Goal: Information Seeking & Learning: Understand process/instructions

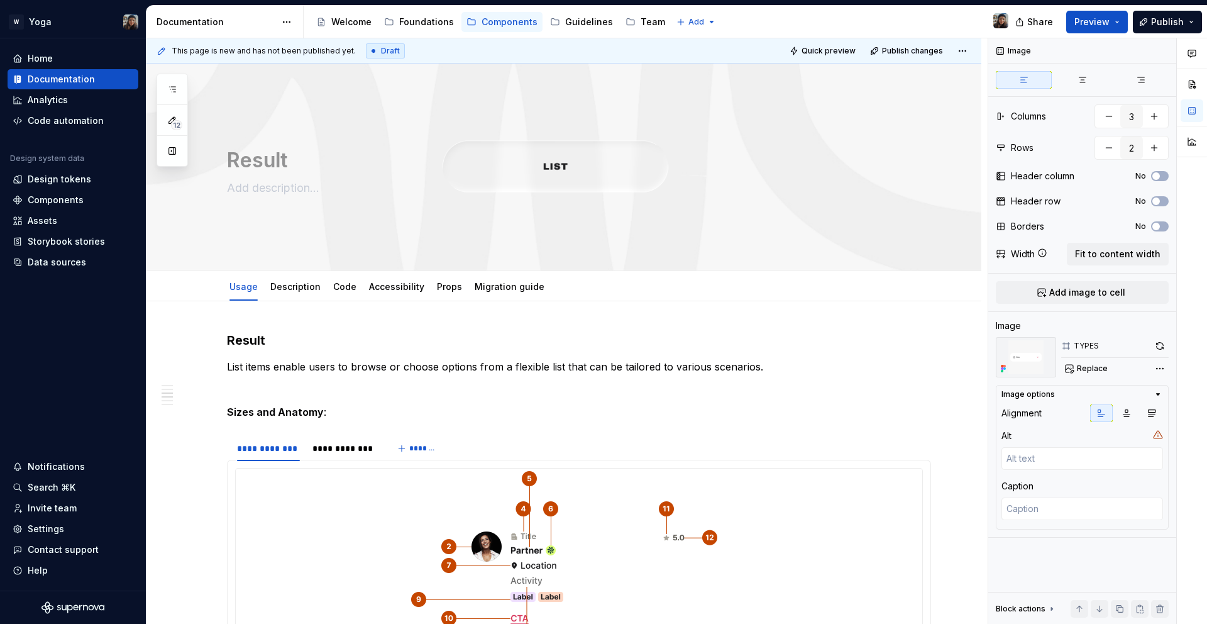
scroll to position [863, 0]
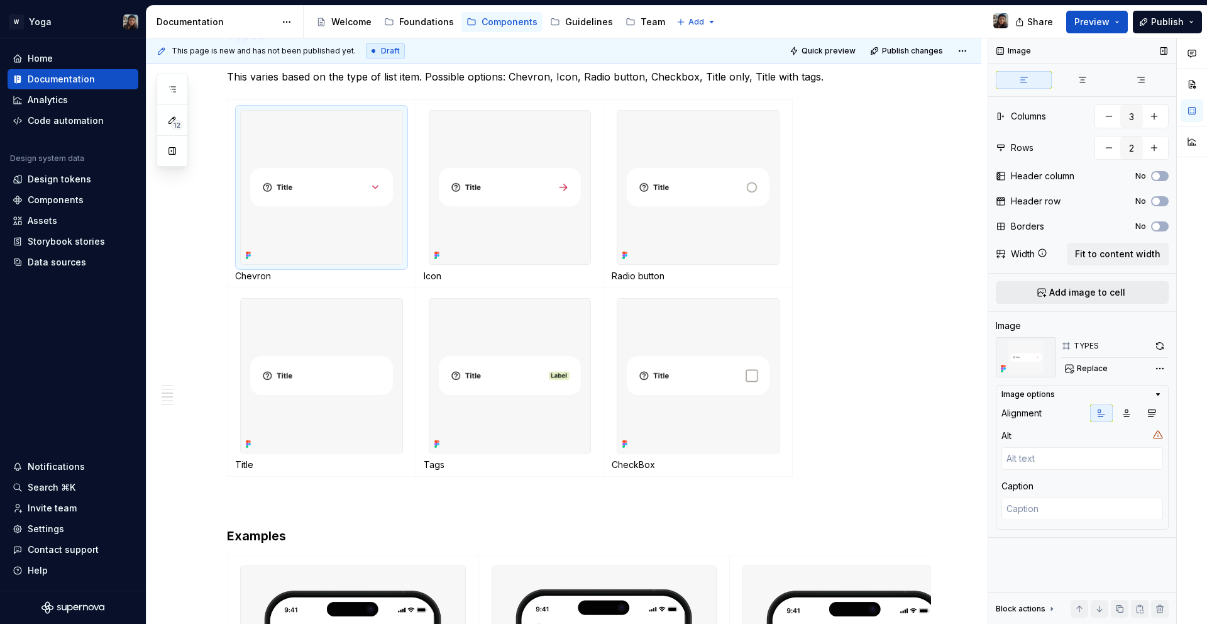
click at [1045, 285] on button "Add image to cell" at bounding box center [1082, 292] width 173 height 23
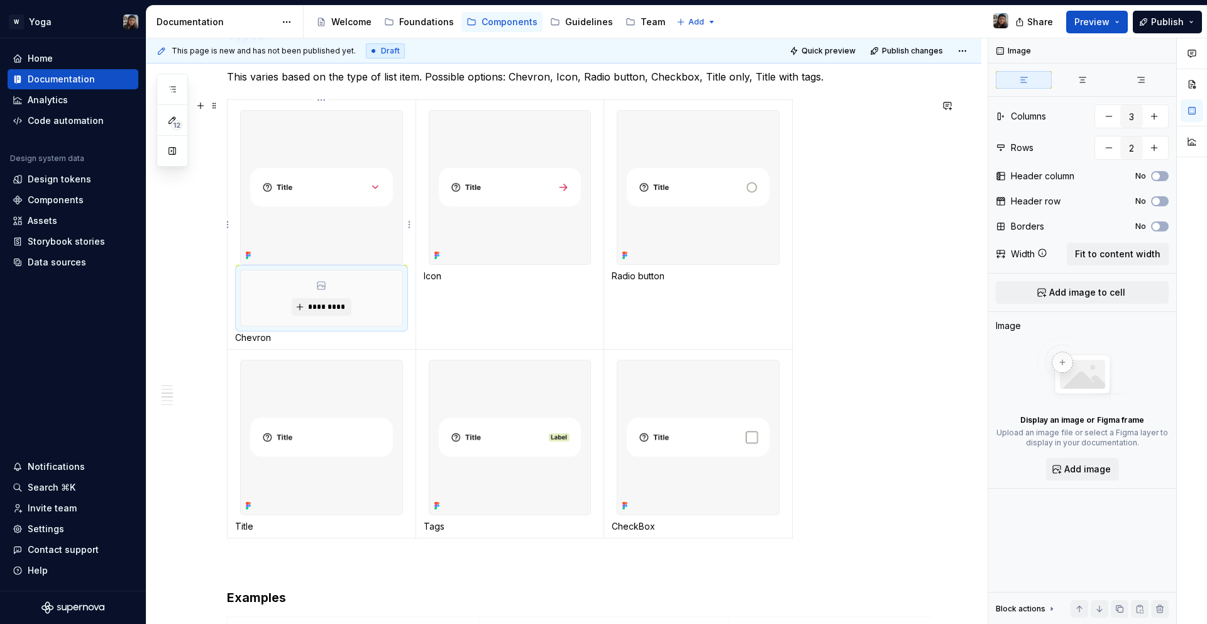
click at [351, 304] on div "*********" at bounding box center [322, 297] width 162 height 55
click at [340, 307] on span "*********" at bounding box center [326, 307] width 38 height 10
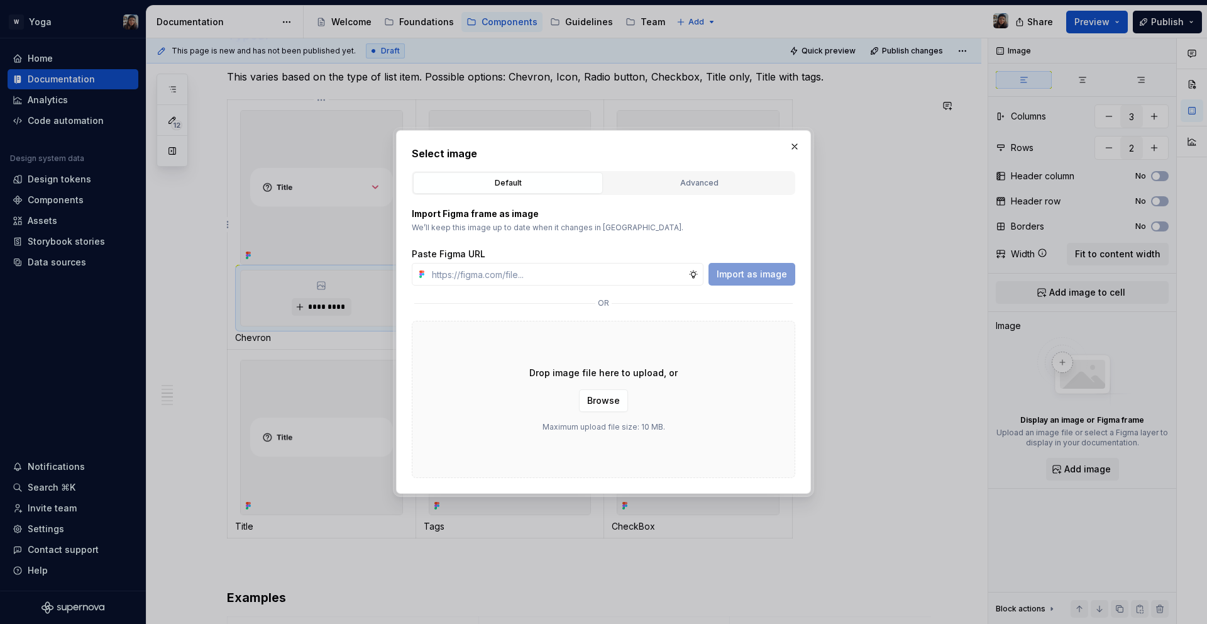
type textarea "*"
type input "[URL][DOMAIN_NAME]"
click at [739, 276] on span "Import as image" at bounding box center [752, 274] width 70 height 13
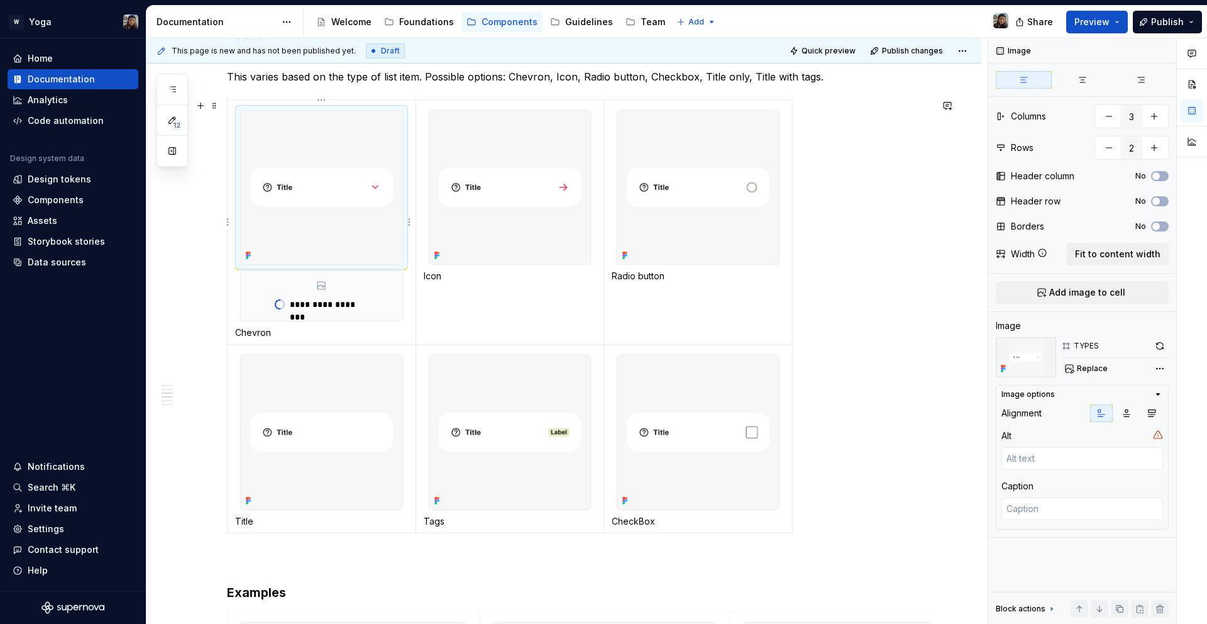
click at [333, 220] on img at bounding box center [322, 187] width 162 height 153
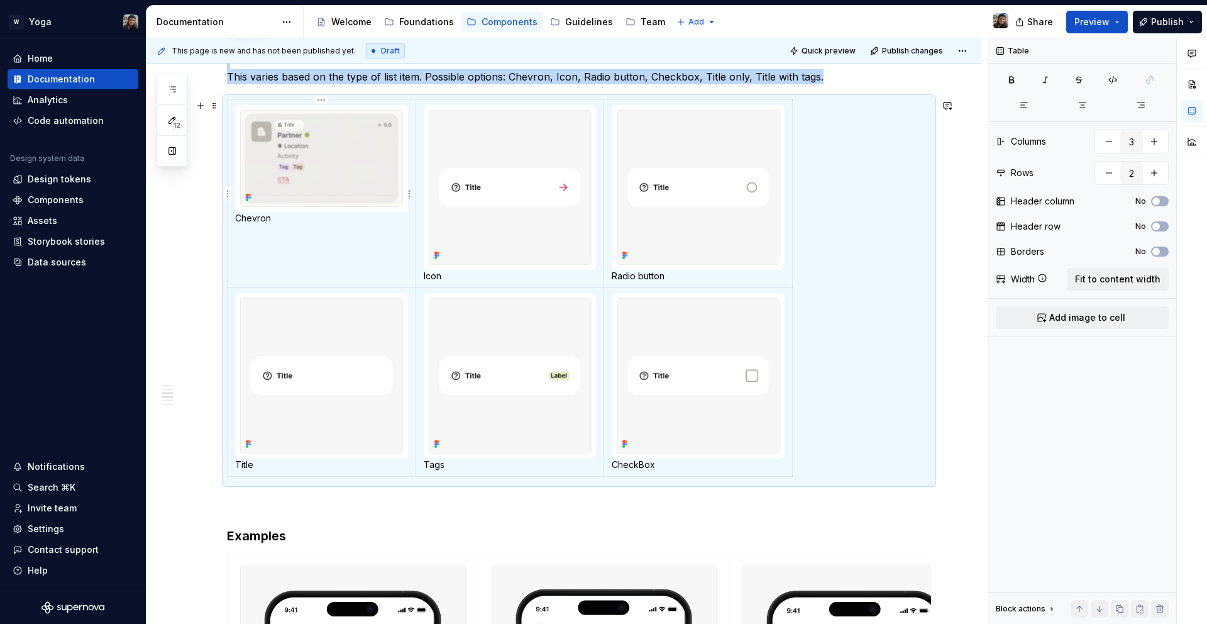
click at [336, 181] on img at bounding box center [322, 159] width 162 height 96
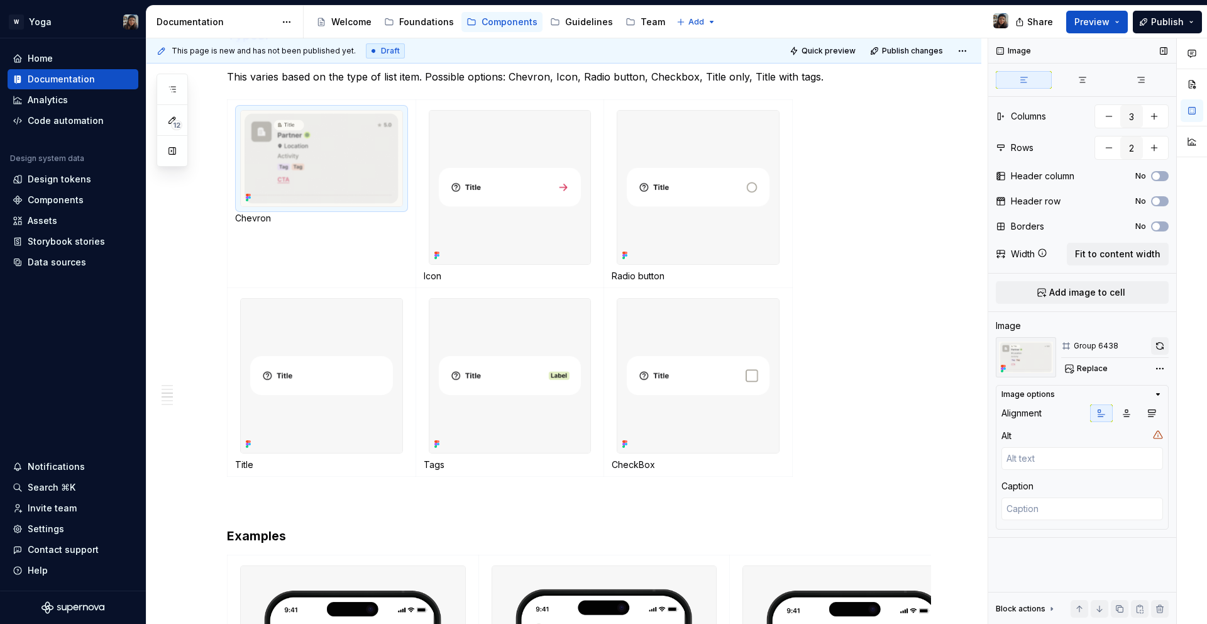
click at [1162, 348] on button "button" at bounding box center [1160, 346] width 18 height 18
click at [213, 102] on span at bounding box center [214, 106] width 10 height 18
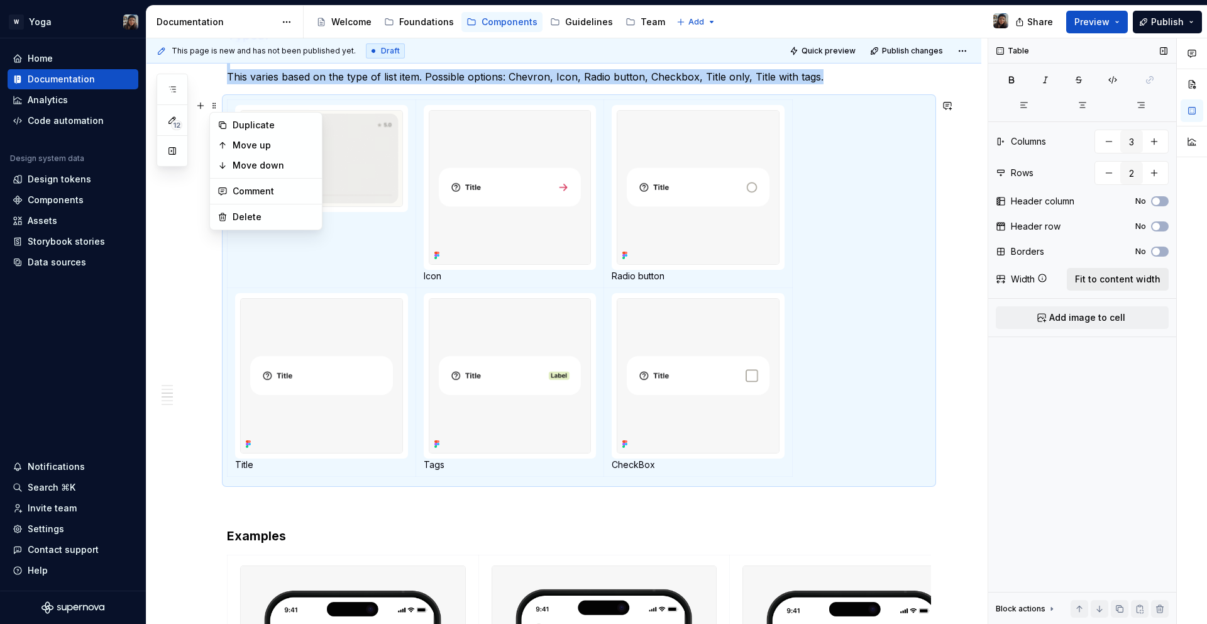
click at [1137, 282] on span "Fit to content width" at bounding box center [1117, 279] width 85 height 13
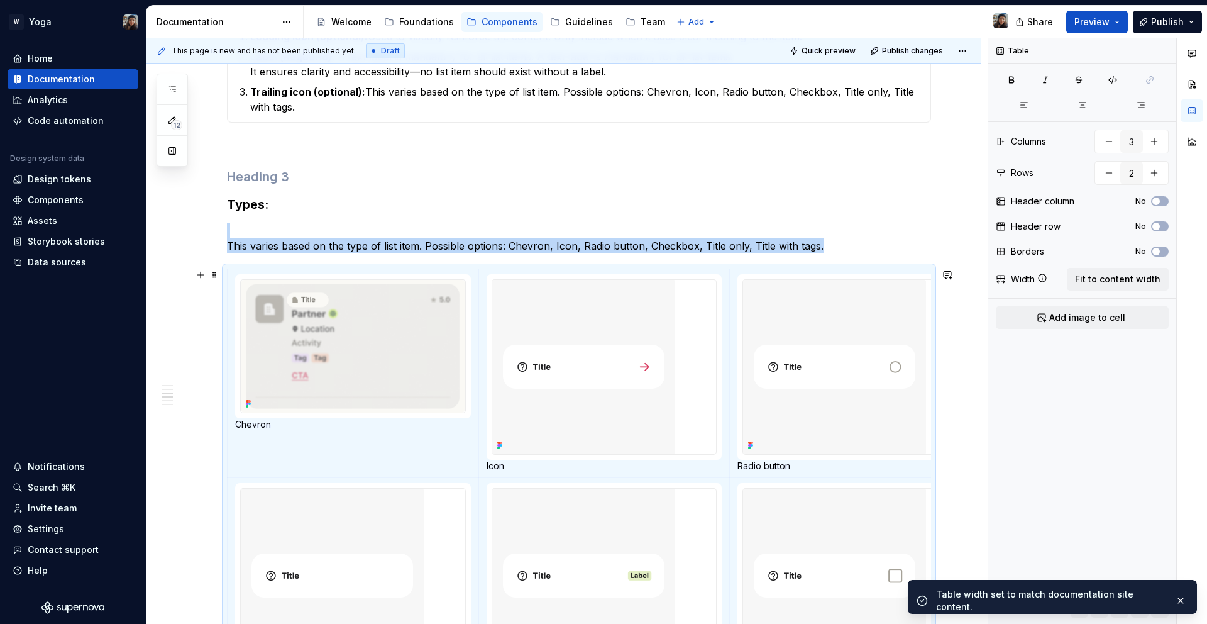
scroll to position [693, 0]
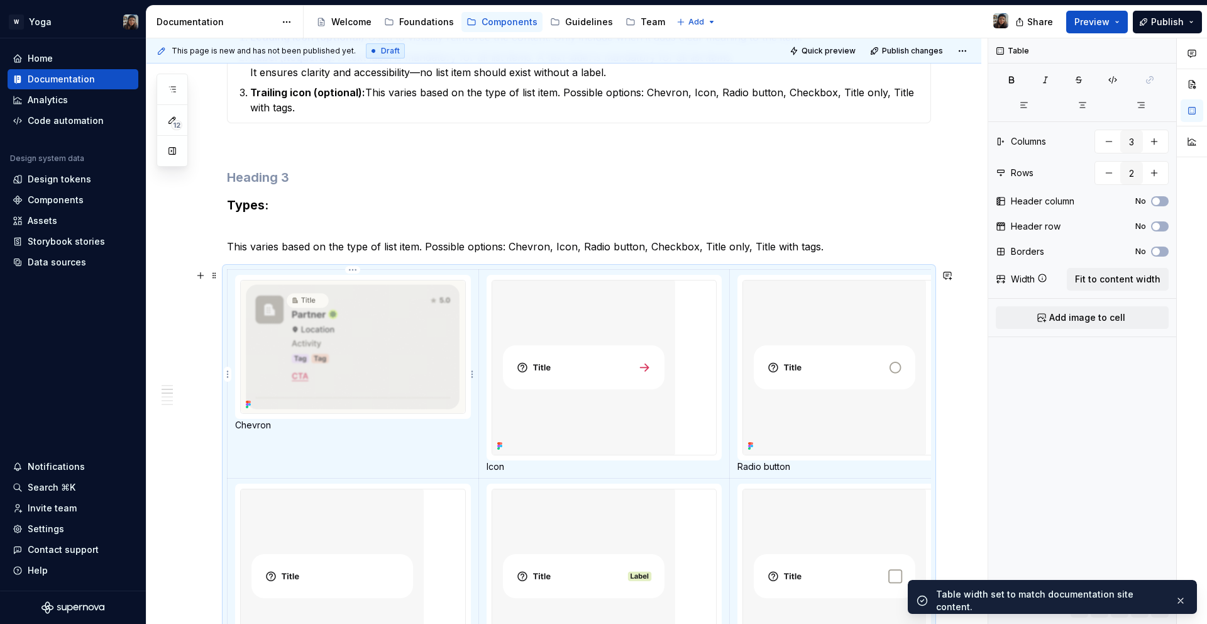
drag, startPoint x: 312, startPoint y: 423, endPoint x: 293, endPoint y: 434, distance: 22.0
click at [313, 422] on p "Chevron" at bounding box center [353, 425] width 236 height 13
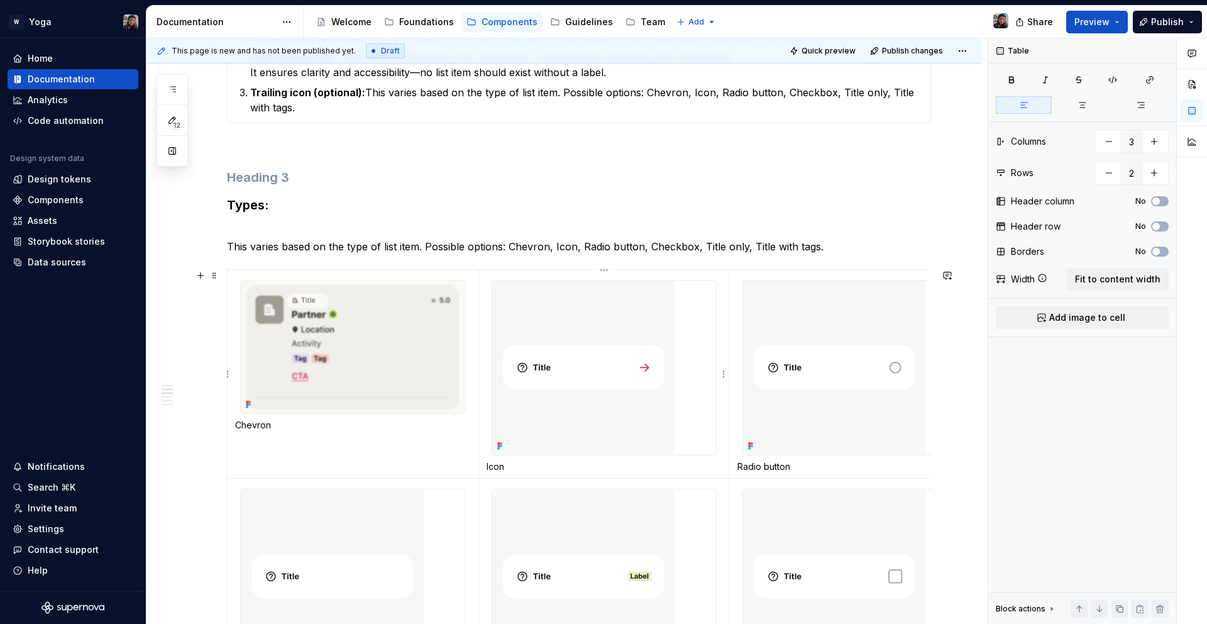
click at [558, 300] on img at bounding box center [583, 367] width 183 height 174
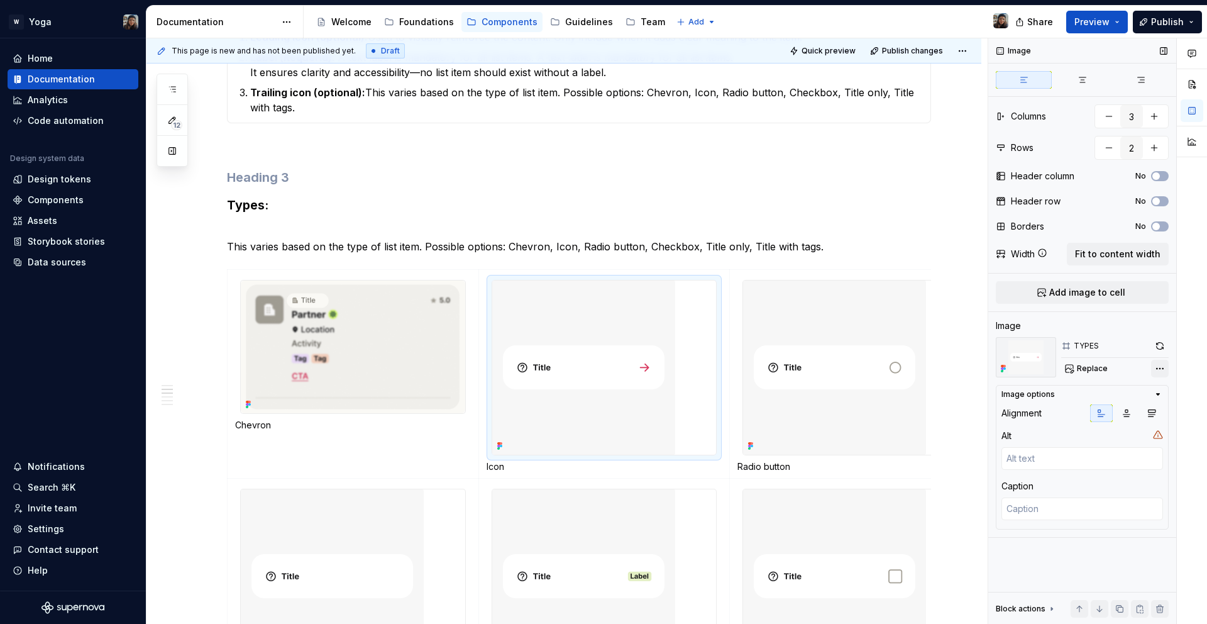
click at [1162, 366] on div "Comments Open comments No comments yet Select ‘Comment’ from the block context …" at bounding box center [1097, 331] width 219 height 586
type textarea "*"
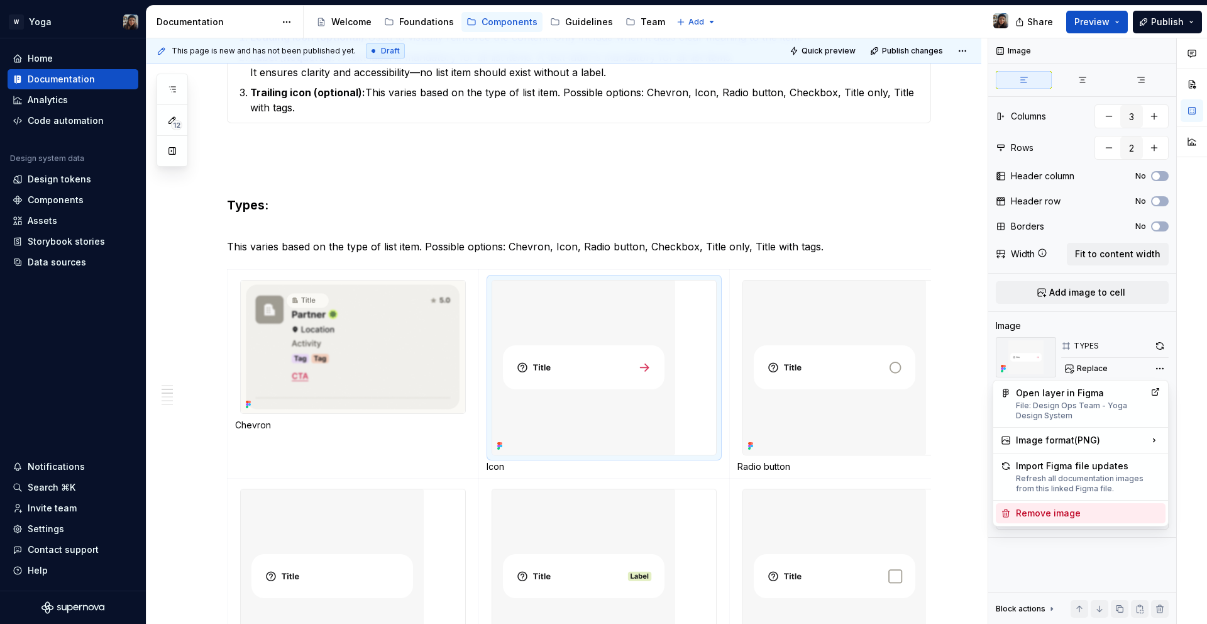
click at [1071, 513] on div "Remove image" at bounding box center [1088, 513] width 145 height 13
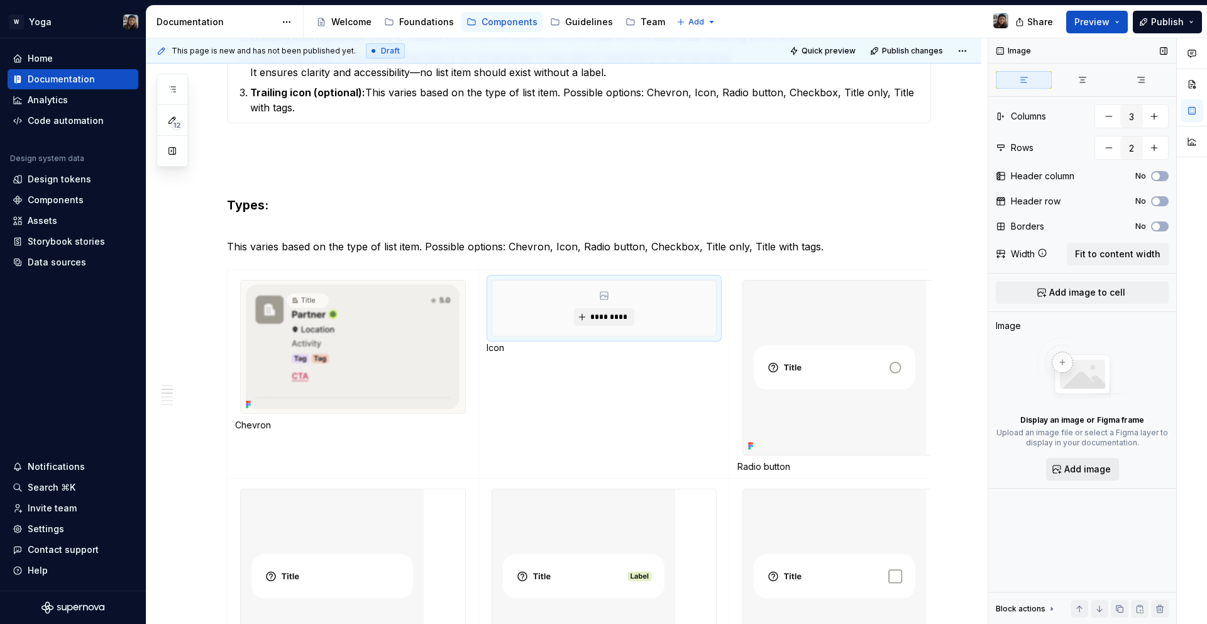
click at [1069, 461] on button "Add image" at bounding box center [1082, 469] width 73 height 23
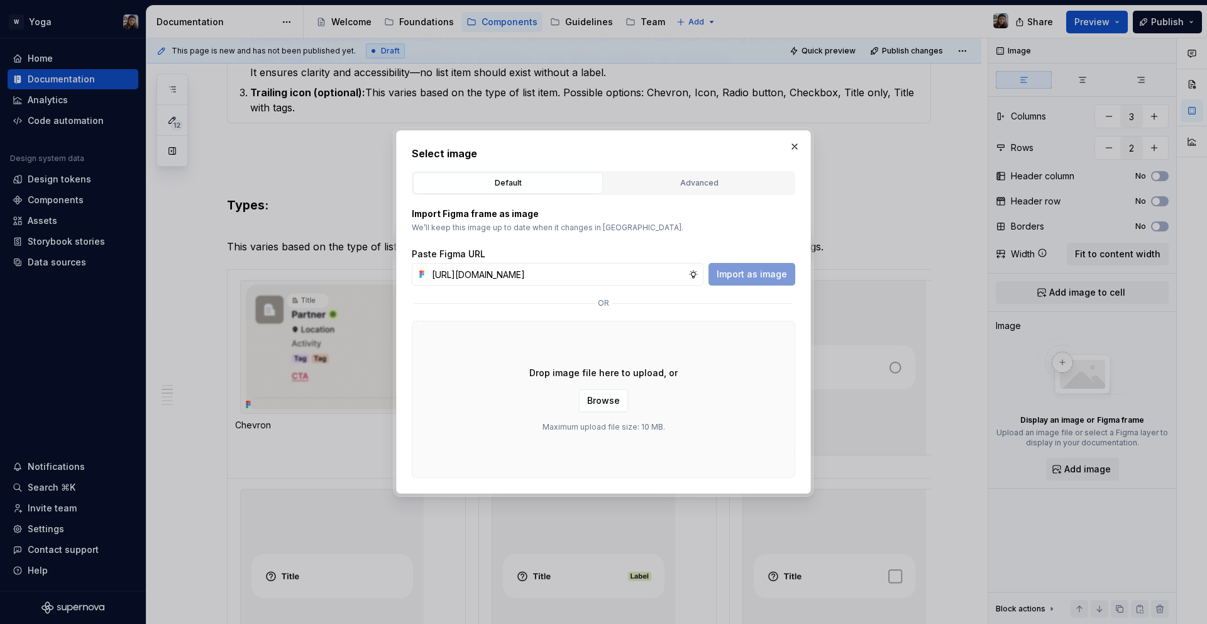
scroll to position [0, 364]
type input "[URL][DOMAIN_NAME]"
click at [737, 273] on span "Import as image" at bounding box center [752, 274] width 70 height 13
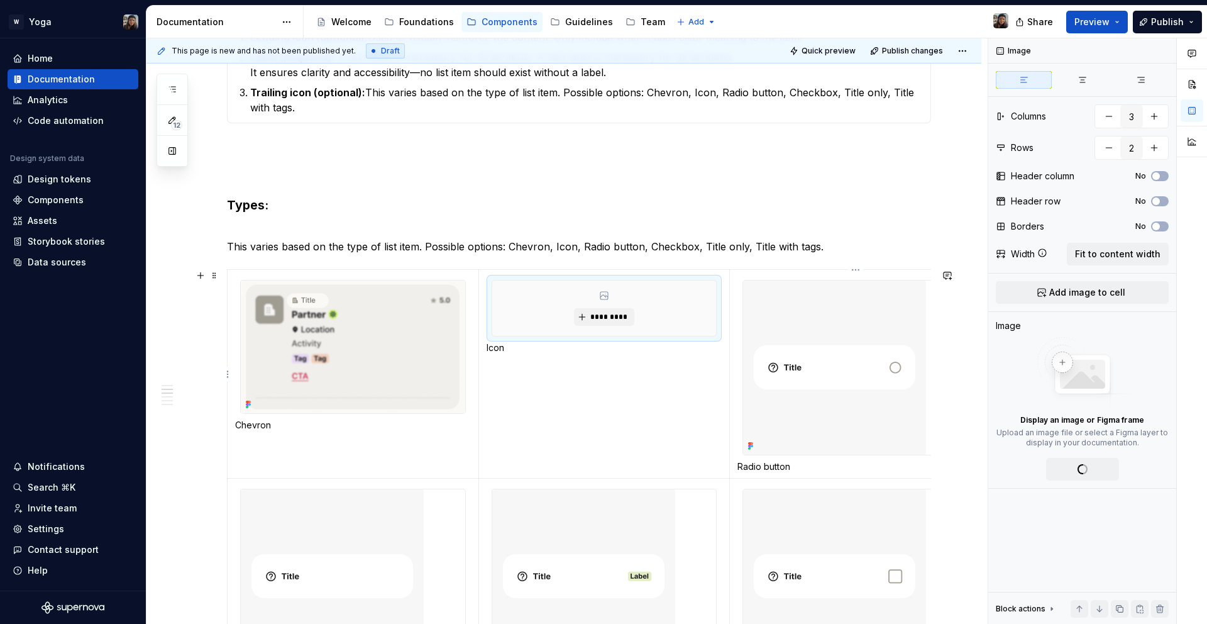
click at [799, 344] on img at bounding box center [834, 367] width 183 height 174
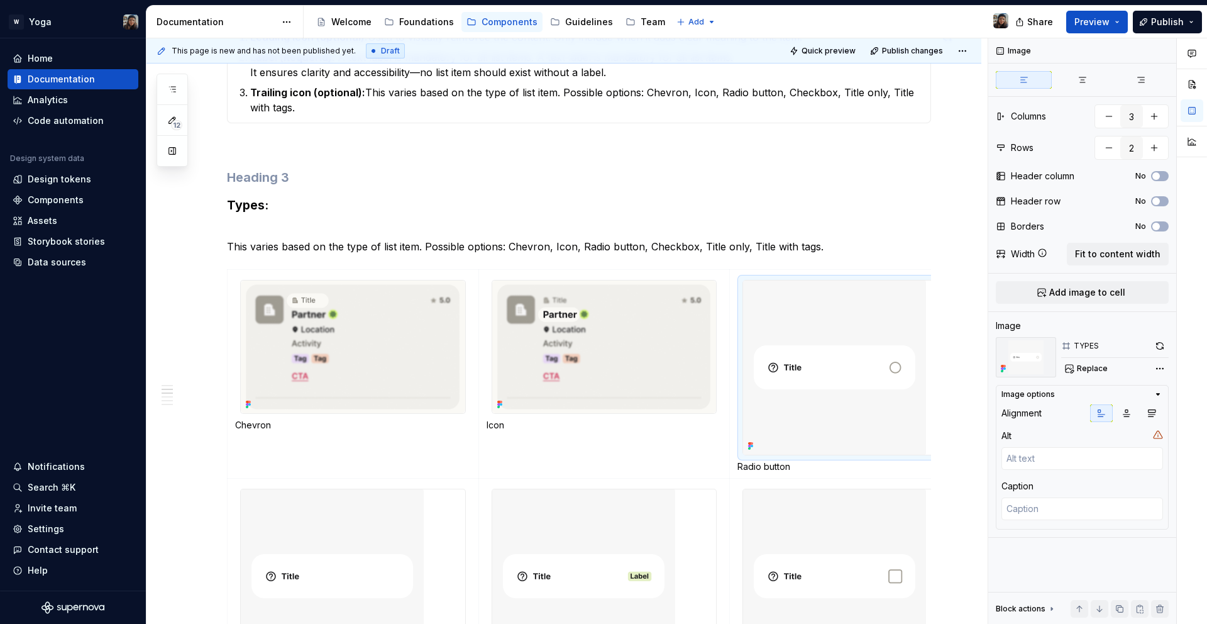
scroll to position [693, 0]
click at [1102, 28] on button "Preview" at bounding box center [1097, 22] width 62 height 23
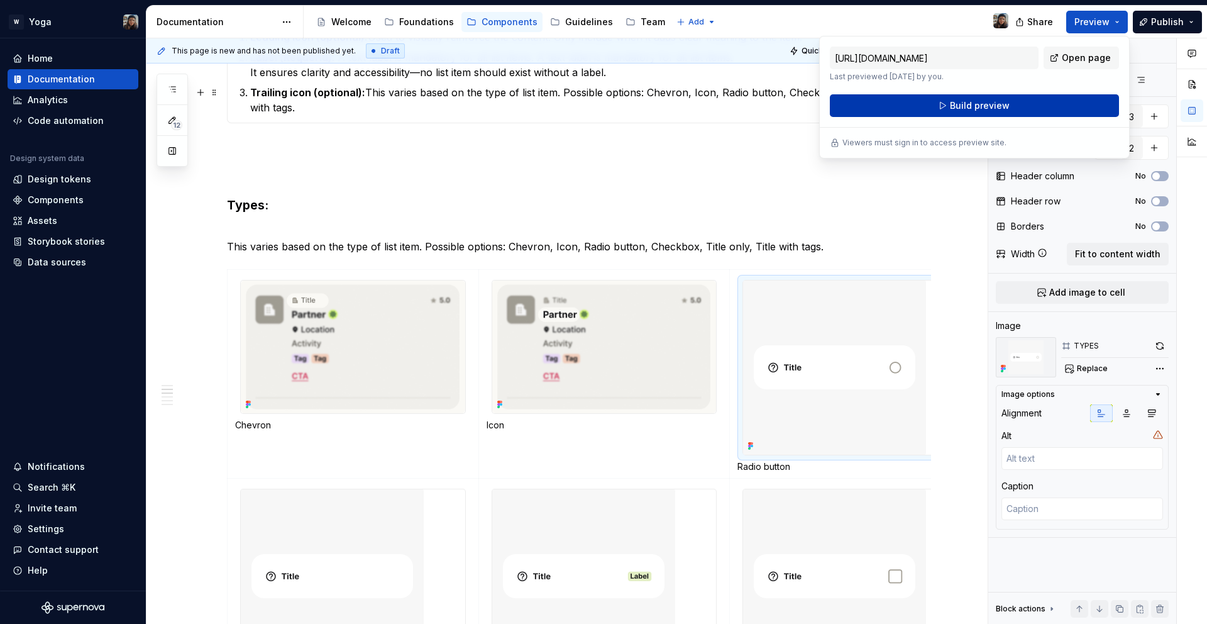
click at [886, 102] on button "Build preview" at bounding box center [974, 105] width 289 height 23
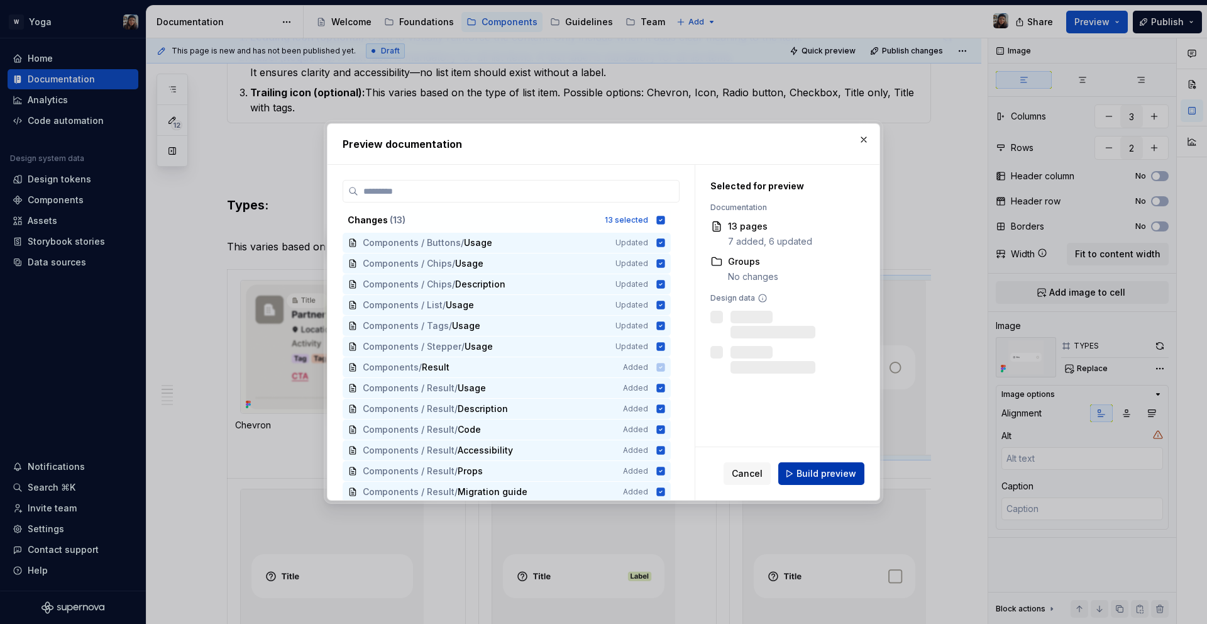
click at [827, 478] on span "Build preview" at bounding box center [826, 473] width 60 height 13
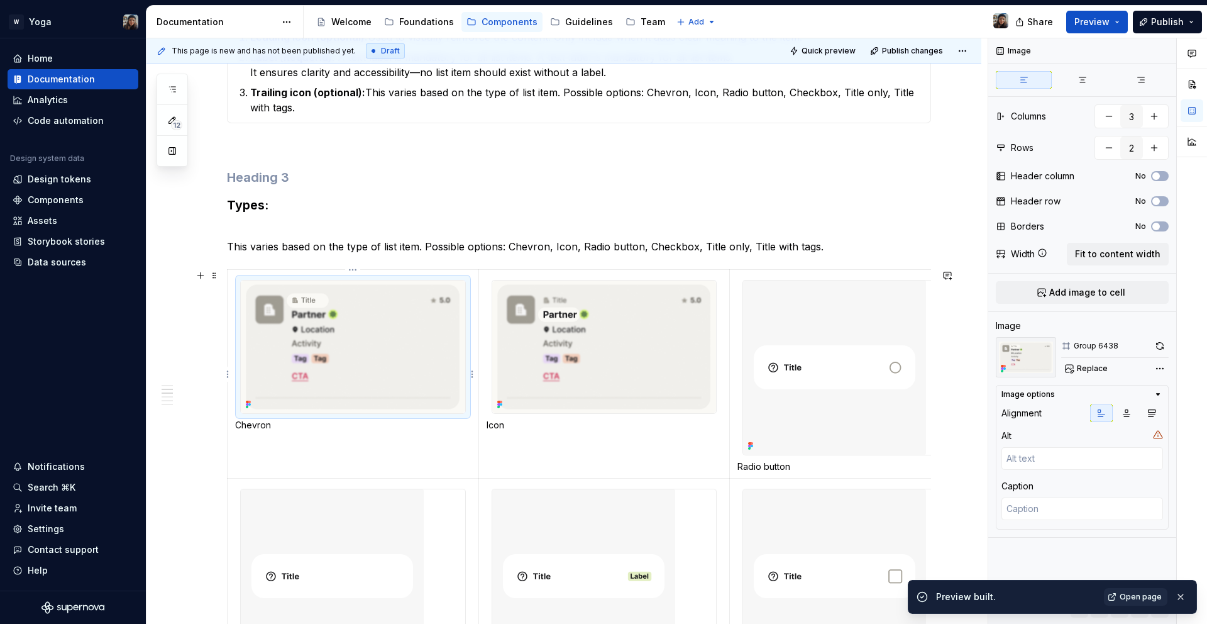
click at [417, 341] on img at bounding box center [353, 346] width 224 height 133
click at [1155, 348] on button "button" at bounding box center [1160, 346] width 18 height 18
click at [619, 372] on img at bounding box center [604, 346] width 224 height 133
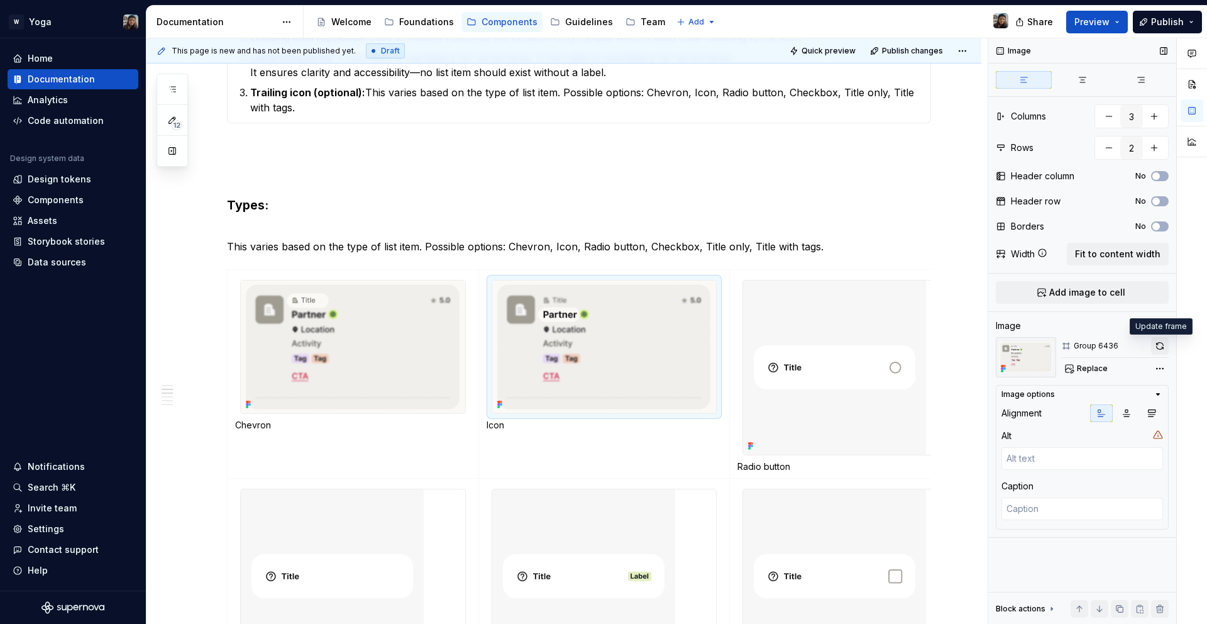
click at [1157, 349] on button "button" at bounding box center [1160, 346] width 18 height 18
click at [451, 372] on img at bounding box center [353, 346] width 224 height 133
click at [584, 369] on img at bounding box center [604, 346] width 224 height 133
click at [808, 406] on img at bounding box center [834, 367] width 183 height 174
click at [819, 328] on img at bounding box center [834, 367] width 183 height 174
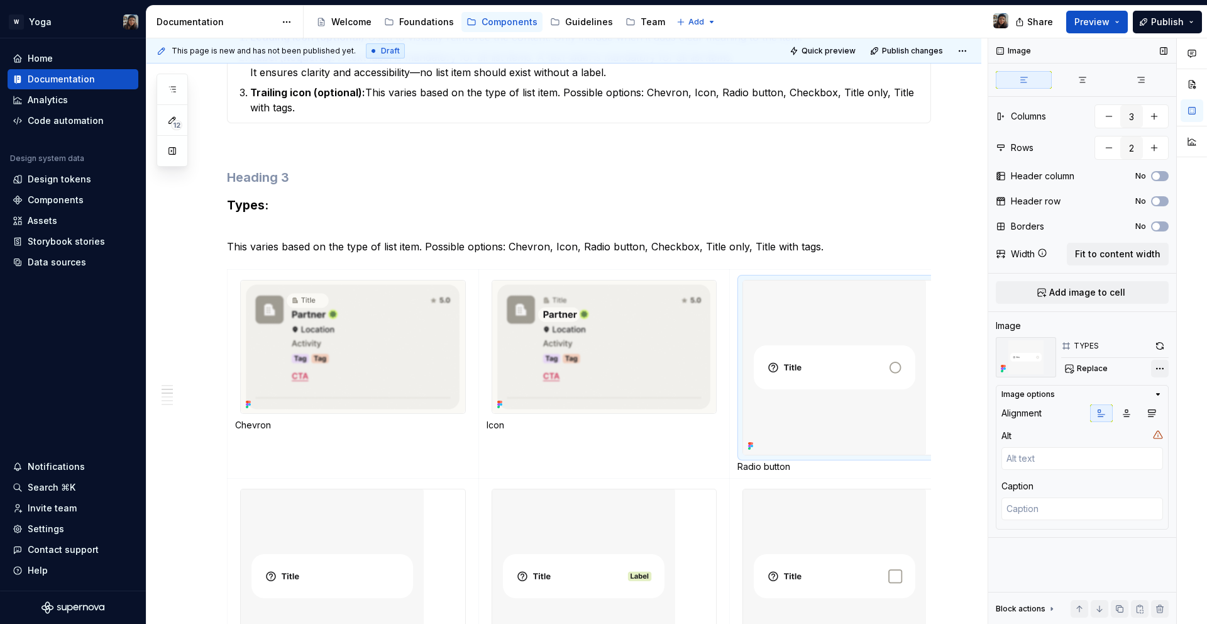
click at [1157, 372] on div "Comments Open comments No comments yet Select ‘Comment’ from the block context …" at bounding box center [1097, 331] width 219 height 586
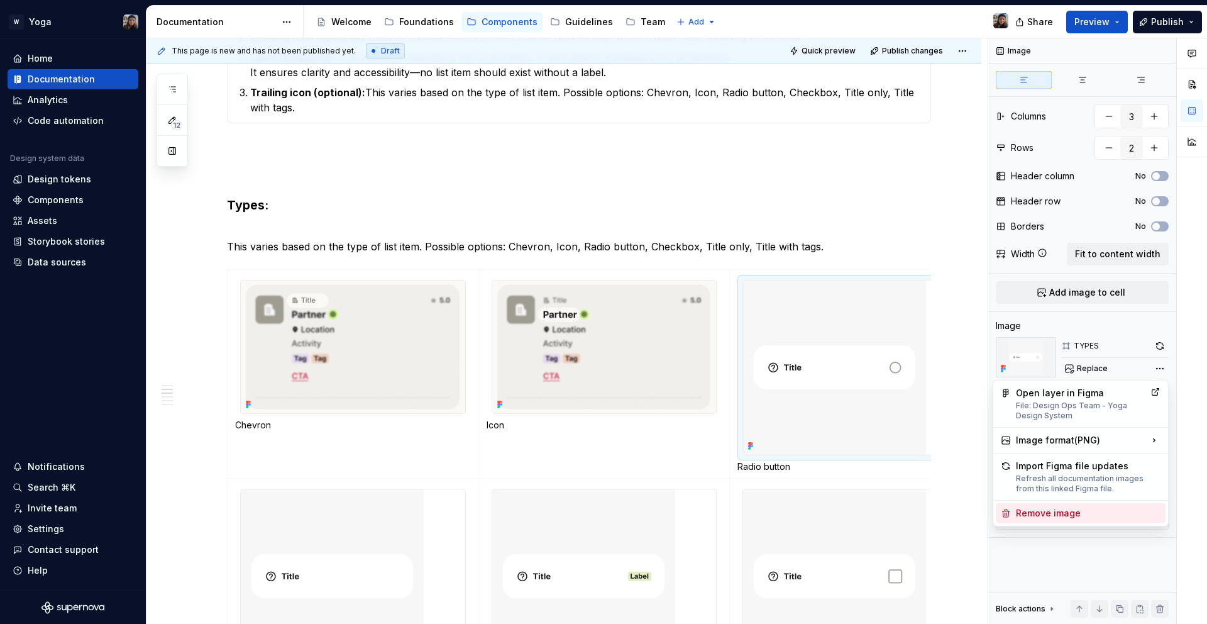
click at [1111, 517] on div "Remove image" at bounding box center [1088, 513] width 145 height 13
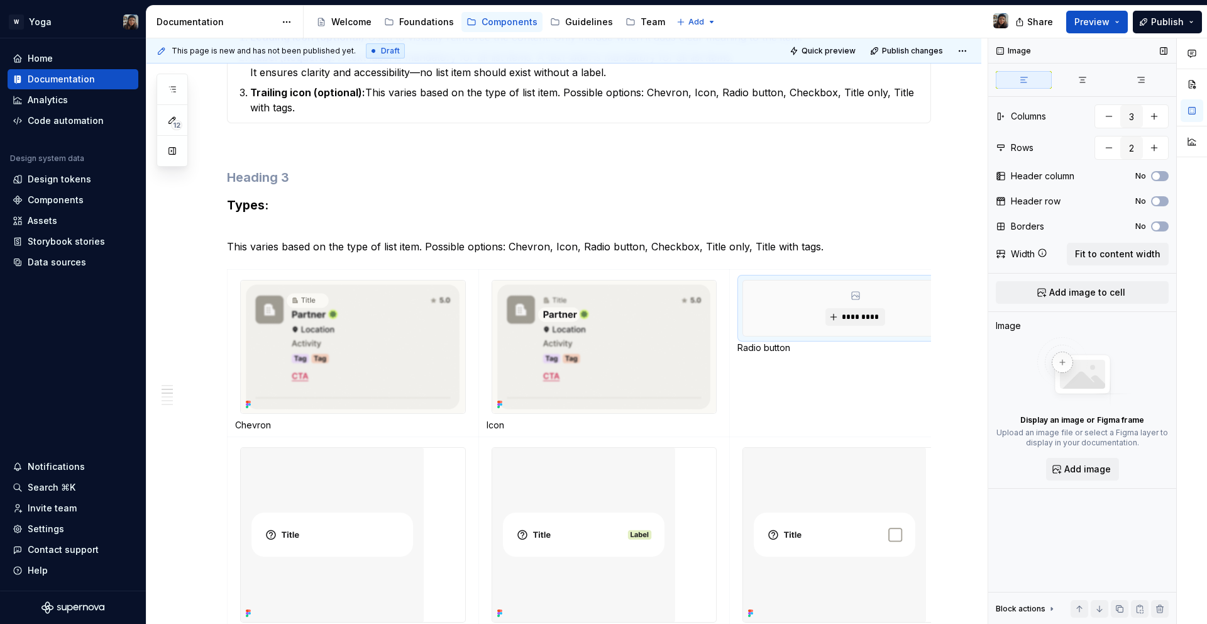
scroll to position [0, 46]
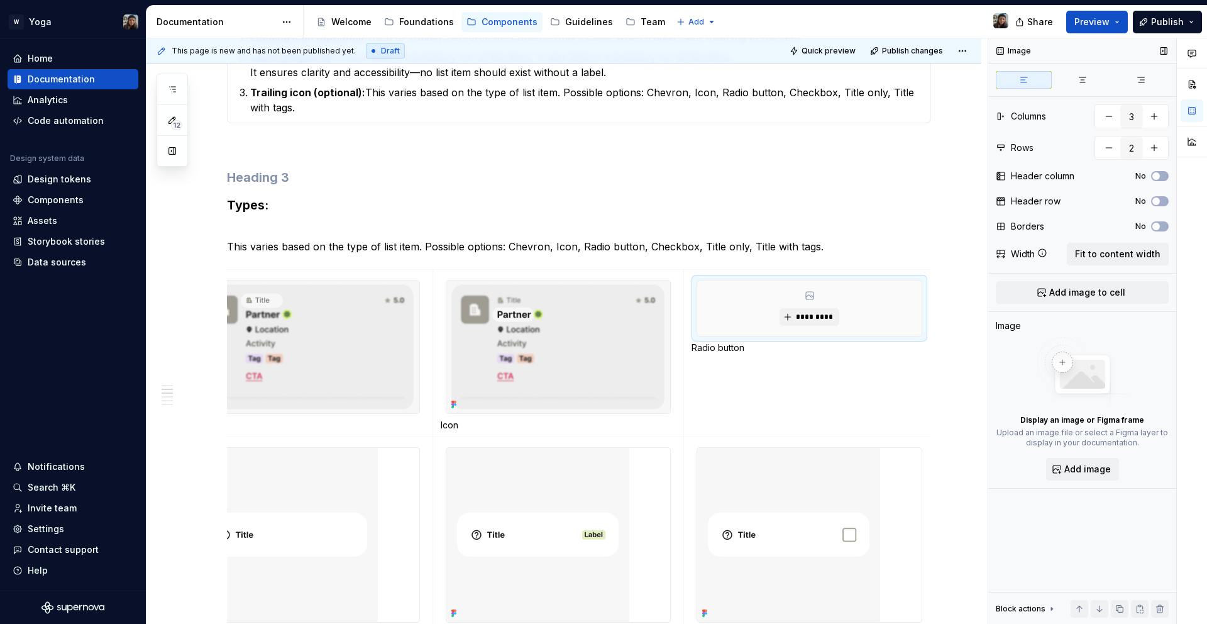
click at [1092, 492] on div "Image Columns 3 Rows 2 Header column No Header row No Borders No Width Fit to c…" at bounding box center [1082, 331] width 188 height 586
click at [1091, 478] on button "Add image" at bounding box center [1082, 469] width 73 height 23
type textarea "*"
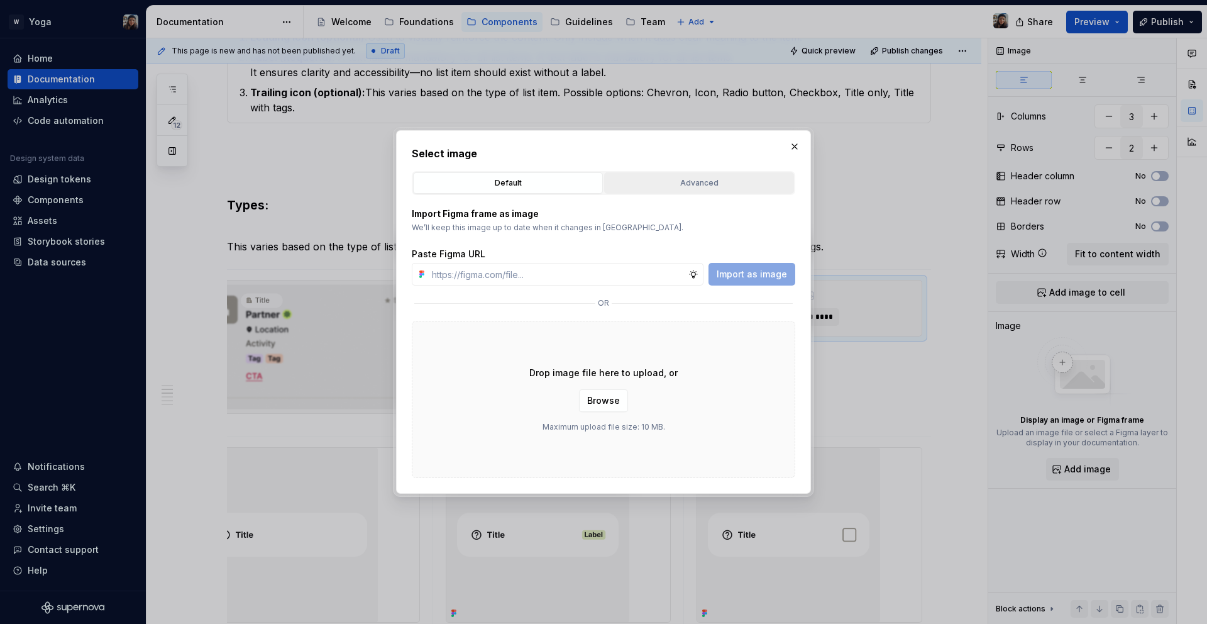
type input "[URL][DOMAIN_NAME]"
type textarea "*"
type input "[URL][DOMAIN_NAME]"
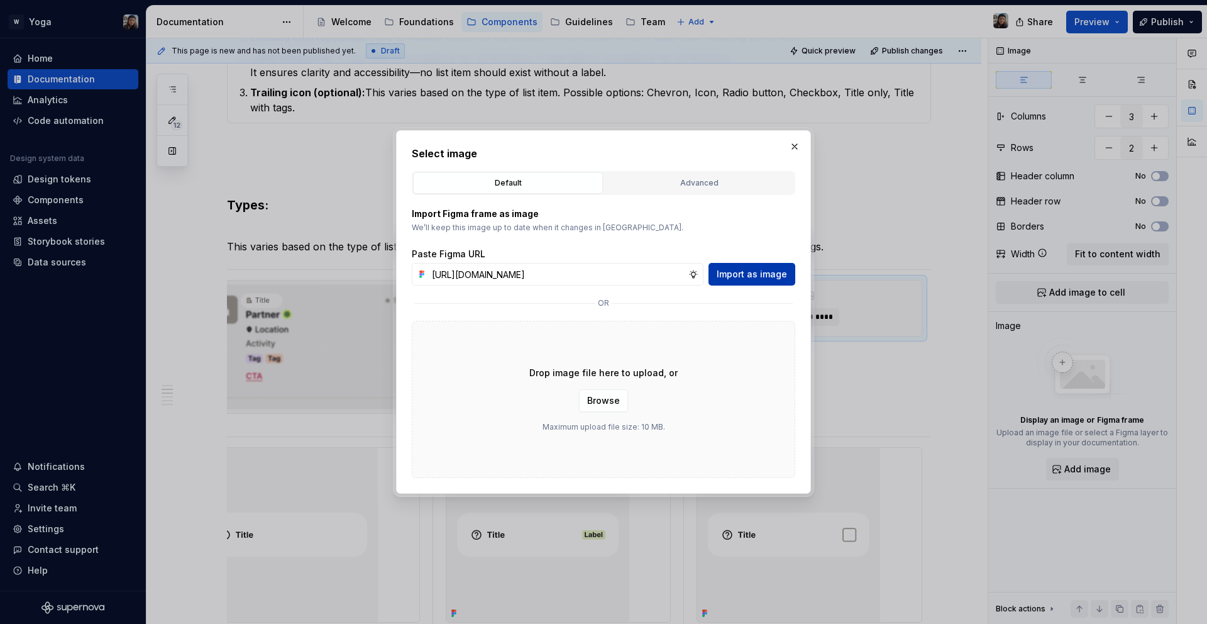
click at [774, 276] on span "Import as image" at bounding box center [752, 274] width 70 height 13
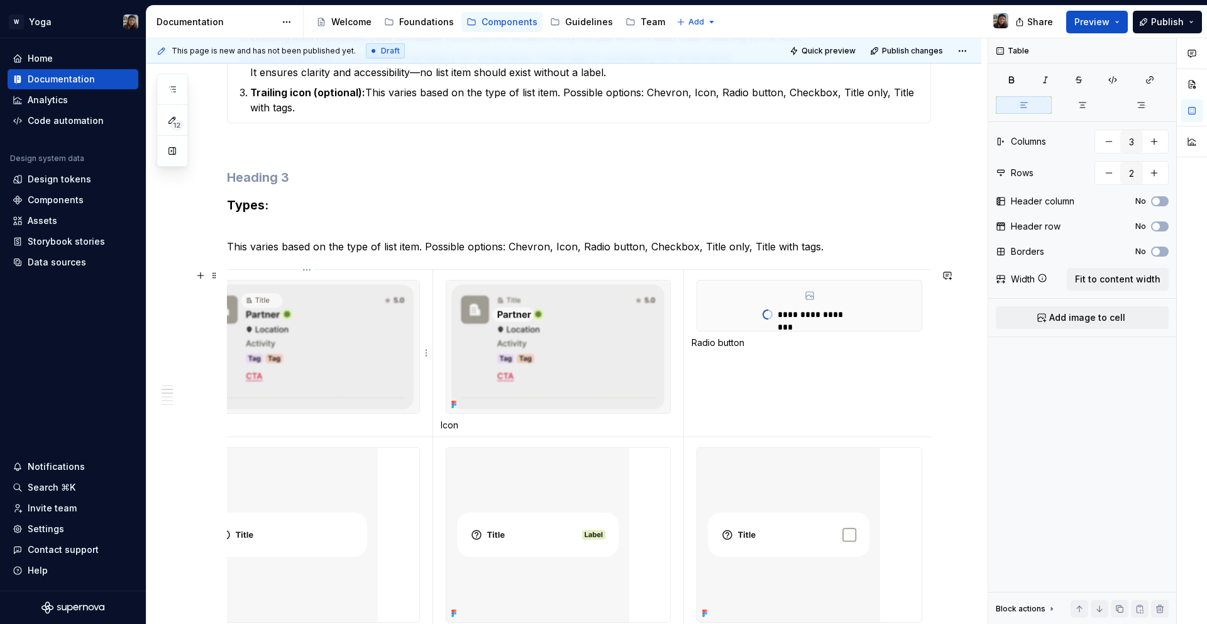
click at [297, 430] on p "Chevron" at bounding box center [307, 425] width 236 height 13
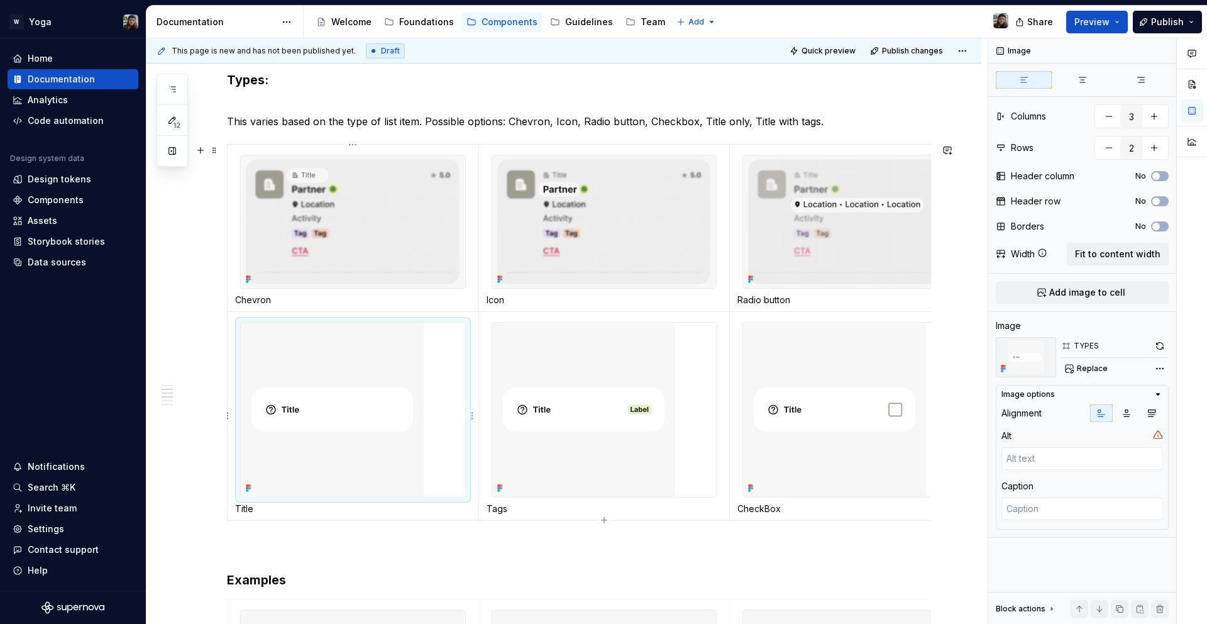
click at [365, 406] on img at bounding box center [332, 409] width 183 height 174
type textarea "*"
click at [1157, 370] on div "Comments Open comments No comments yet Select ‘Comment’ from the block context …" at bounding box center [1097, 331] width 219 height 586
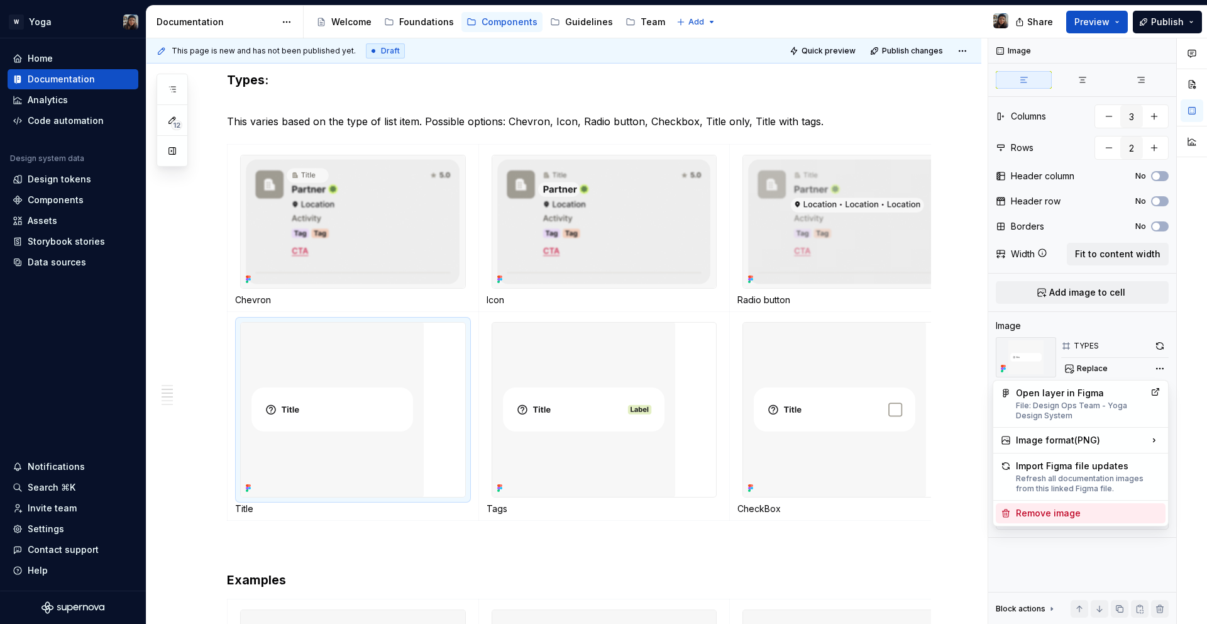
click at [1069, 505] on div "Remove image" at bounding box center [1081, 513] width 170 height 20
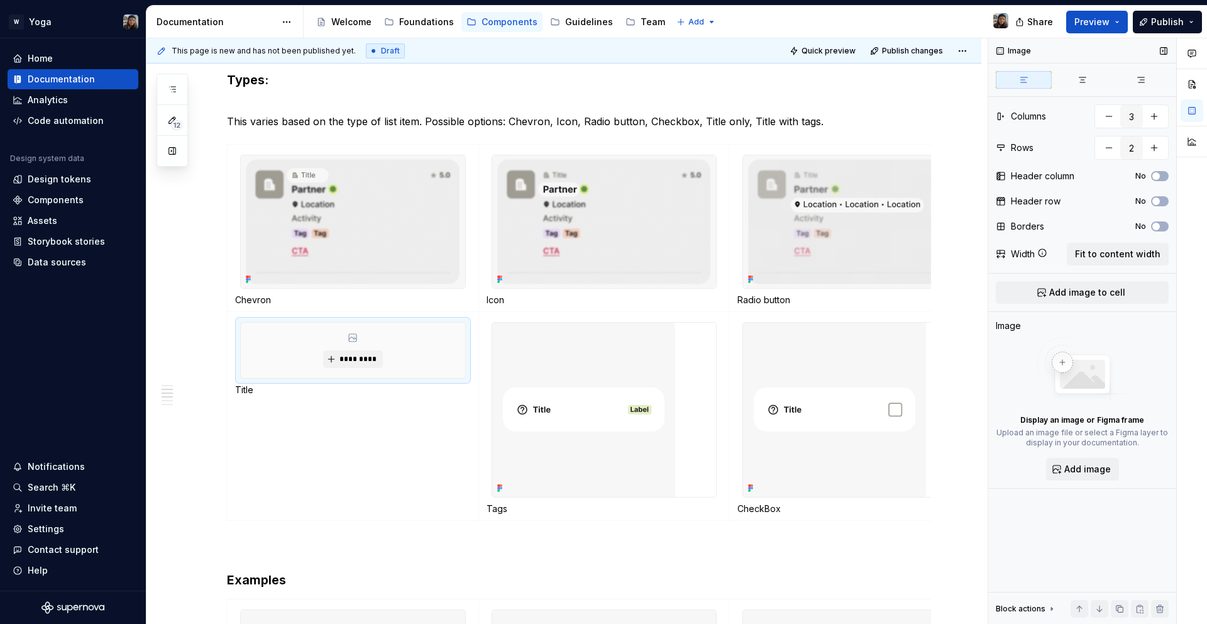
click at [1088, 454] on div "Display an image or Figma frame Upload an image file or select a Figma layer to…" at bounding box center [1082, 408] width 173 height 143
click at [1085, 472] on span "Add image" at bounding box center [1087, 469] width 47 height 13
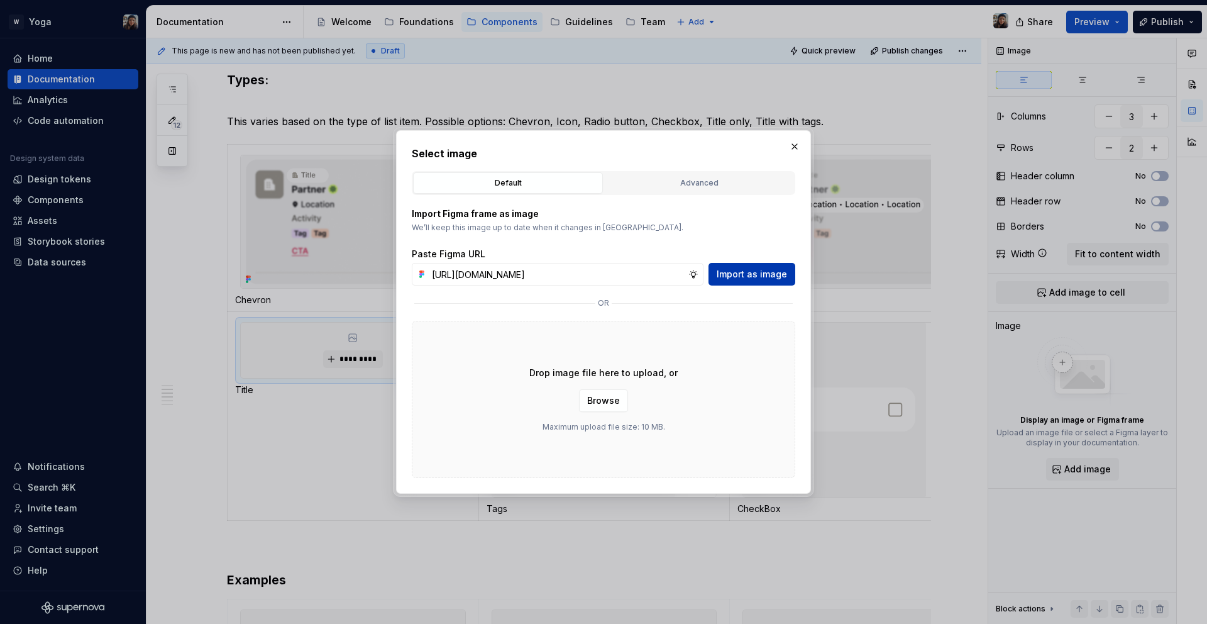
scroll to position [0, 364]
type input "[URL][DOMAIN_NAME]"
click at [744, 277] on span "Import as image" at bounding box center [752, 274] width 70 height 13
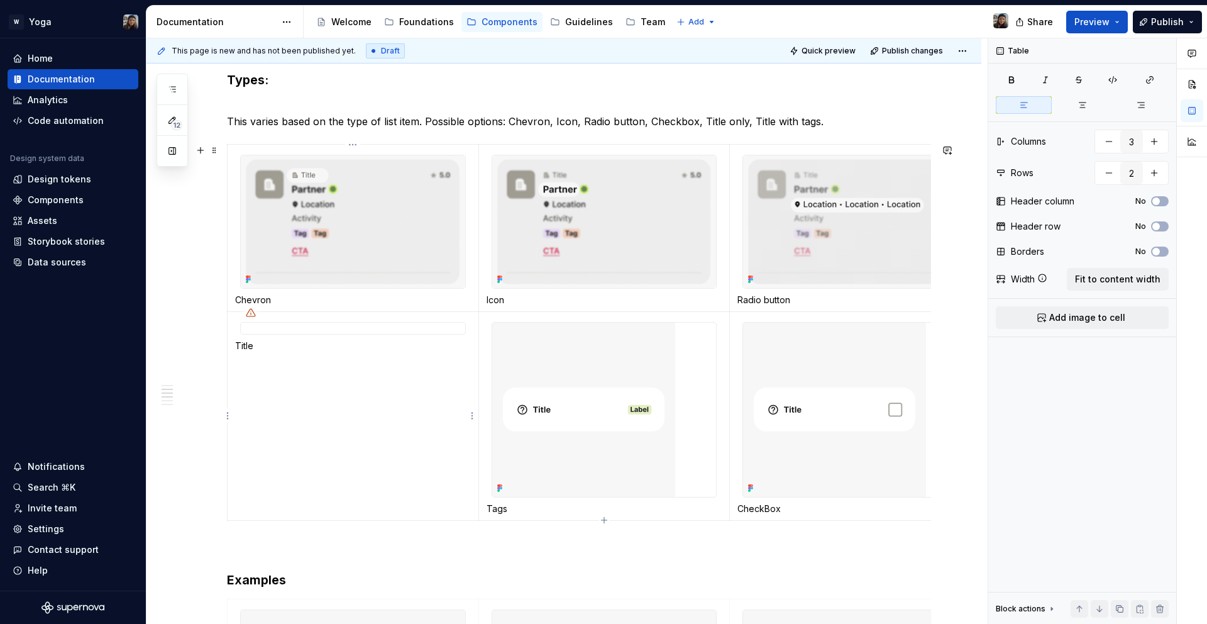
click at [470, 482] on td "Title" at bounding box center [353, 415] width 251 height 209
click at [543, 434] on img at bounding box center [583, 409] width 183 height 174
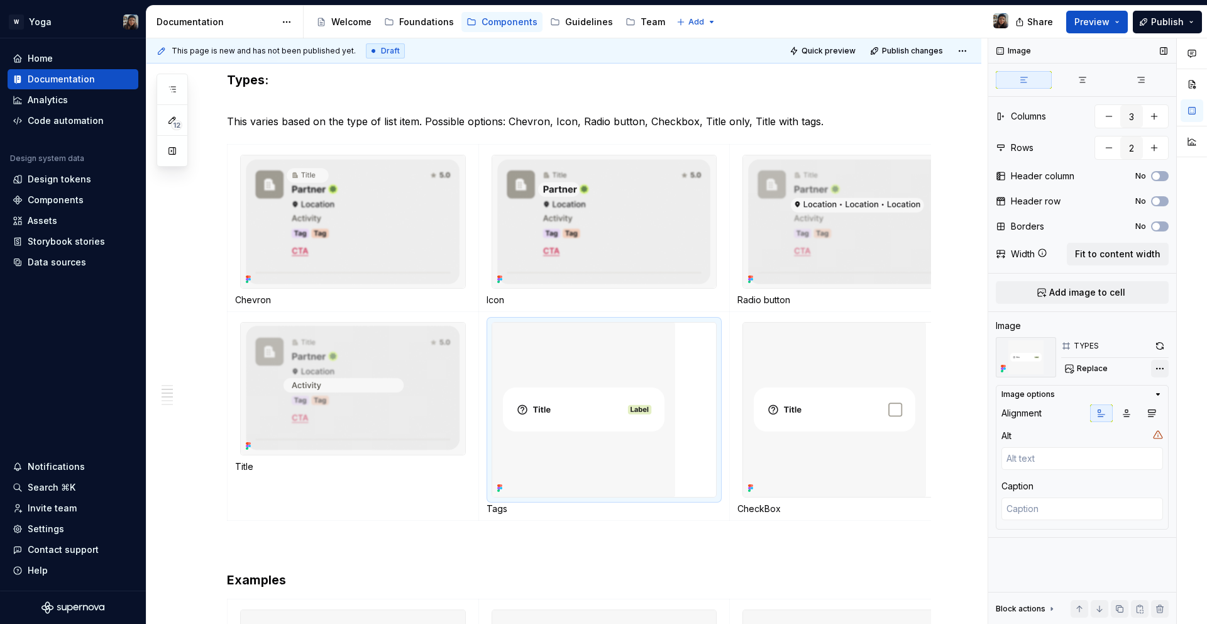
type textarea "*"
click at [1162, 366] on div "Comments Open comments No comments yet Select ‘Comment’ from the block context …" at bounding box center [1097, 331] width 219 height 586
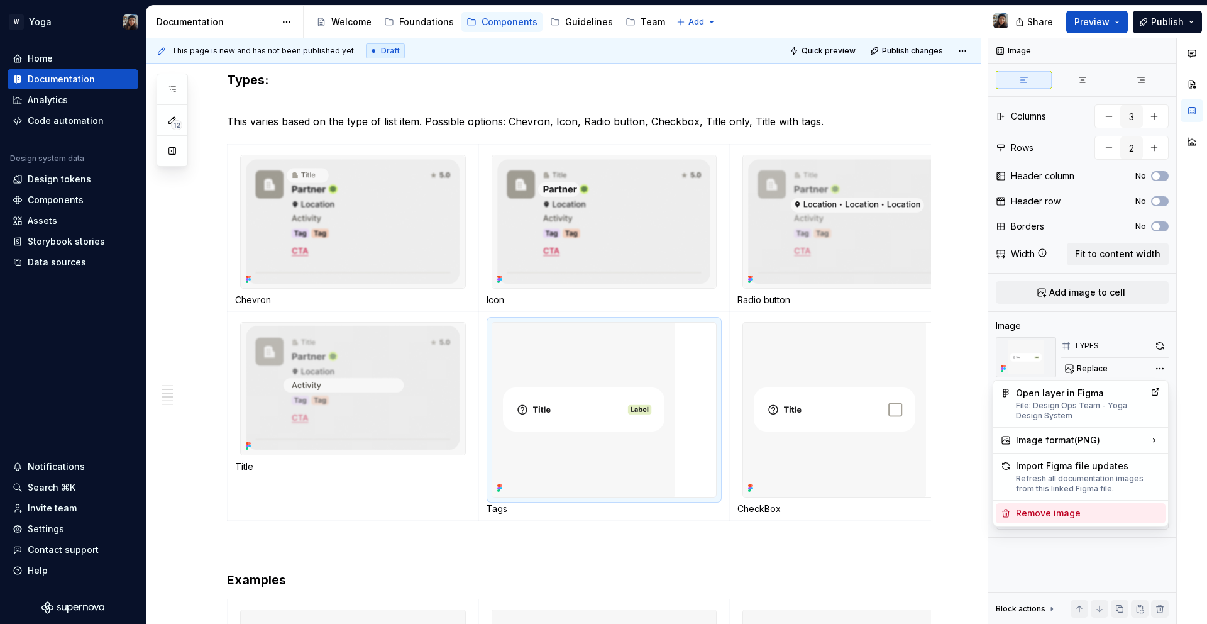
click at [1054, 511] on div "Remove image" at bounding box center [1088, 513] width 145 height 13
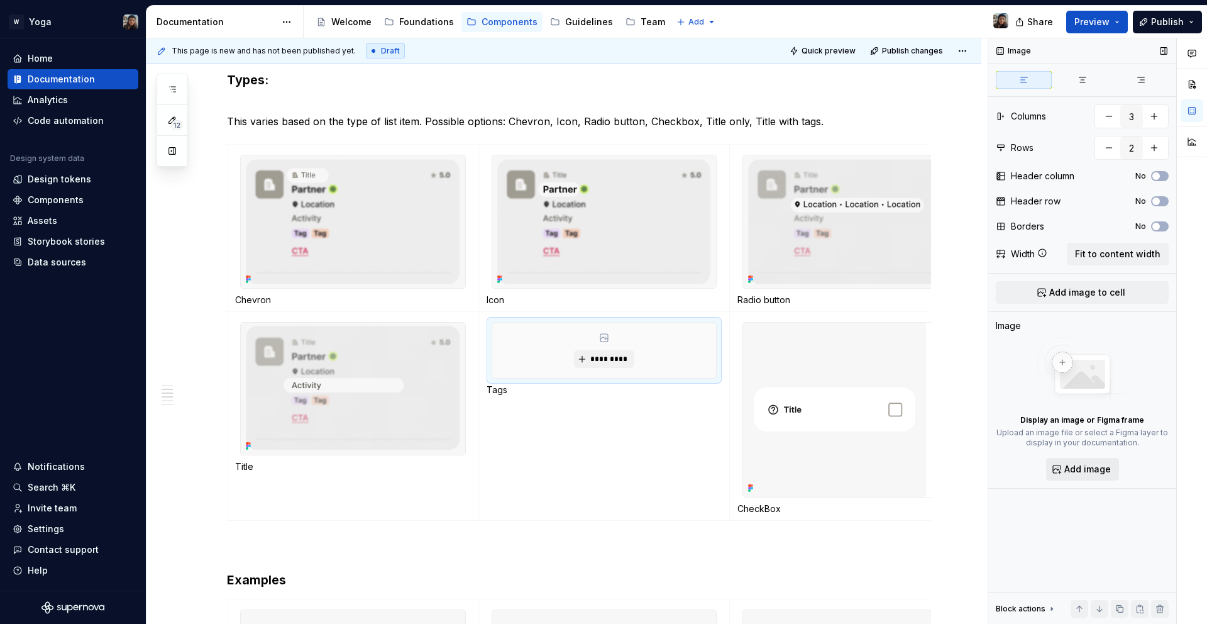
click at [1059, 464] on button "Add image" at bounding box center [1082, 469] width 73 height 23
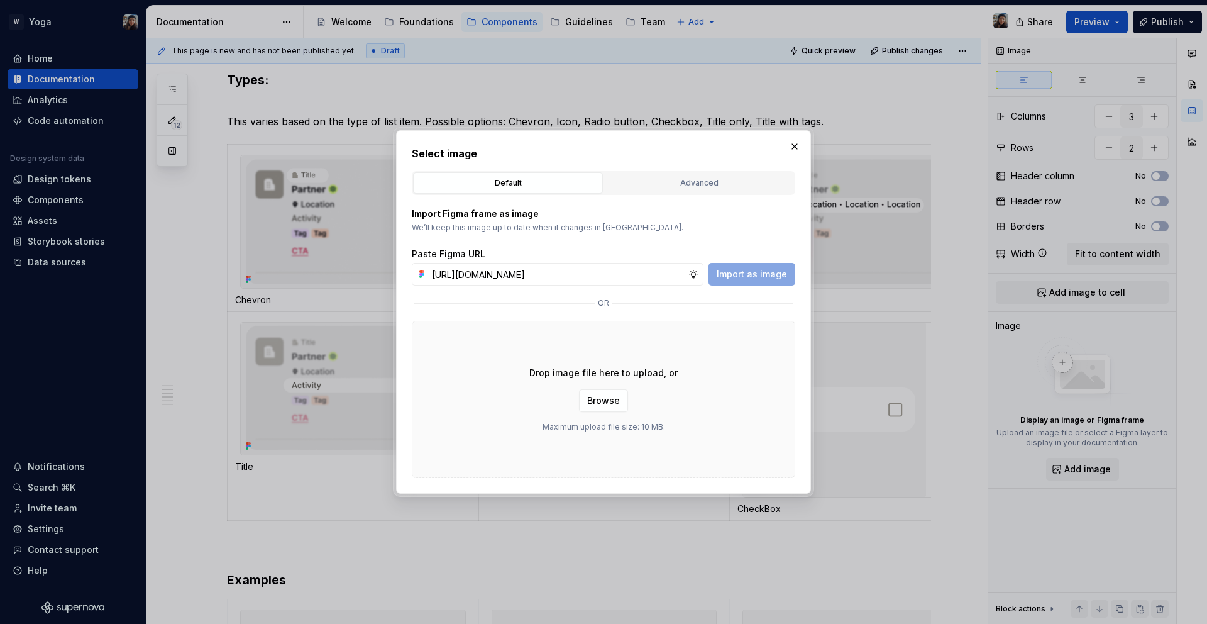
scroll to position [0, 363]
type input "[URL][DOMAIN_NAME]"
click at [766, 285] on div "Import Figma frame as image We’ll keep this image up to date when it changes in…" at bounding box center [603, 336] width 383 height 283
click at [762, 275] on span "Import as image" at bounding box center [752, 274] width 70 height 13
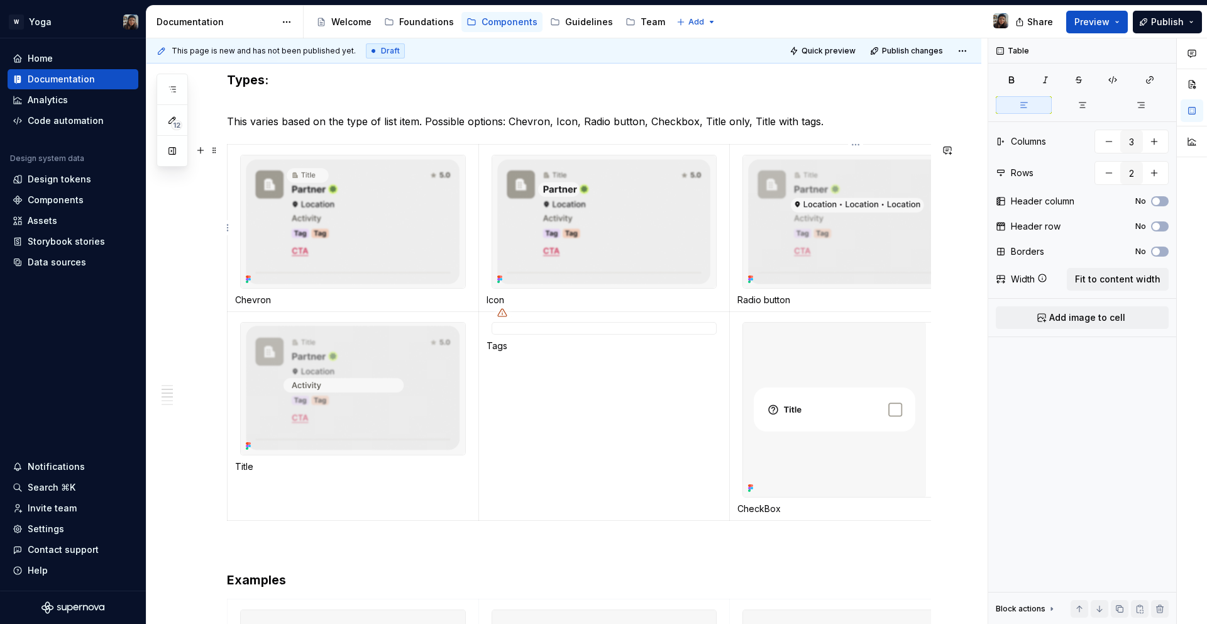
click at [820, 297] on p "Radio button" at bounding box center [855, 300] width 236 height 13
click at [833, 362] on img at bounding box center [834, 409] width 183 height 174
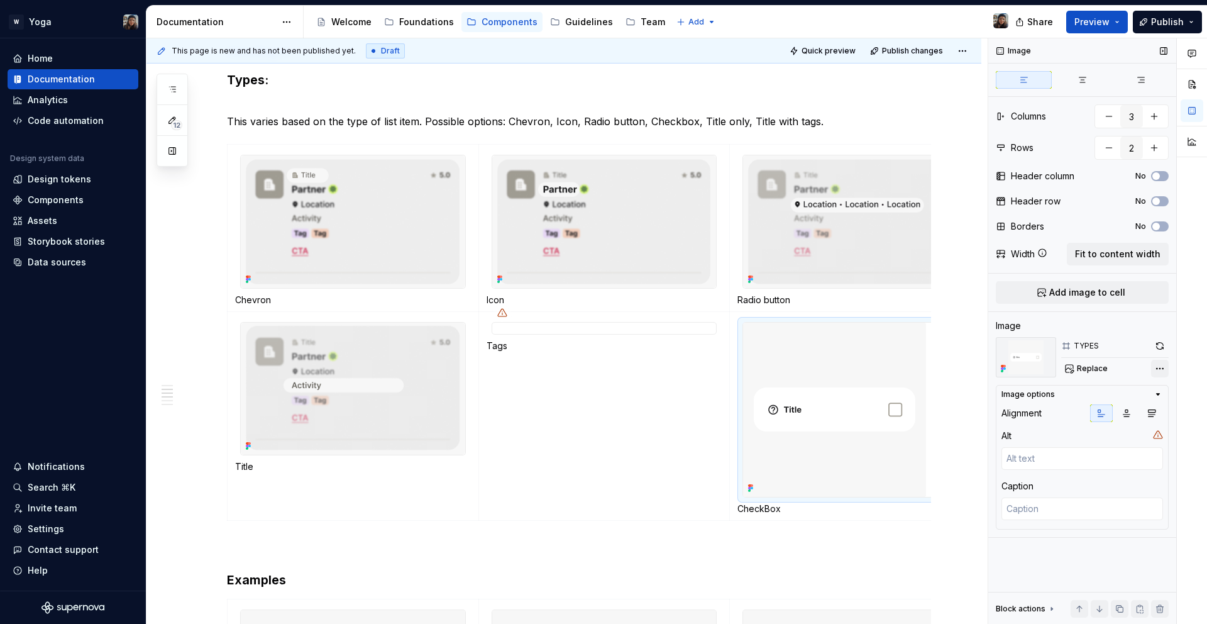
type textarea "*"
click at [1162, 375] on div "Comments Open comments No comments yet Select ‘Comment’ from the block context …" at bounding box center [1097, 331] width 219 height 586
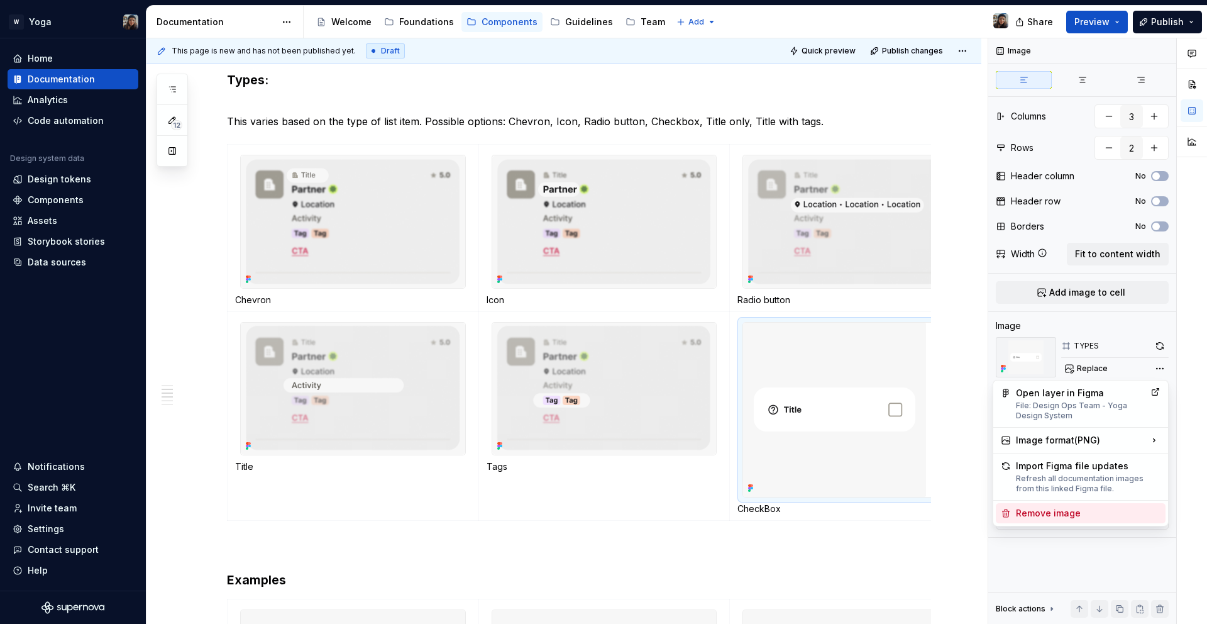
click at [1094, 509] on div "Remove image" at bounding box center [1088, 513] width 145 height 13
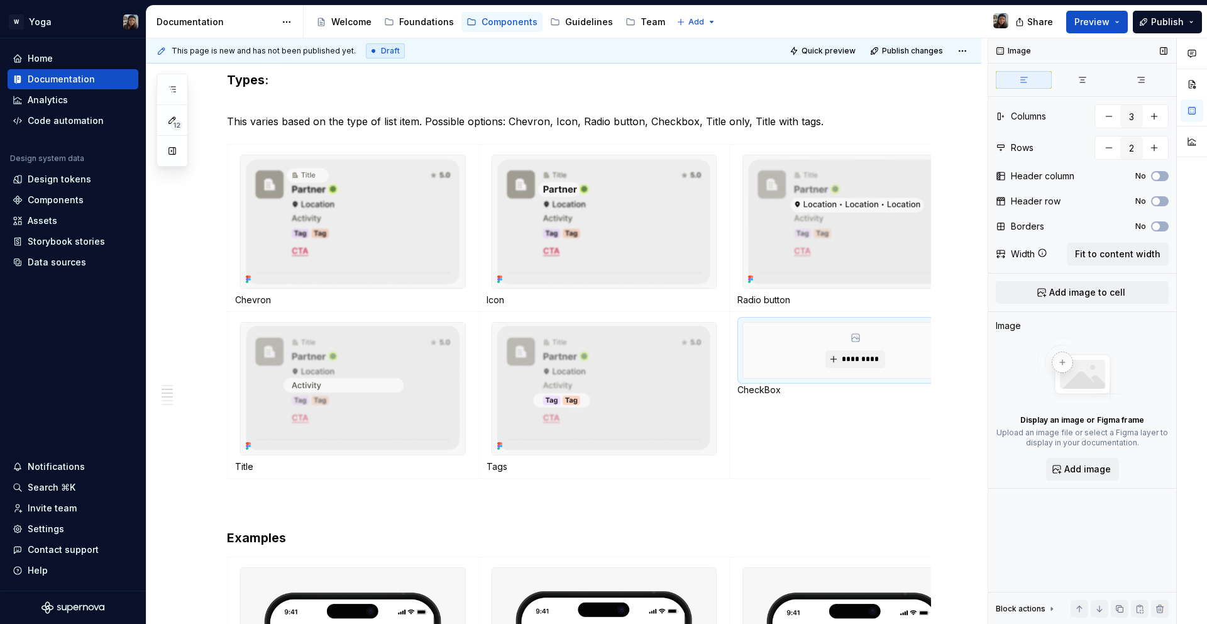
scroll to position [0, 46]
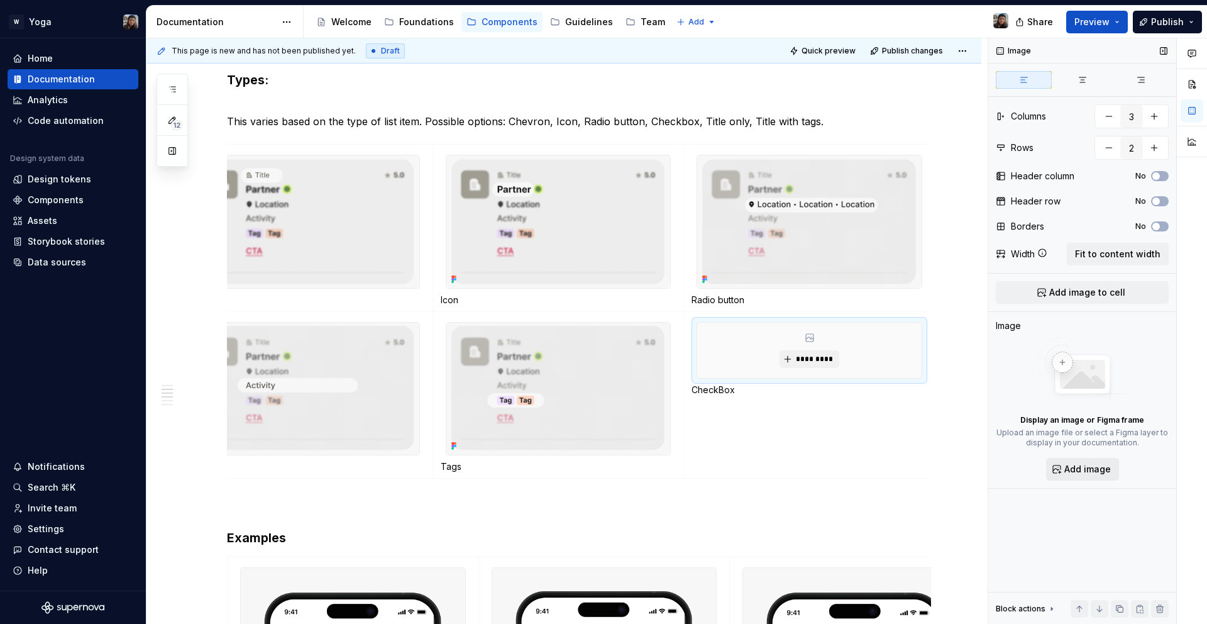
click at [1080, 460] on button "Add image" at bounding box center [1082, 469] width 73 height 23
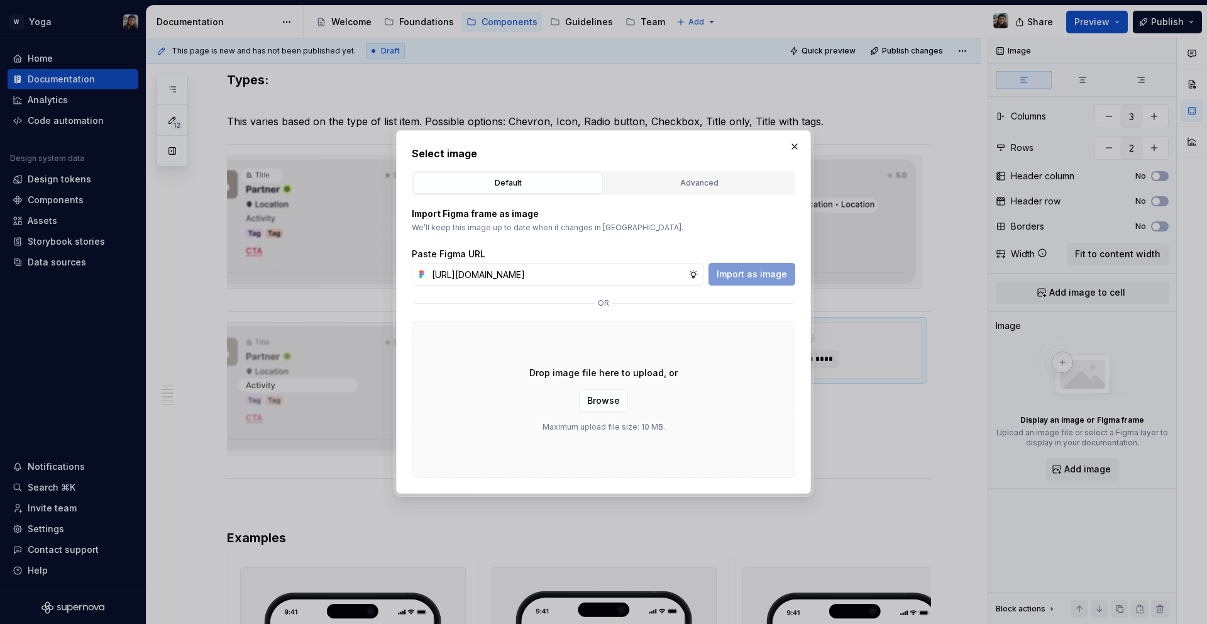
scroll to position [0, 364]
type input "[URL][DOMAIN_NAME]"
click at [764, 275] on span "Import as image" at bounding box center [752, 274] width 70 height 13
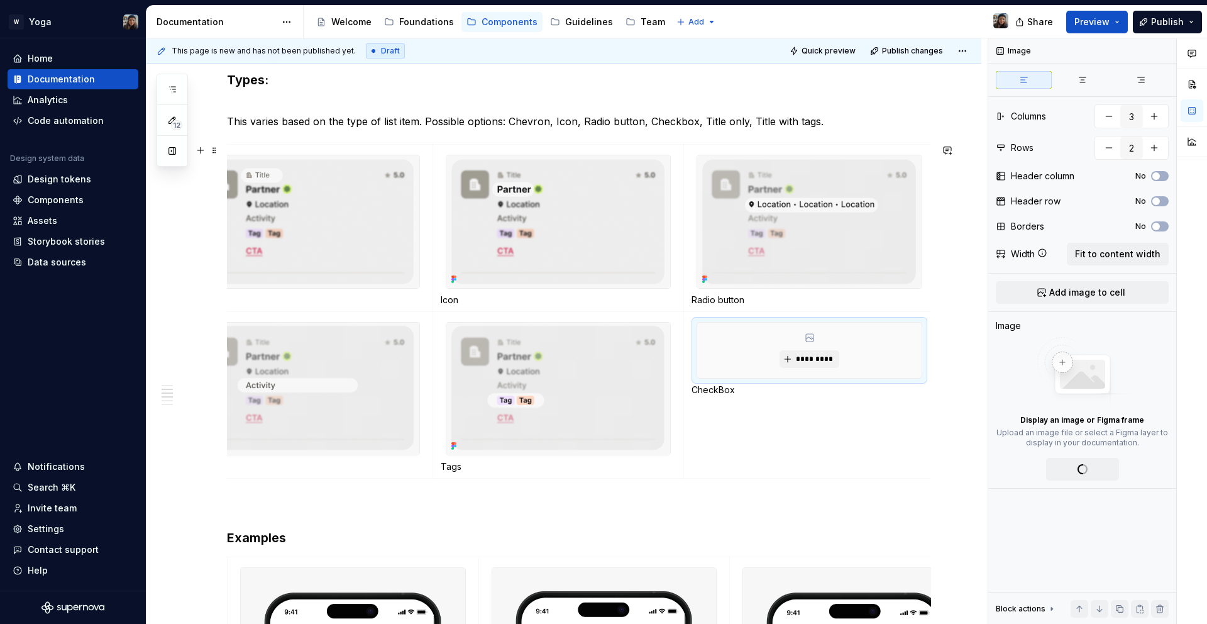
scroll to position [0, 51]
type textarea "*"
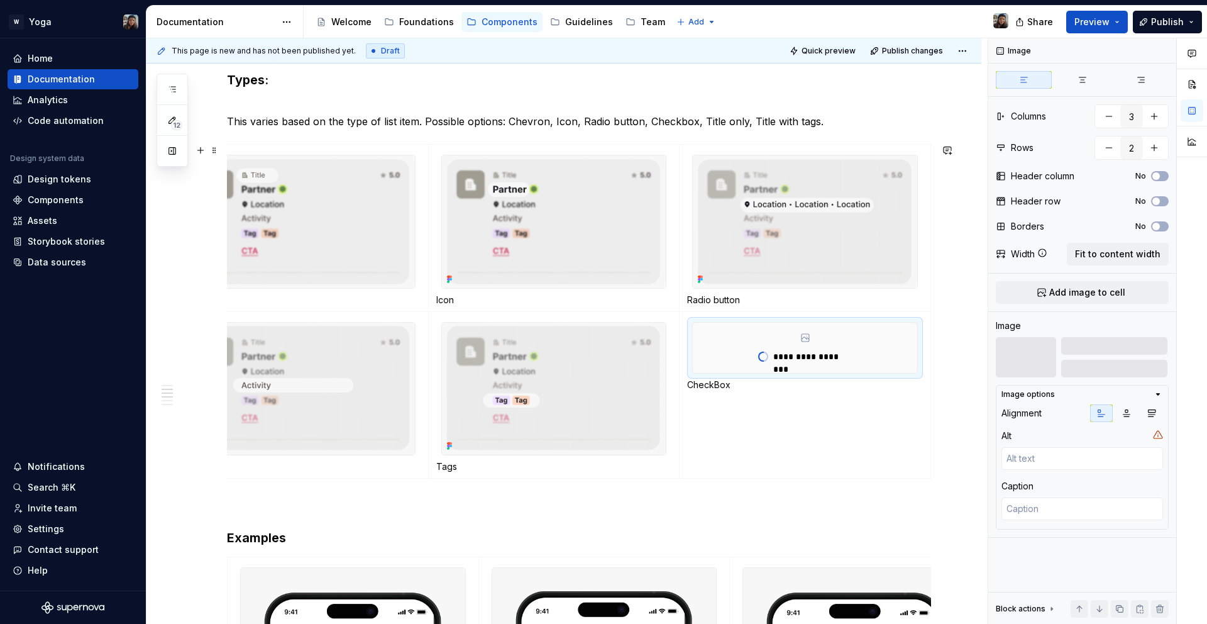
scroll to position [0, 0]
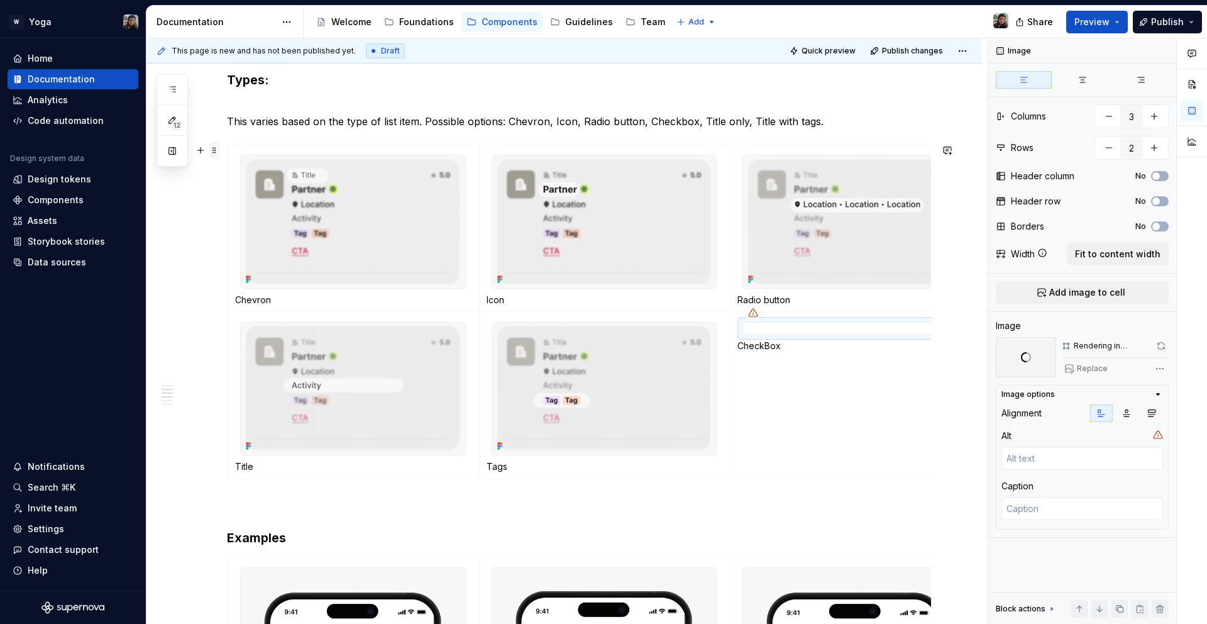
click at [215, 150] on span at bounding box center [214, 150] width 10 height 18
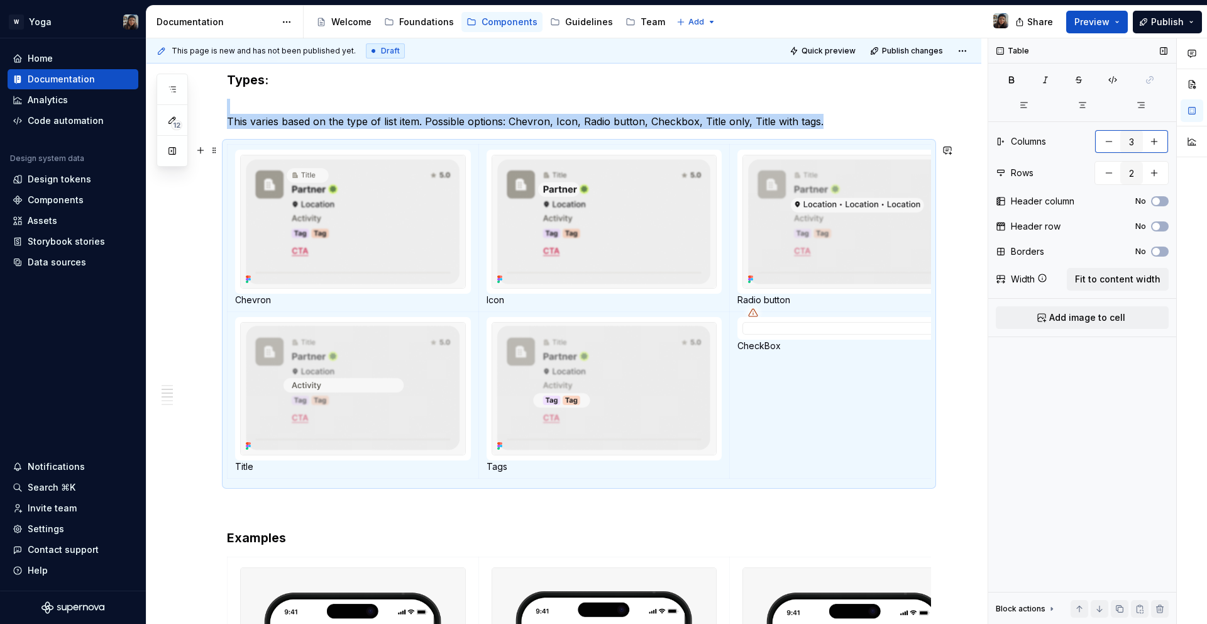
click at [1159, 143] on button "button" at bounding box center [1154, 141] width 23 height 23
click at [1101, 145] on button "button" at bounding box center [1109, 141] width 23 height 23
type input "3"
click at [1161, 172] on button "button" at bounding box center [1154, 173] width 23 height 23
type input "3"
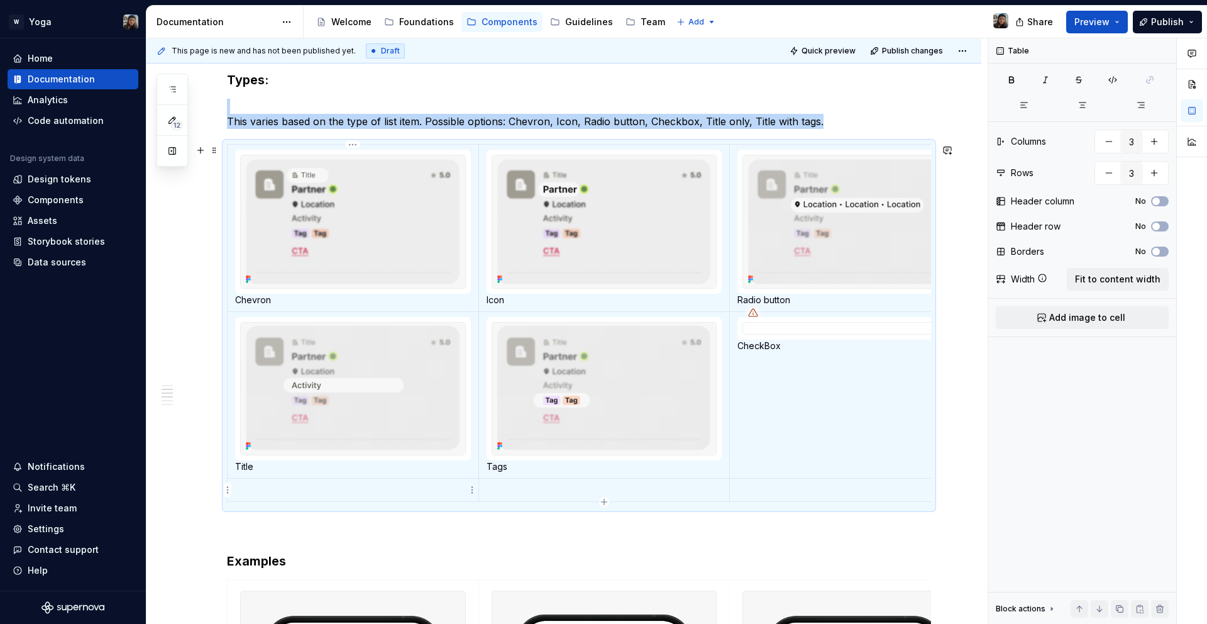
click at [404, 497] on td at bounding box center [353, 489] width 251 height 23
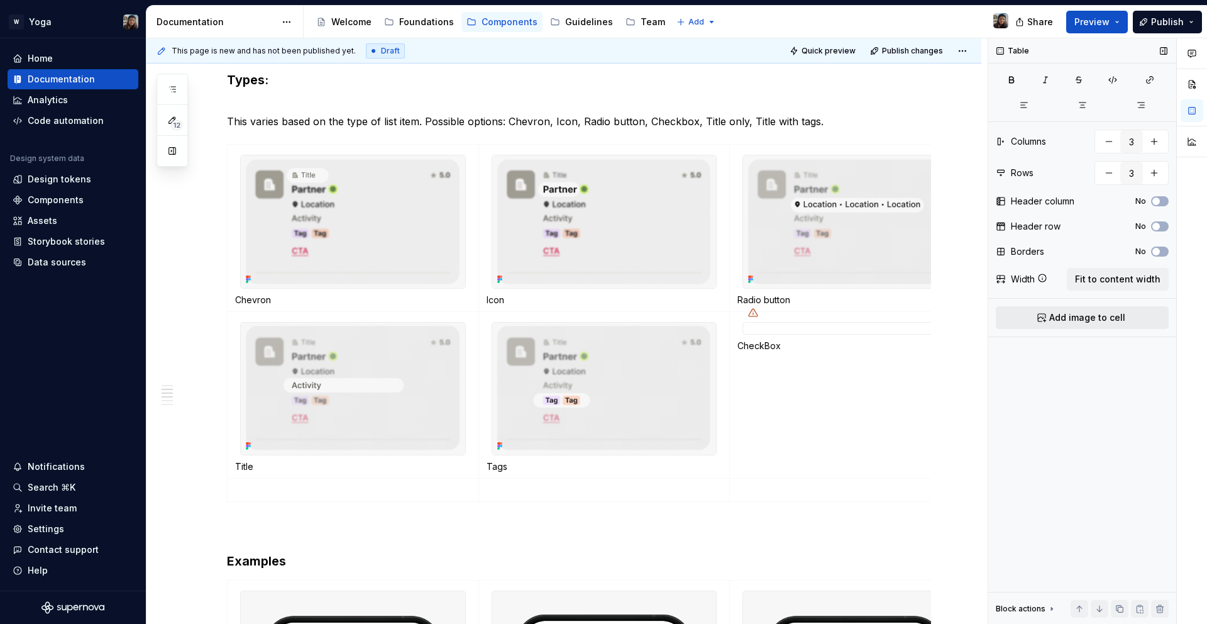
click at [1077, 311] on span "Add image to cell" at bounding box center [1087, 317] width 76 height 13
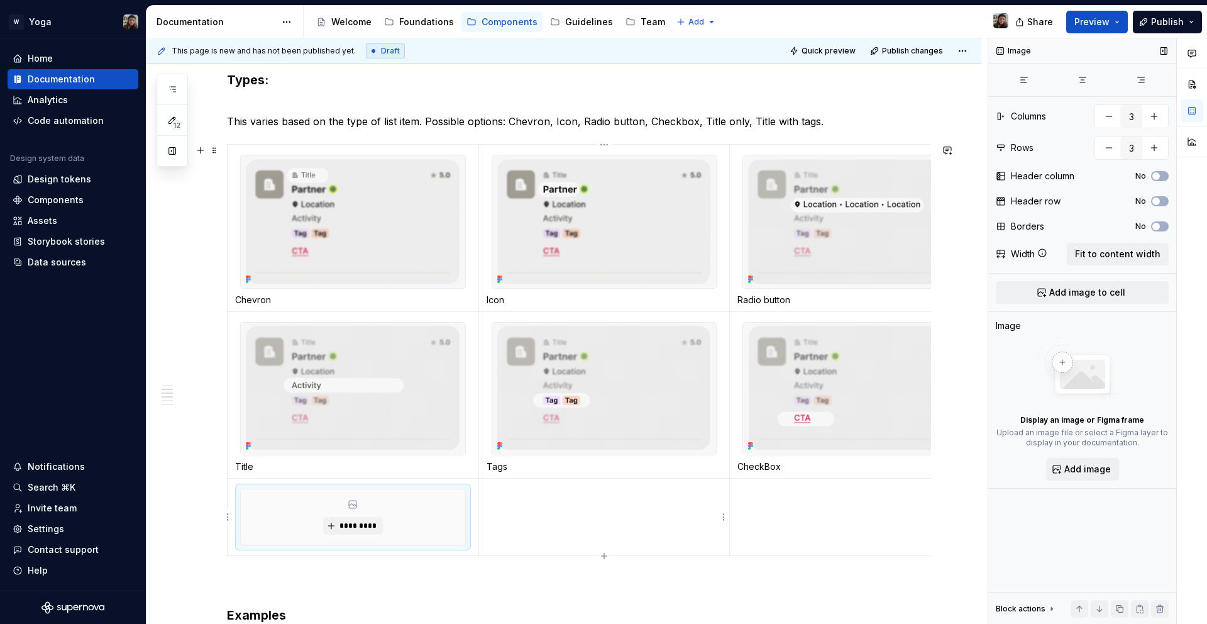
click at [563, 527] on td at bounding box center [603, 516] width 251 height 77
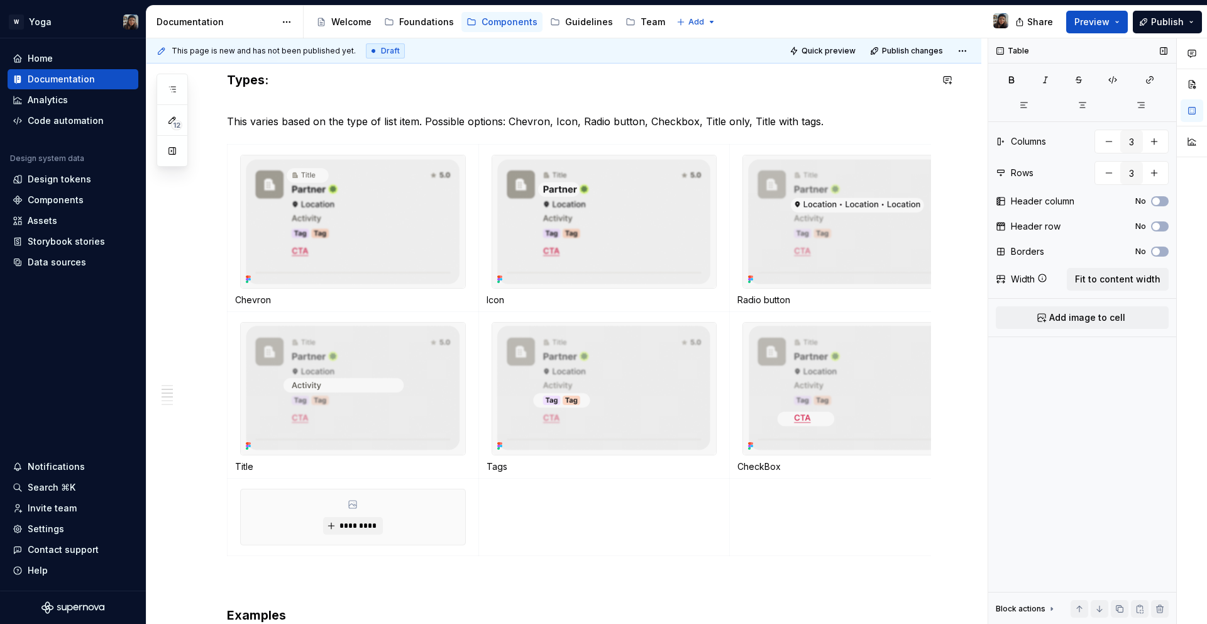
type textarea "*"
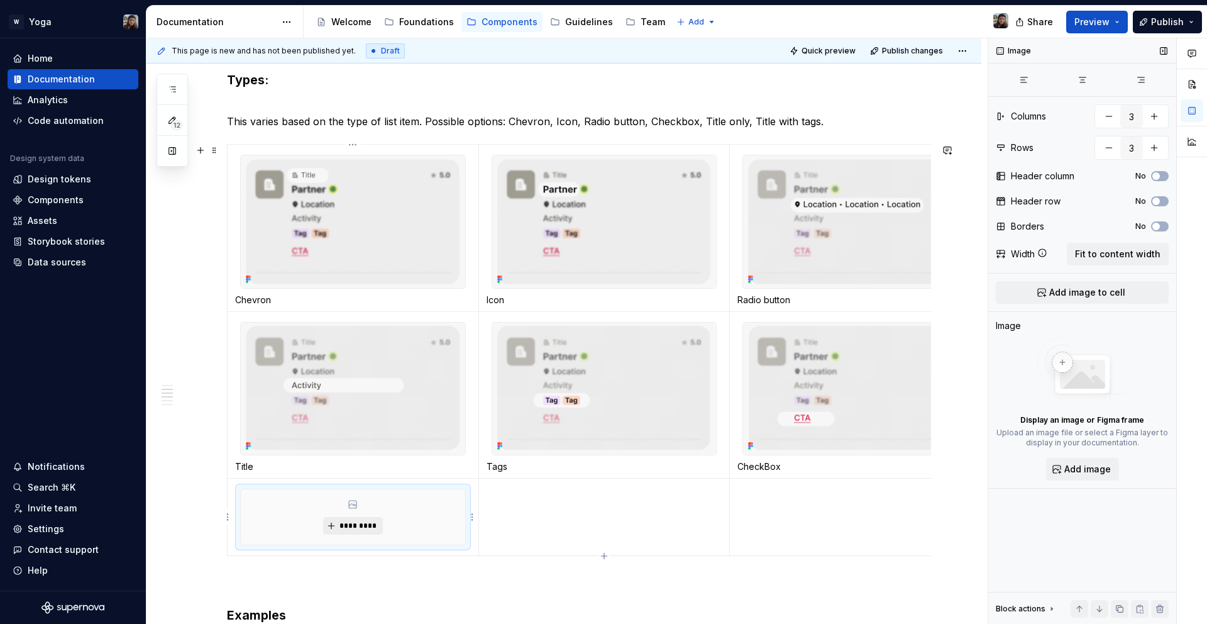
click at [339, 531] on button "*********" at bounding box center [353, 526] width 60 height 18
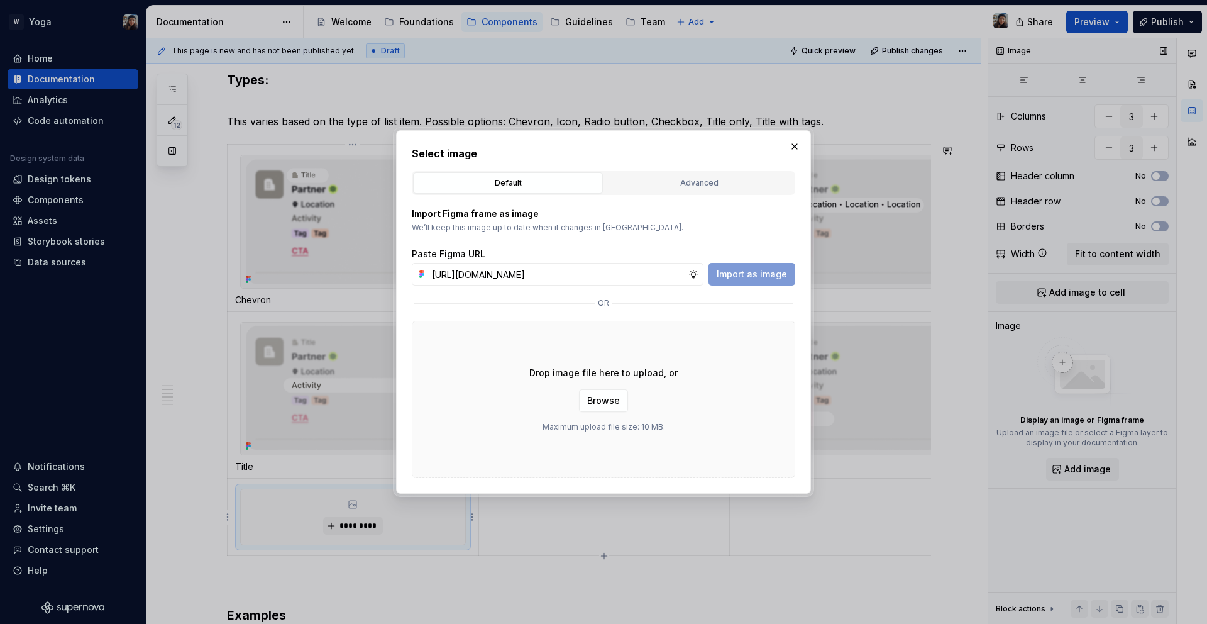
scroll to position [0, 364]
type input "[URL][DOMAIN_NAME]"
click at [749, 268] on span "Import as image" at bounding box center [752, 274] width 70 height 13
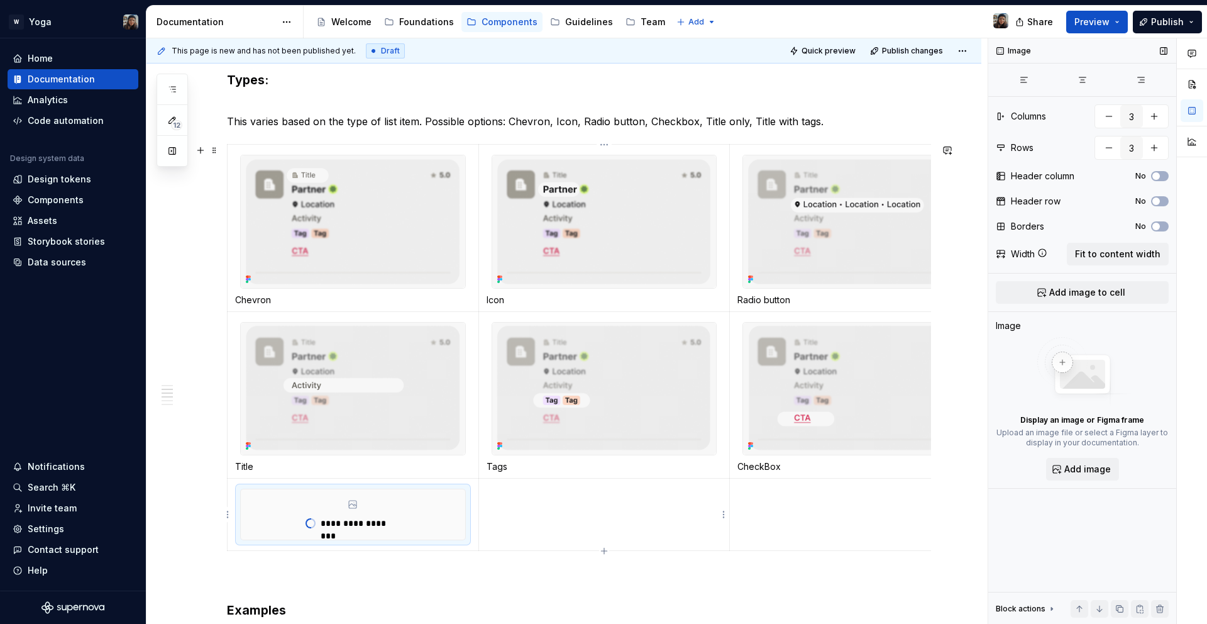
click at [592, 505] on td at bounding box center [603, 514] width 251 height 72
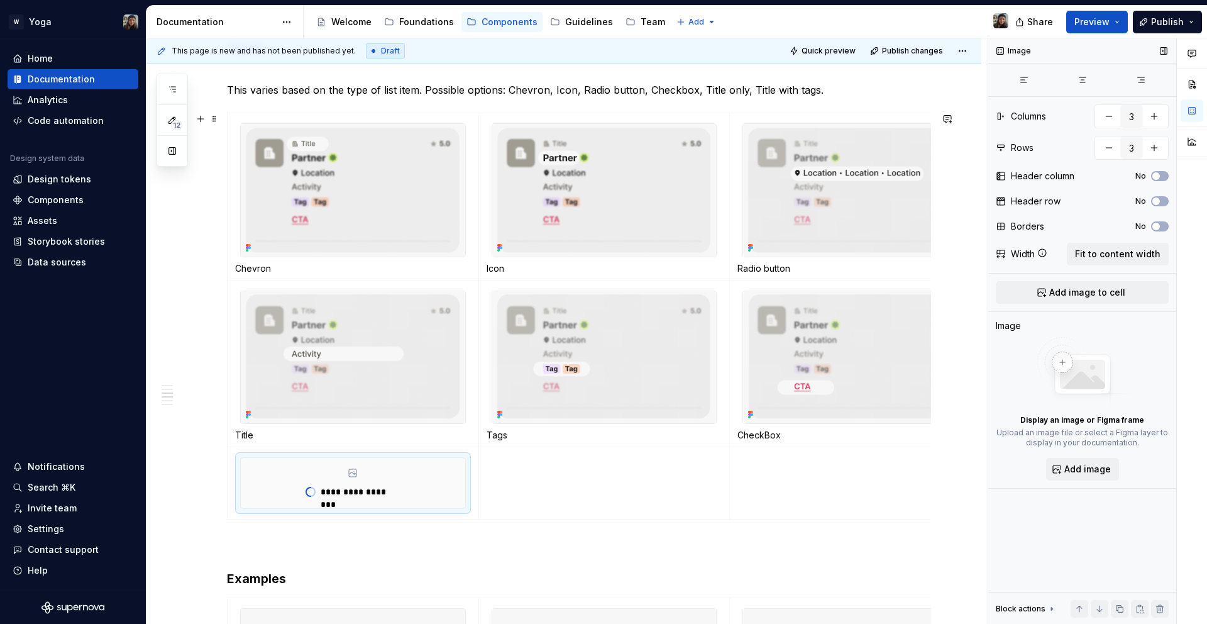
scroll to position [853, 0]
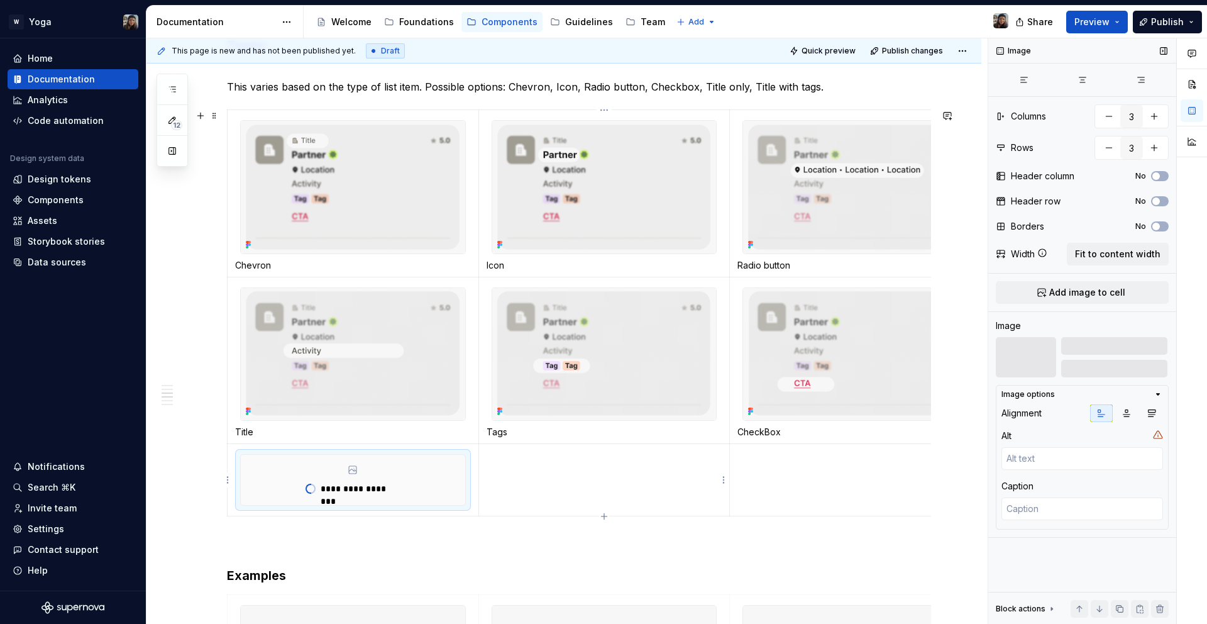
click at [575, 474] on td at bounding box center [603, 480] width 251 height 72
click at [431, 465] on div "**********" at bounding box center [353, 479] width 224 height 50
click at [548, 463] on td at bounding box center [603, 480] width 251 height 72
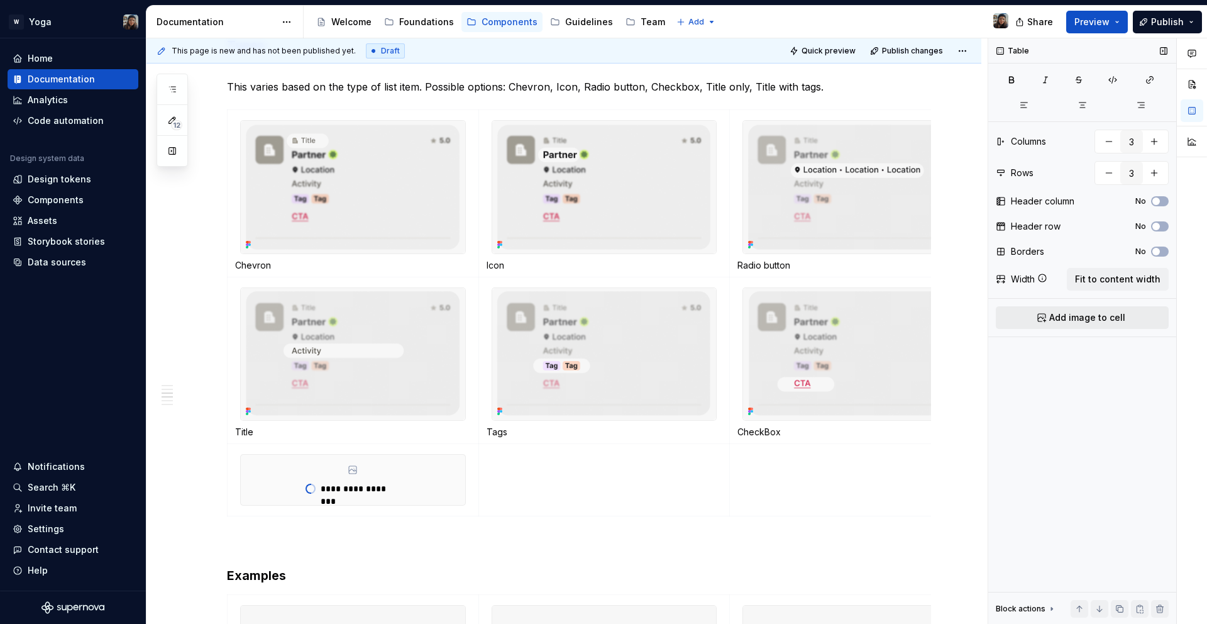
click at [1020, 323] on button "Add image to cell" at bounding box center [1082, 317] width 173 height 23
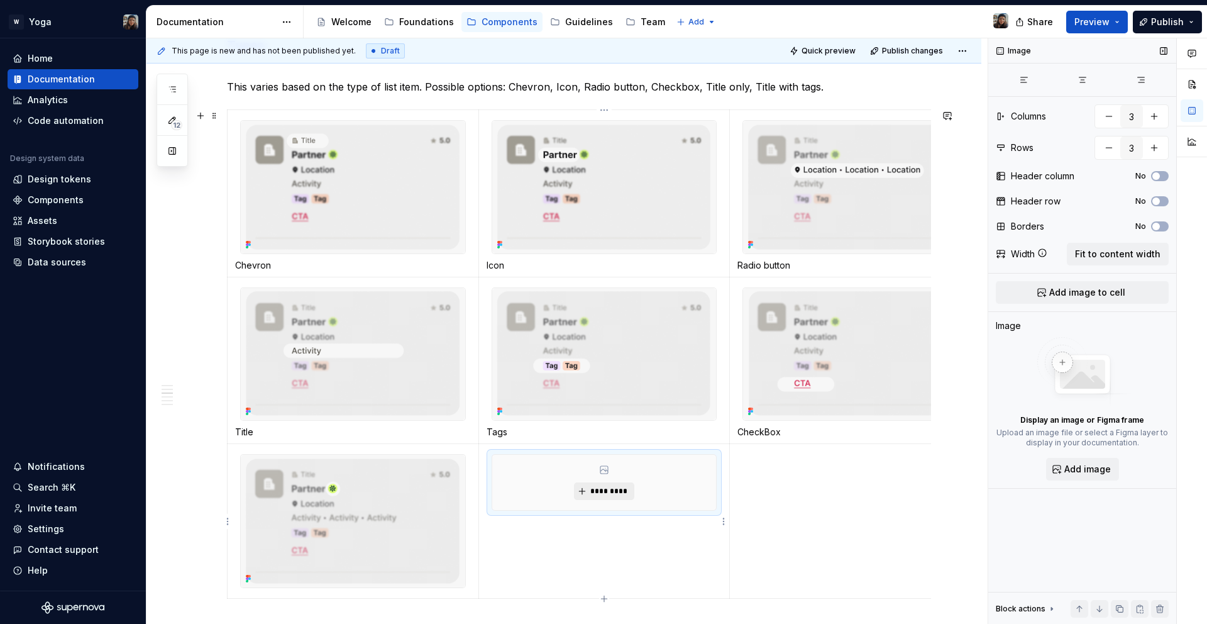
click at [614, 495] on span "*********" at bounding box center [609, 491] width 38 height 10
type textarea "*"
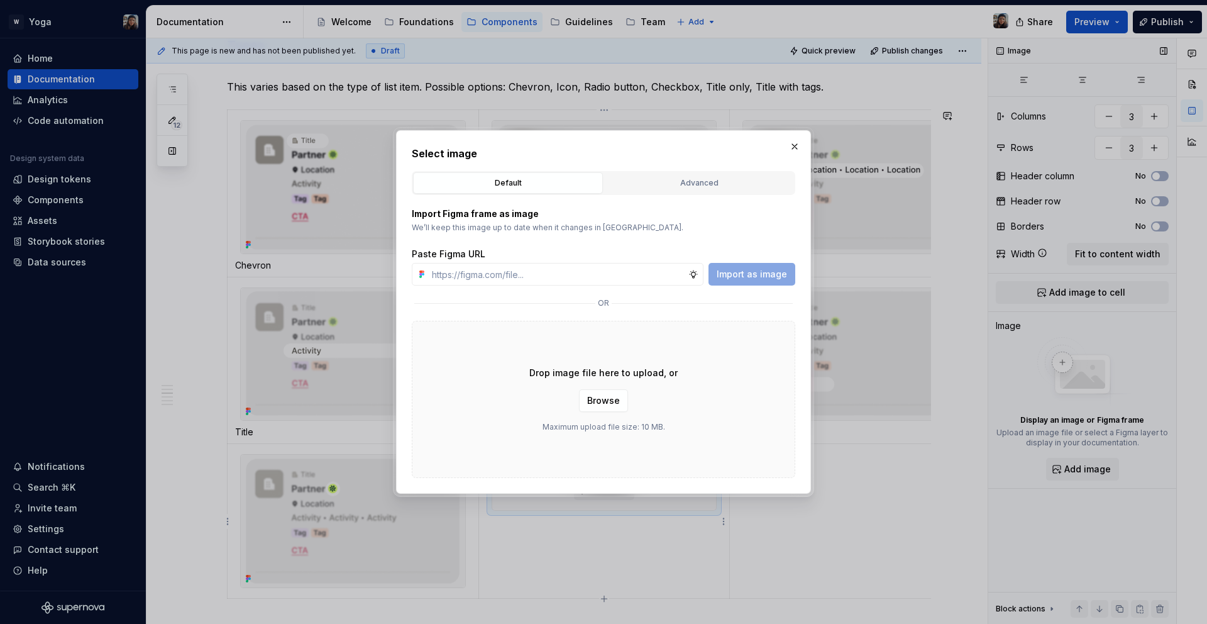
type input "[URL][DOMAIN_NAME]"
type textarea "*"
type input "[URL][DOMAIN_NAME]"
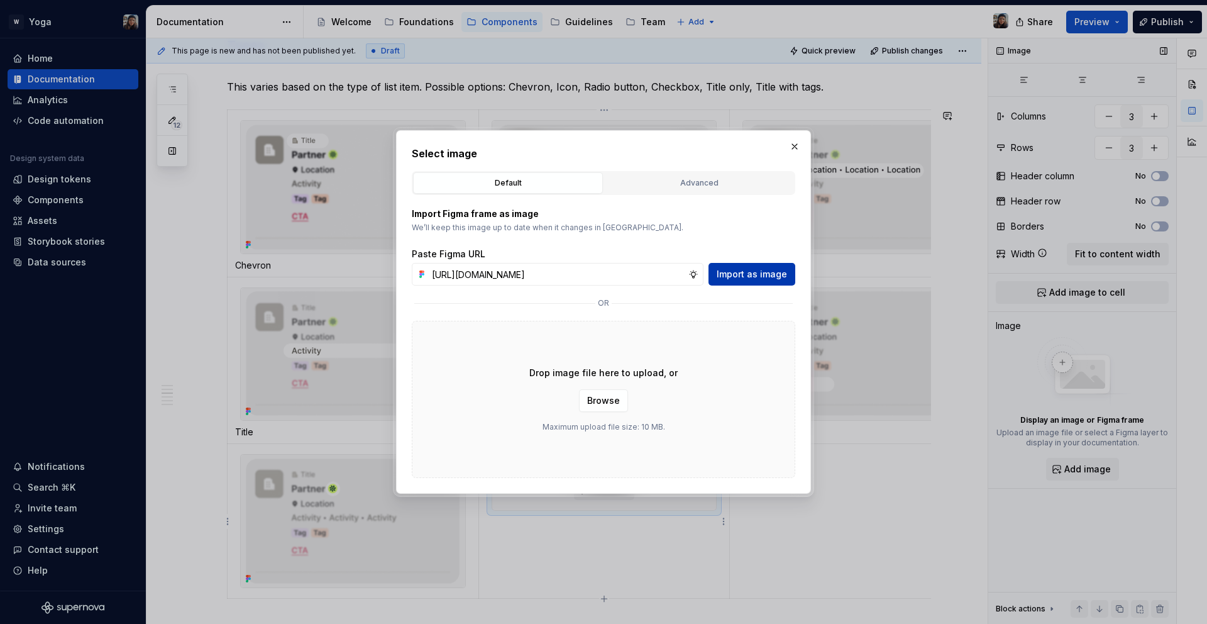
click at [761, 265] on button "Import as image" at bounding box center [751, 274] width 87 height 23
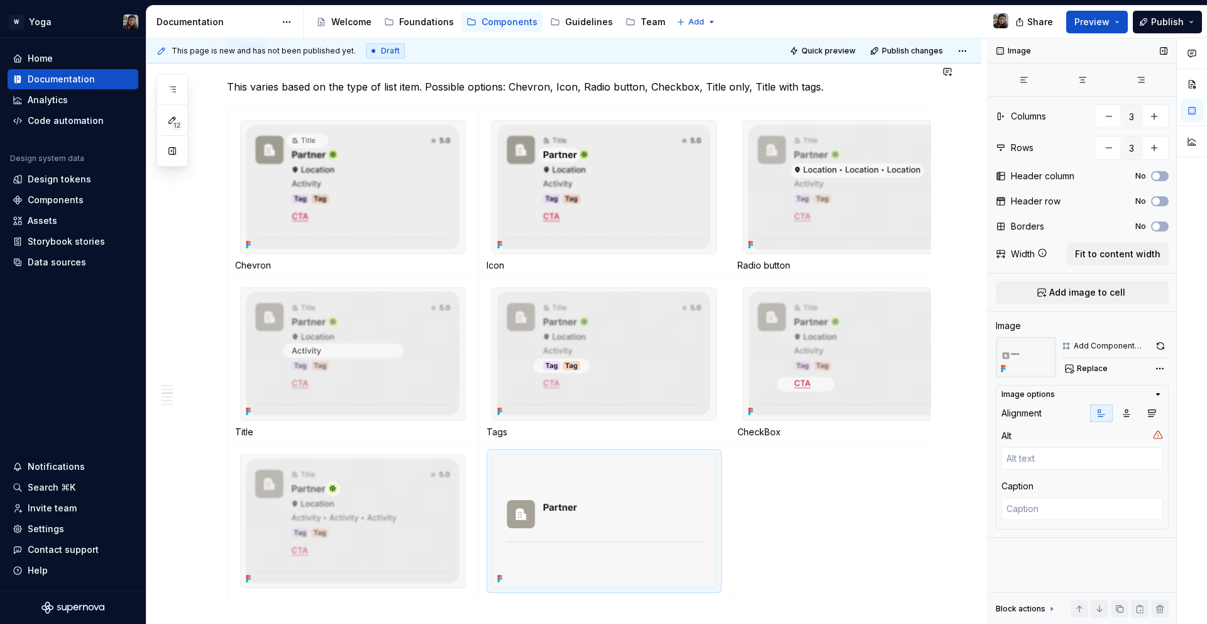
type textarea "*"
click at [829, 487] on td at bounding box center [855, 521] width 251 height 155
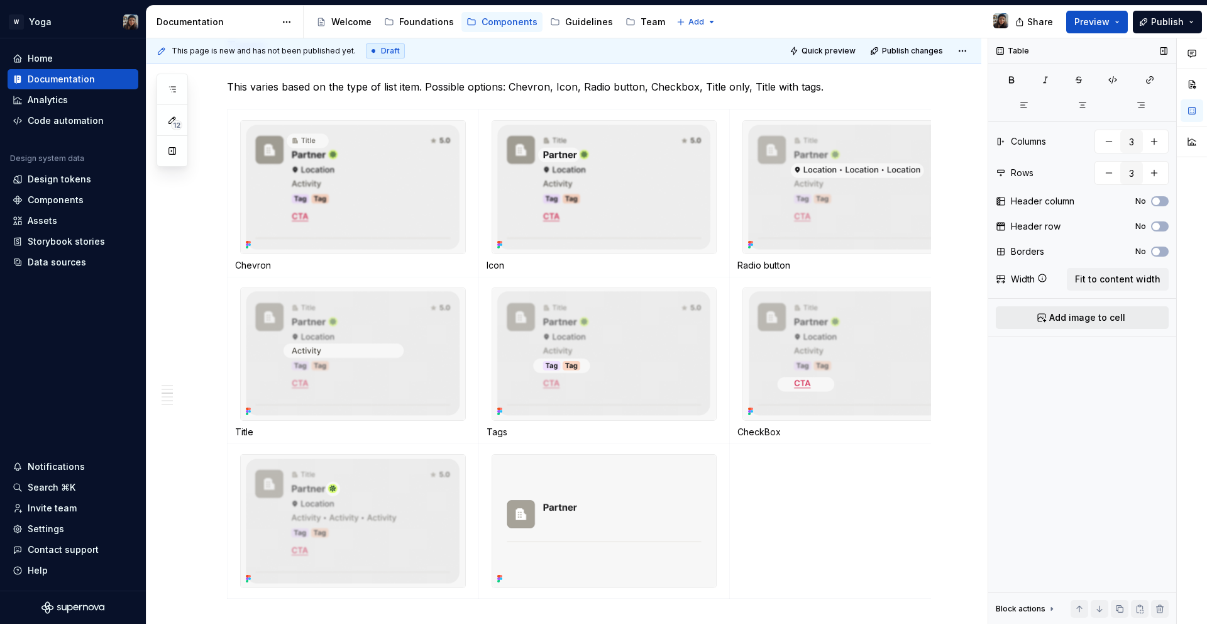
click at [1045, 322] on button "Add image to cell" at bounding box center [1082, 317] width 173 height 23
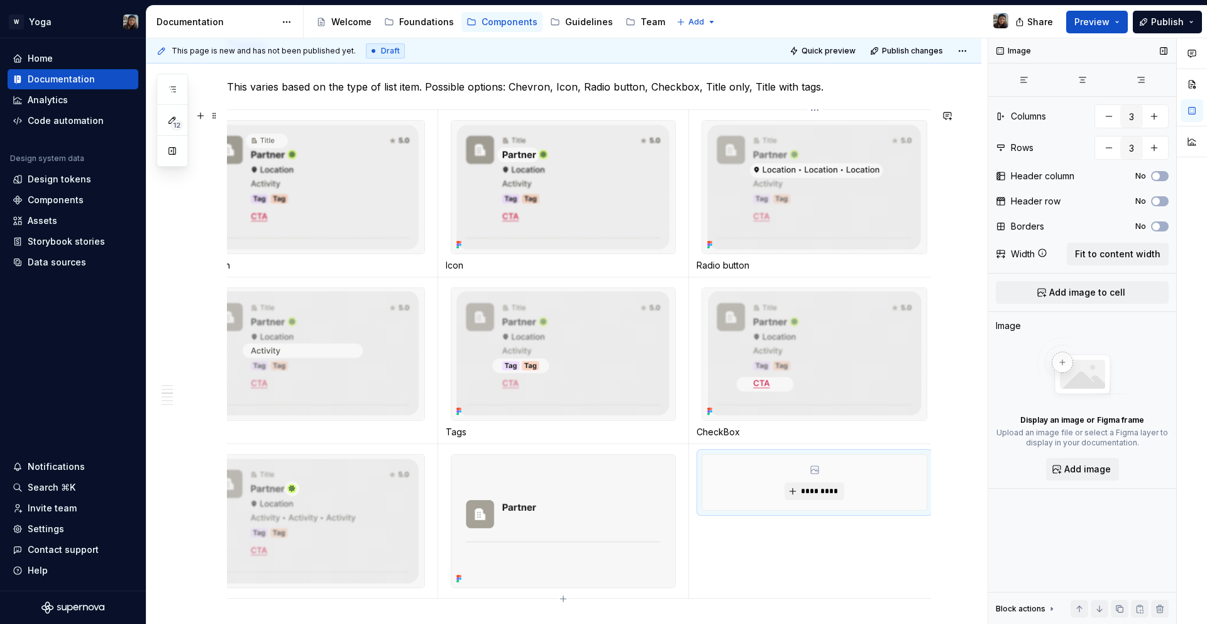
click at [821, 478] on div "*********" at bounding box center [814, 481] width 224 height 55
click at [818, 486] on span "*********" at bounding box center [819, 491] width 38 height 10
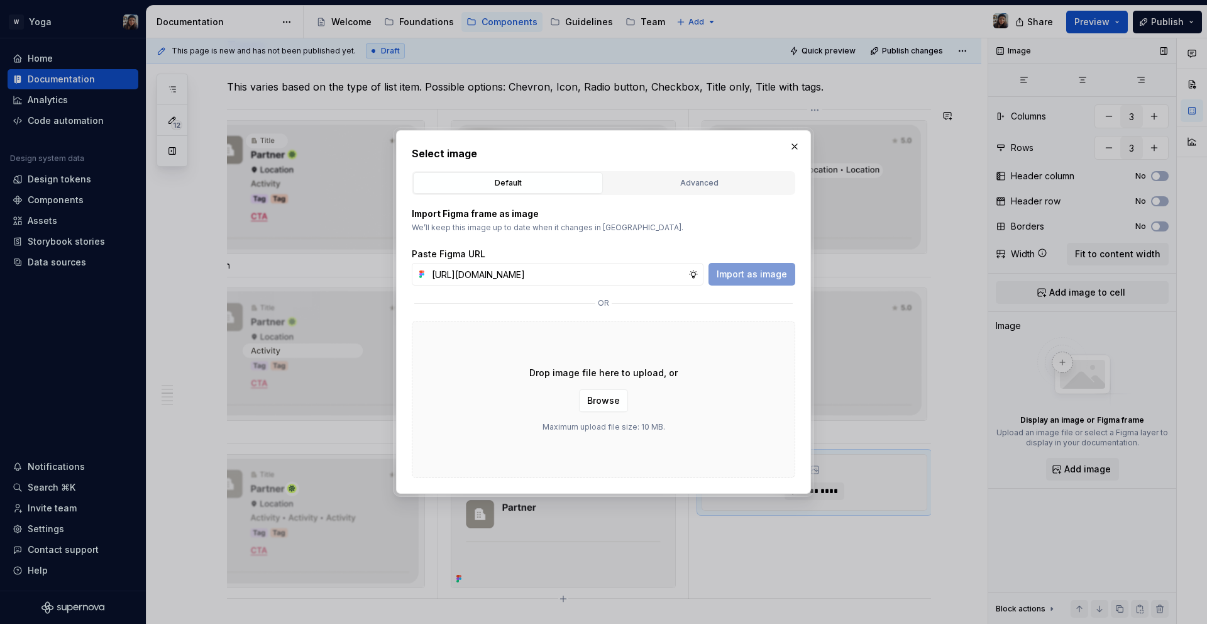
scroll to position [0, 369]
type input "[URL][DOMAIN_NAME]"
click at [755, 269] on span "Import as image" at bounding box center [752, 274] width 70 height 13
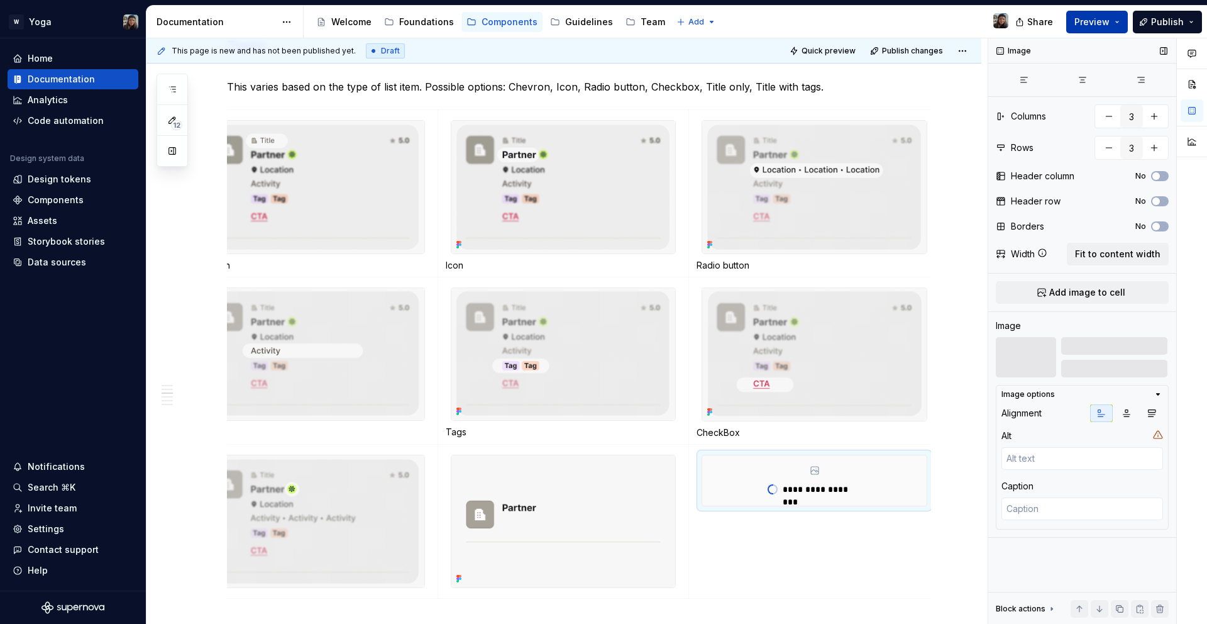
click at [1094, 23] on span "Preview" at bounding box center [1091, 22] width 35 height 13
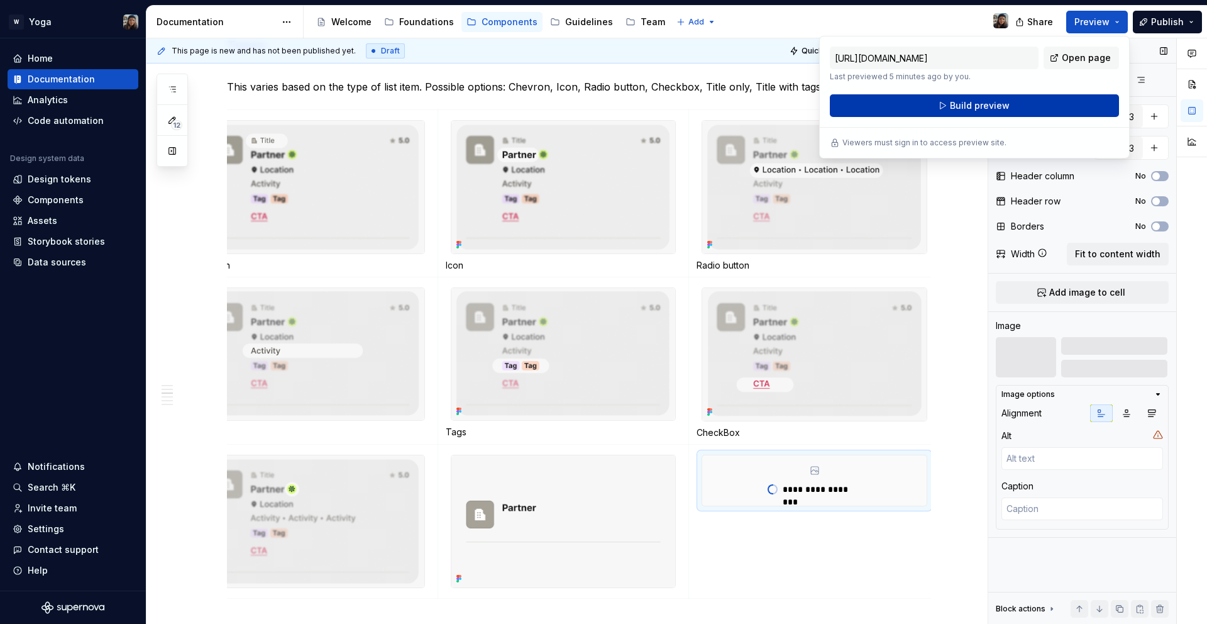
click at [995, 108] on span "Build preview" at bounding box center [980, 105] width 60 height 13
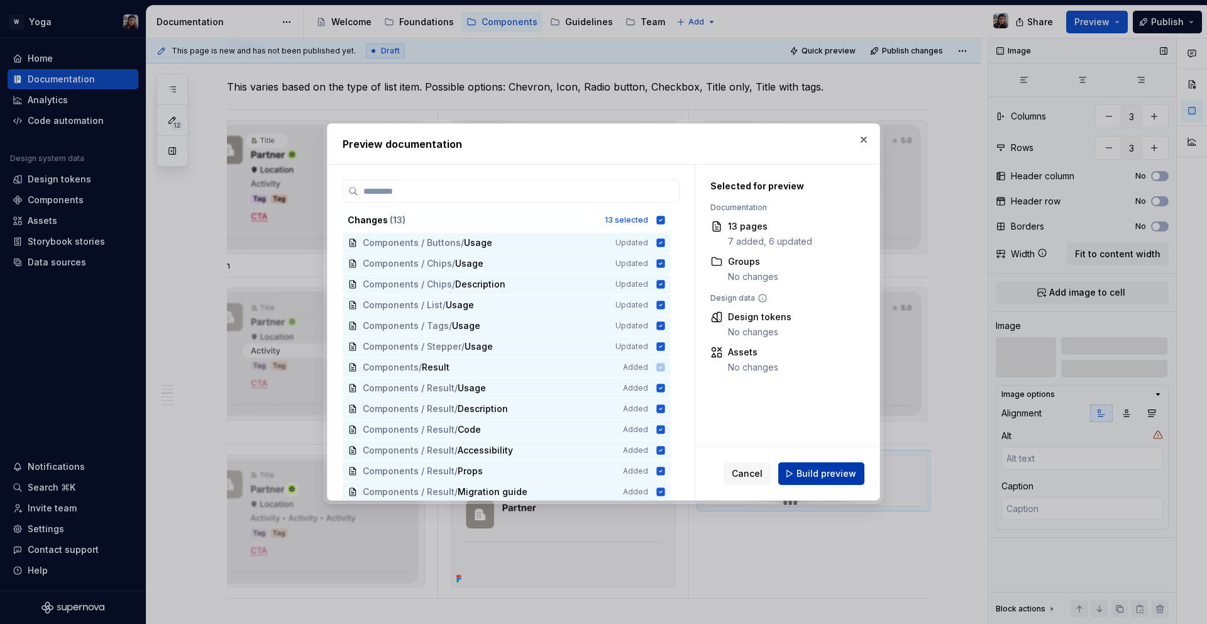
click at [840, 469] on span "Build preview" at bounding box center [826, 473] width 60 height 13
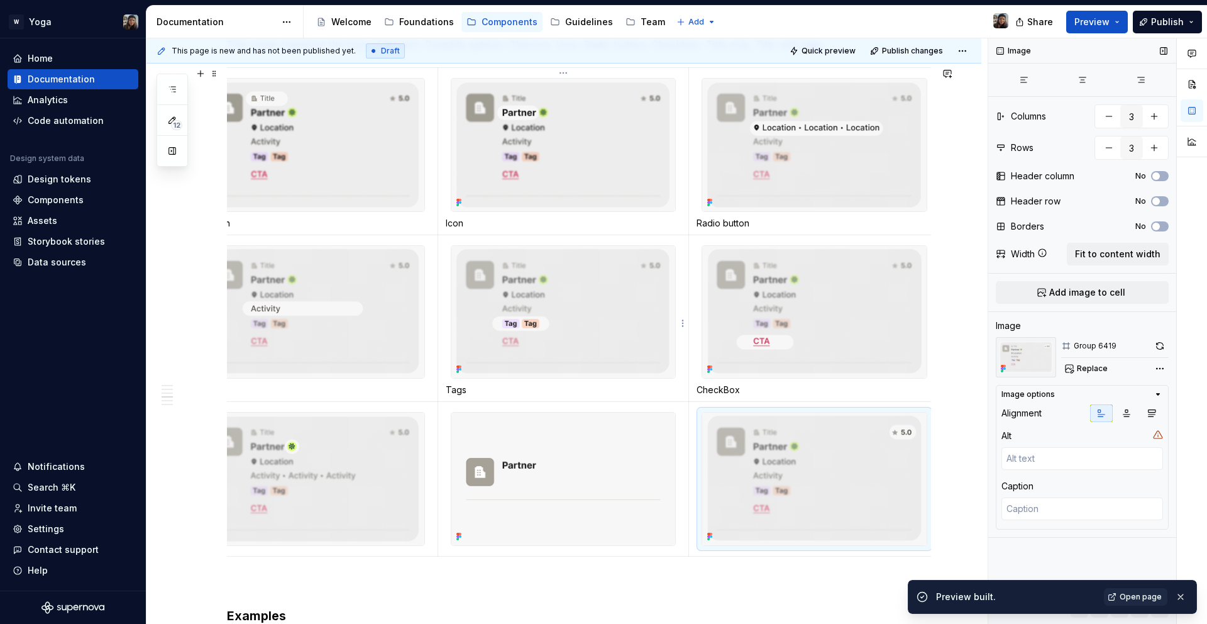
scroll to position [897, 0]
click at [1127, 592] on span "Open page" at bounding box center [1141, 597] width 42 height 10
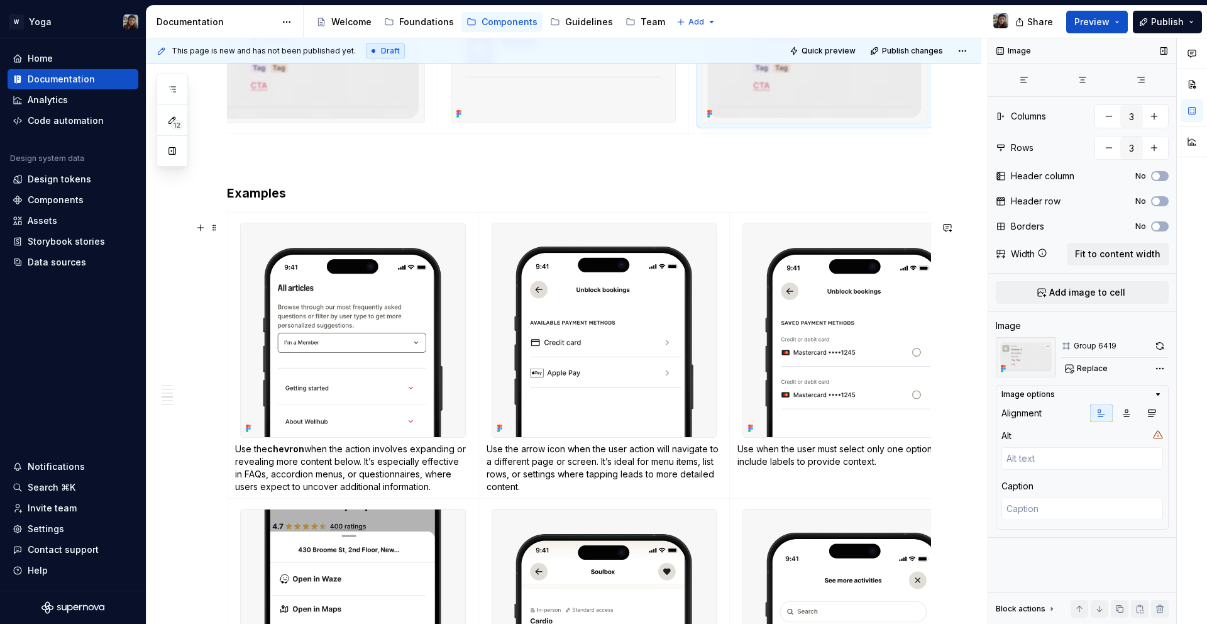
scroll to position [1378, 0]
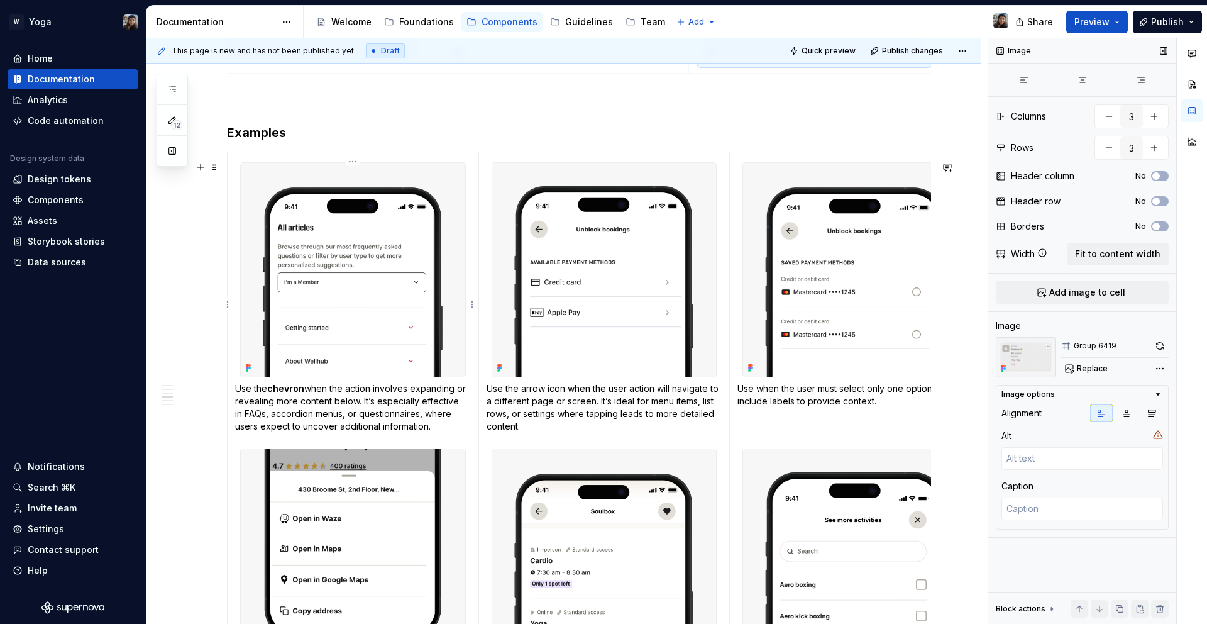
type textarea "*"
click at [239, 155] on div "**********" at bounding box center [579, 425] width 704 height 2945
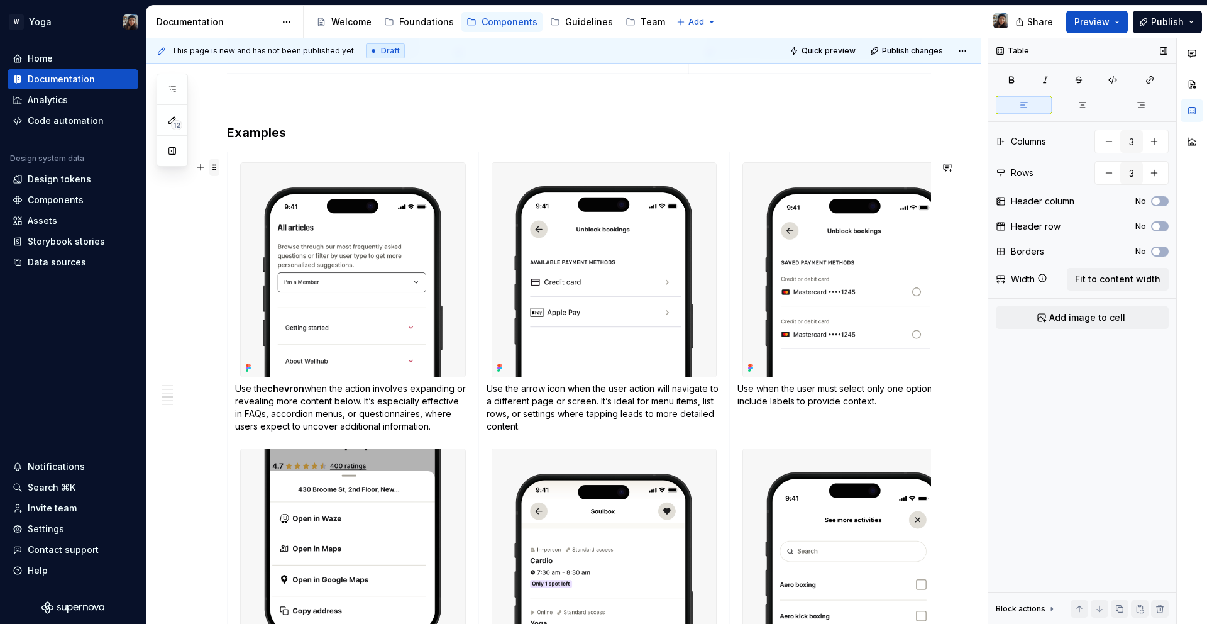
click at [211, 167] on span at bounding box center [214, 167] width 10 height 18
type input "2"
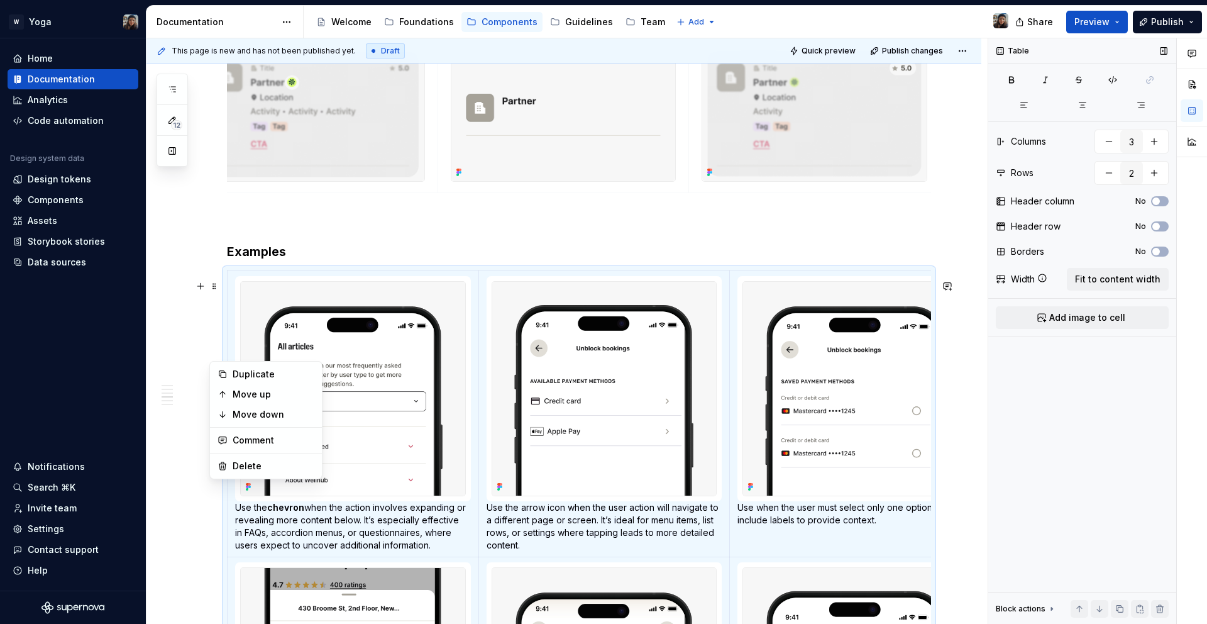
scroll to position [1150, 0]
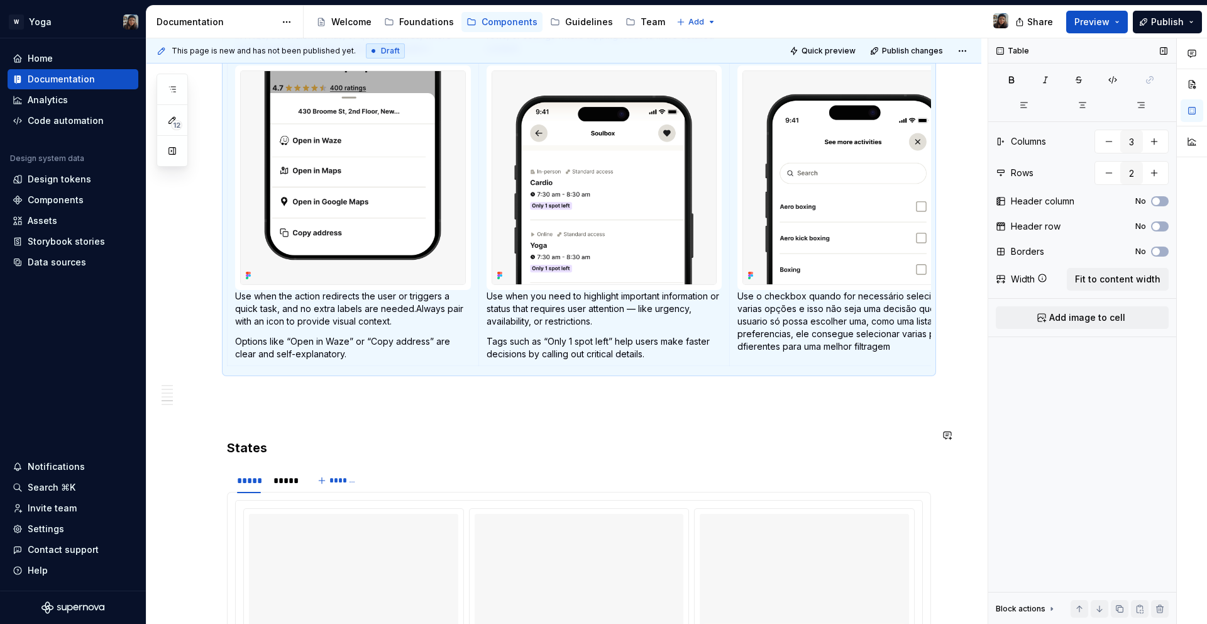
scroll to position [1756, 0]
click at [213, 487] on span at bounding box center [214, 492] width 10 height 18
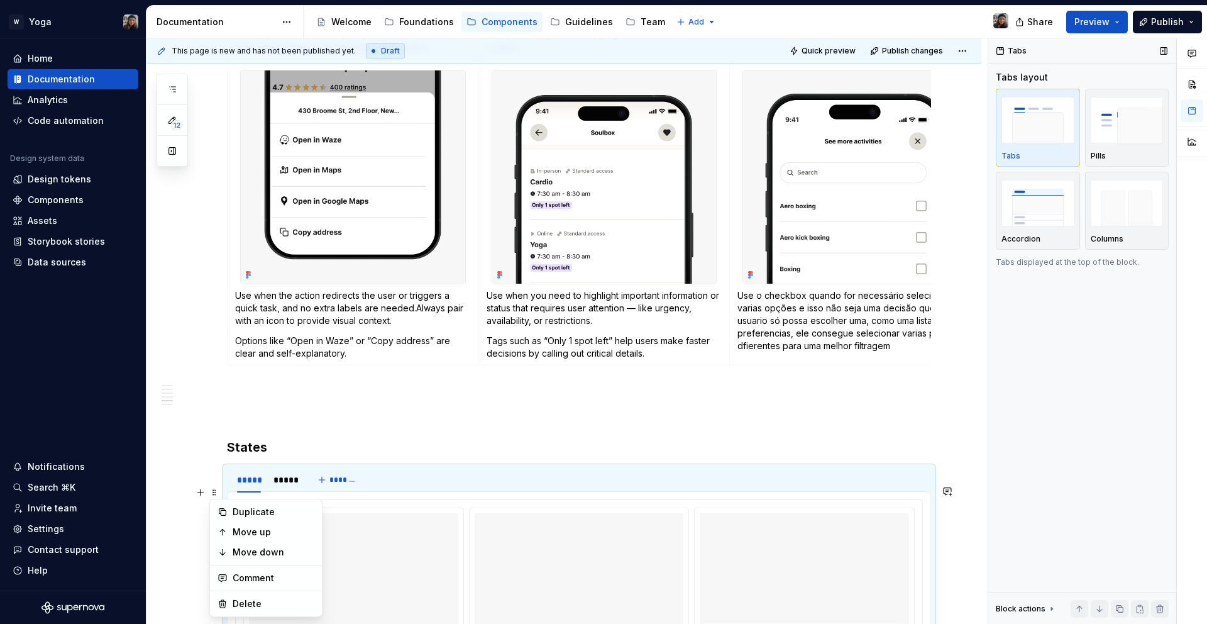
click at [218, 469] on div "**********" at bounding box center [563, 133] width 835 height 3177
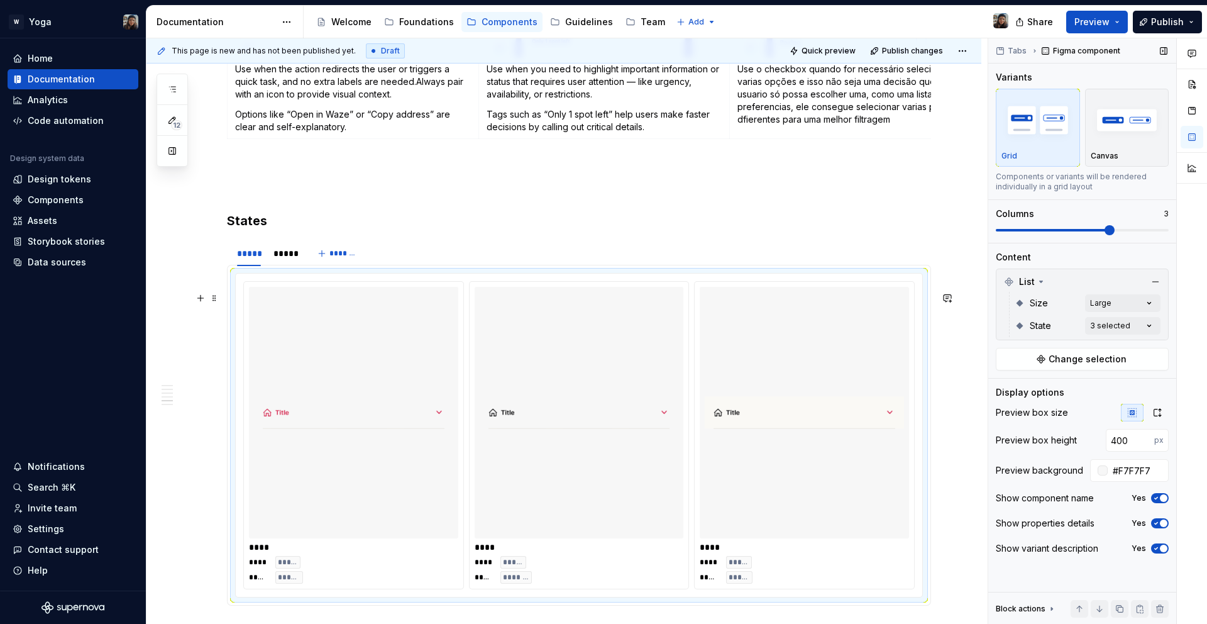
click at [229, 286] on div "**** **** ***** ***** ****** **** **** ***** ***** ******* **** **** ***** ****…" at bounding box center [579, 435] width 704 height 341
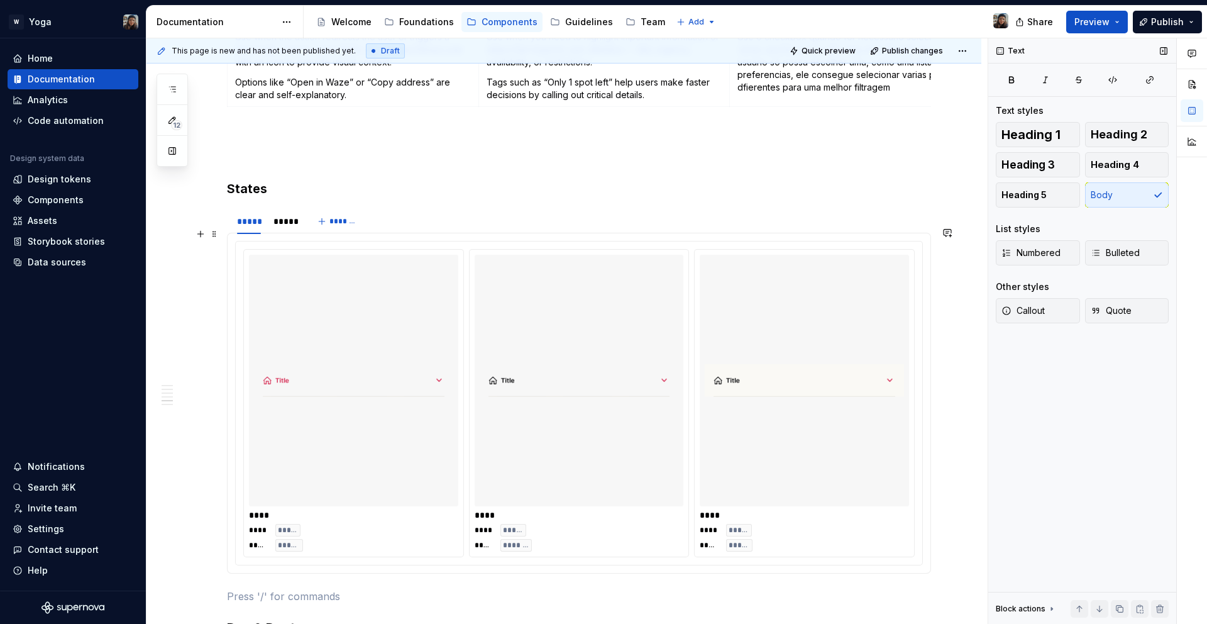
click at [214, 233] on span at bounding box center [214, 234] width 10 height 18
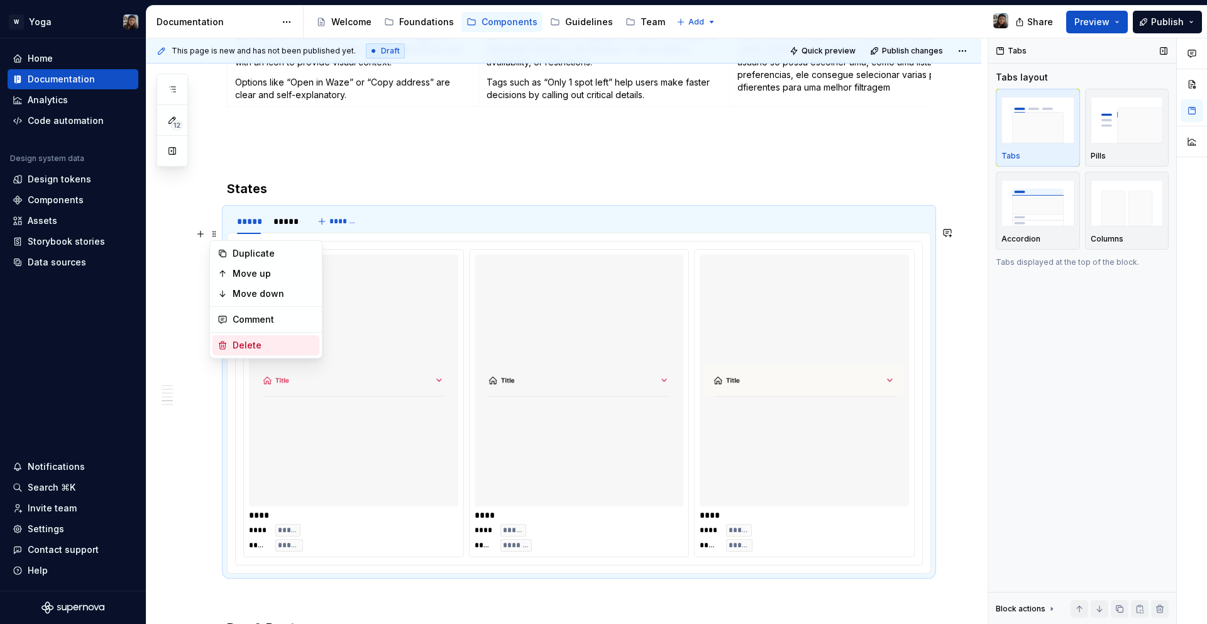
click at [251, 343] on div "Delete" at bounding box center [274, 345] width 82 height 13
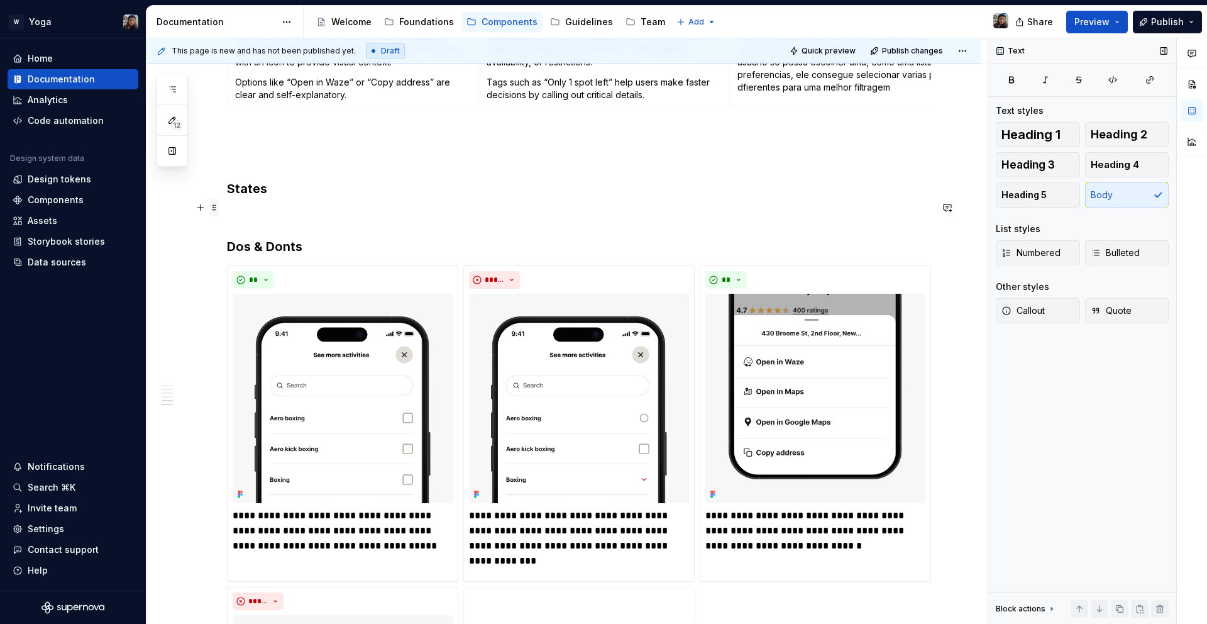
click at [215, 204] on span at bounding box center [214, 208] width 10 height 18
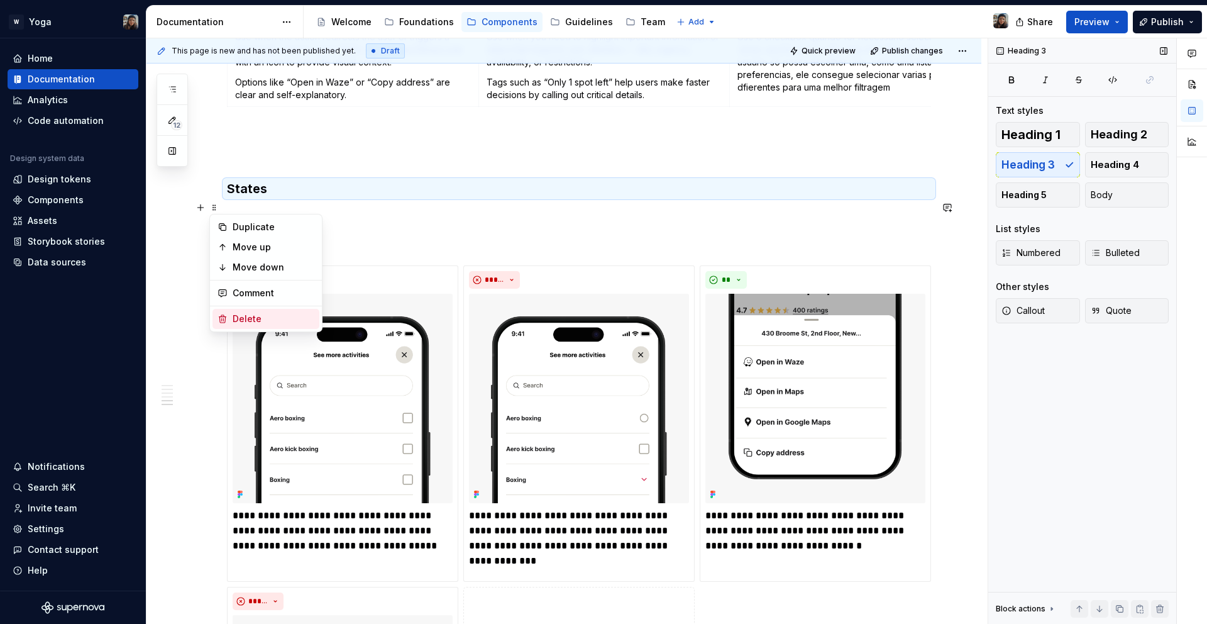
click at [228, 323] on div "Delete" at bounding box center [265, 319] width 107 height 20
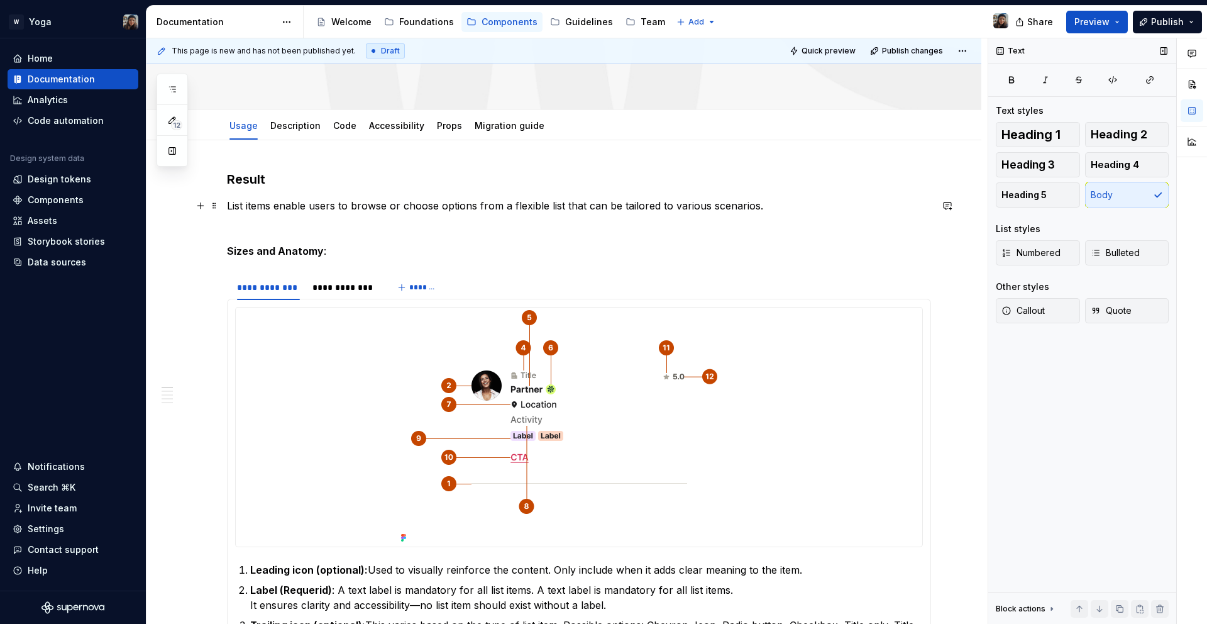
scroll to position [142, 0]
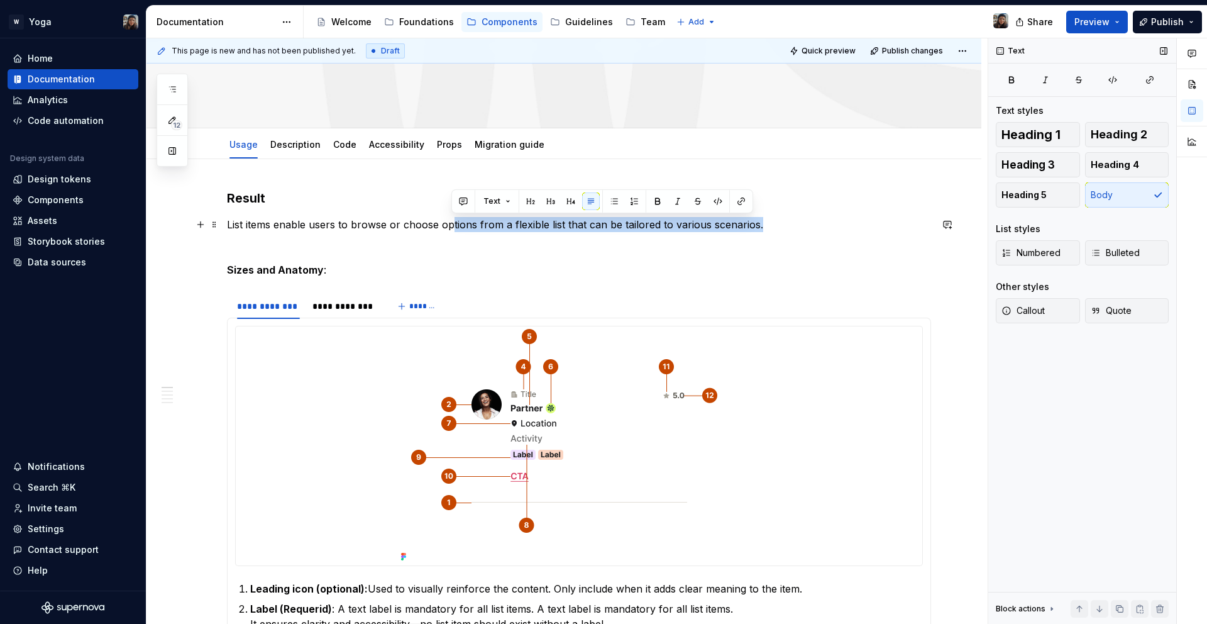
drag, startPoint x: 776, startPoint y: 226, endPoint x: 451, endPoint y: 223, distance: 325.6
click at [451, 223] on p "List items enable users to browse or choose options from a flexible list that c…" at bounding box center [579, 224] width 704 height 15
drag, startPoint x: 451, startPoint y: 223, endPoint x: 167, endPoint y: 247, distance: 285.1
click at [437, 223] on p "List items enable users to browse or choose options from a flexible list that c…" at bounding box center [579, 224] width 704 height 15
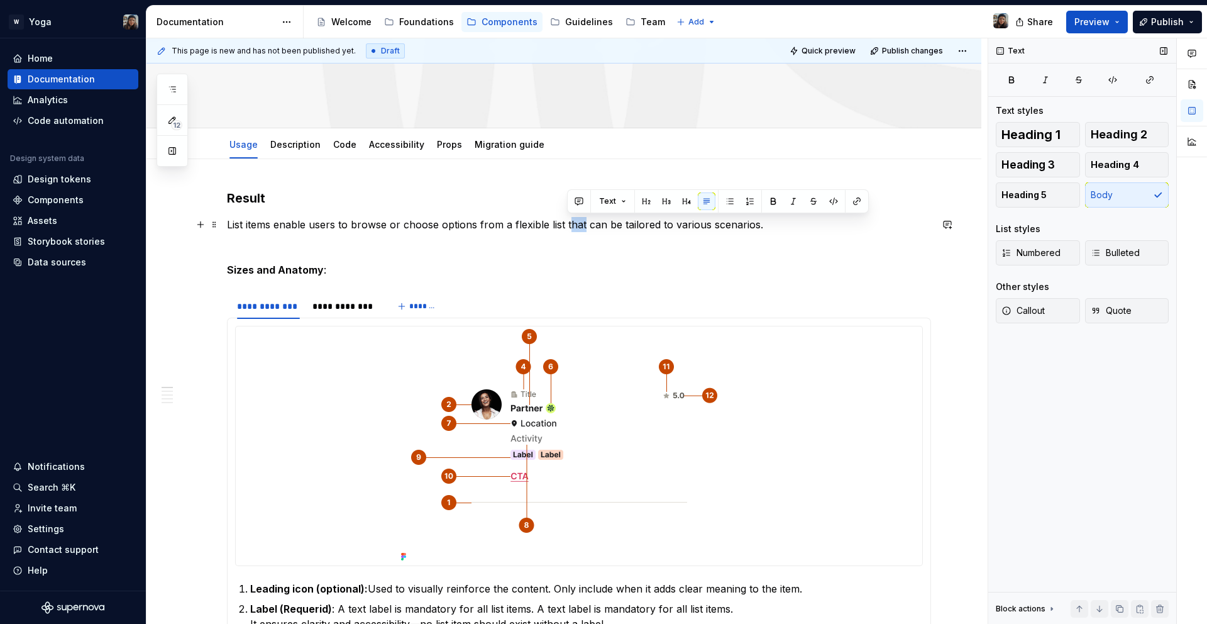
drag, startPoint x: 583, startPoint y: 230, endPoint x: 570, endPoint y: 217, distance: 18.7
click at [570, 217] on p "List items enable users to browse or choose options from a flexible list that c…" at bounding box center [579, 224] width 704 height 15
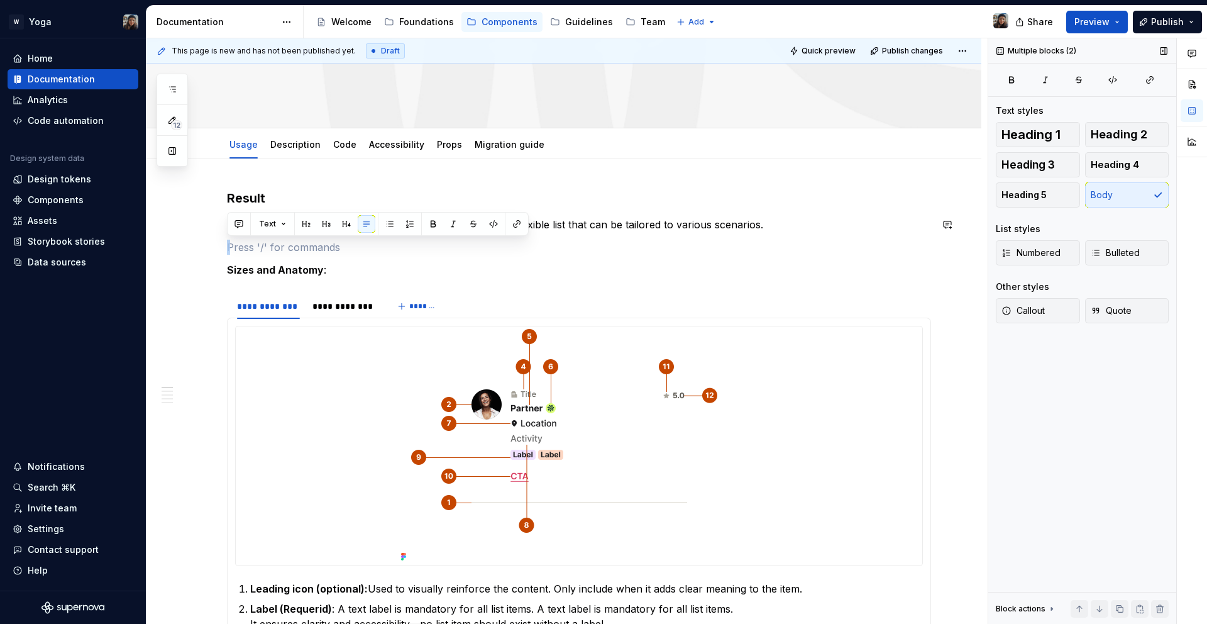
click at [641, 206] on h3 "Result" at bounding box center [579, 198] width 704 height 18
click at [627, 224] on p "List items enable users to browse or choose options from a flexible list that c…" at bounding box center [579, 224] width 704 height 15
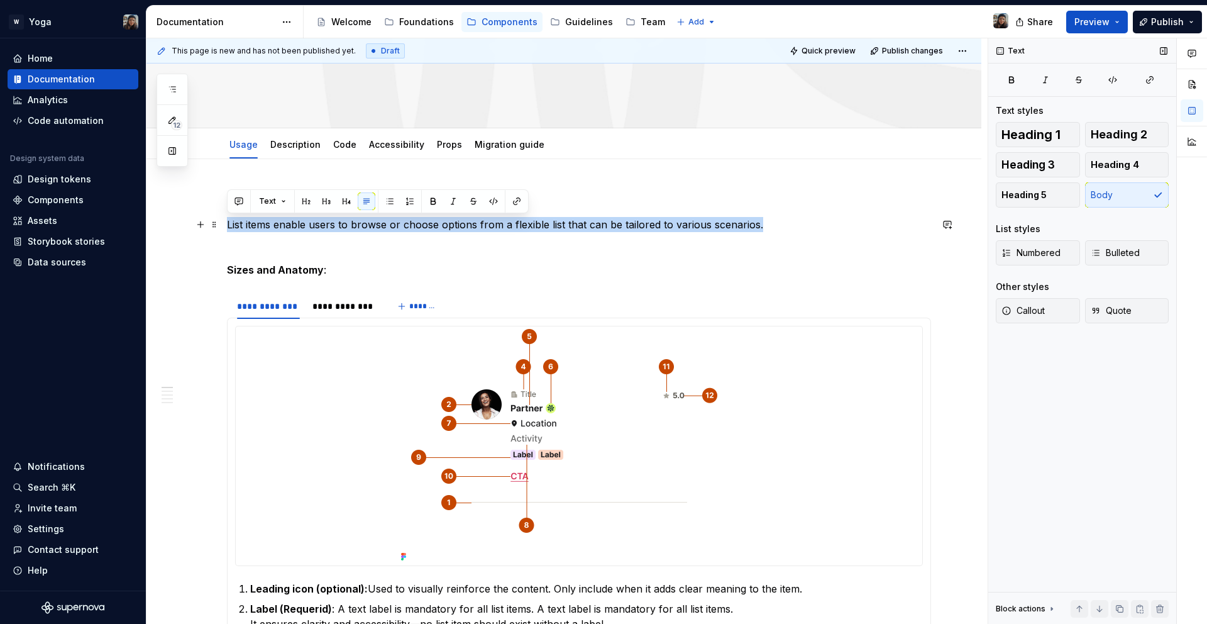
click at [627, 224] on p "List items enable users to browse or choose options from a flexible list that c…" at bounding box center [579, 224] width 704 height 15
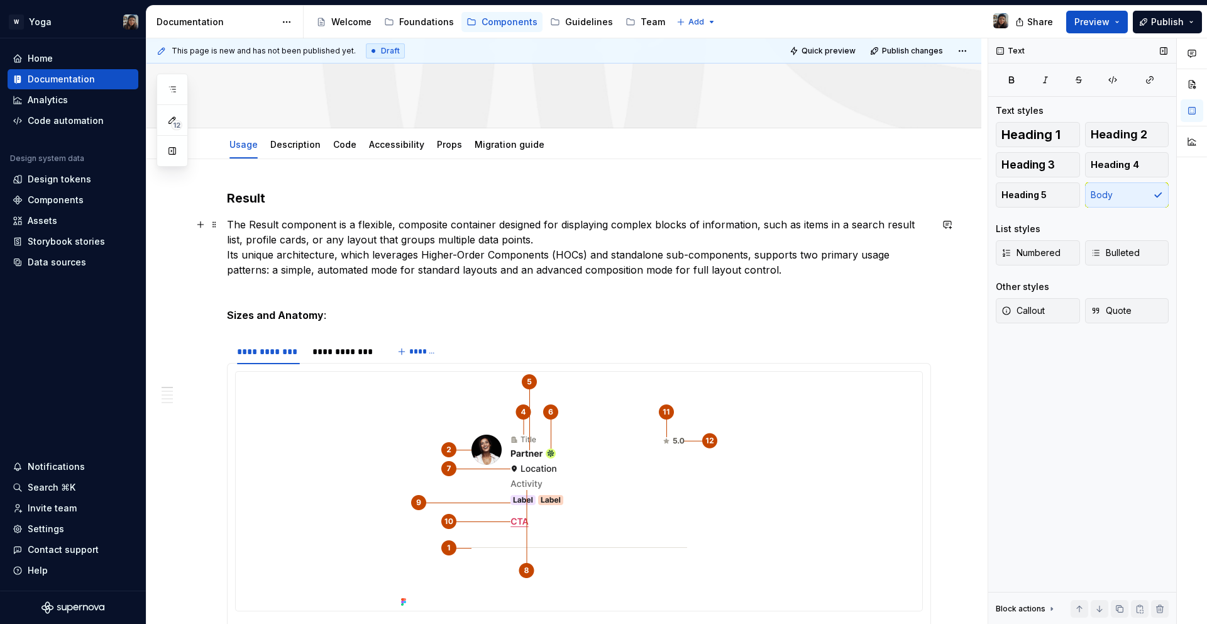
click at [563, 253] on p "The Result component is a flexible, composite container designed for displaying…" at bounding box center [579, 247] width 704 height 60
click at [560, 238] on p "The Result component is a flexible, composite container designed for displaying…" at bounding box center [579, 247] width 704 height 60
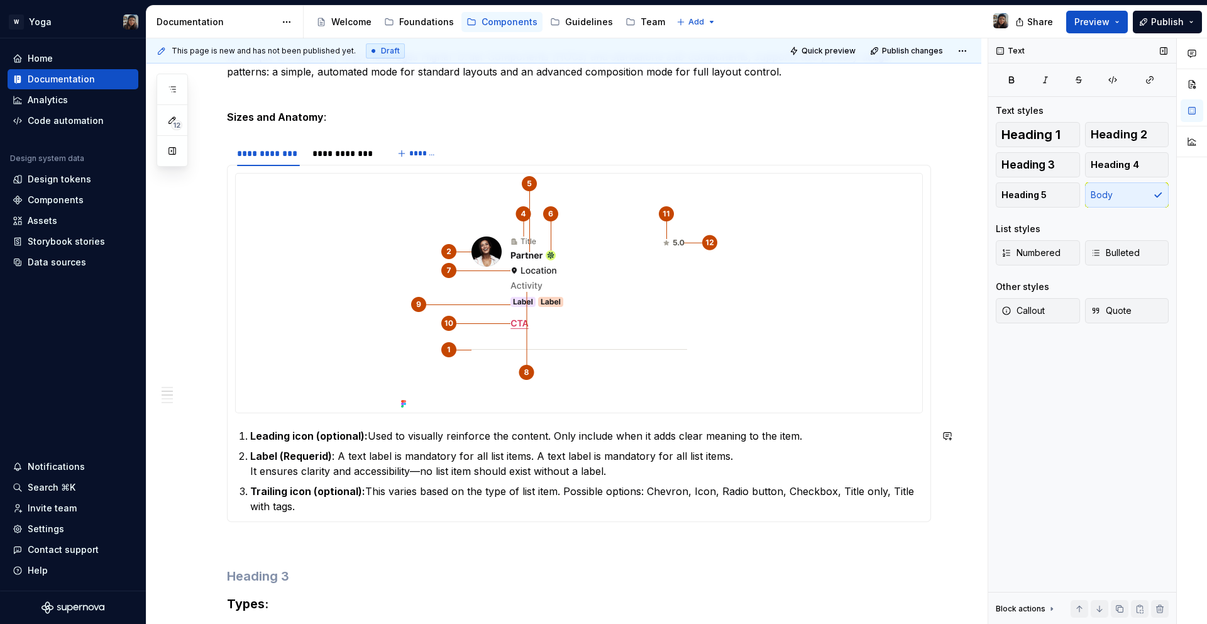
scroll to position [568, 0]
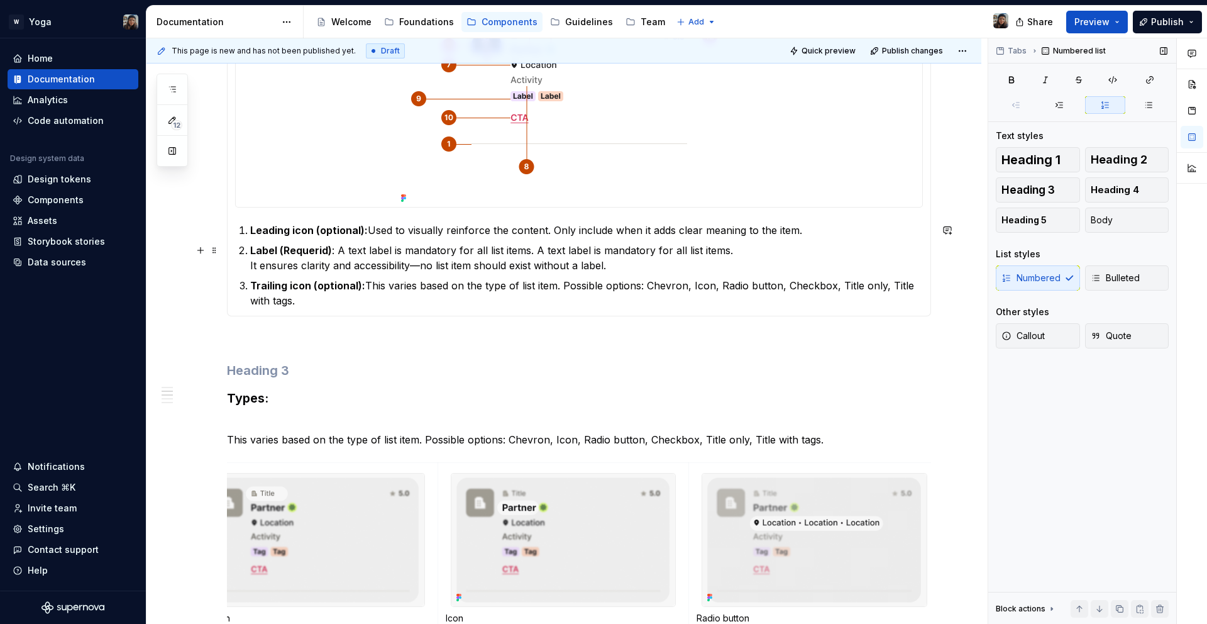
click at [311, 272] on p "Label (Requerid) : A text label is mandatory for all list items. A text label i…" at bounding box center [586, 258] width 673 height 30
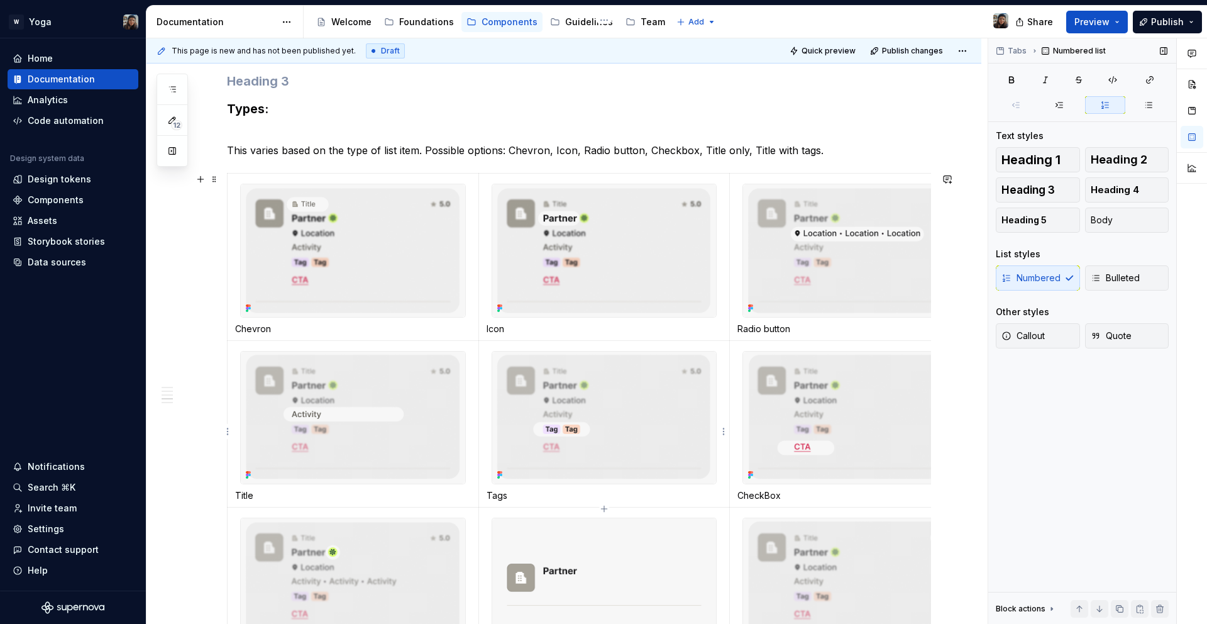
scroll to position [857, 0]
click at [328, 329] on p "Chevron" at bounding box center [353, 329] width 236 height 13
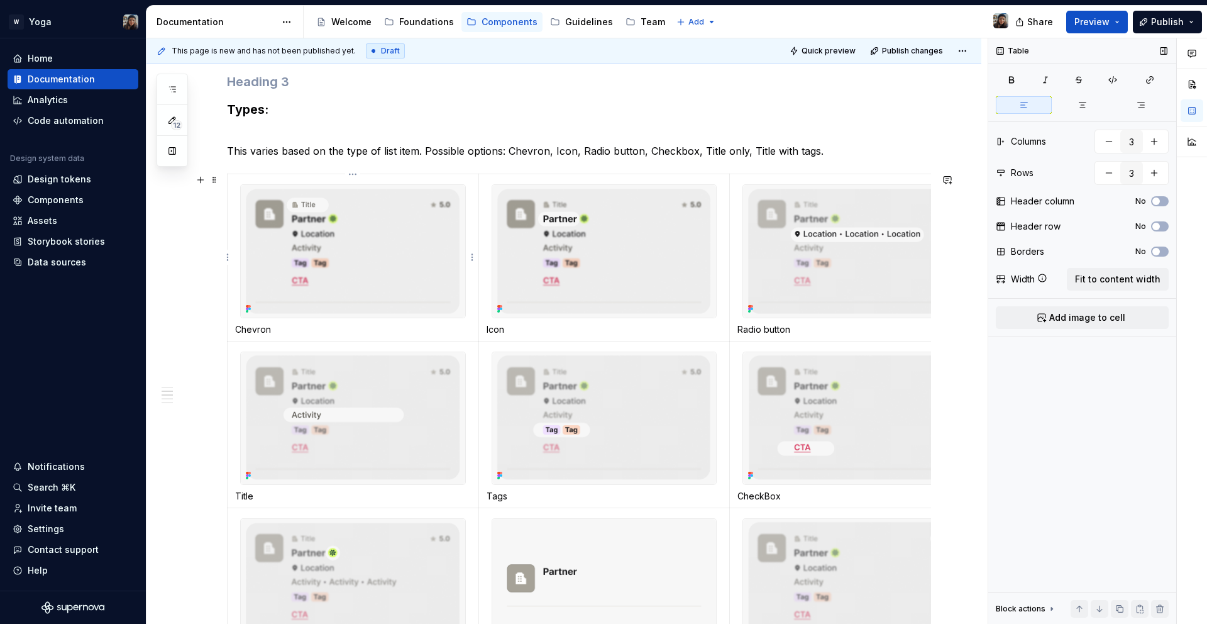
click at [328, 329] on p "Chevron" at bounding box center [353, 329] width 236 height 13
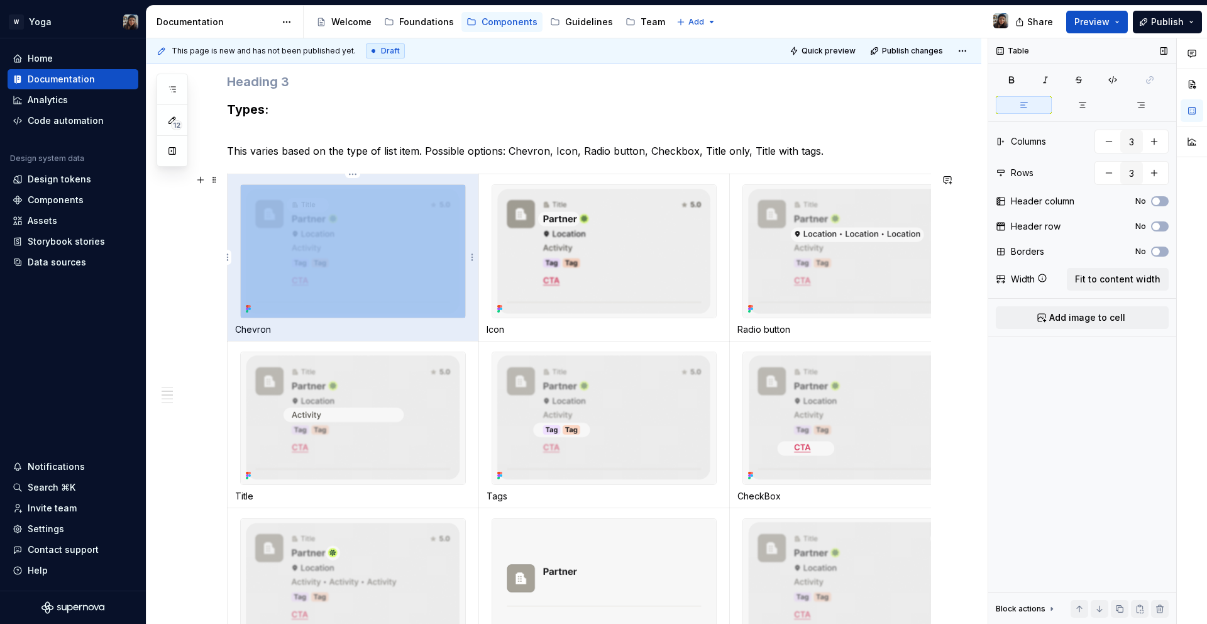
click at [271, 331] on p "Chevron" at bounding box center [353, 329] width 236 height 13
drag, startPoint x: 279, startPoint y: 336, endPoint x: 184, endPoint y: 323, distance: 96.4
click at [250, 323] on p "Chevron" at bounding box center [353, 329] width 236 height 13
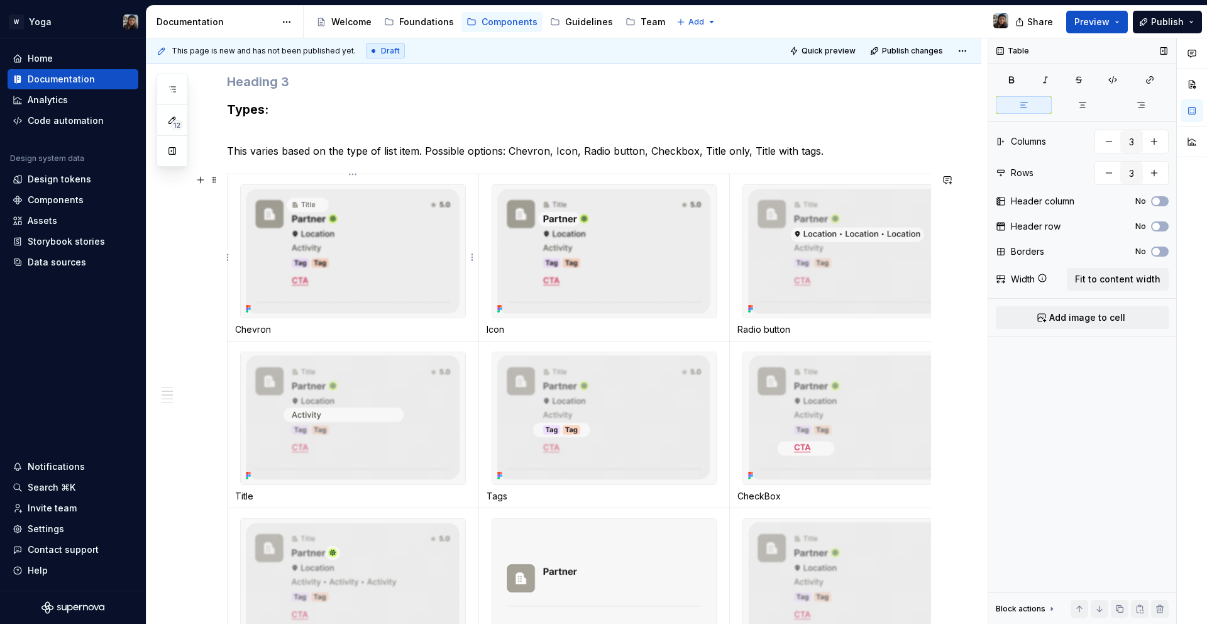
click at [278, 326] on p "Chevron" at bounding box center [353, 329] width 236 height 13
drag, startPoint x: 278, startPoint y: 326, endPoint x: 493, endPoint y: 351, distance: 216.5
click at [267, 326] on p "Chevron" at bounding box center [353, 329] width 236 height 13
click at [273, 327] on p "Chevron" at bounding box center [353, 329] width 236 height 13
drag, startPoint x: 272, startPoint y: 325, endPoint x: 234, endPoint y: 325, distance: 37.7
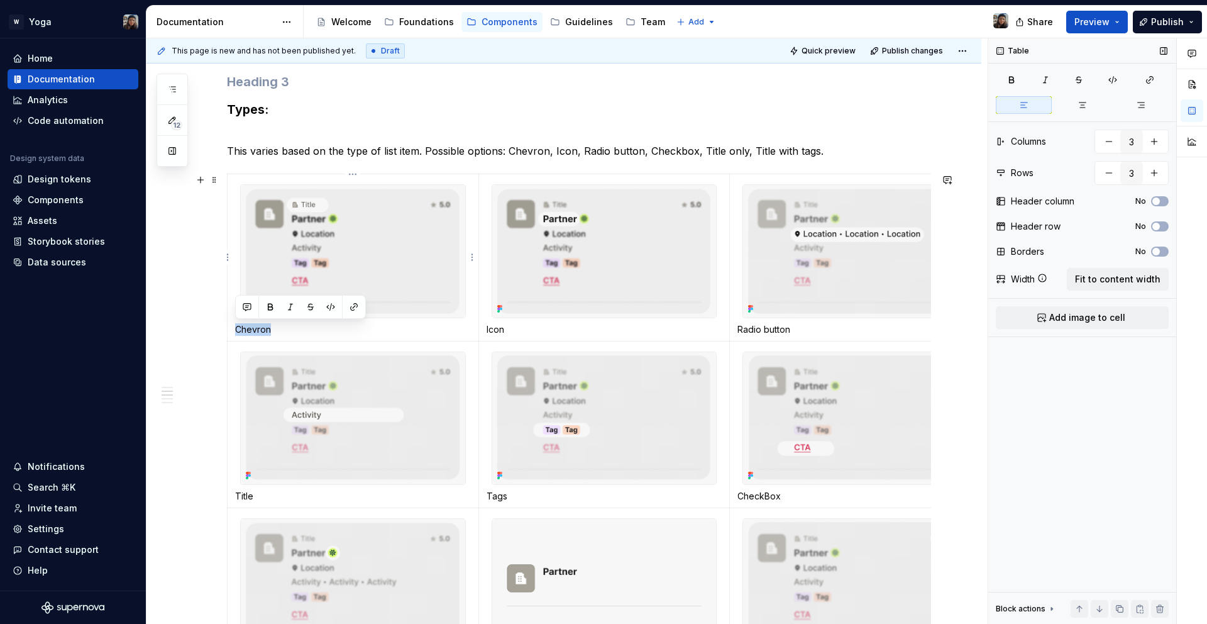
click at [234, 325] on td "Chevron" at bounding box center [353, 257] width 251 height 167
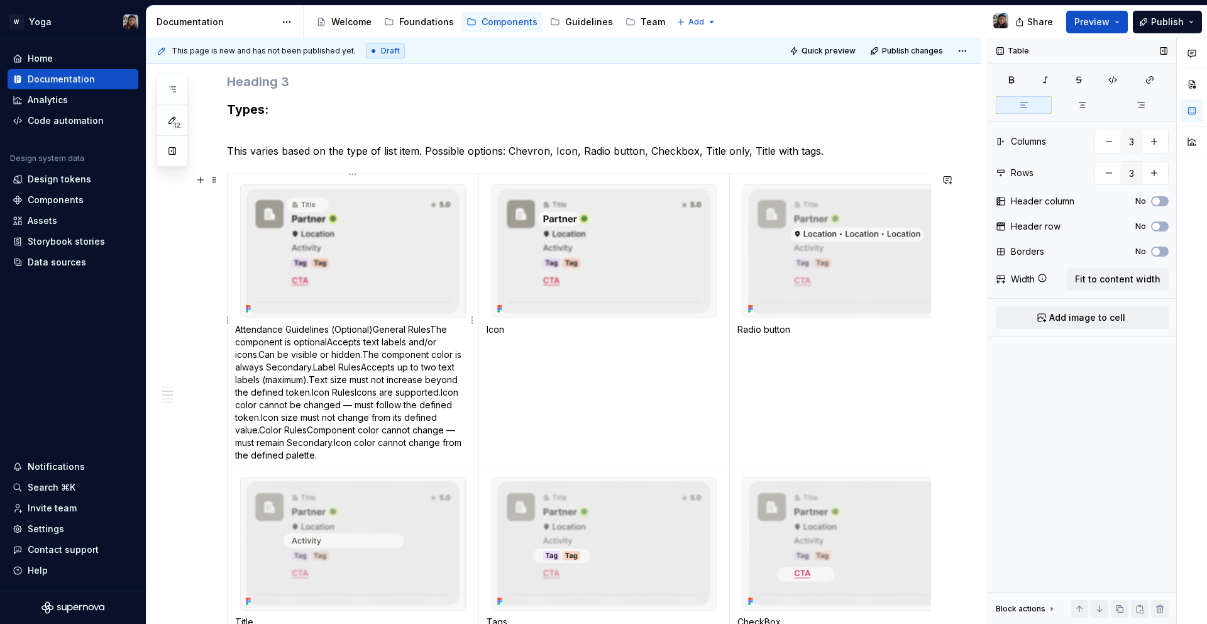
click at [381, 329] on p "Attendance Guidelines (Optional) General Rules The component is optional Accept…" at bounding box center [353, 392] width 236 height 138
click at [377, 329] on p "Attendance Guidelines (Optional) General Rules The component is optional Accept…" at bounding box center [353, 392] width 236 height 138
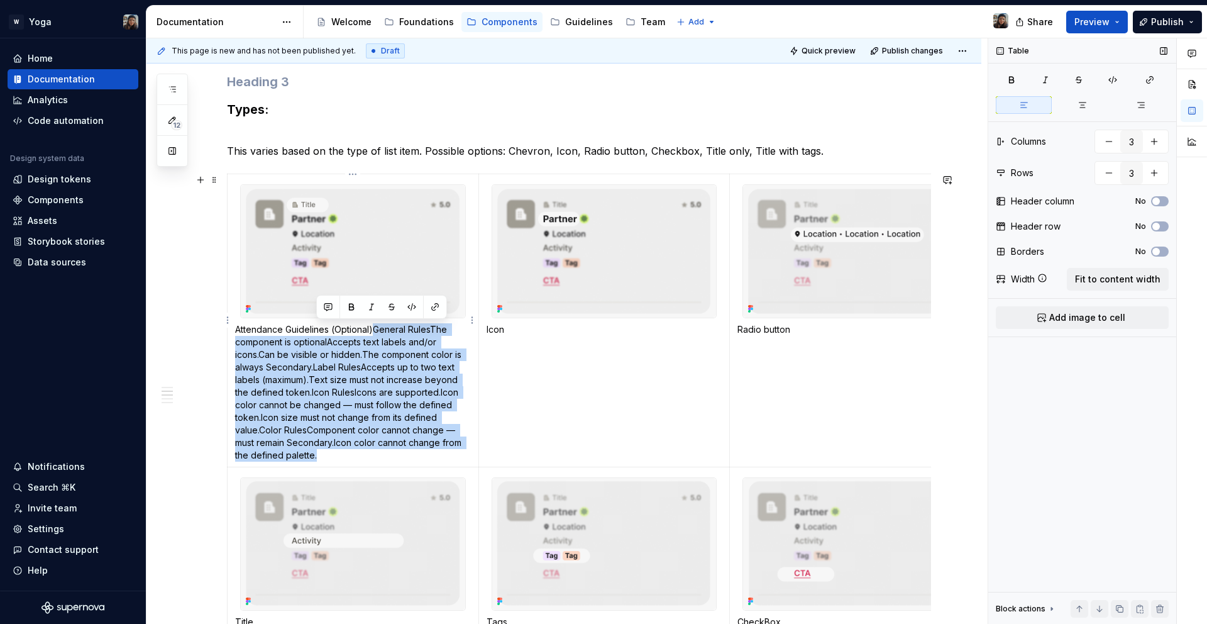
drag, startPoint x: 375, startPoint y: 331, endPoint x: 410, endPoint y: 451, distance: 124.7
click at [410, 451] on p "Attendance Guidelines (Optional) General Rules The component is optional Accept…" at bounding box center [353, 392] width 236 height 138
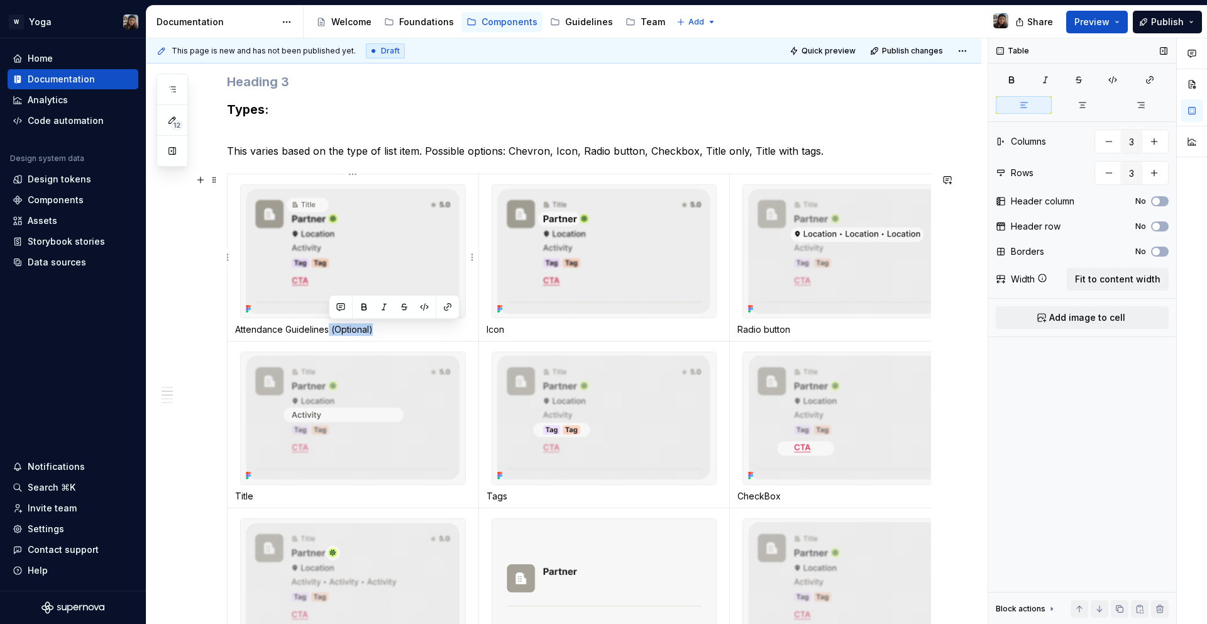
drag, startPoint x: 373, startPoint y: 331, endPoint x: 329, endPoint y: 331, distance: 44.6
click at [329, 331] on p "Attendance Guidelines (Optional)" at bounding box center [353, 329] width 236 height 13
click at [368, 307] on button "button" at bounding box center [364, 307] width 18 height 18
drag, startPoint x: 378, startPoint y: 329, endPoint x: 273, endPoint y: 329, distance: 105.0
click at [273, 329] on p "Attendance Guidelines (Optional)" at bounding box center [353, 329] width 236 height 13
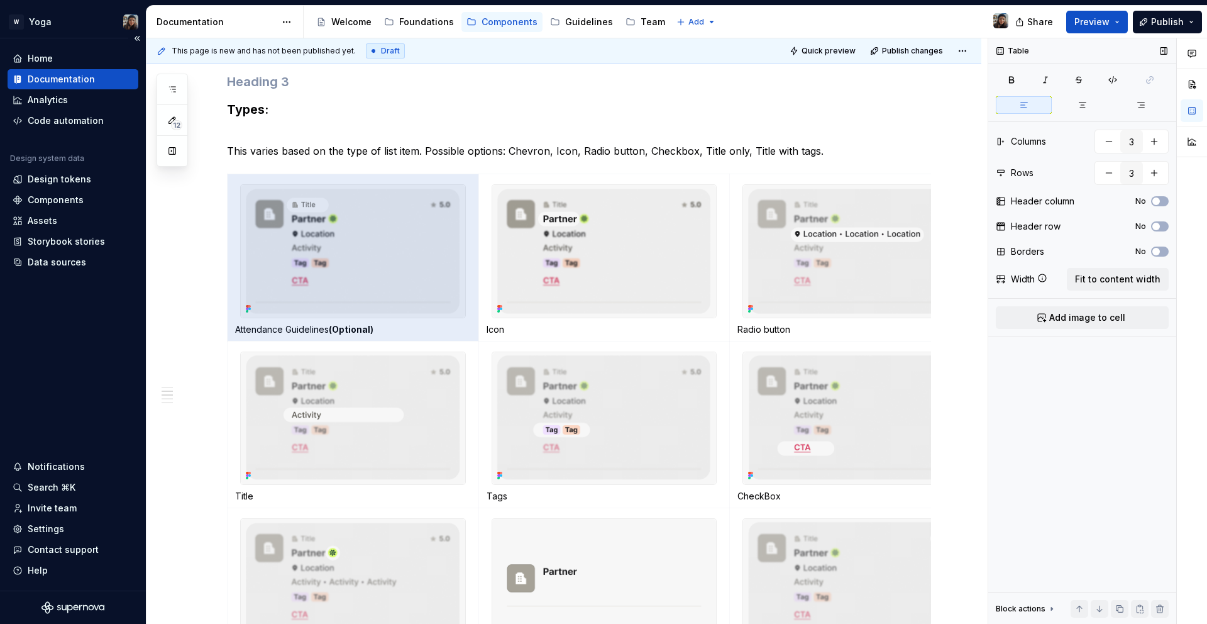
drag, startPoint x: 273, startPoint y: 329, endPoint x: 75, endPoint y: 312, distance: 199.4
click at [75, 312] on div "W Yoga Home Documentation Analytics Code automation Design system data Design t…" at bounding box center [603, 312] width 1207 height 624
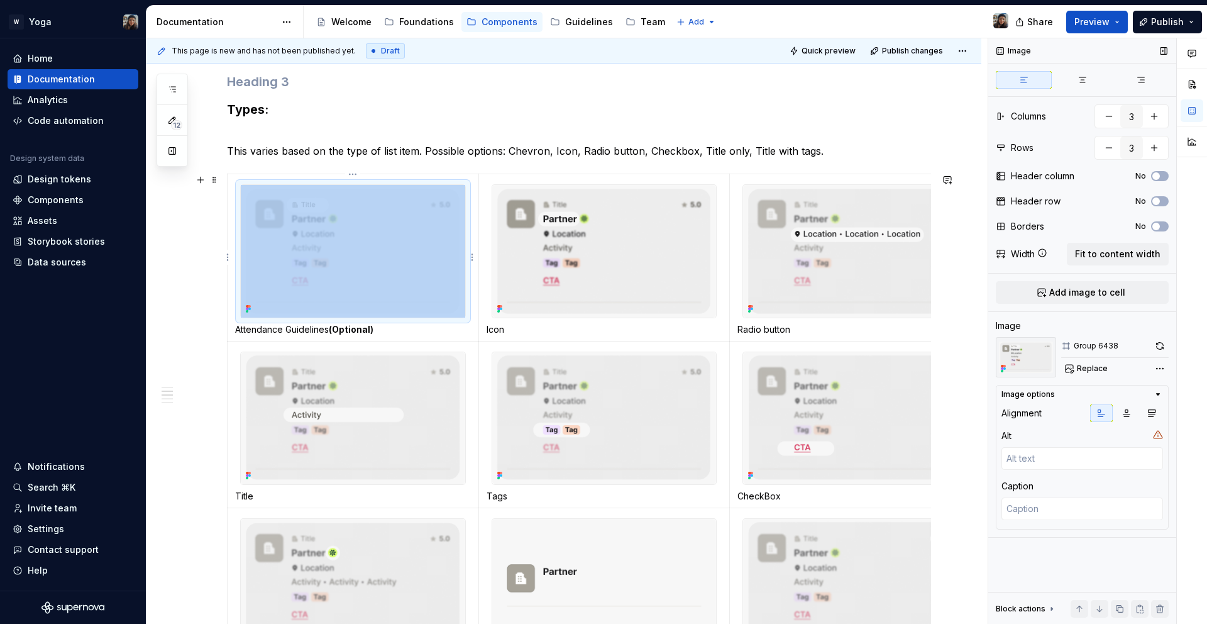
click at [364, 296] on img at bounding box center [353, 251] width 224 height 133
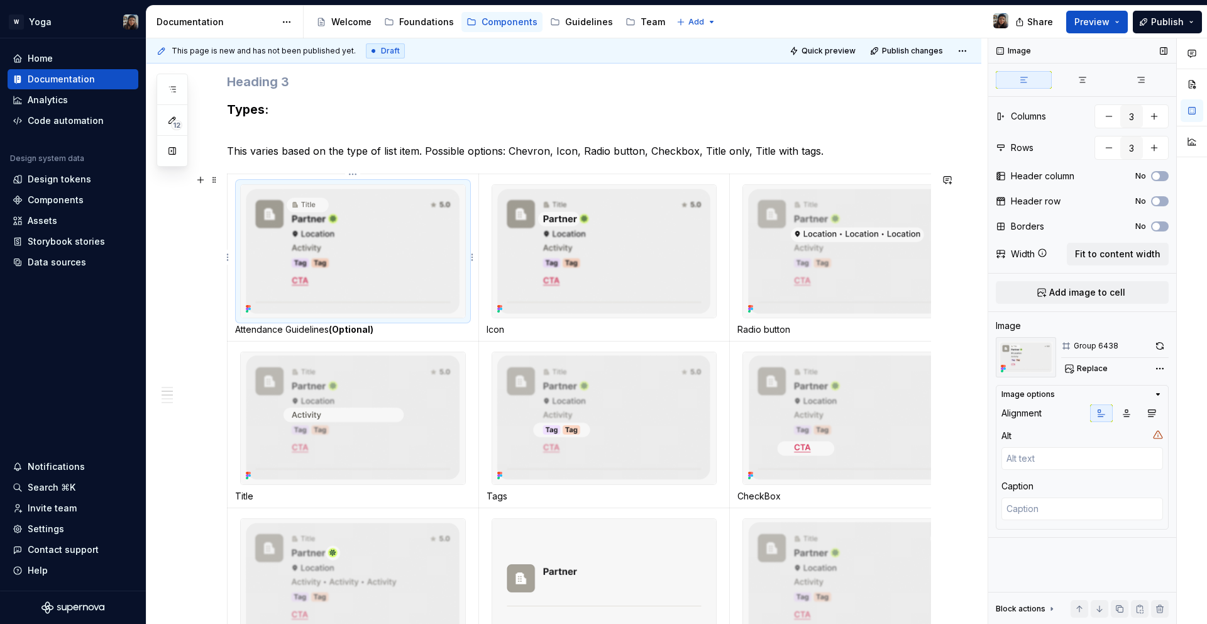
click at [372, 334] on strong "(Optional)" at bounding box center [351, 329] width 45 height 11
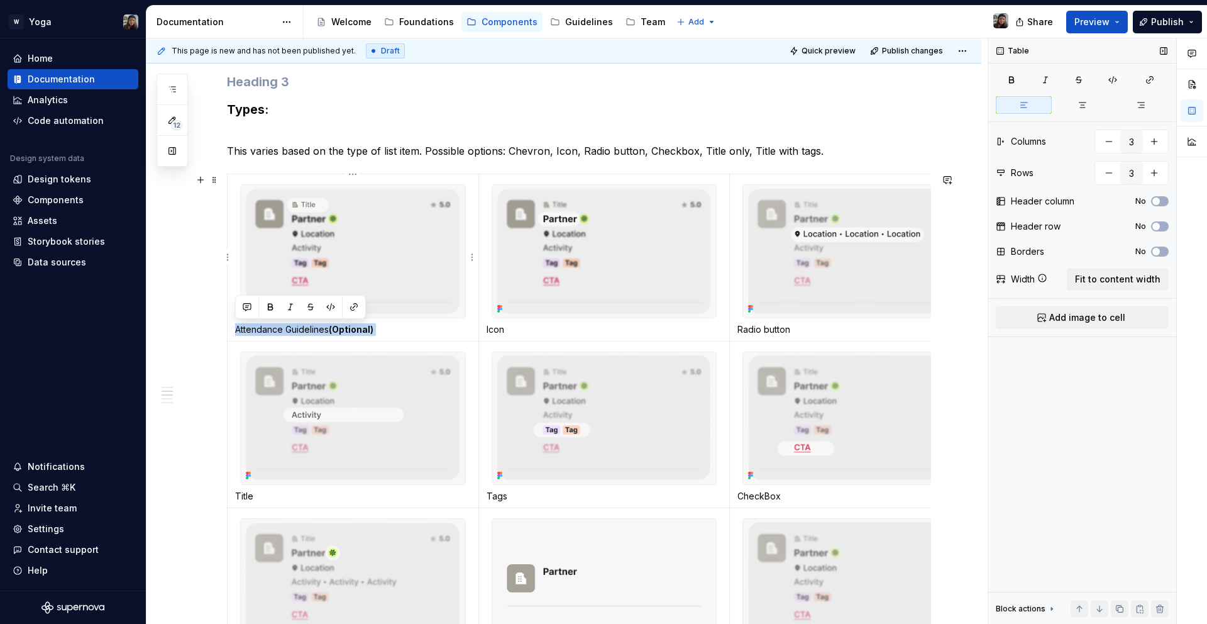
drag, startPoint x: 375, startPoint y: 331, endPoint x: 235, endPoint y: 330, distance: 139.6
click at [235, 330] on p "Attendance Guidelines (Optional)" at bounding box center [353, 329] width 236 height 13
copy p "Attendance Guidelines (Optional)"
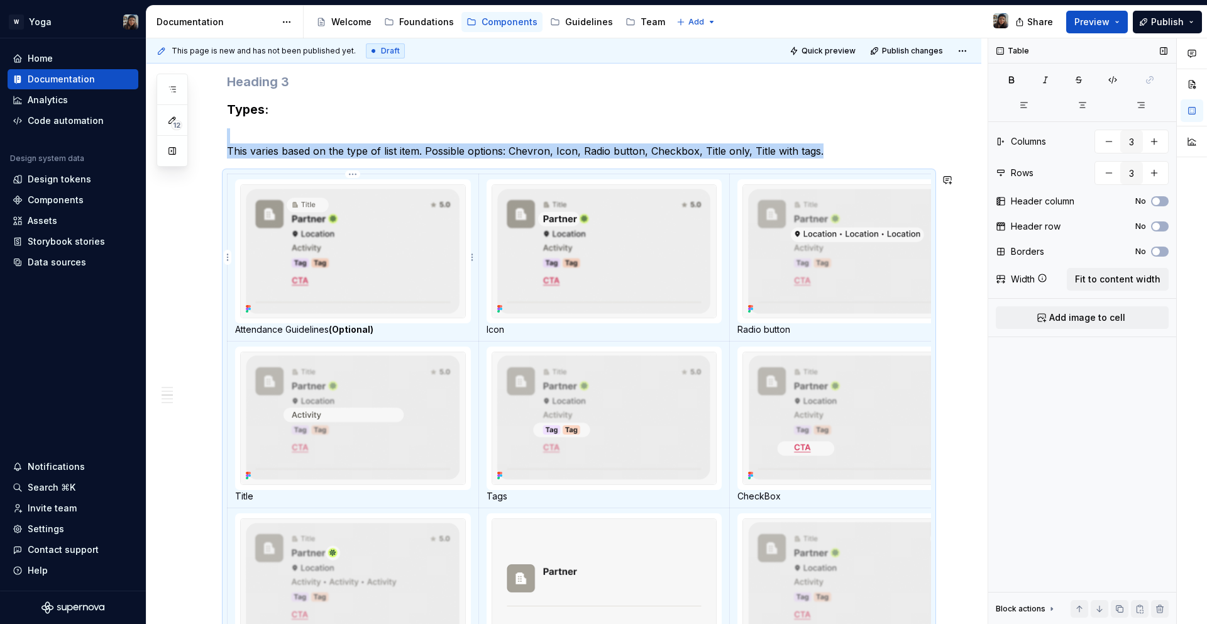
scroll to position [910, 0]
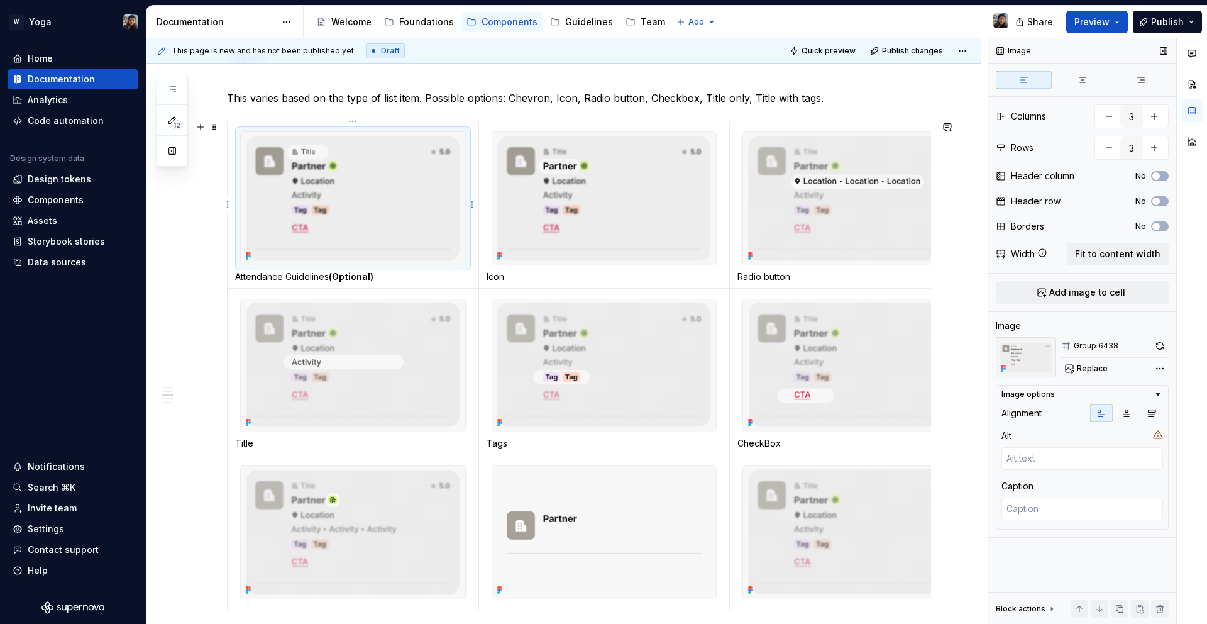
click at [255, 132] on img at bounding box center [353, 198] width 224 height 133
click at [229, 128] on td "Attendance Guidelines (Optional)" at bounding box center [353, 204] width 251 height 167
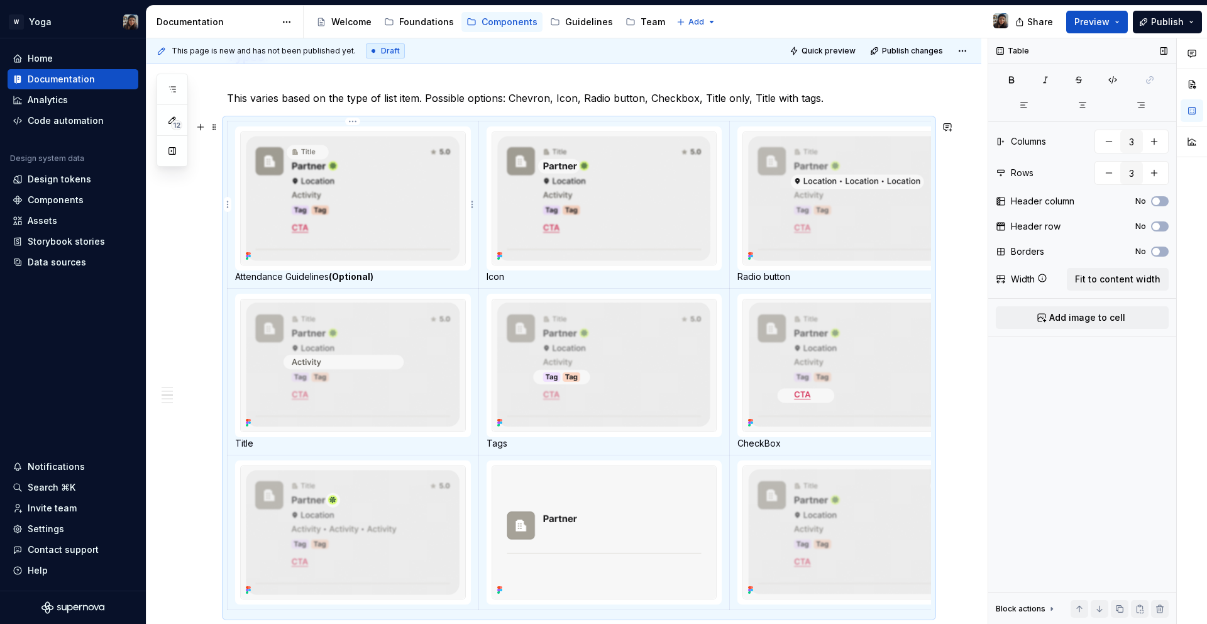
click at [234, 129] on td "Attendance Guidelines (Optional)" at bounding box center [353, 204] width 251 height 167
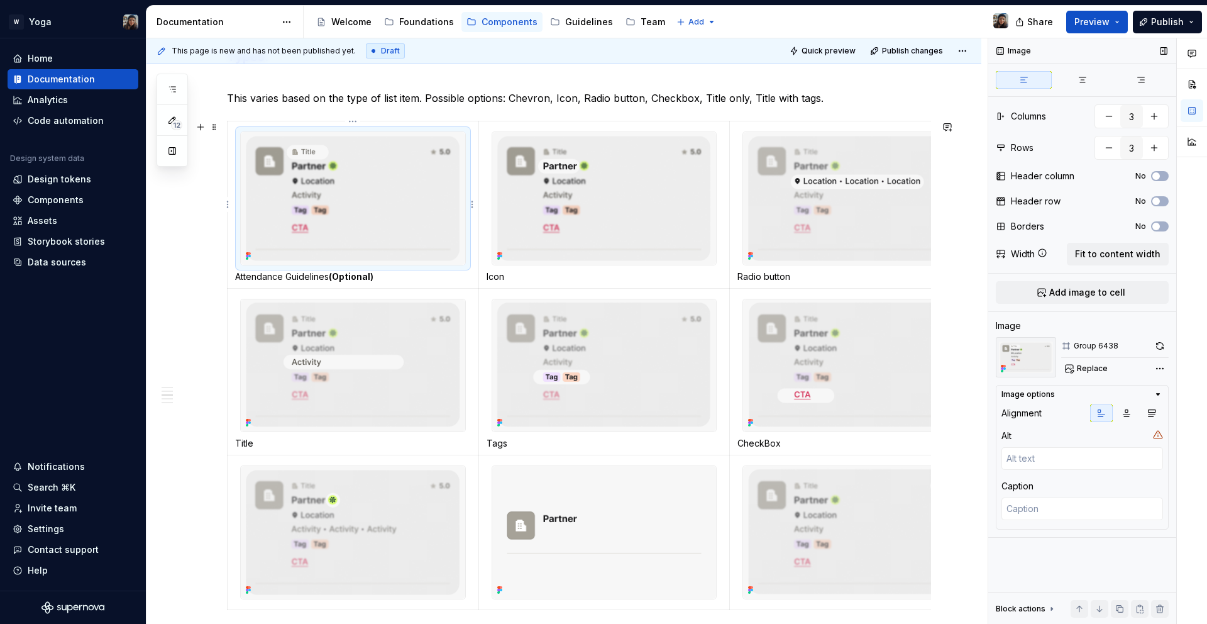
click at [243, 131] on div at bounding box center [353, 198] width 226 height 134
click at [245, 132] on img at bounding box center [353, 198] width 224 height 133
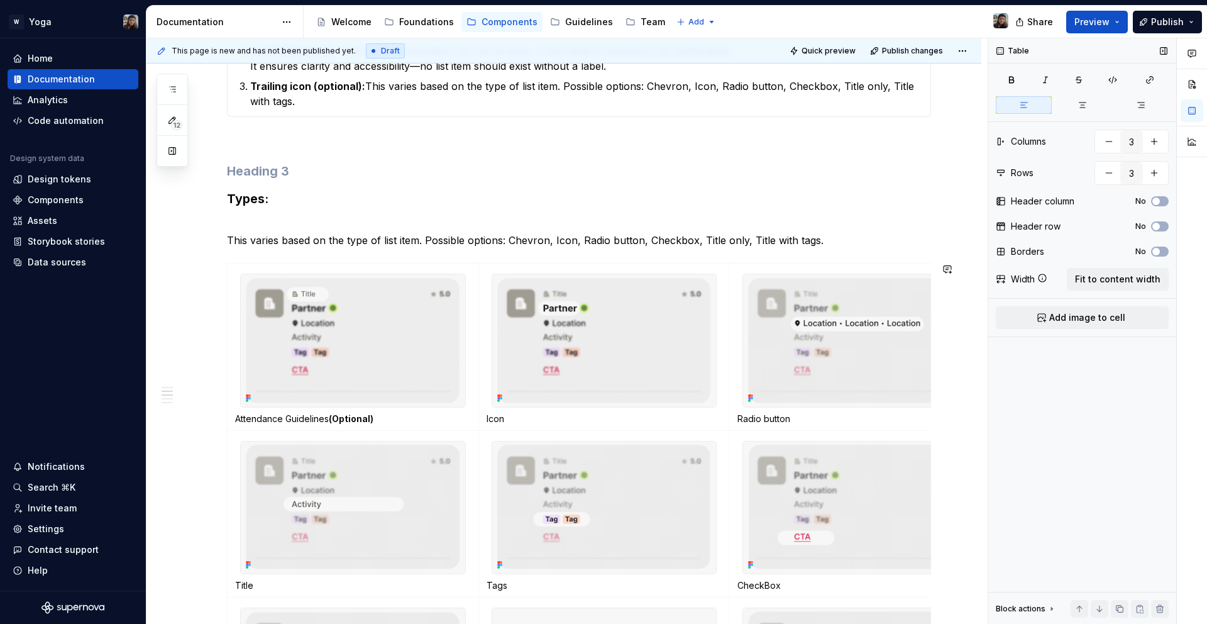
scroll to position [694, 0]
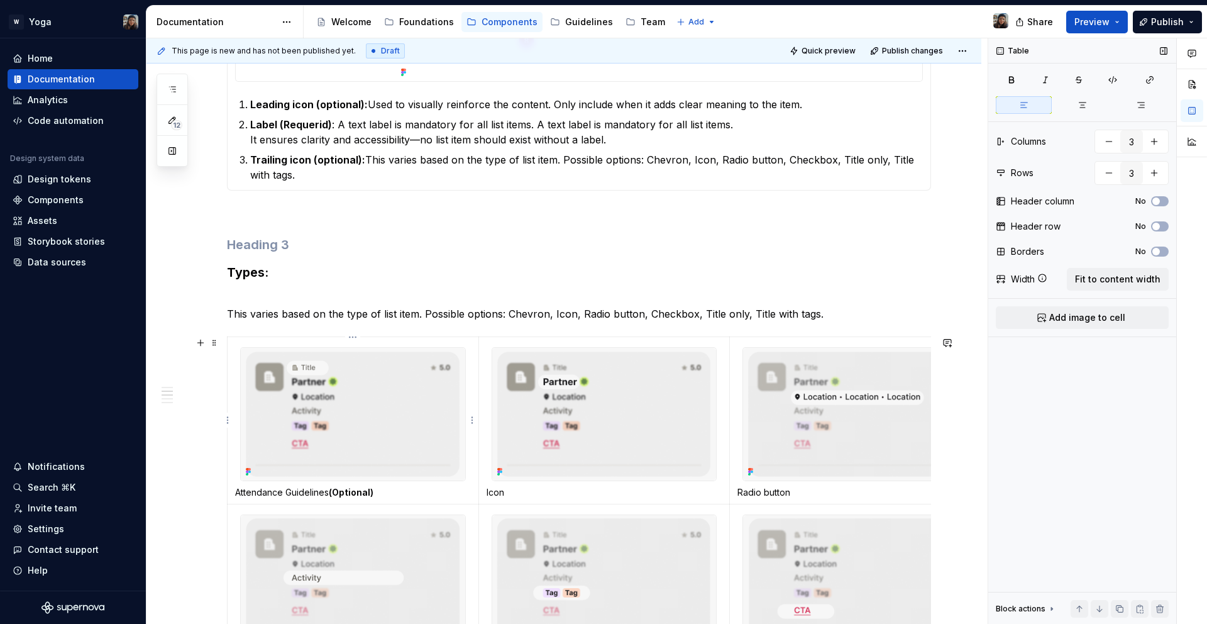
click at [251, 347] on div at bounding box center [353, 414] width 226 height 134
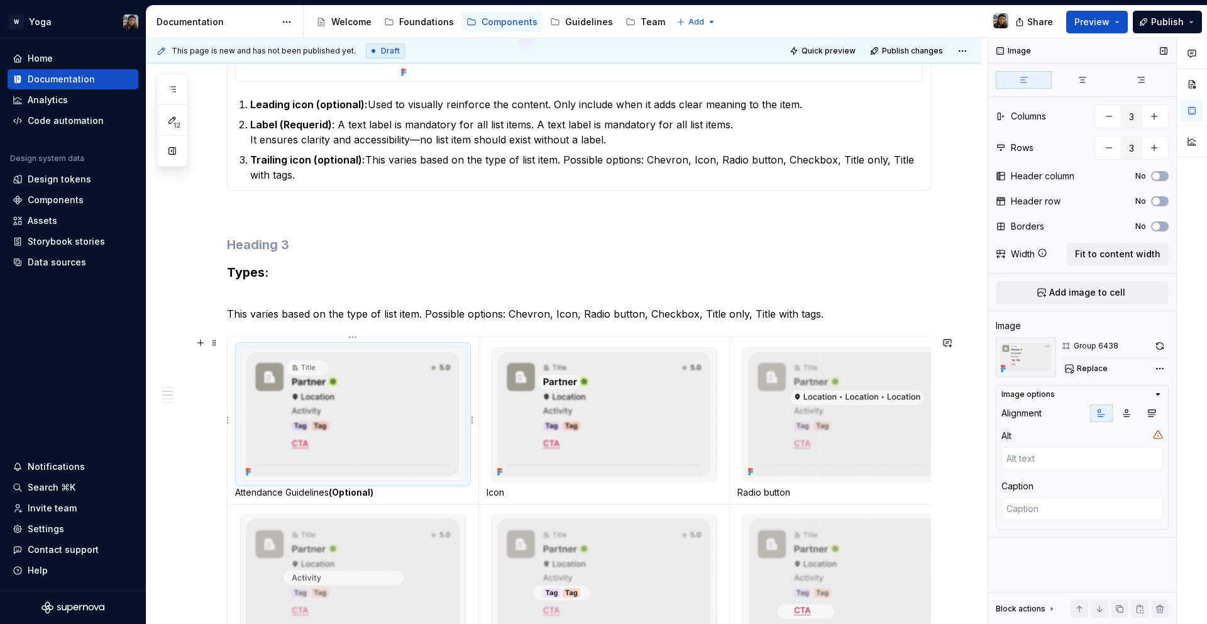
click at [248, 353] on img at bounding box center [353, 414] width 224 height 133
drag, startPoint x: 250, startPoint y: 355, endPoint x: 287, endPoint y: 438, distance: 90.3
click at [287, 438] on img at bounding box center [353, 414] width 224 height 133
click at [345, 490] on strong "(Optional)" at bounding box center [351, 492] width 45 height 11
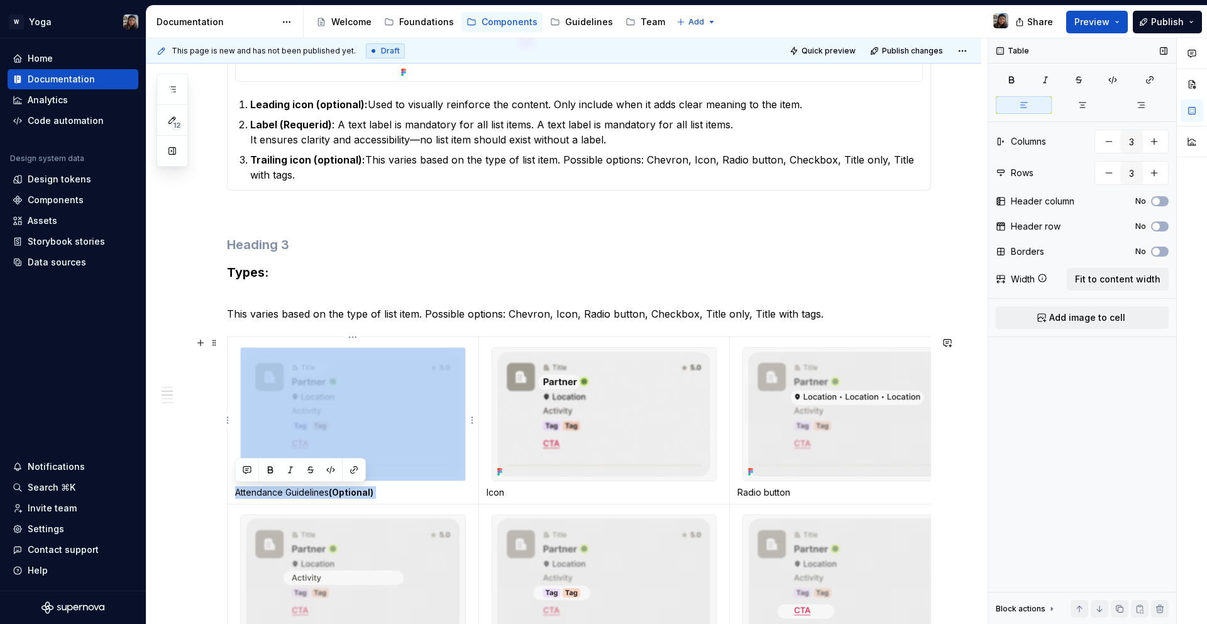
drag, startPoint x: 397, startPoint y: 498, endPoint x: 240, endPoint y: 482, distance: 158.6
click at [236, 480] on td "Attendance Guidelines (Optional)" at bounding box center [353, 420] width 251 height 167
drag, startPoint x: 235, startPoint y: 493, endPoint x: 253, endPoint y: 373, distance: 120.8
click at [253, 373] on td "Attendance Guidelines (Optional)" at bounding box center [353, 420] width 251 height 167
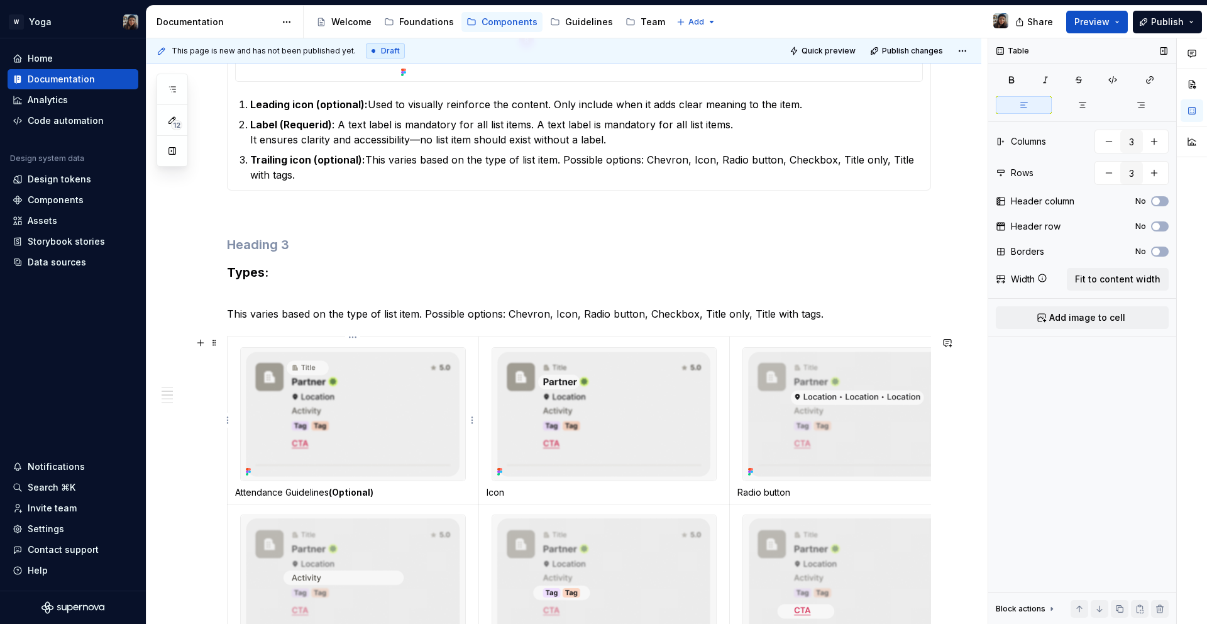
click at [250, 356] on img at bounding box center [353, 414] width 224 height 133
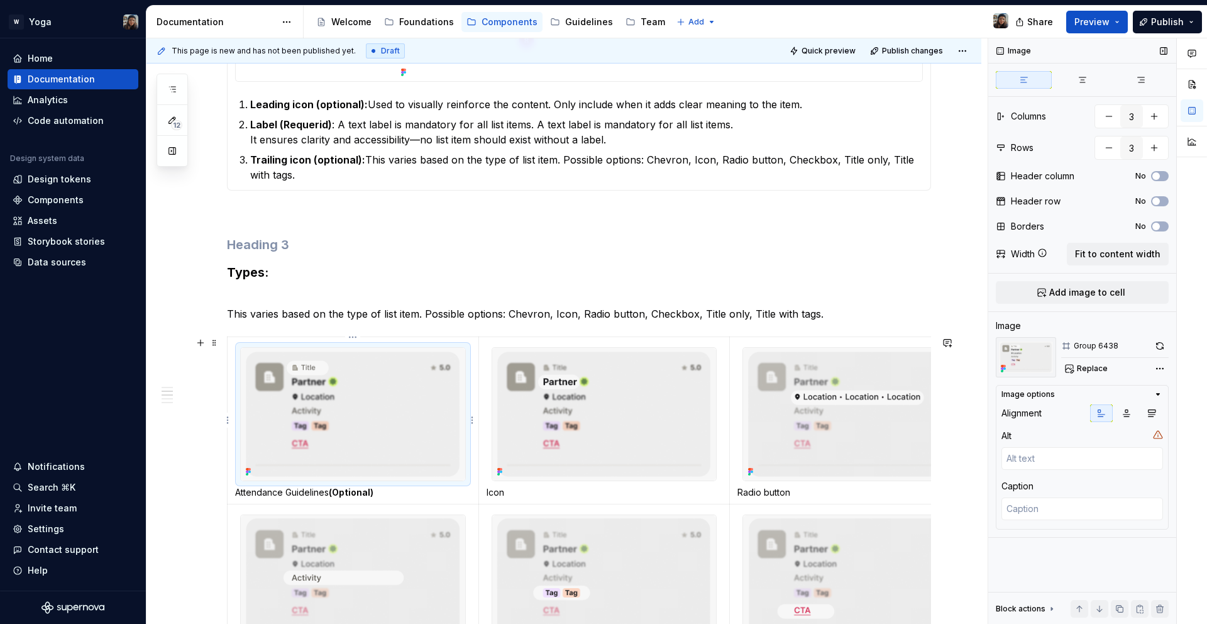
click at [246, 340] on td "Attendance Guidelines (Optional)" at bounding box center [353, 420] width 251 height 167
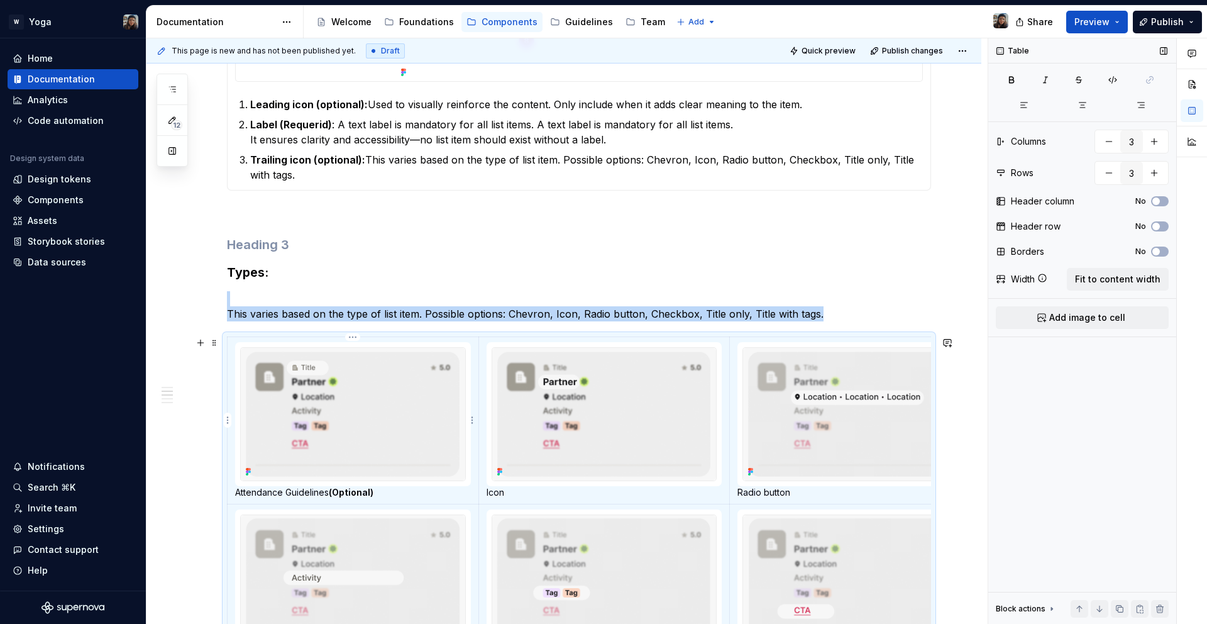
click at [242, 340] on td "Attendance Guidelines (Optional)" at bounding box center [353, 420] width 251 height 167
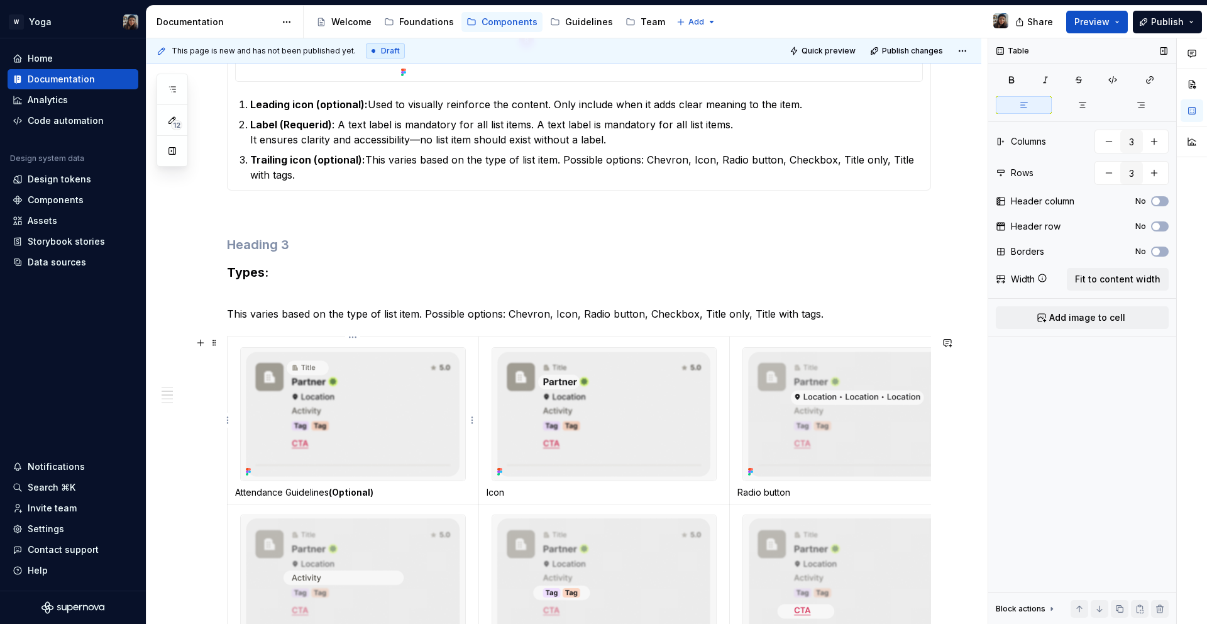
click at [240, 347] on div at bounding box center [353, 414] width 226 height 134
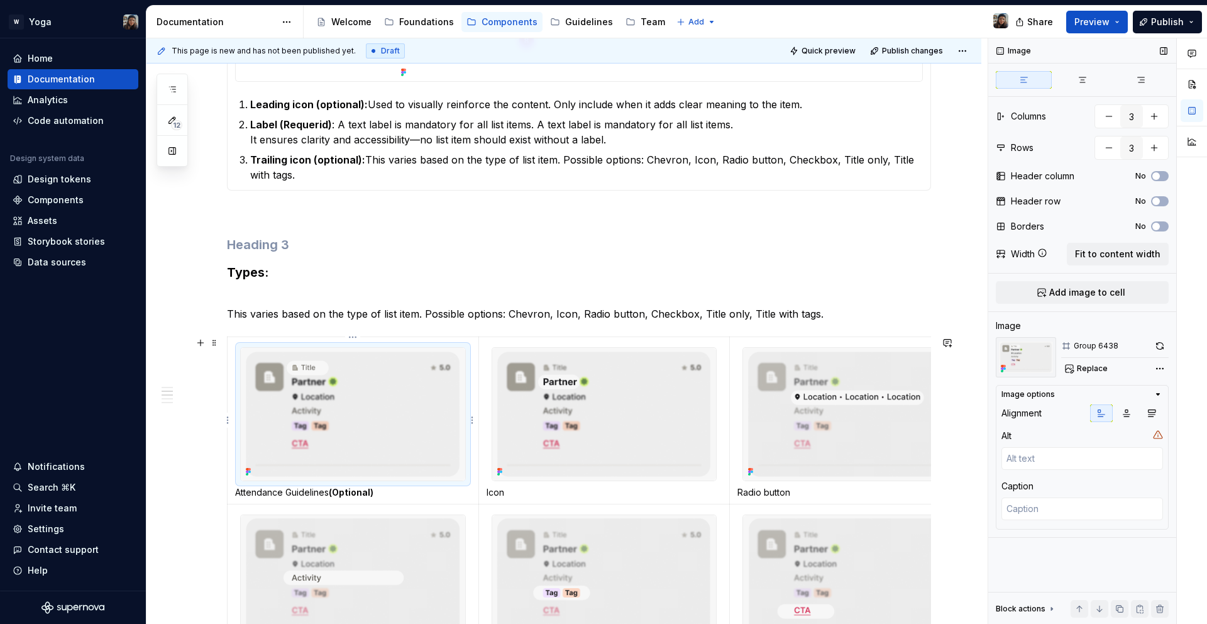
click at [241, 348] on div at bounding box center [353, 414] width 224 height 133
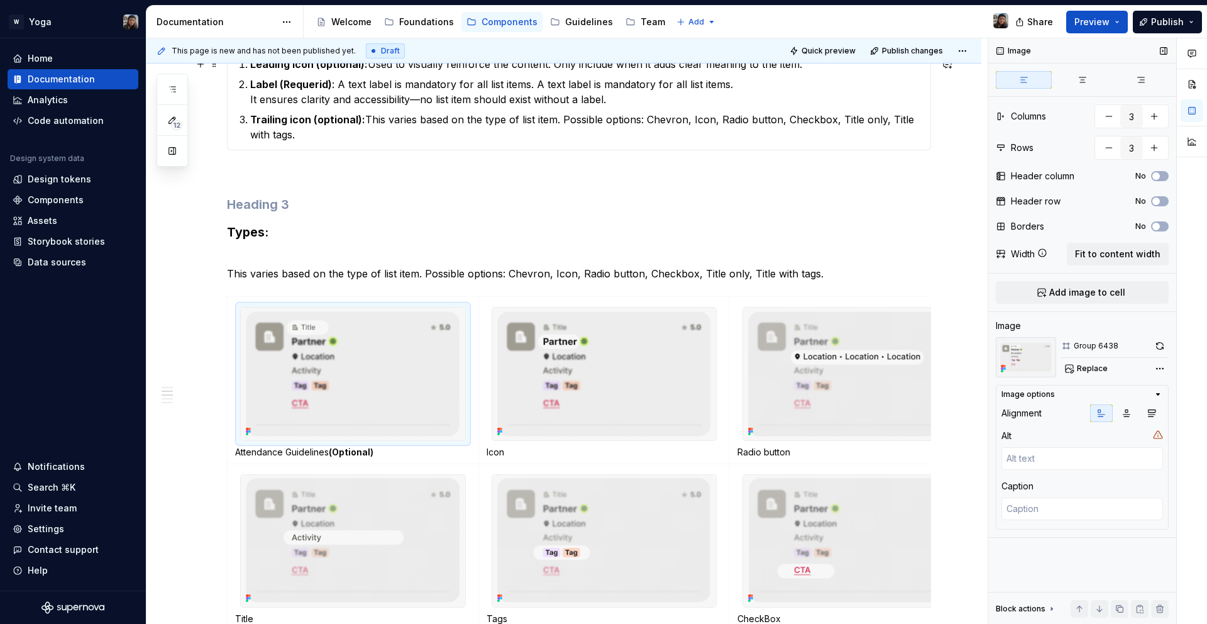
drag, startPoint x: 592, startPoint y: 82, endPoint x: 581, endPoint y: 96, distance: 18.4
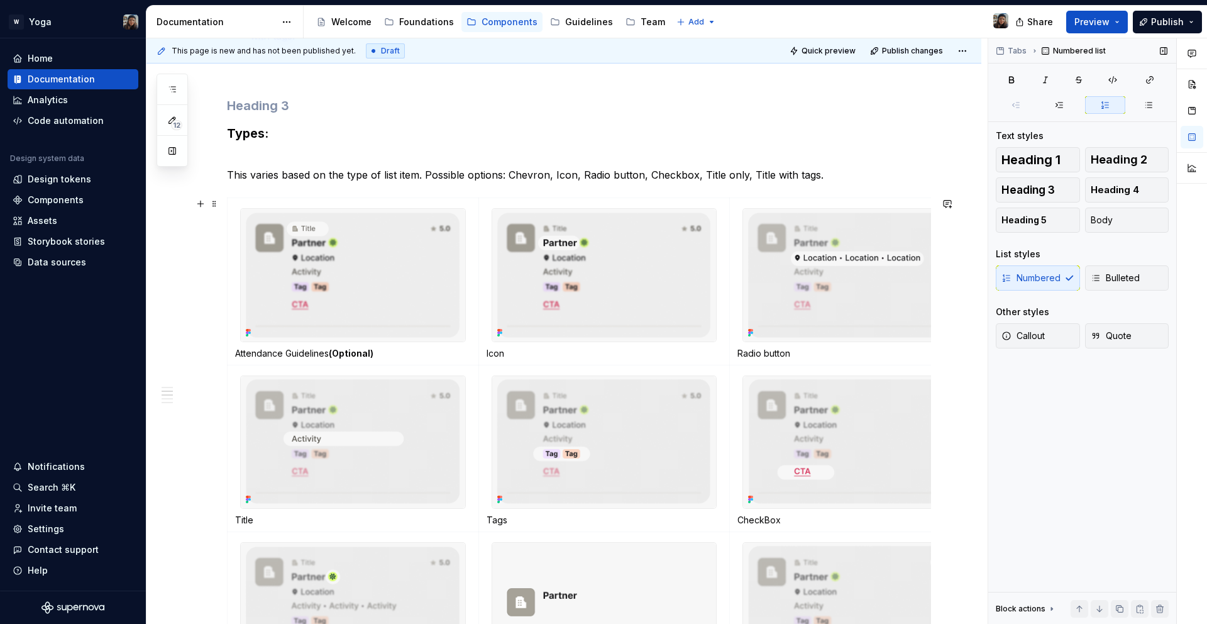
scroll to position [780, 0]
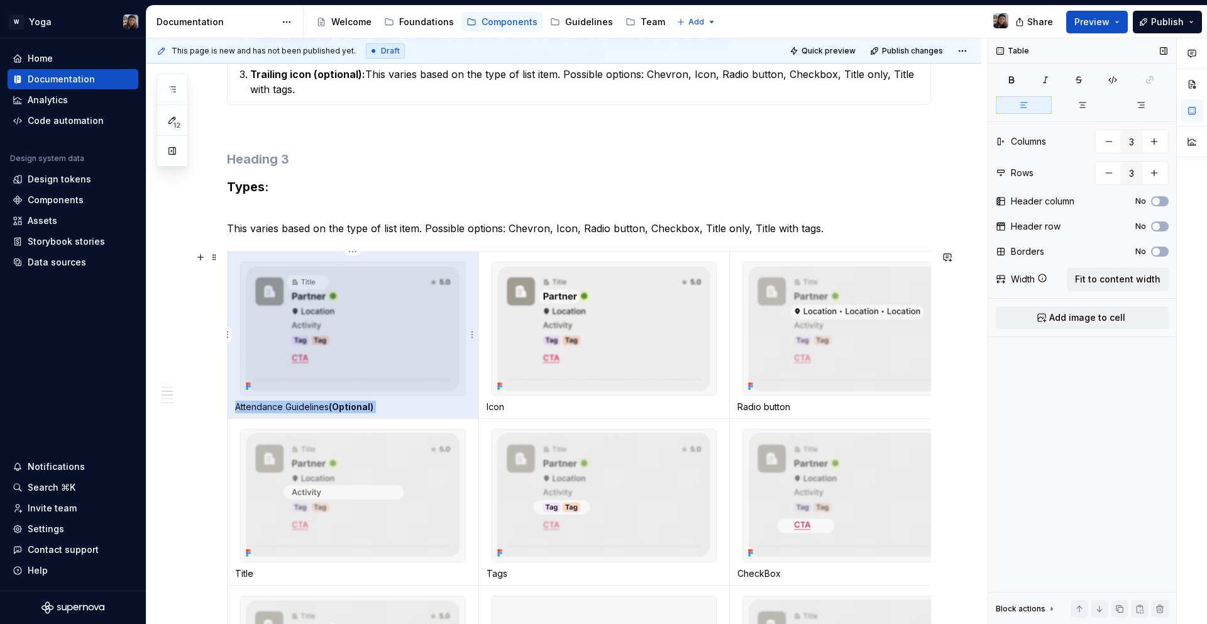
drag, startPoint x: 363, startPoint y: 409, endPoint x: 236, endPoint y: 405, distance: 127.0
click at [236, 405] on p "Attendance Guidelines (Optional)" at bounding box center [353, 406] width 236 height 13
click at [306, 365] on img at bounding box center [353, 328] width 224 height 133
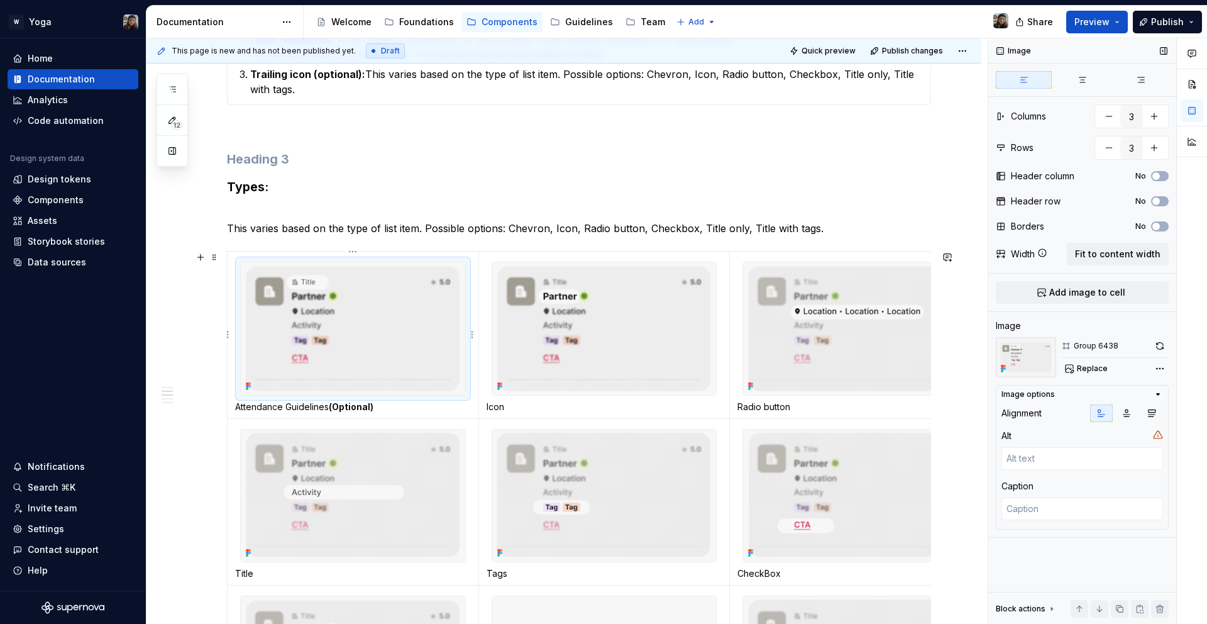
click at [384, 360] on img at bounding box center [353, 328] width 224 height 133
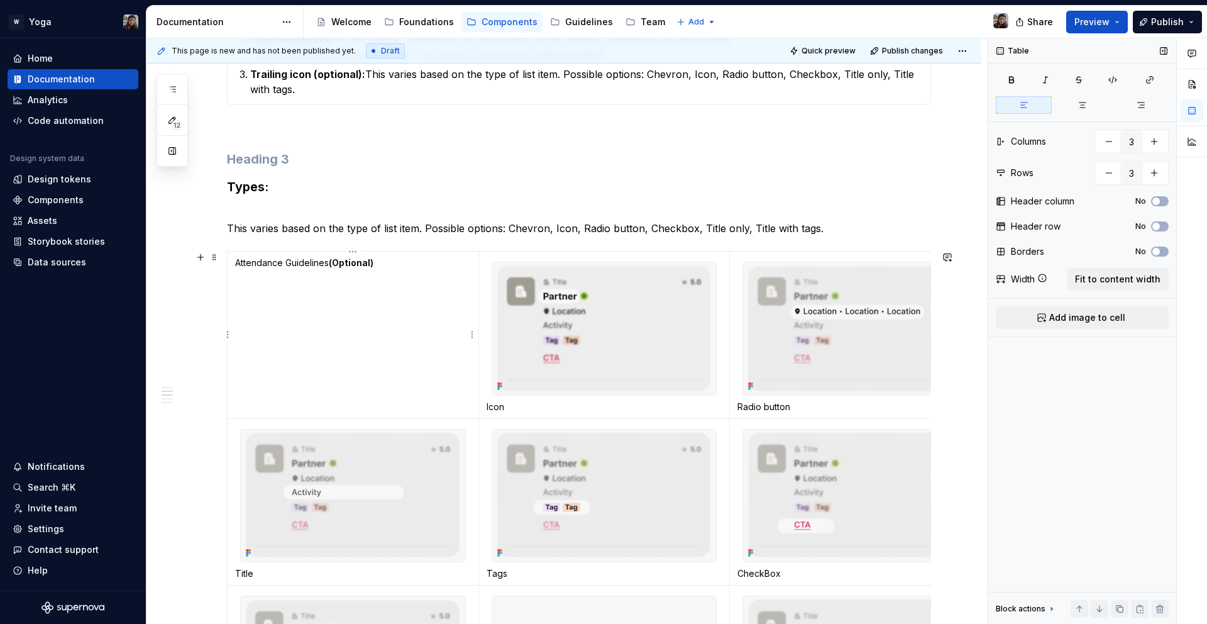
click at [401, 348] on td "Attendance Guidelines (Optional)" at bounding box center [353, 334] width 251 height 167
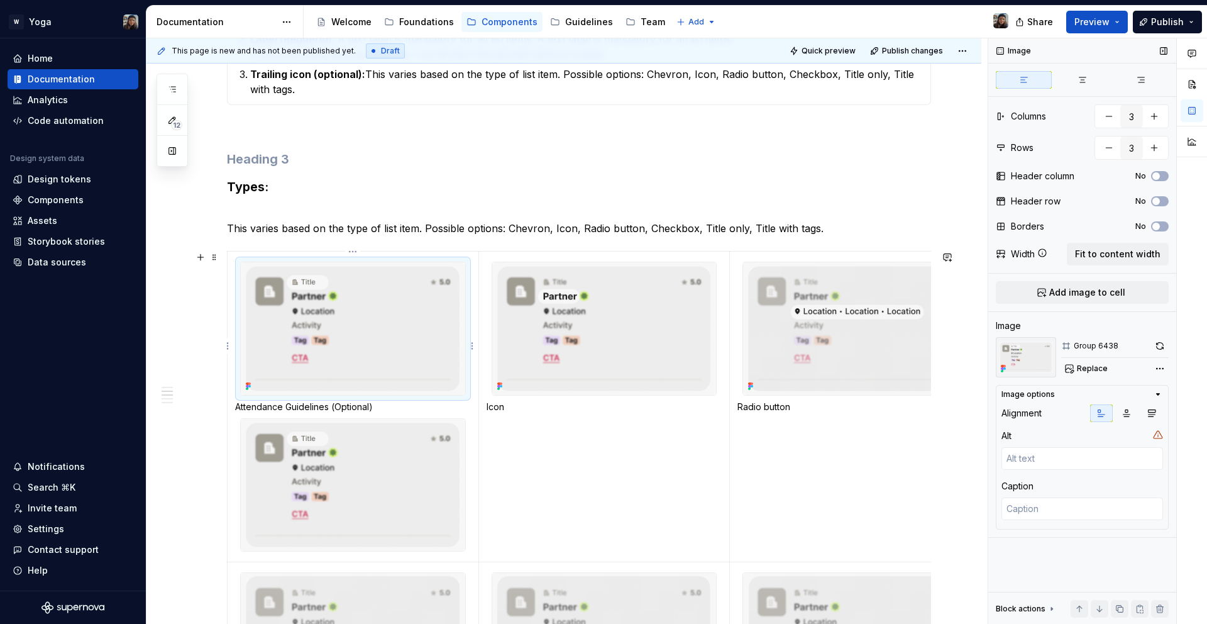
click at [399, 290] on img at bounding box center [353, 328] width 224 height 133
click at [419, 362] on img at bounding box center [353, 328] width 224 height 133
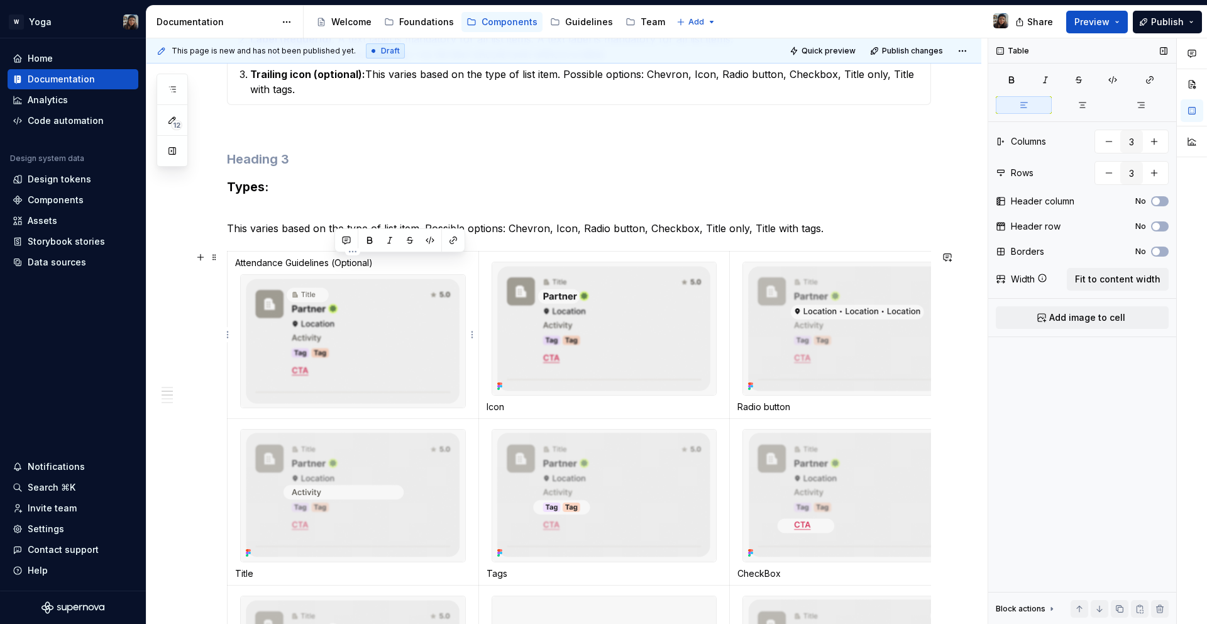
drag, startPoint x: 334, startPoint y: 264, endPoint x: 397, endPoint y: 258, distance: 62.6
click at [397, 259] on p "Attendance Guidelines (Optional)" at bounding box center [353, 262] width 236 height 13
click at [382, 258] on p "Attendance Guidelines (Optional)" at bounding box center [353, 262] width 236 height 13
drag, startPoint x: 317, startPoint y: 262, endPoint x: 332, endPoint y: 263, distance: 14.5
click at [332, 263] on p "Attendance Guidelines (Optional)" at bounding box center [353, 262] width 236 height 13
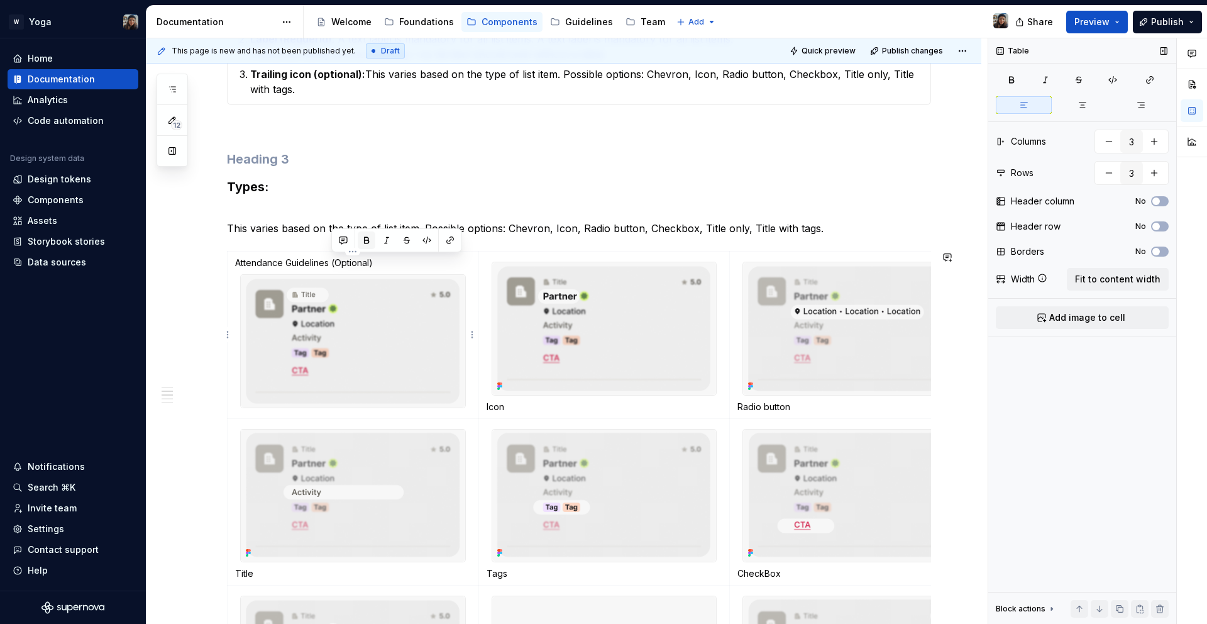
click at [370, 239] on button "button" at bounding box center [367, 240] width 18 height 18
click at [277, 274] on div at bounding box center [353, 341] width 226 height 134
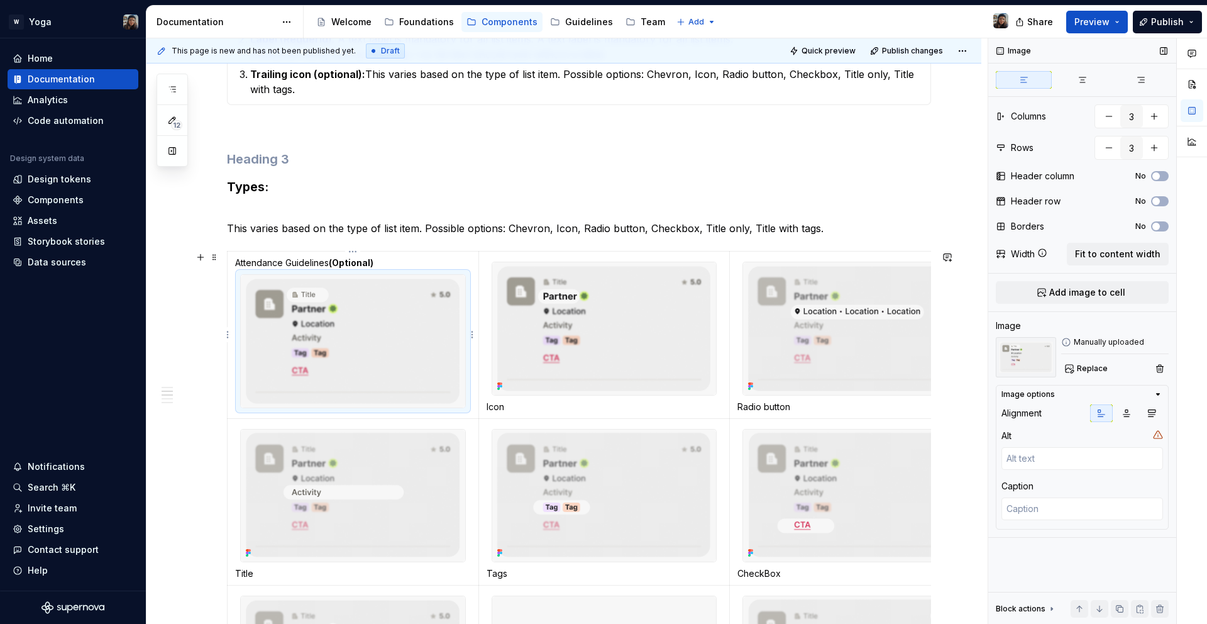
click at [229, 280] on td "Attendance Guidelines (Optional)" at bounding box center [353, 334] width 251 height 167
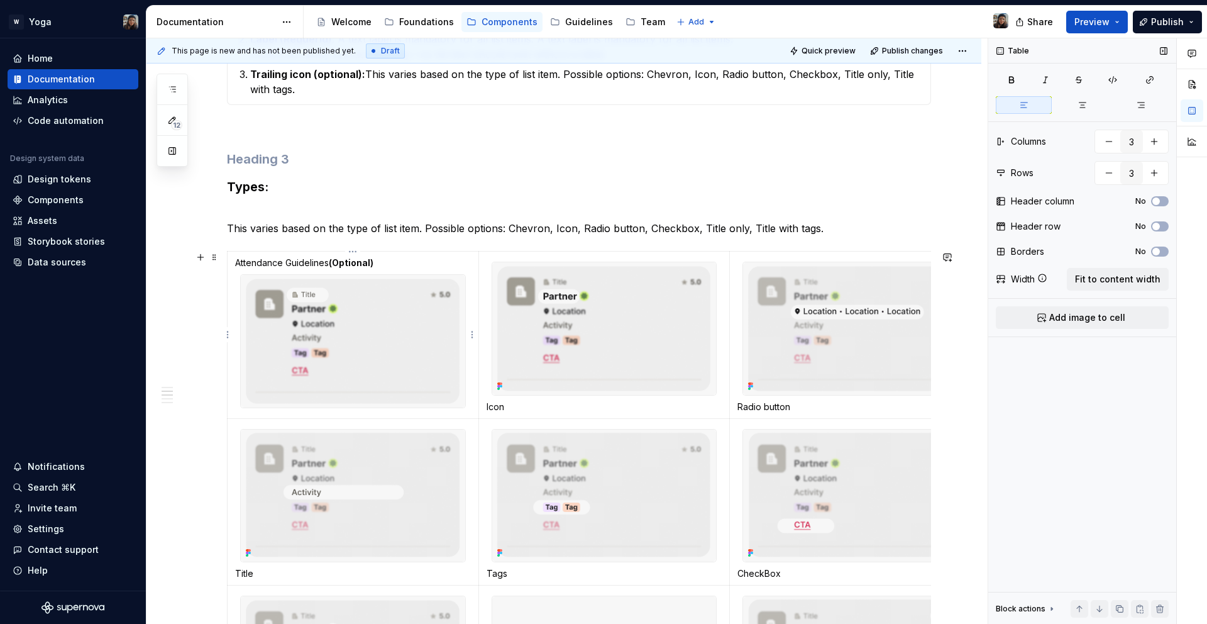
click at [238, 267] on p "Attendance Guidelines (Optional)" at bounding box center [353, 262] width 236 height 13
click at [240, 267] on p "Attendance Guidelines (Optional)" at bounding box center [353, 262] width 236 height 13
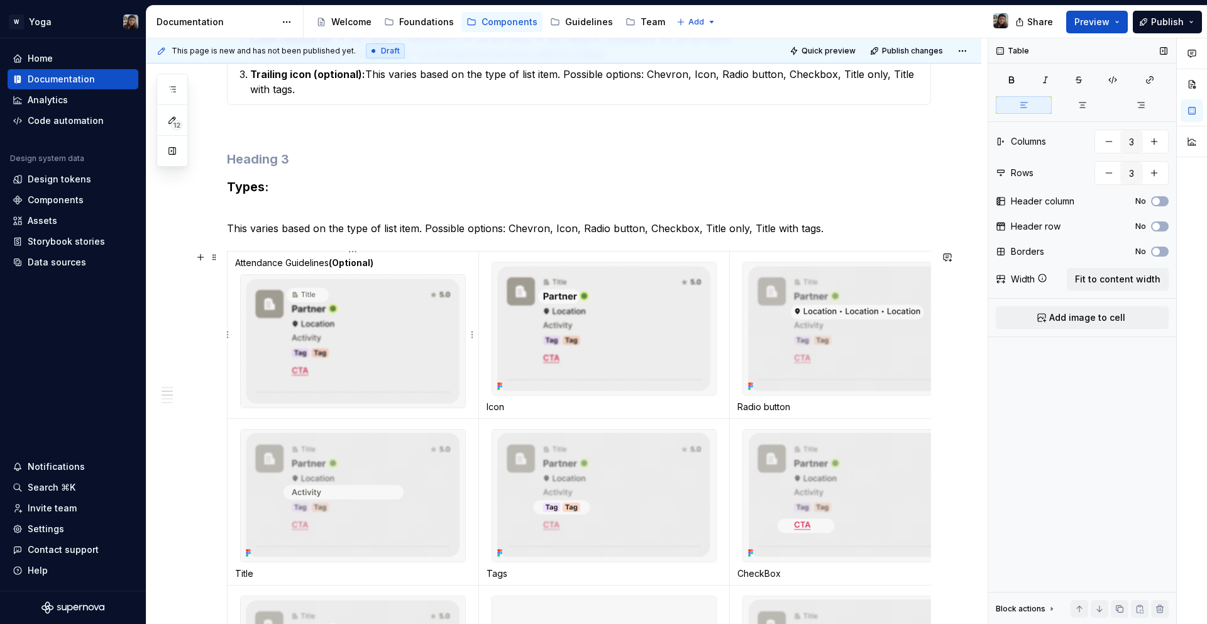
click at [327, 265] on p "Attendance Guidelines (Optional)" at bounding box center [353, 262] width 236 height 13
click at [326, 265] on p "Attendance Guidelines (Optional)" at bounding box center [353, 262] width 236 height 13
click at [350, 267] on strong "(Optional)" at bounding box center [351, 262] width 45 height 11
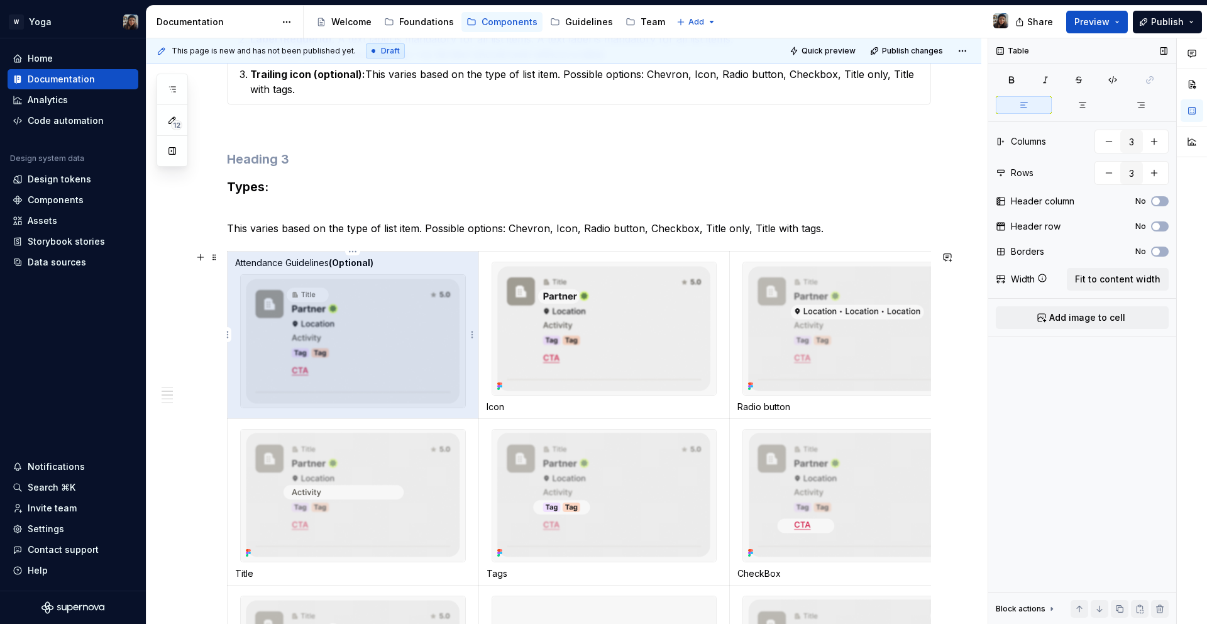
drag, startPoint x: 379, startPoint y: 268, endPoint x: 239, endPoint y: 264, distance: 140.2
click at [240, 264] on p "Attendance Guidelines (Optional)" at bounding box center [353, 262] width 236 height 13
click at [239, 264] on p "Attendance Guidelines (Optional)" at bounding box center [353, 262] width 236 height 13
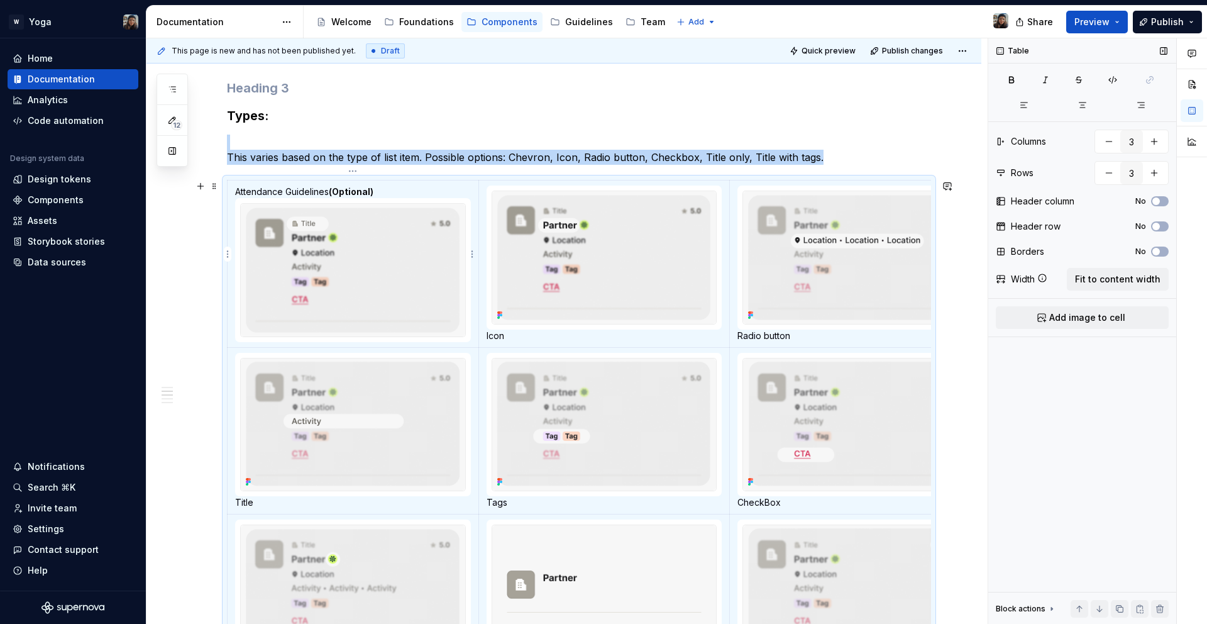
scroll to position [850, 0]
drag, startPoint x: 501, startPoint y: 328, endPoint x: 503, endPoint y: 335, distance: 7.8
click at [501, 325] on div at bounding box center [605, 258] width 226 height 134
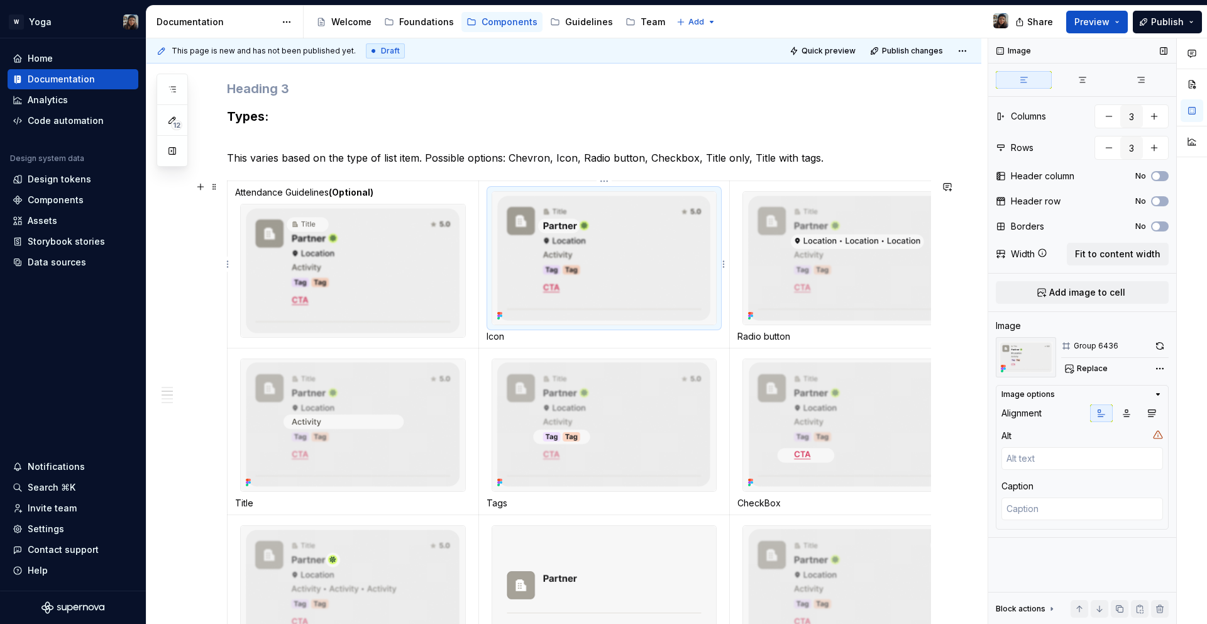
click at [503, 336] on p "Icon" at bounding box center [605, 336] width 236 height 13
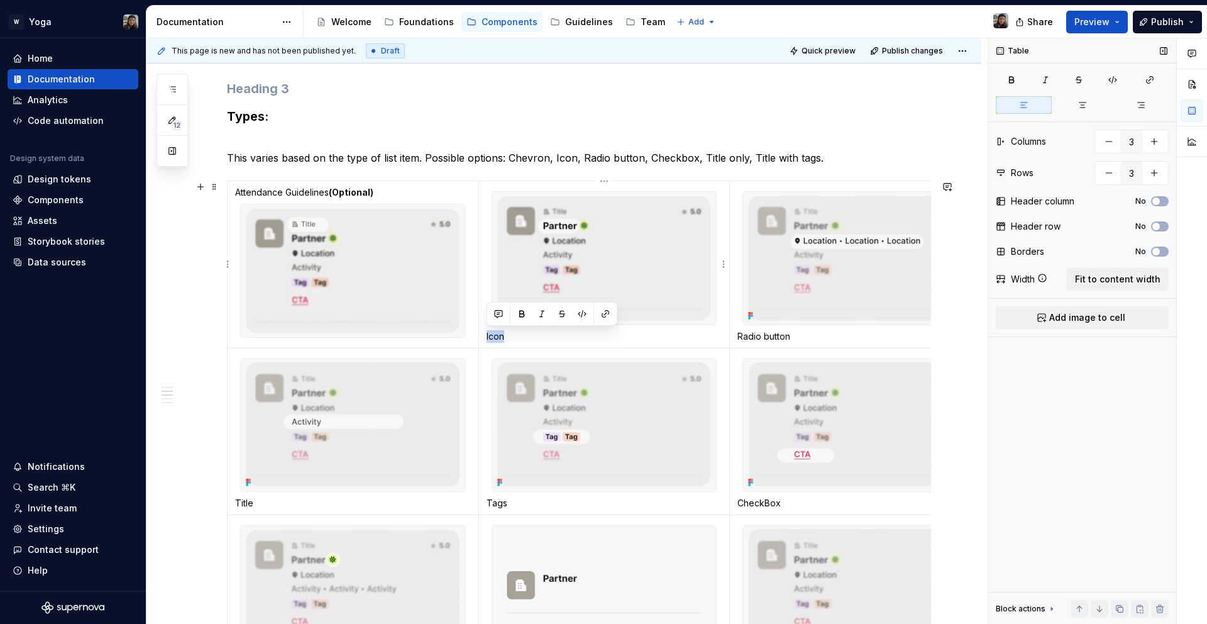
drag, startPoint x: 507, startPoint y: 337, endPoint x: 487, endPoint y: 337, distance: 20.1
click at [487, 337] on p "Icon" at bounding box center [605, 336] width 236 height 13
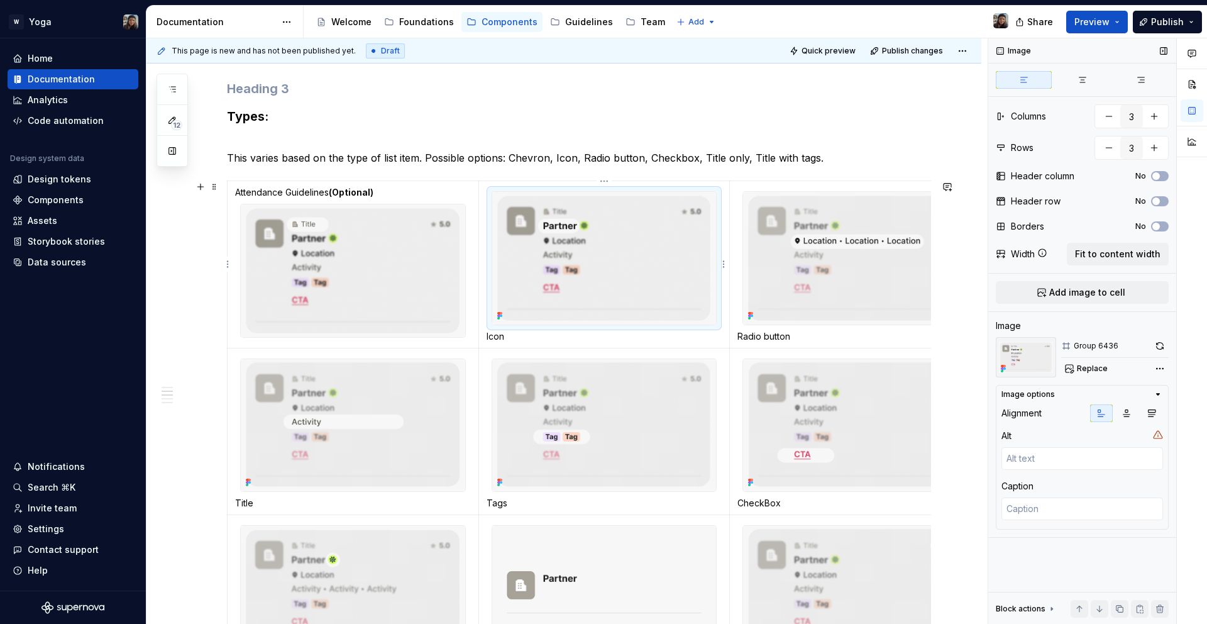
click at [559, 261] on img at bounding box center [604, 258] width 224 height 133
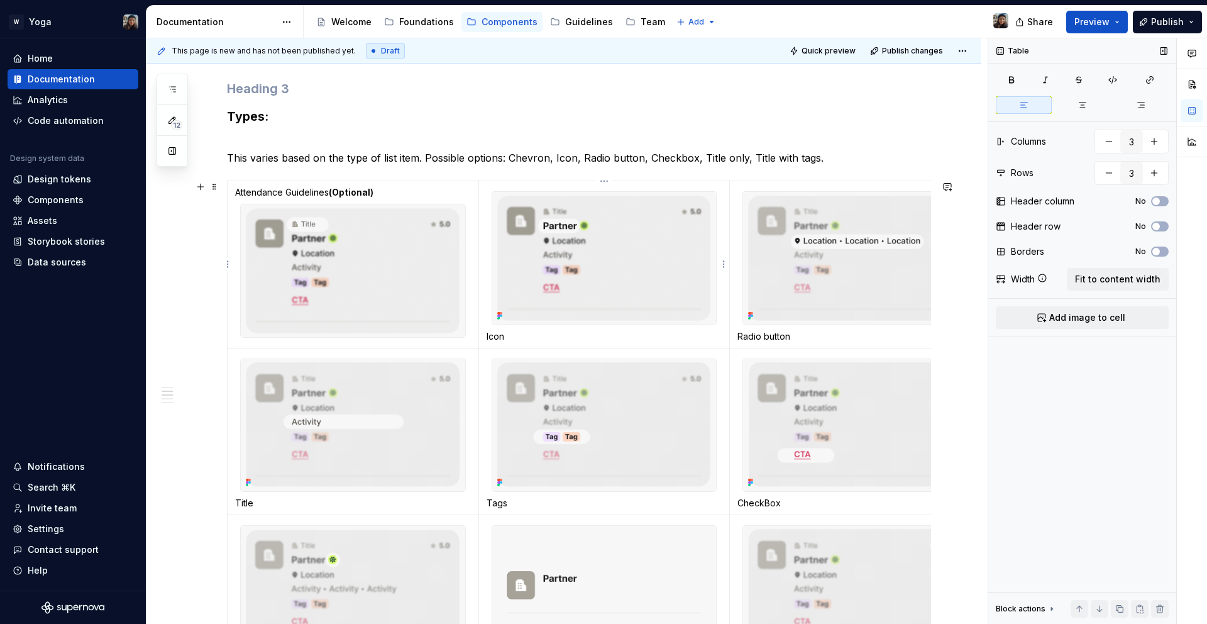
drag, startPoint x: 551, startPoint y: 339, endPoint x: 543, endPoint y: 342, distance: 8.2
click at [549, 339] on p "Icon" at bounding box center [605, 336] width 236 height 13
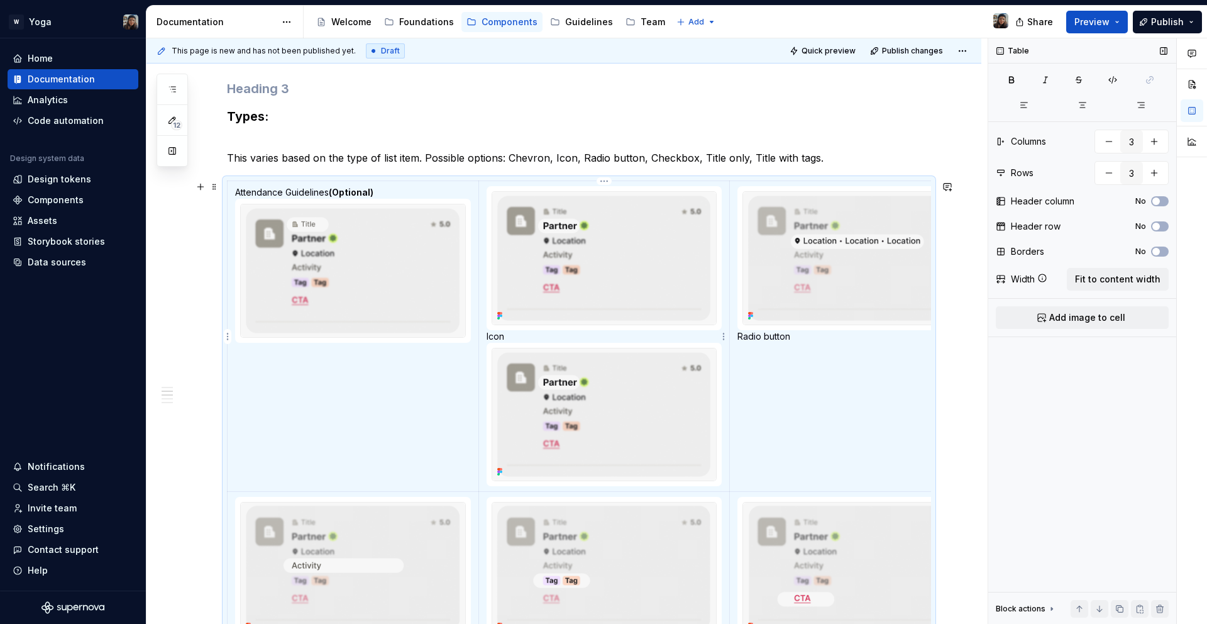
click at [552, 308] on img at bounding box center [604, 258] width 224 height 133
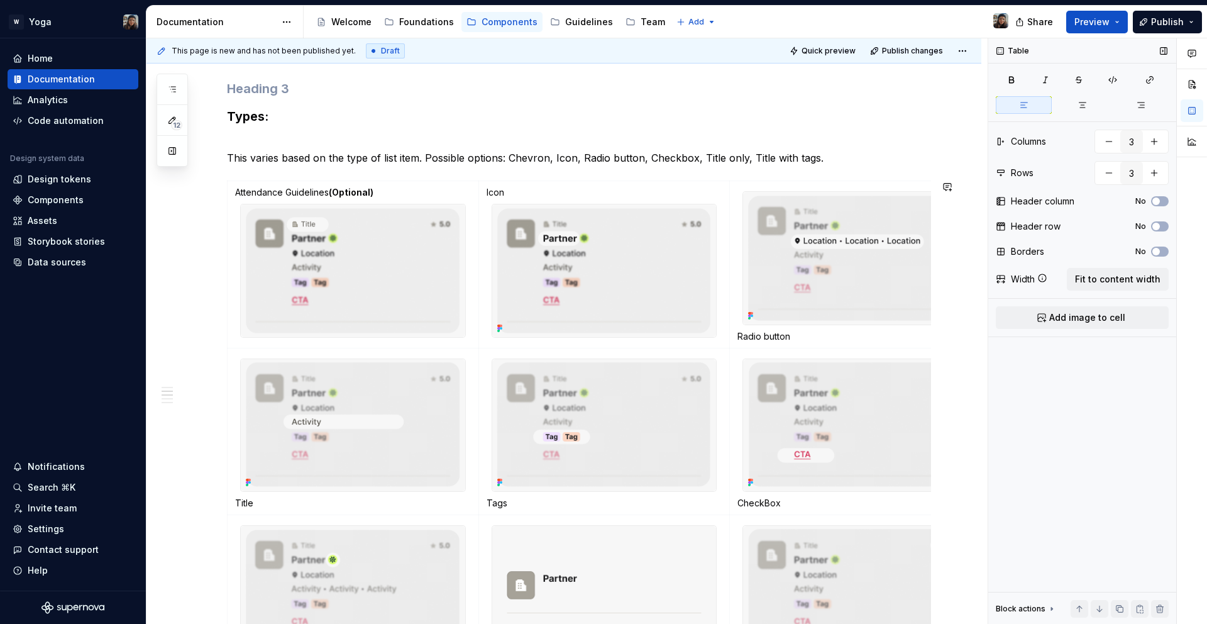
click at [493, 190] on p "Icon" at bounding box center [605, 192] width 236 height 13
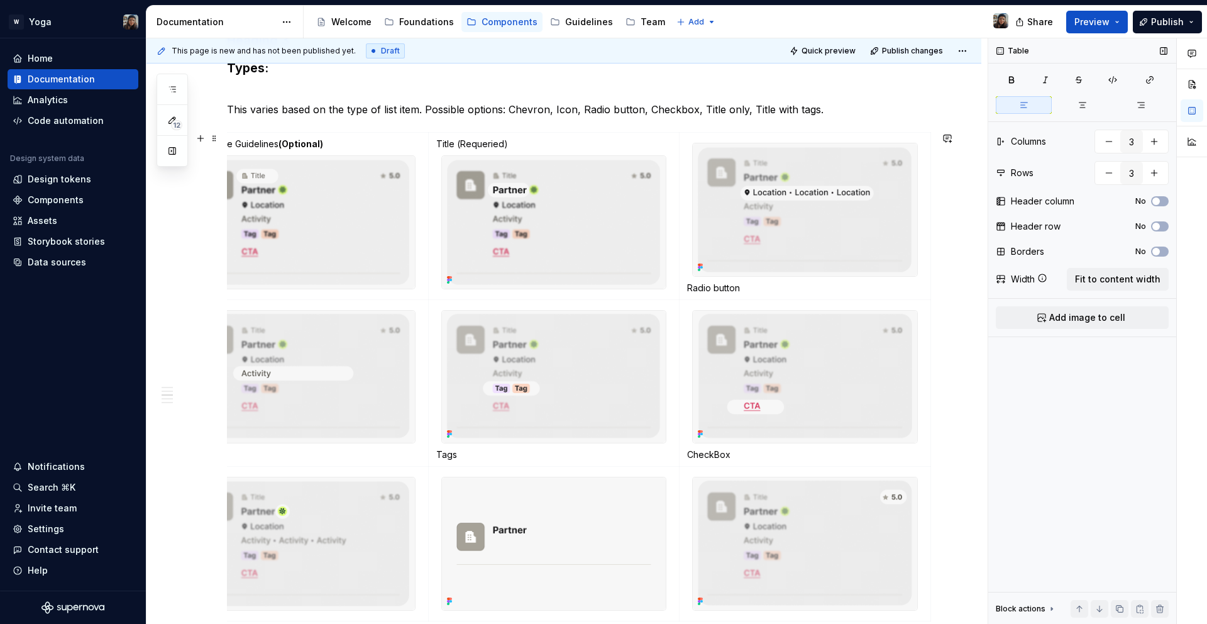
scroll to position [884, 0]
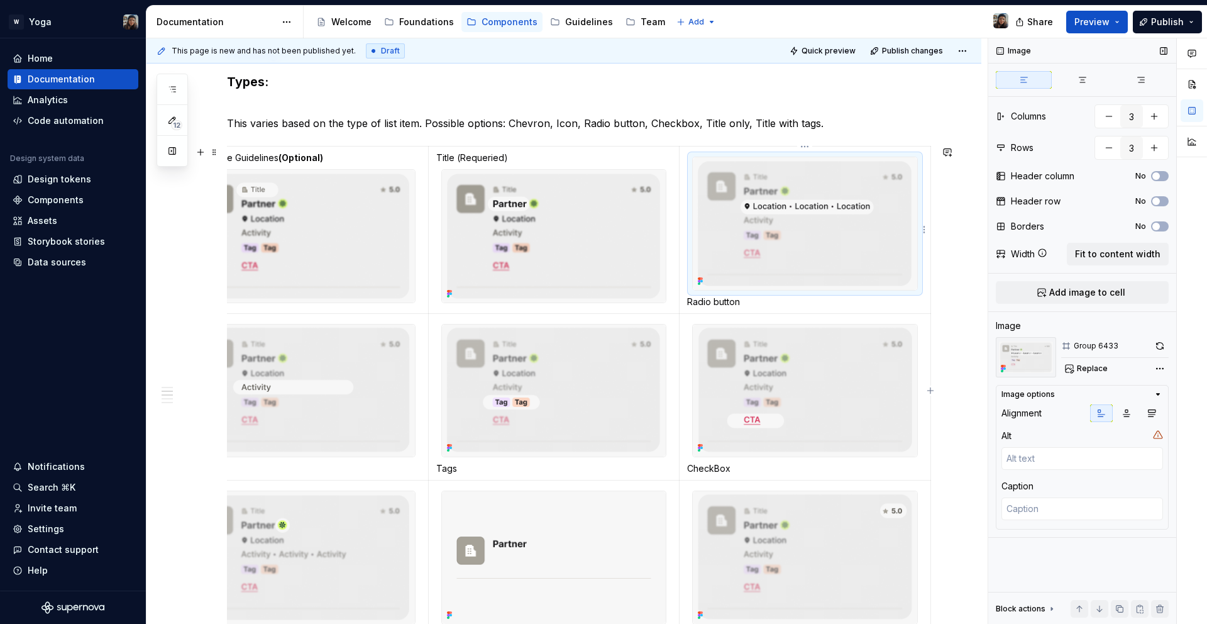
click at [706, 157] on div at bounding box center [805, 224] width 226 height 134
click at [698, 150] on td "Radio button" at bounding box center [805, 229] width 251 height 167
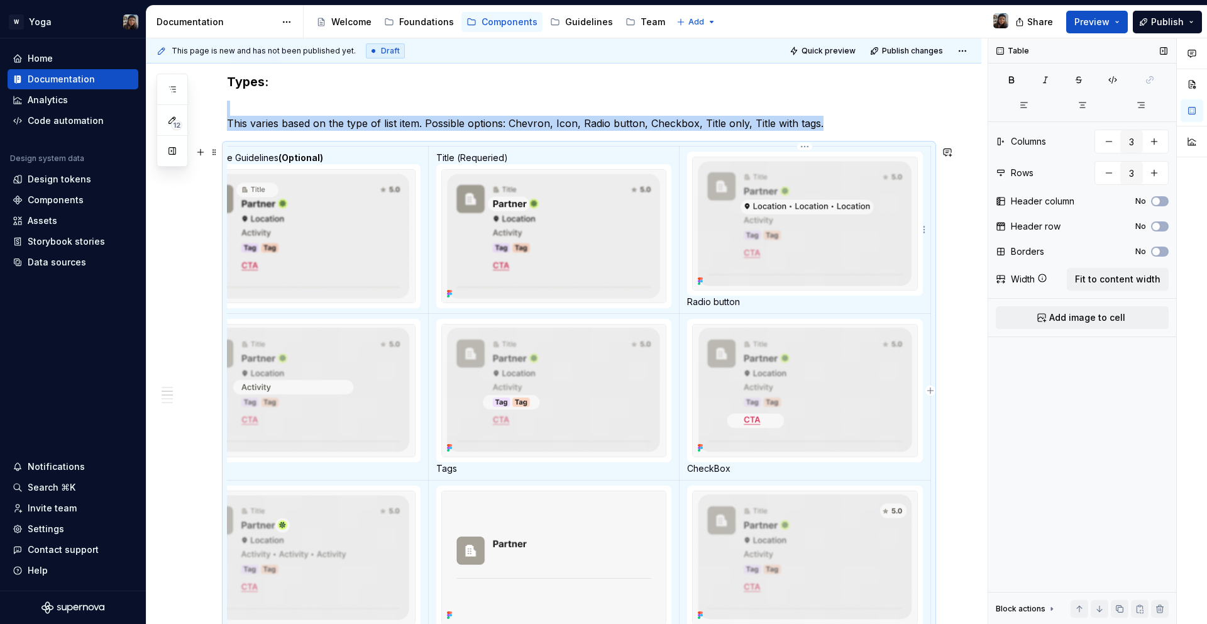
click at [692, 163] on div at bounding box center [805, 224] width 226 height 134
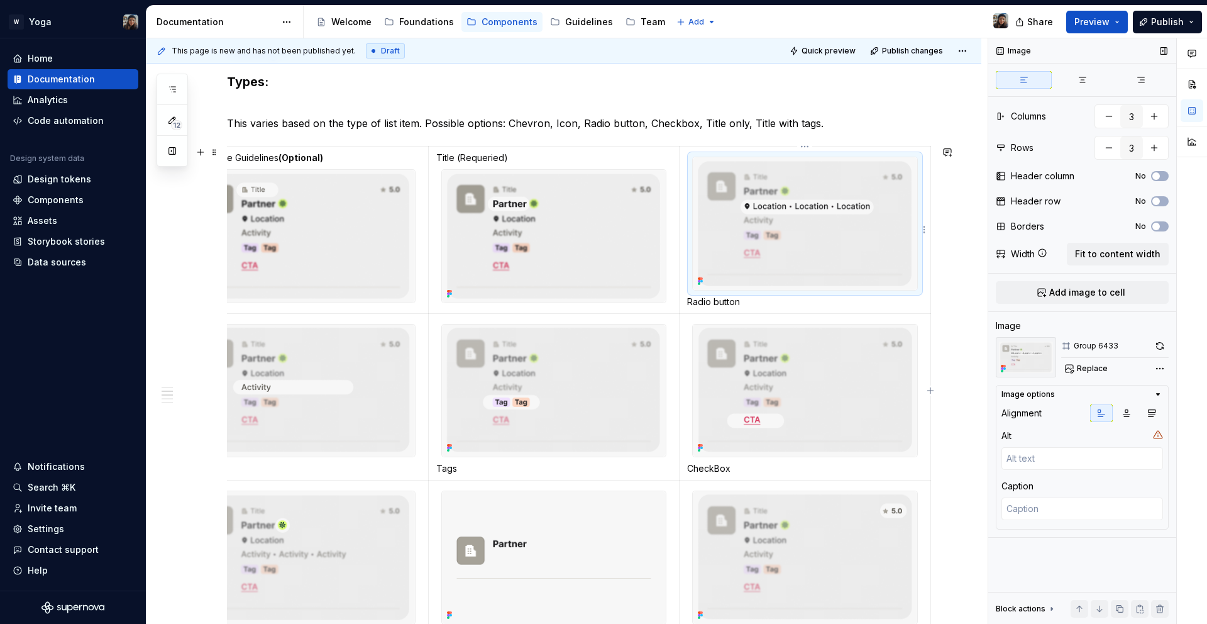
click at [704, 165] on img at bounding box center [805, 223] width 224 height 133
click at [699, 300] on p "Radio button" at bounding box center [805, 301] width 236 height 13
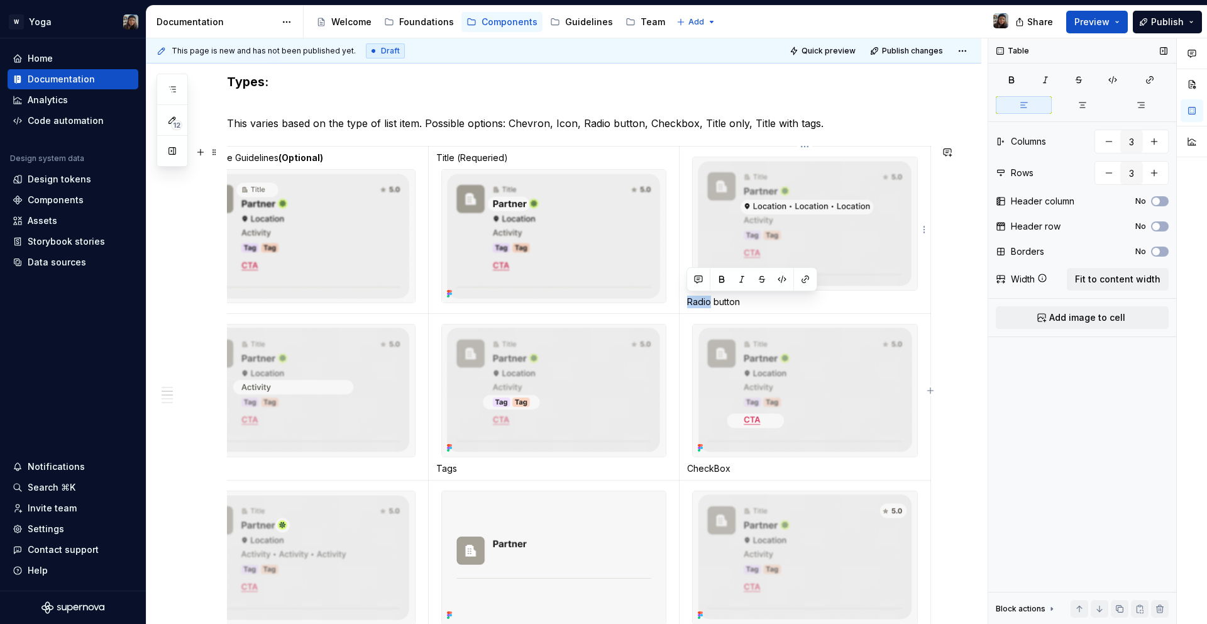
click at [699, 300] on p "Radio button" at bounding box center [805, 301] width 236 height 13
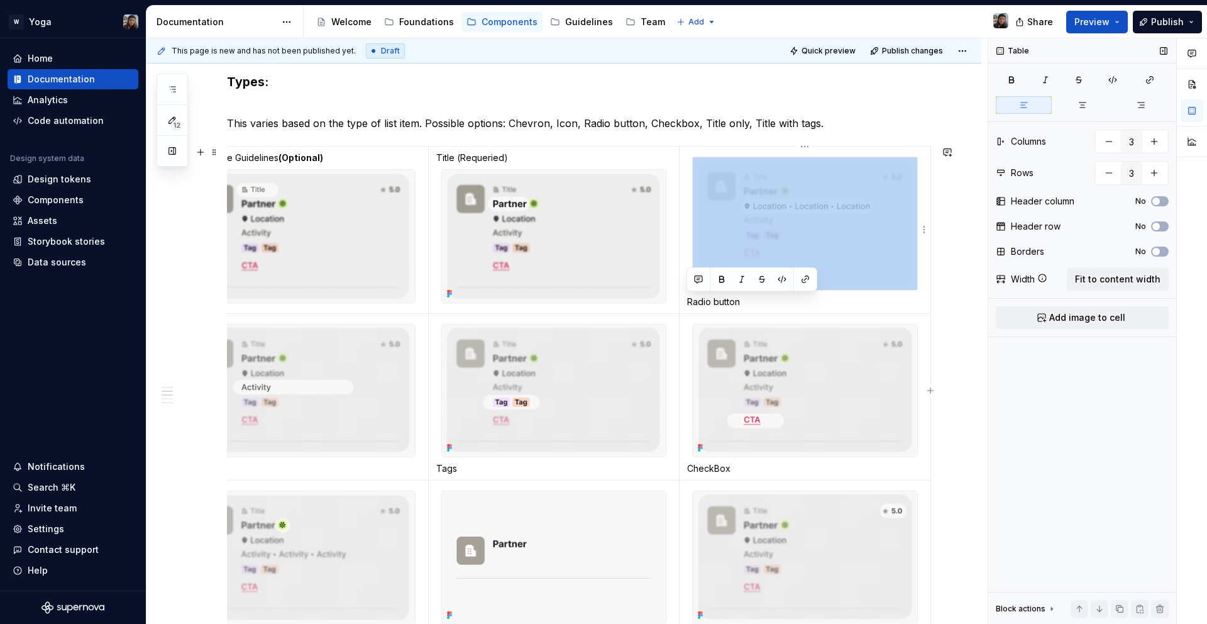
click at [699, 300] on p "Radio button" at bounding box center [805, 301] width 236 height 13
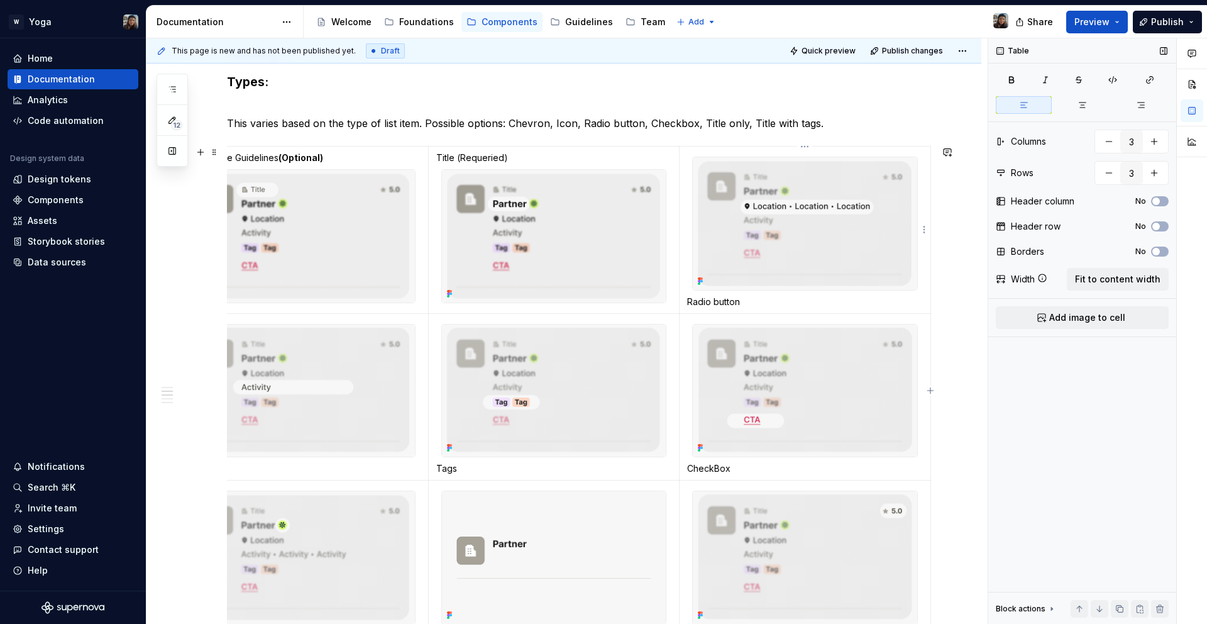
drag, startPoint x: 711, startPoint y: 297, endPoint x: 745, endPoint y: 302, distance: 34.2
click at [712, 297] on p "Radio button" at bounding box center [805, 301] width 236 height 13
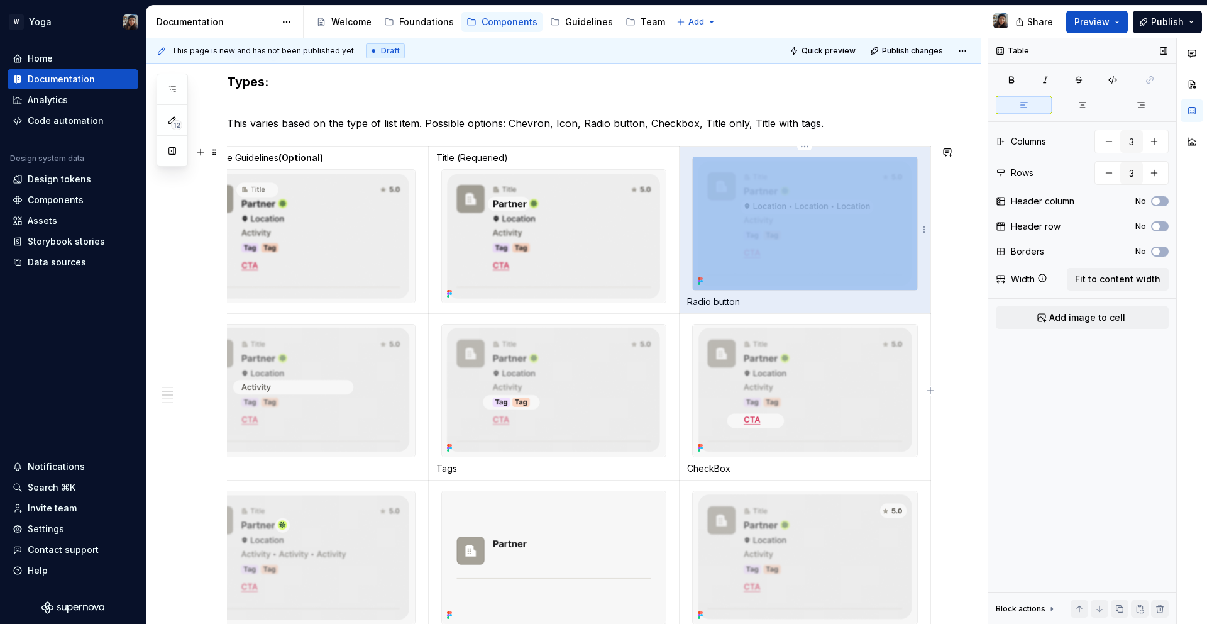
drag, startPoint x: 751, startPoint y: 302, endPoint x: 692, endPoint y: 302, distance: 58.5
click at [691, 303] on p "Radio button" at bounding box center [805, 301] width 236 height 13
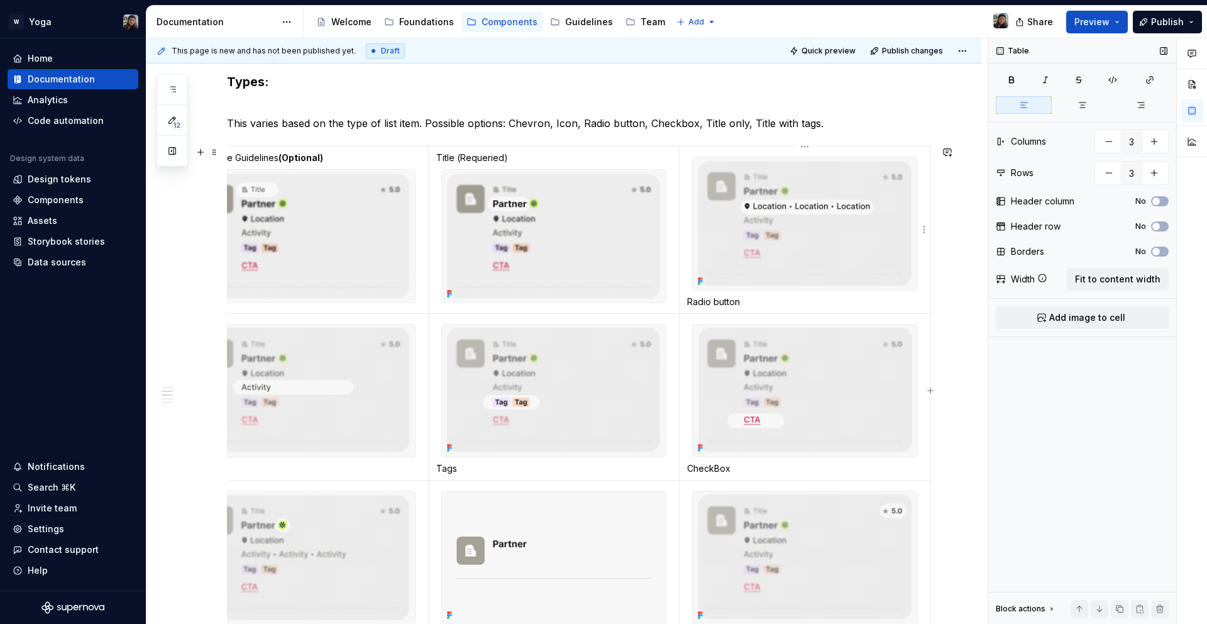
click at [692, 302] on p "Radio button" at bounding box center [805, 301] width 236 height 13
click at [756, 302] on p "Radio button" at bounding box center [805, 301] width 236 height 13
drag, startPoint x: 730, startPoint y: 304, endPoint x: 689, endPoint y: 302, distance: 41.5
click at [689, 302] on p "Radio button" at bounding box center [805, 301] width 236 height 13
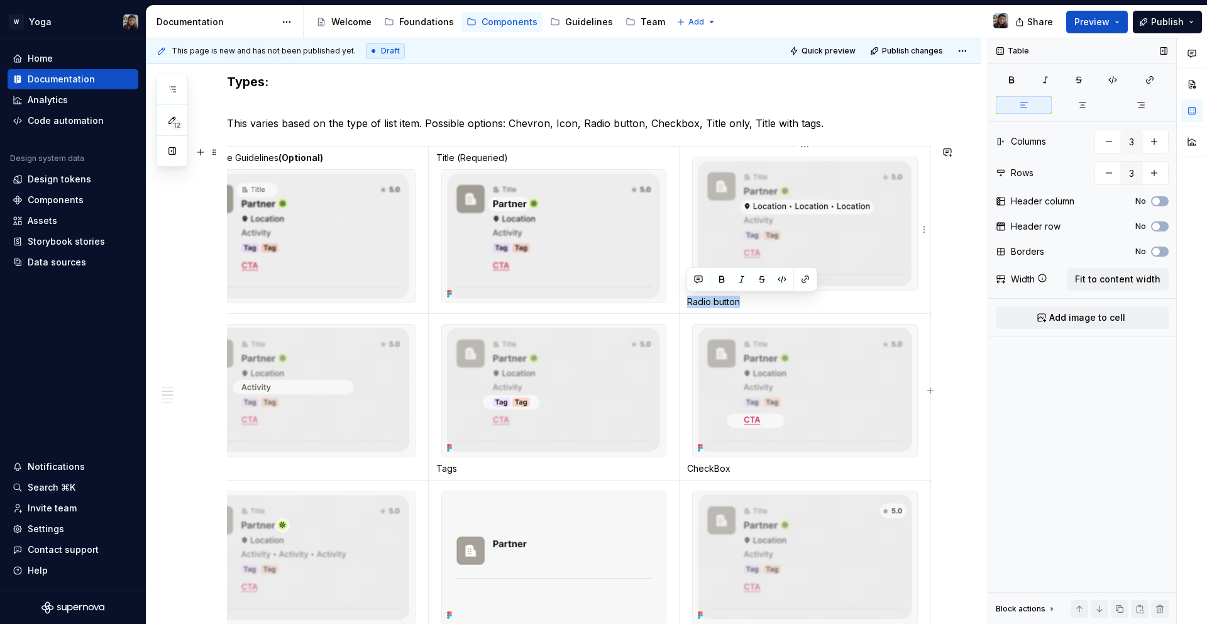
copy p "Radio button"
click at [756, 300] on p "Radio button" at bounding box center [805, 301] width 236 height 13
click at [778, 253] on img at bounding box center [805, 223] width 224 height 133
click at [769, 309] on td "Radio button" at bounding box center [805, 229] width 251 height 167
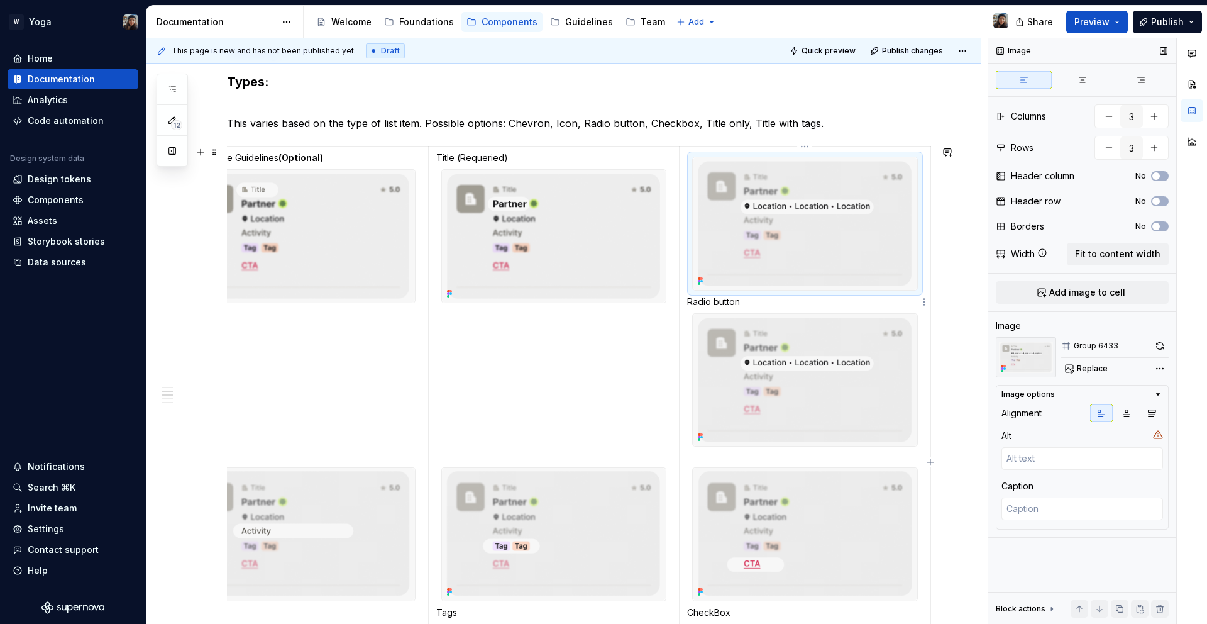
click at [754, 206] on img at bounding box center [805, 223] width 224 height 133
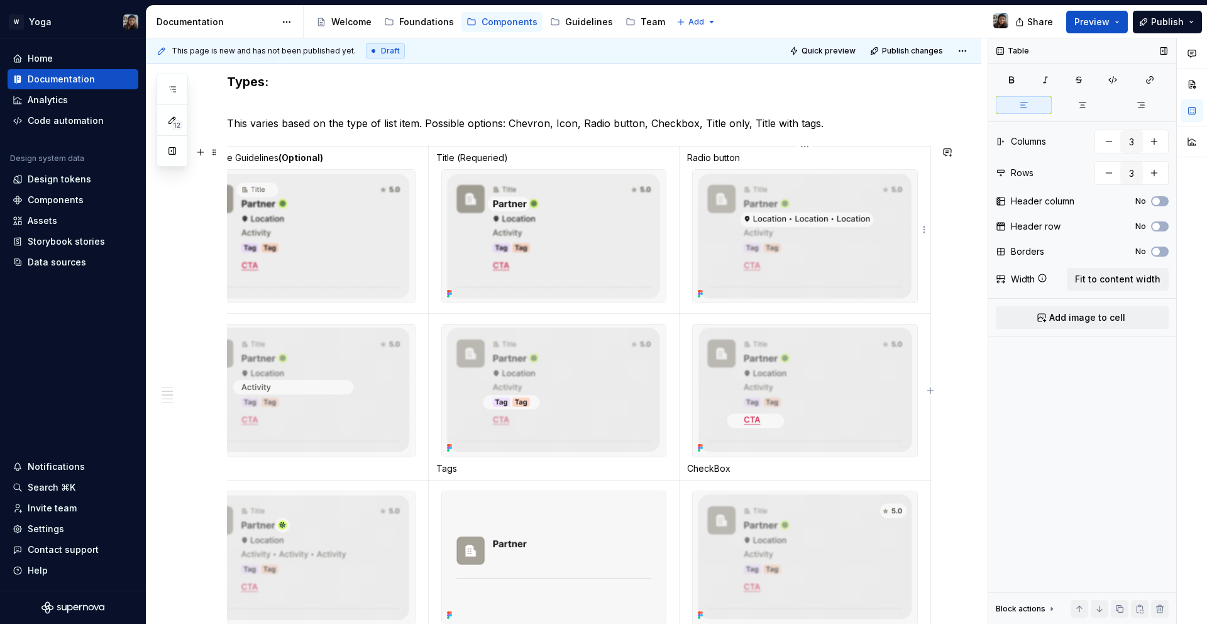
click at [715, 158] on p "Radio button" at bounding box center [805, 157] width 236 height 13
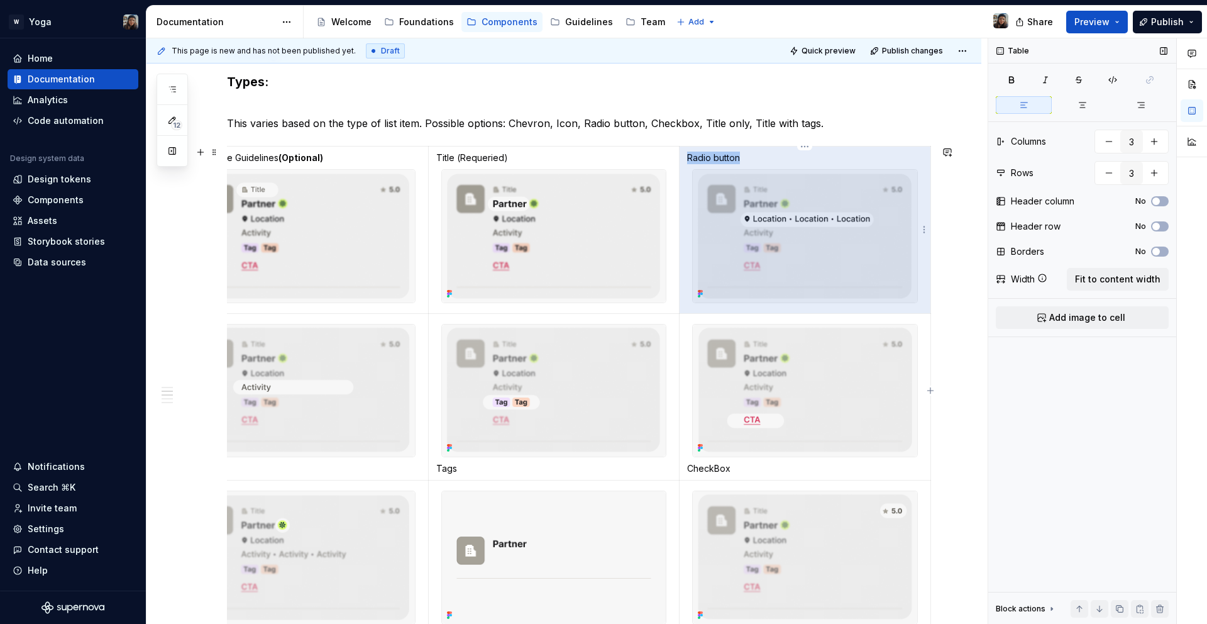
click at [715, 158] on p "Radio button" at bounding box center [805, 157] width 236 height 13
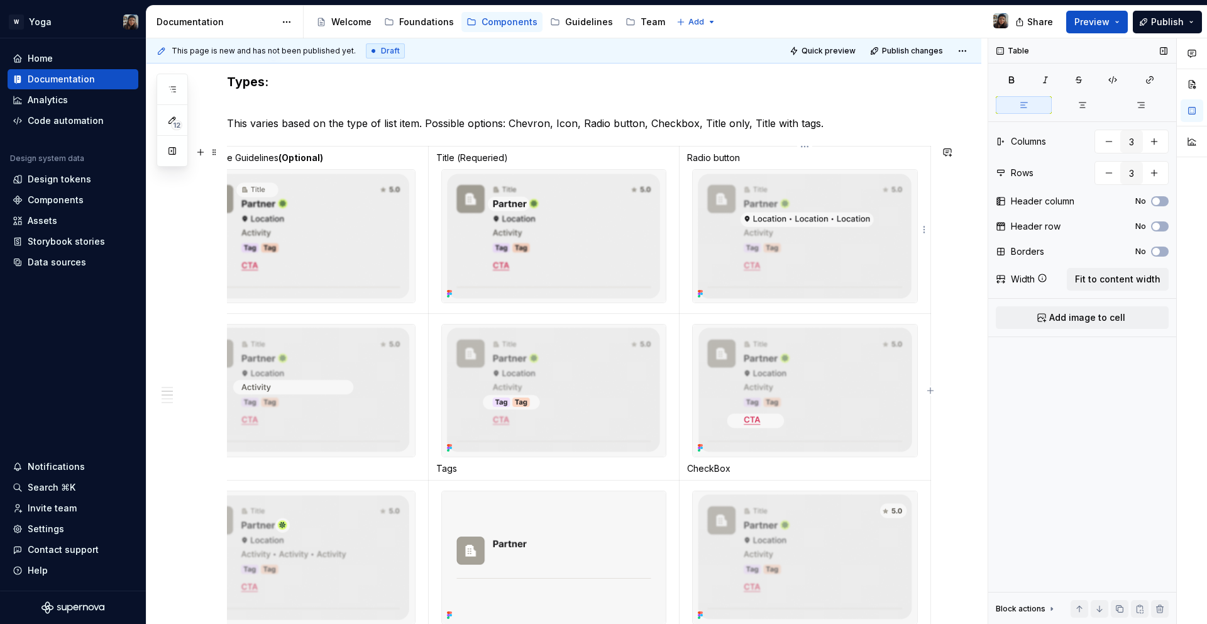
click at [741, 159] on p "Radio button" at bounding box center [805, 157] width 236 height 13
drag, startPoint x: 739, startPoint y: 161, endPoint x: 684, endPoint y: 160, distance: 54.7
click at [684, 160] on td "Radio button" at bounding box center [805, 229] width 251 height 167
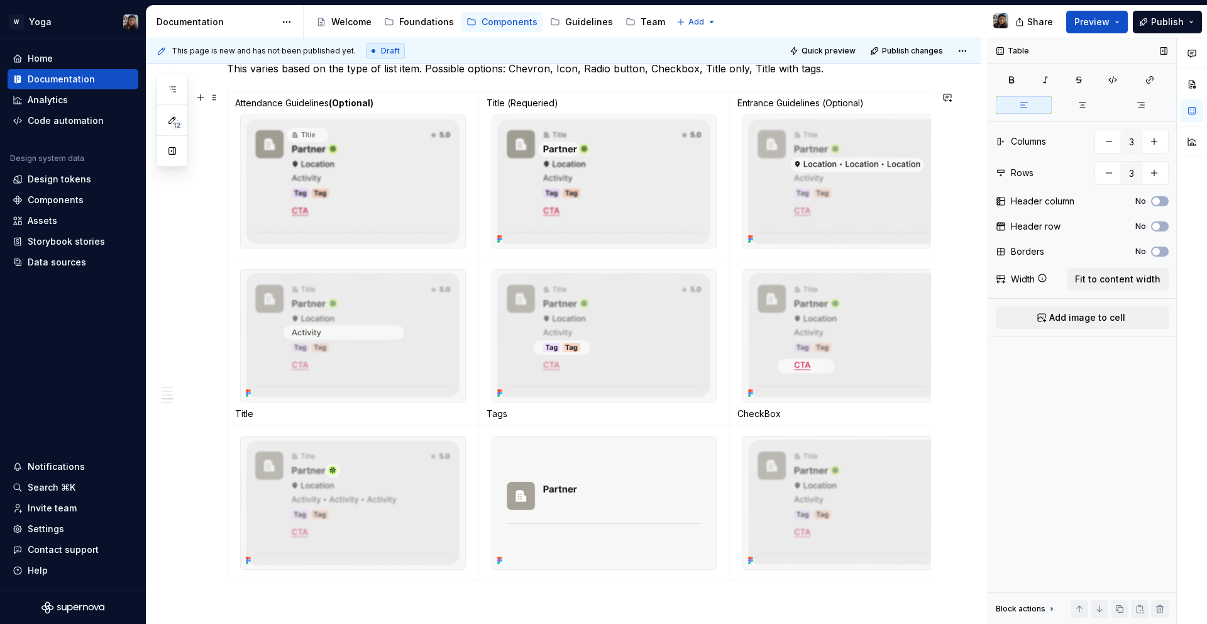
scroll to position [927, 0]
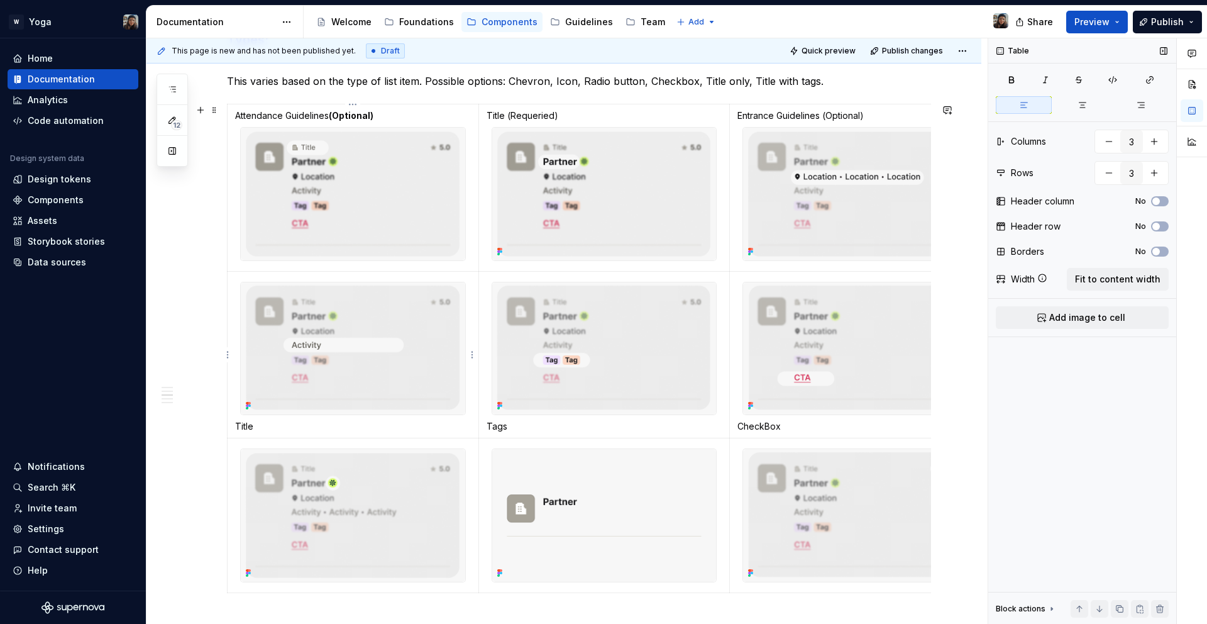
click at [271, 401] on img at bounding box center [353, 348] width 224 height 133
click at [278, 431] on p "Title" at bounding box center [353, 426] width 236 height 13
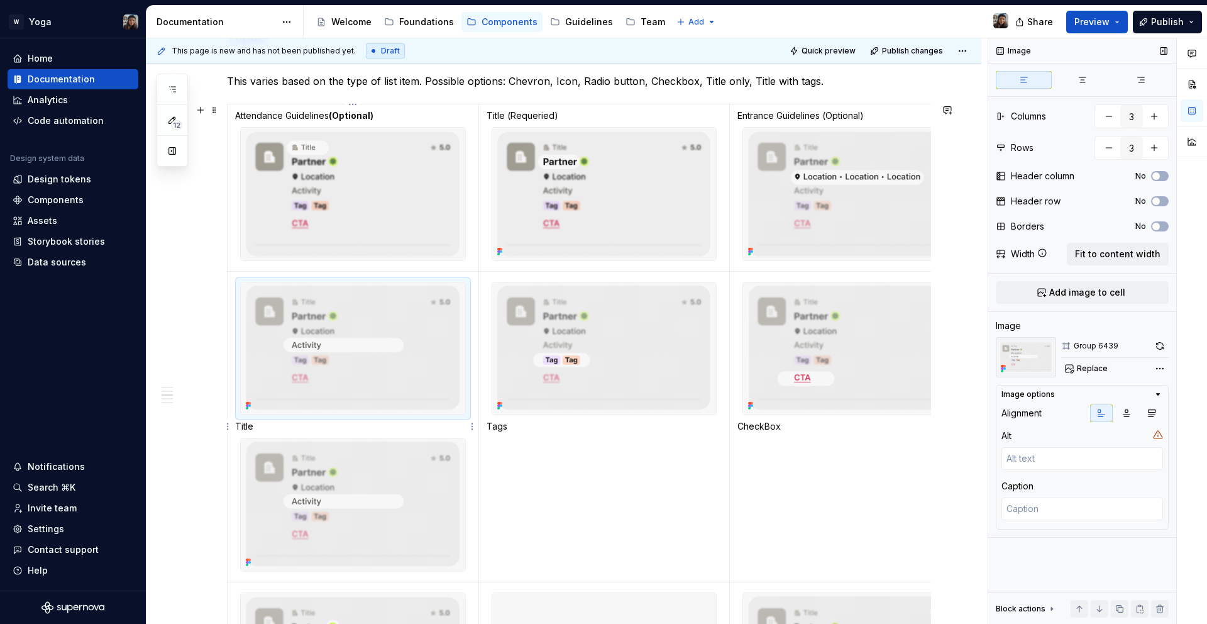
click at [274, 390] on img at bounding box center [353, 348] width 224 height 133
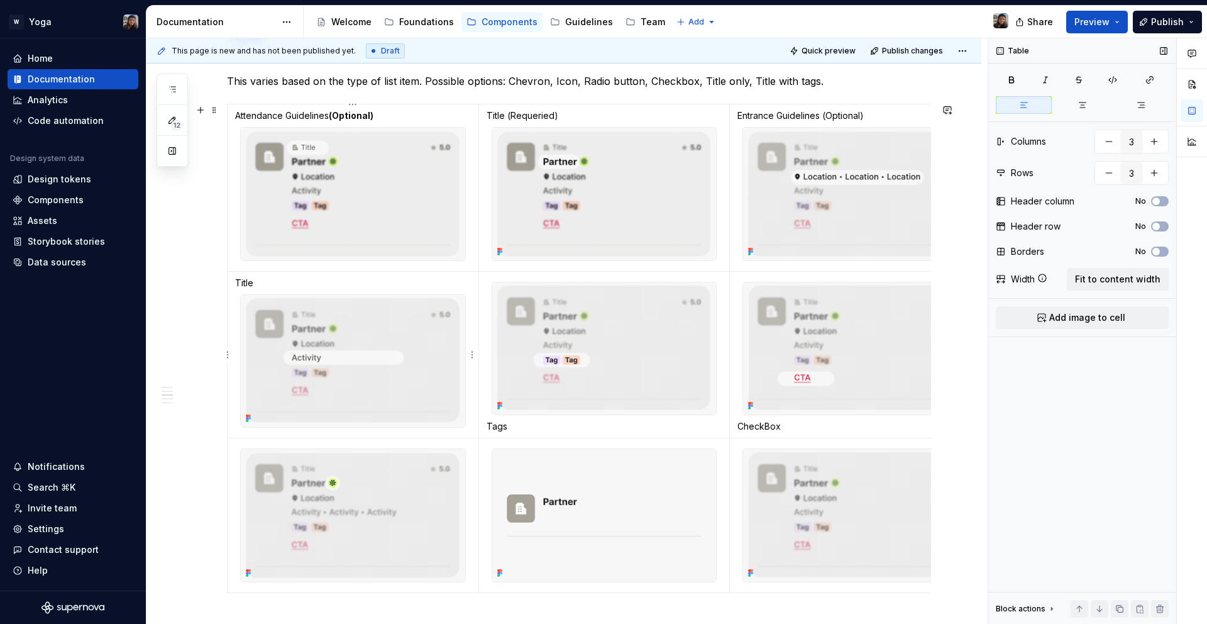
click at [505, 299] on img at bounding box center [604, 348] width 224 height 133
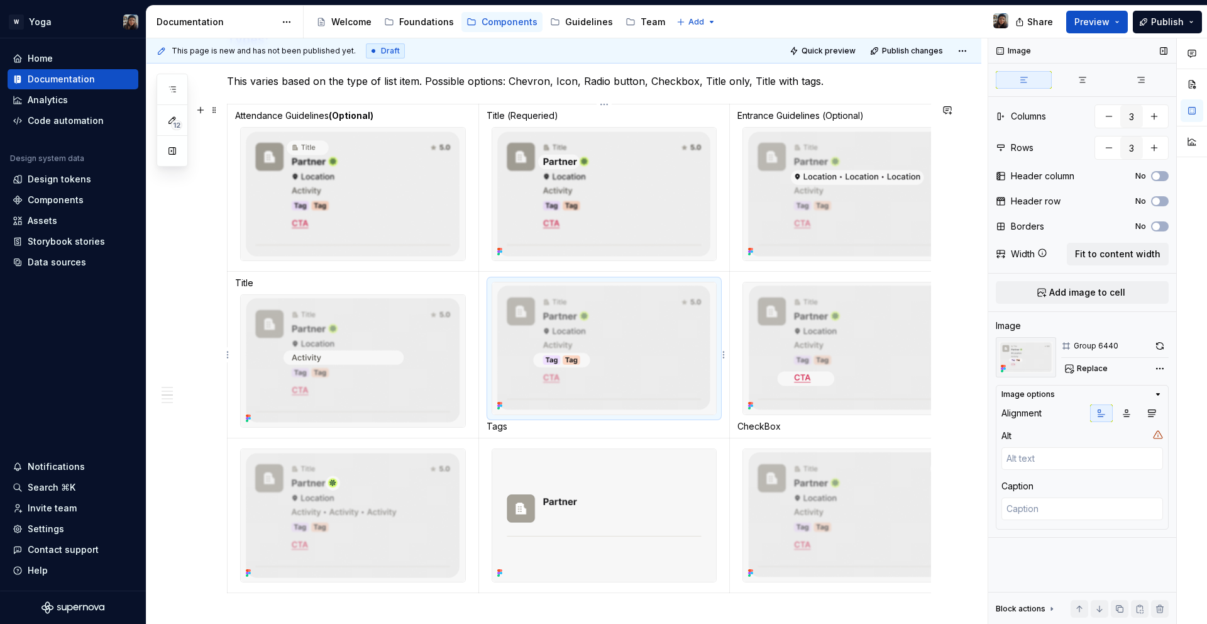
click at [507, 439] on td at bounding box center [603, 515] width 251 height 155
click at [516, 434] on td "Tags" at bounding box center [603, 354] width 251 height 167
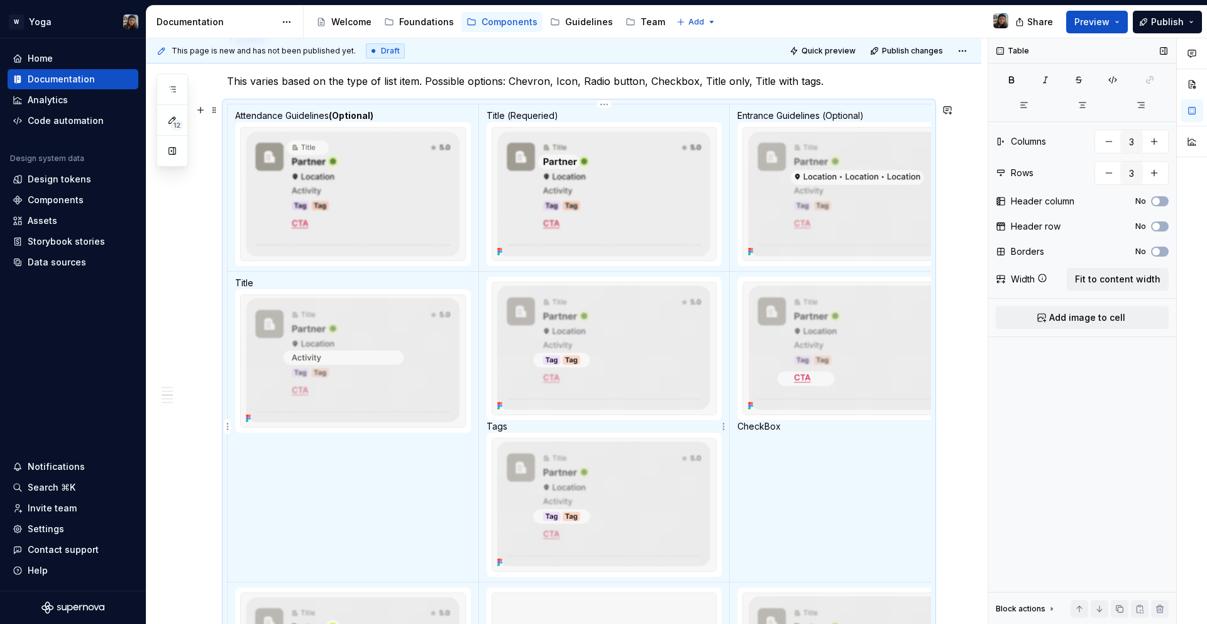
click at [526, 376] on img at bounding box center [604, 348] width 224 height 133
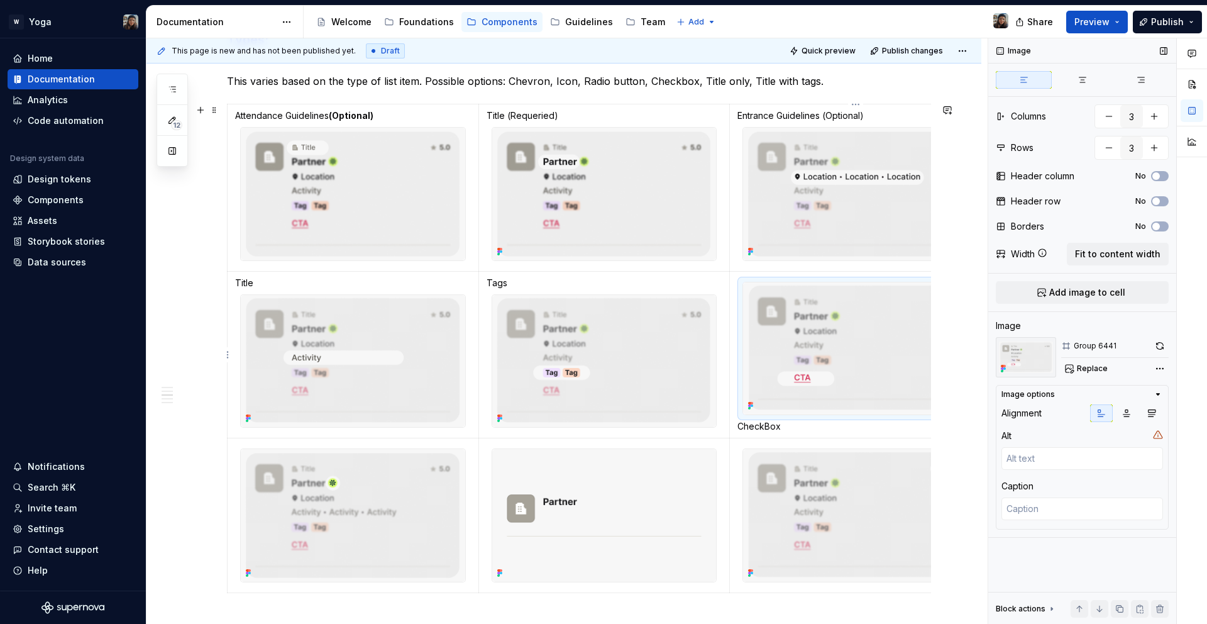
click at [795, 355] on img at bounding box center [855, 348] width 224 height 133
click at [805, 432] on p "CheckBox" at bounding box center [855, 426] width 236 height 13
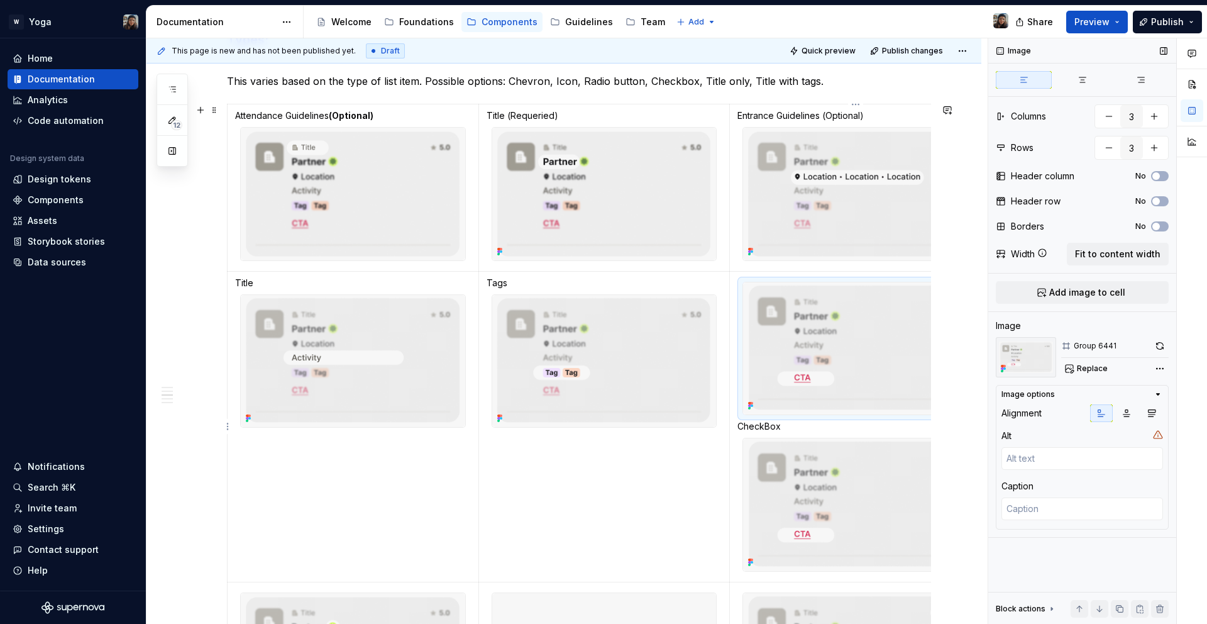
click at [788, 368] on img at bounding box center [855, 348] width 224 height 133
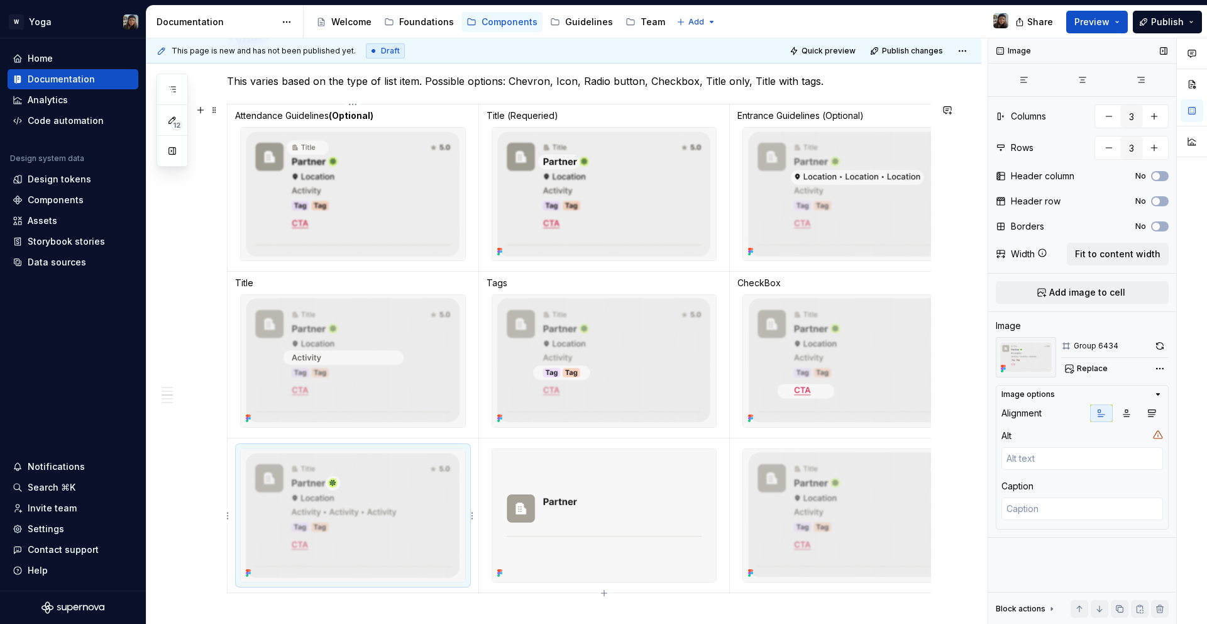
click at [338, 488] on img at bounding box center [353, 515] width 224 height 133
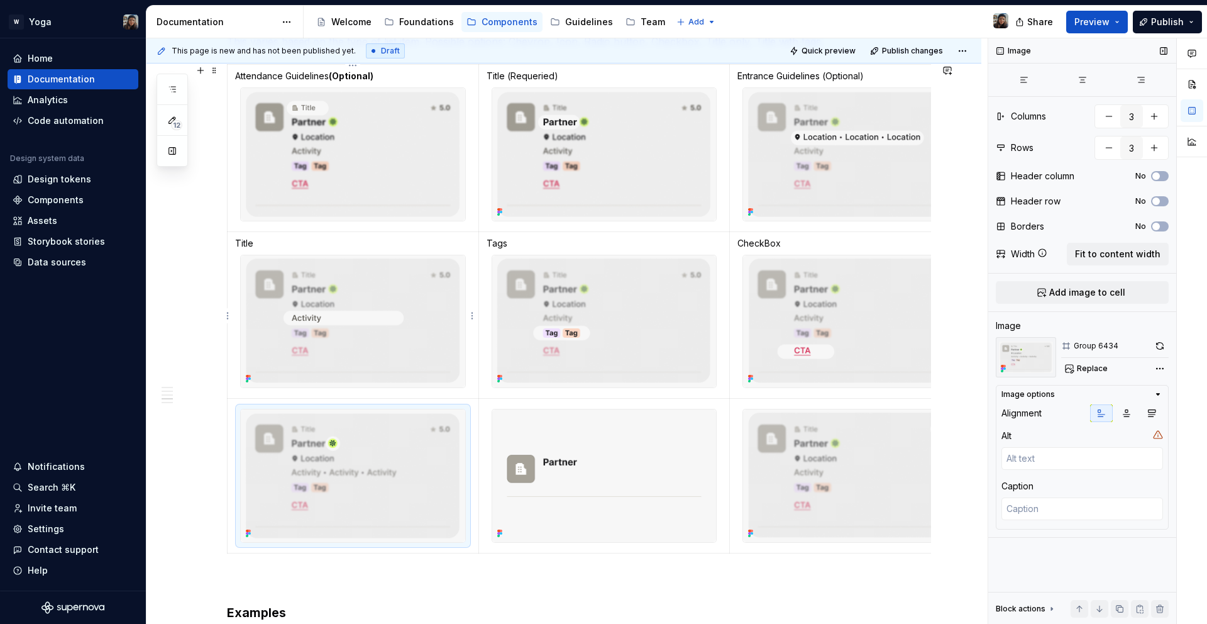
scroll to position [966, 0]
click at [344, 355] on img at bounding box center [353, 322] width 224 height 133
click at [251, 246] on p "Title" at bounding box center [353, 244] width 236 height 13
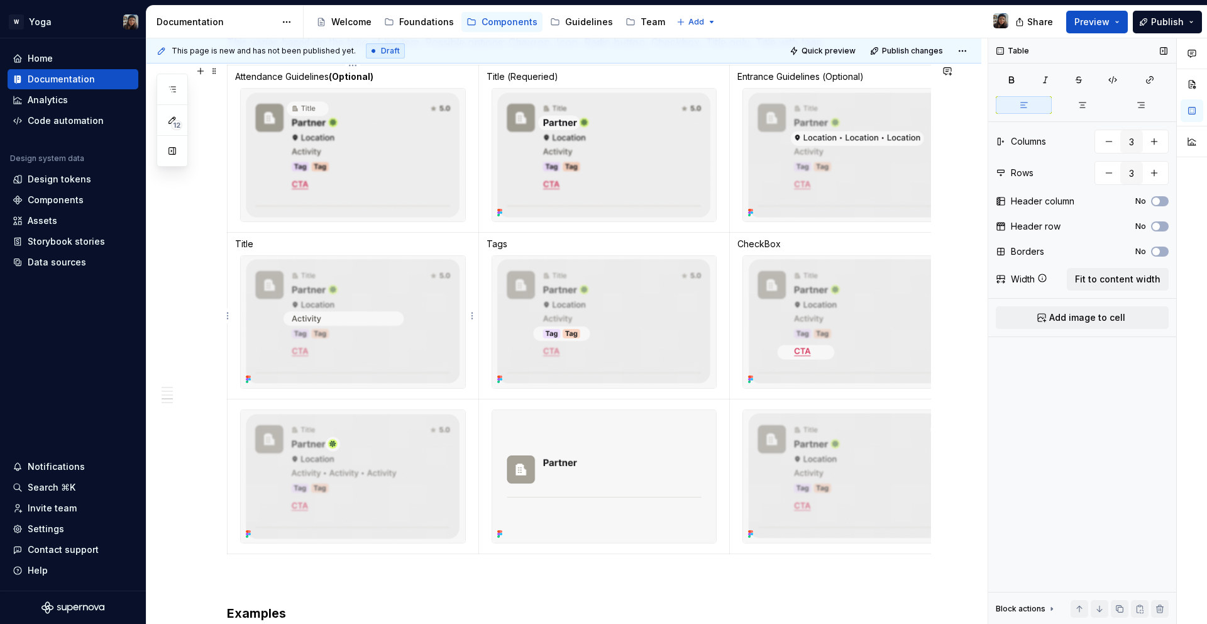
click at [251, 246] on p "Title" at bounding box center [353, 244] width 236 height 13
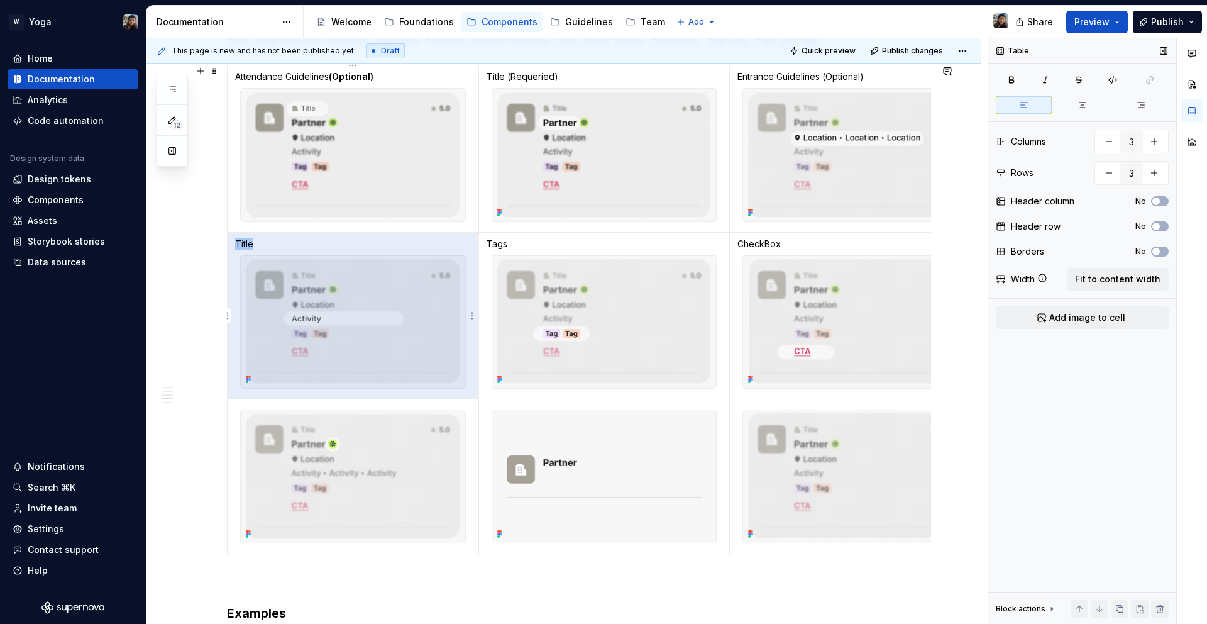
click at [251, 246] on p "Title" at bounding box center [353, 244] width 236 height 13
click at [282, 240] on p "Title" at bounding box center [353, 244] width 236 height 13
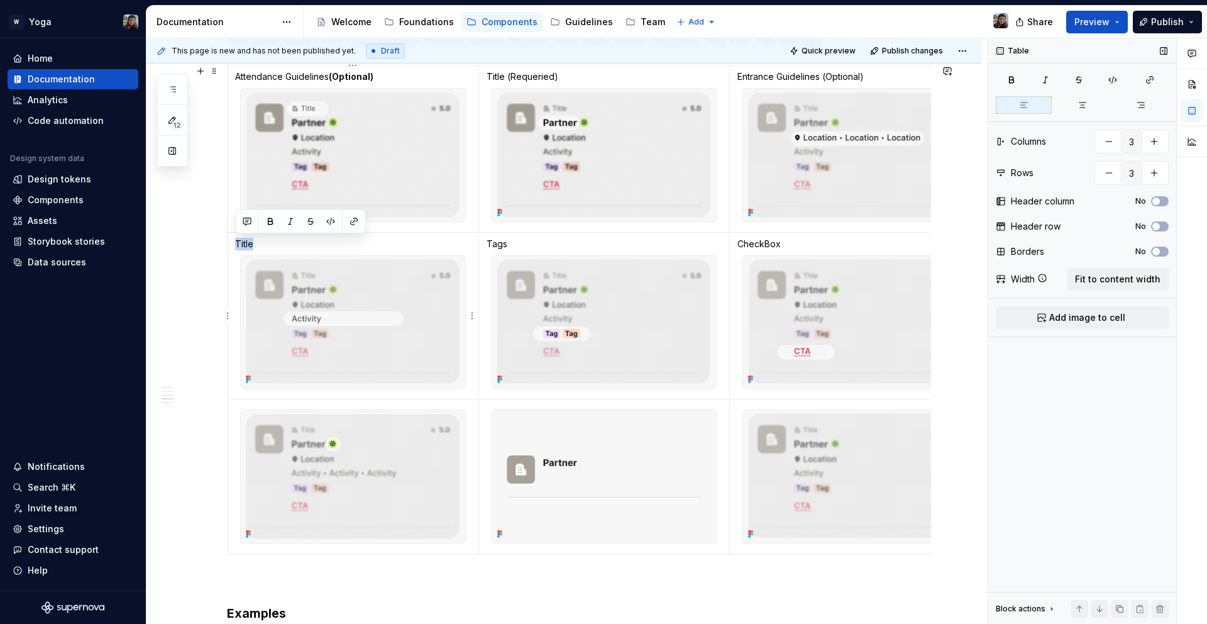
drag, startPoint x: 286, startPoint y: 241, endPoint x: 229, endPoint y: 246, distance: 57.4
click at [229, 246] on td "Title" at bounding box center [353, 315] width 251 height 167
click at [507, 244] on p "Tags" at bounding box center [605, 244] width 236 height 13
click at [495, 243] on p "Tags" at bounding box center [605, 244] width 236 height 13
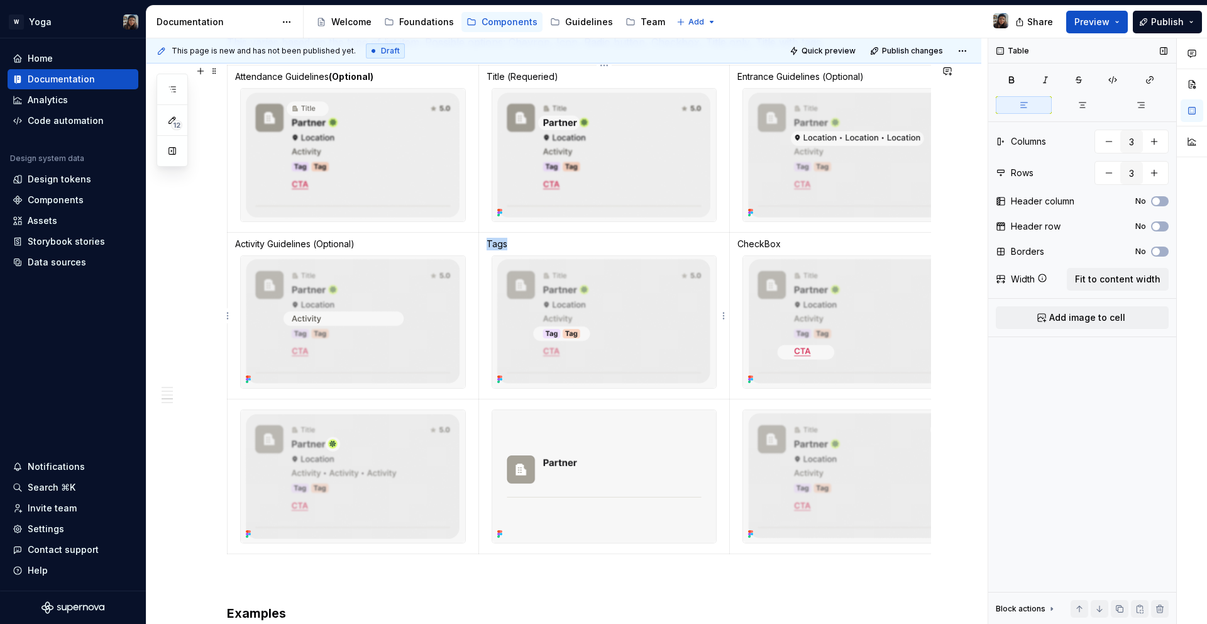
click at [495, 243] on p "Tags" at bounding box center [605, 244] width 236 height 13
click at [768, 255] on div at bounding box center [855, 322] width 226 height 134
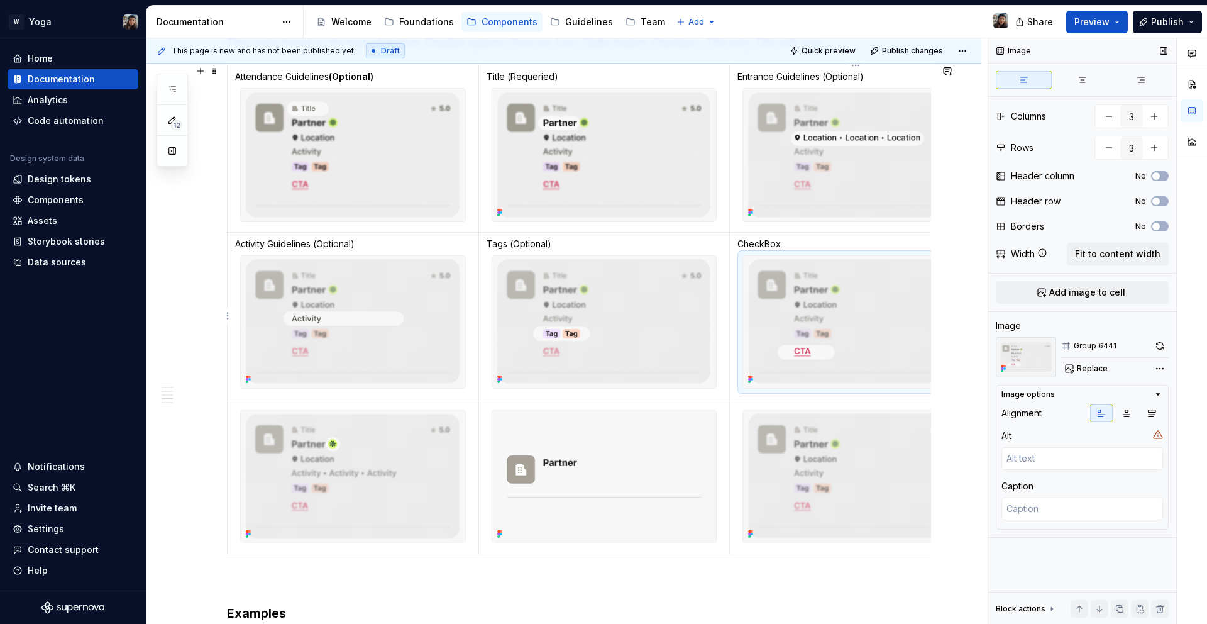
click at [766, 247] on p "CheckBox" at bounding box center [855, 244] width 236 height 13
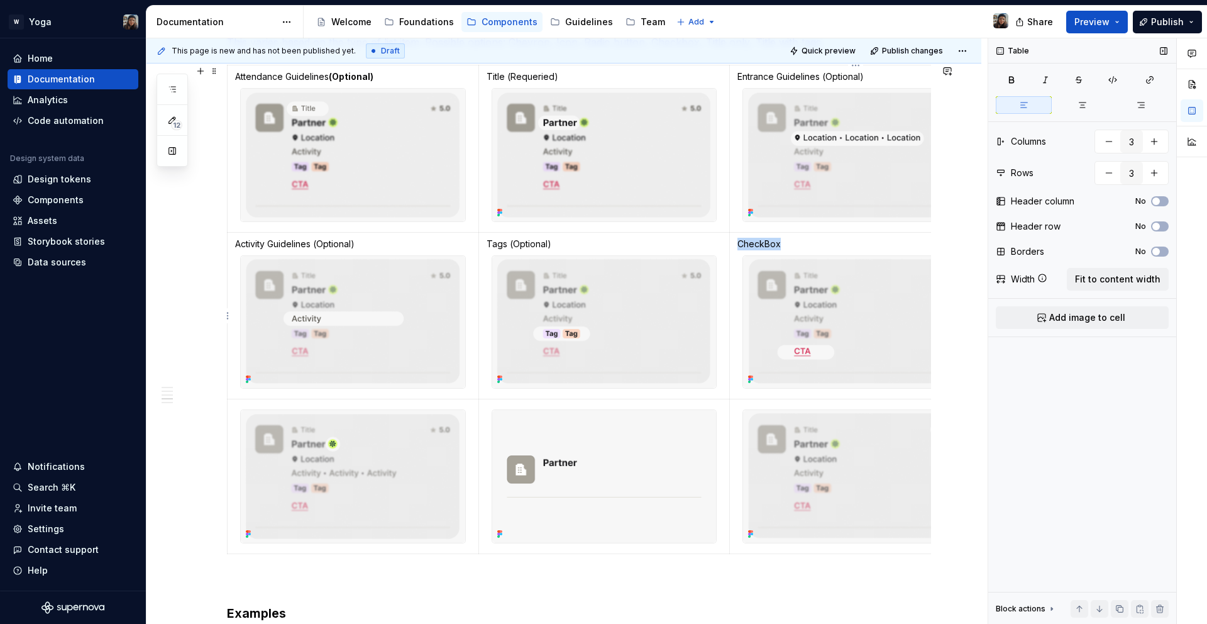
click at [766, 247] on p "CheckBox" at bounding box center [855, 244] width 236 height 13
copy p "CheckBox"
click at [763, 242] on p "CheckBox" at bounding box center [855, 244] width 236 height 13
click at [768, 234] on td "CheckBox" at bounding box center [855, 315] width 251 height 167
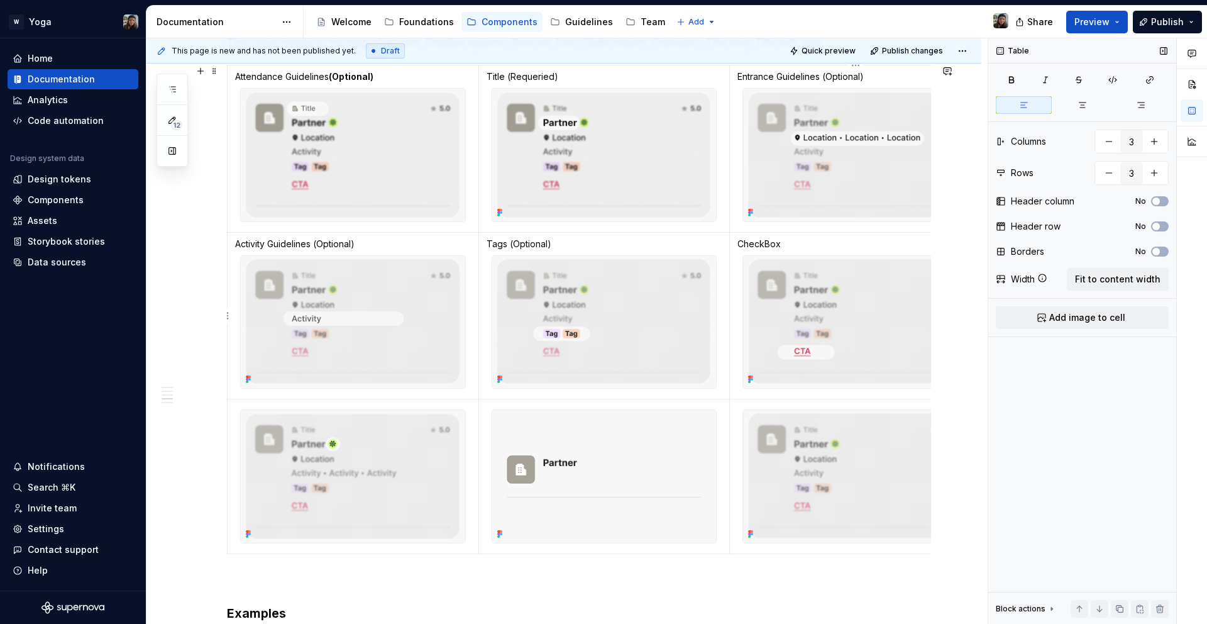
click at [765, 238] on p "CheckBox" at bounding box center [855, 244] width 236 height 13
copy p "CheckBox"
click at [780, 243] on p "CheckBox" at bounding box center [855, 244] width 236 height 13
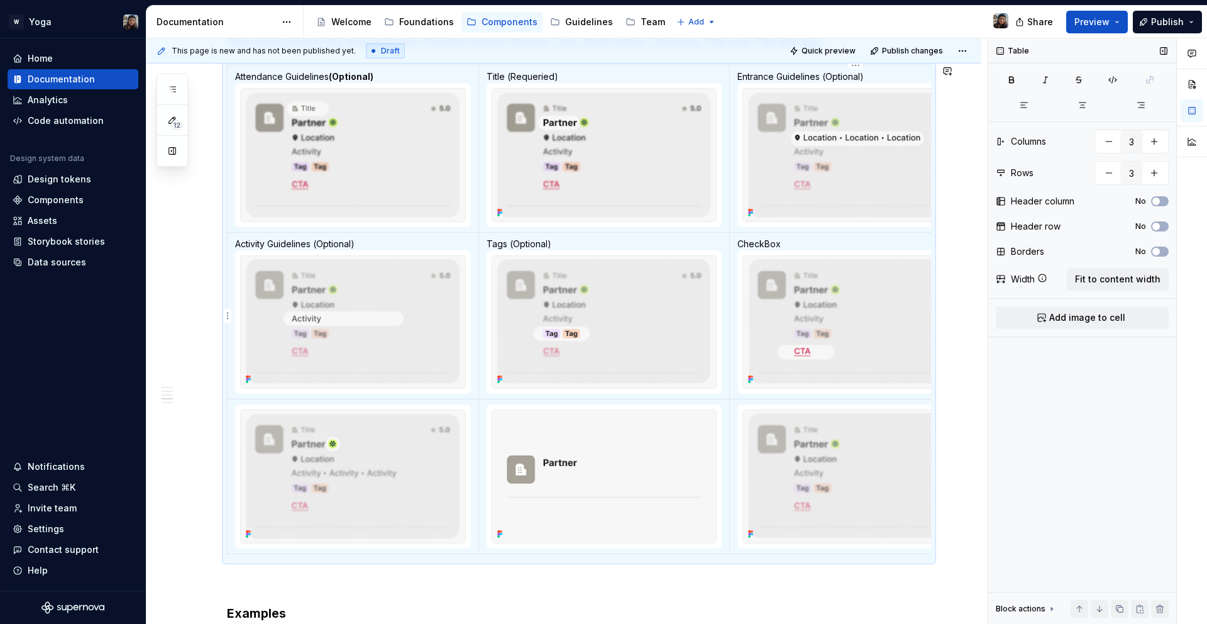
click at [780, 243] on p "CheckBox" at bounding box center [855, 244] width 236 height 13
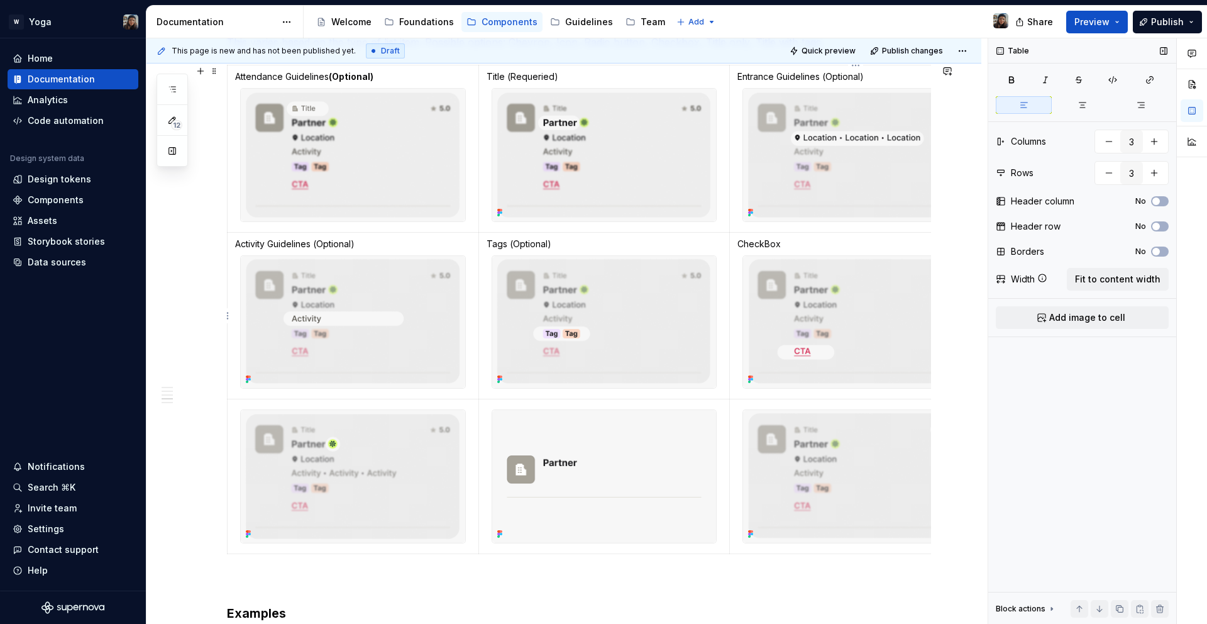
click at [759, 247] on p "CheckBox" at bounding box center [855, 244] width 236 height 13
click at [780, 240] on p "CheckBoxCheckBox" at bounding box center [855, 244] width 236 height 13
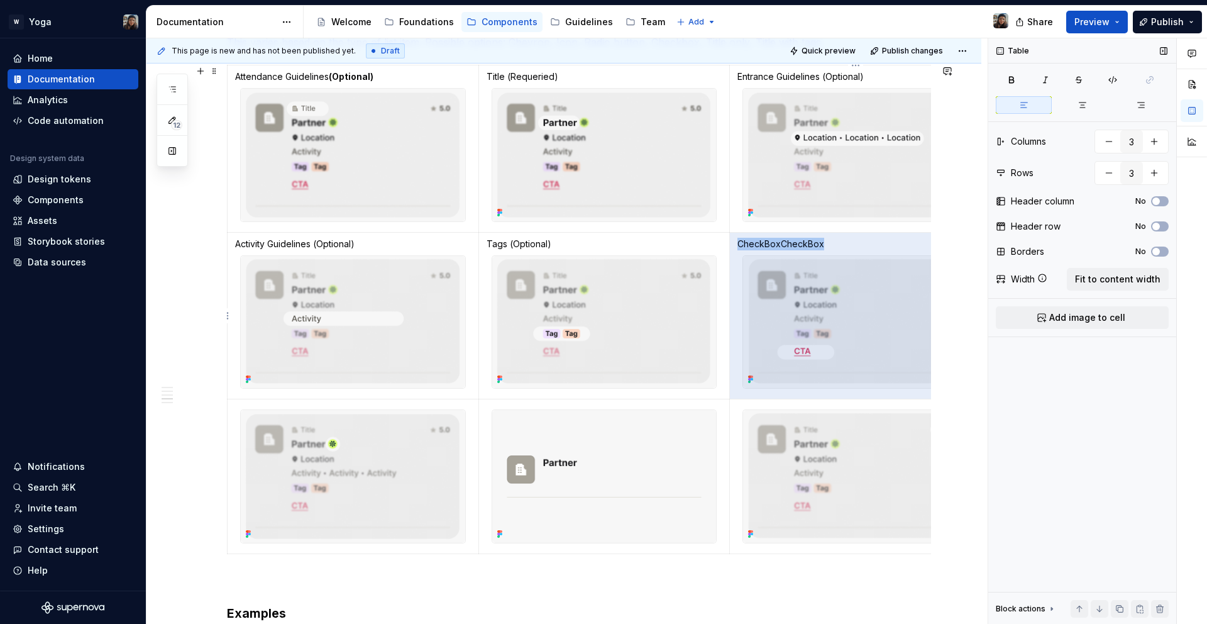
click at [780, 240] on p "CheckBoxCheckBox" at bounding box center [855, 244] width 236 height 13
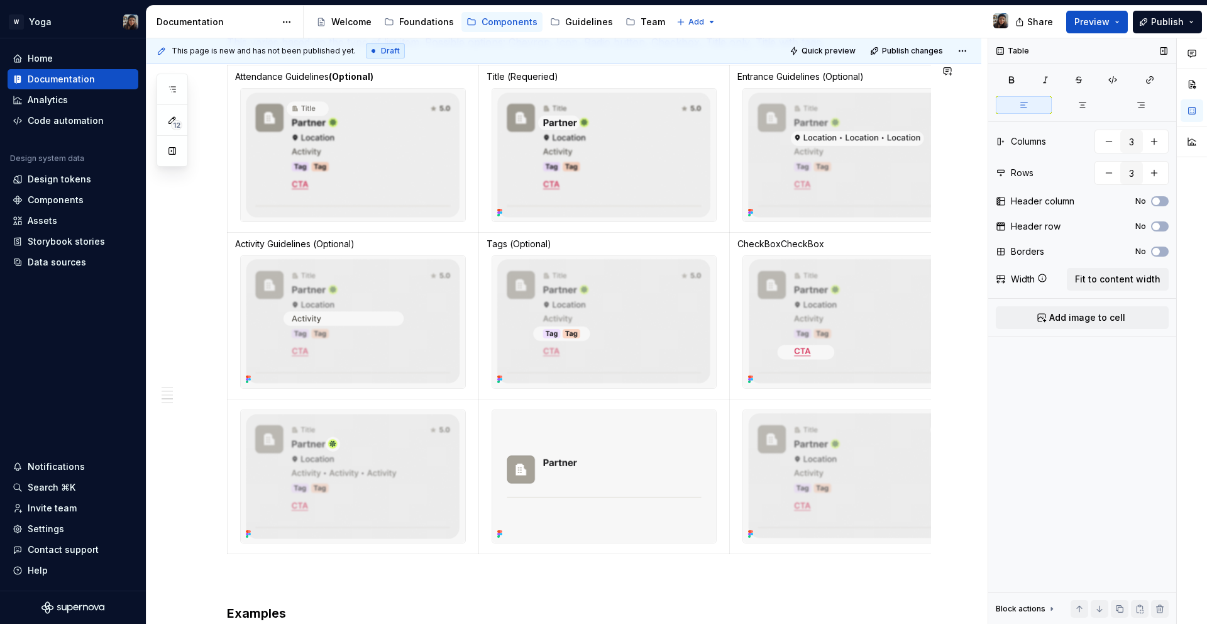
click at [811, 247] on p "CheckBoxCheckBox" at bounding box center [855, 244] width 236 height 13
drag, startPoint x: 825, startPoint y: 247, endPoint x: 740, endPoint y: 245, distance: 84.9
click at [740, 245] on p "CheckBoxCheckBox" at bounding box center [855, 244] width 236 height 13
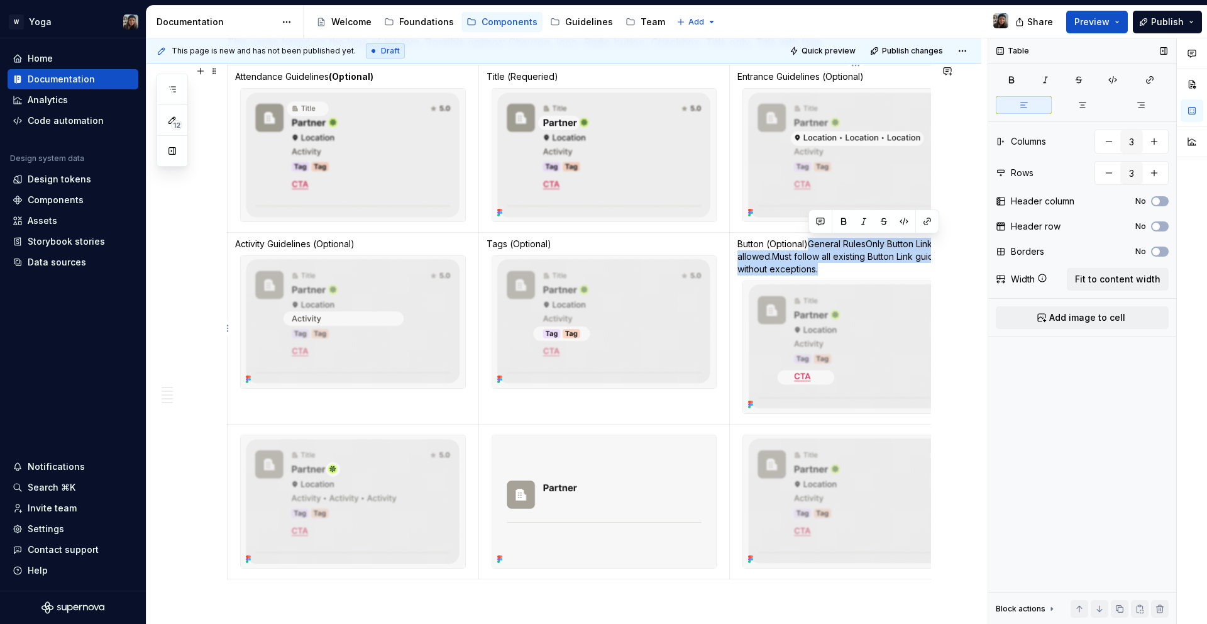
drag, startPoint x: 823, startPoint y: 274, endPoint x: 809, endPoint y: 249, distance: 28.7
click at [809, 249] on p "Button (Optional) General Rules Only Button Link is allowed. Must follow all ex…" at bounding box center [855, 257] width 236 height 38
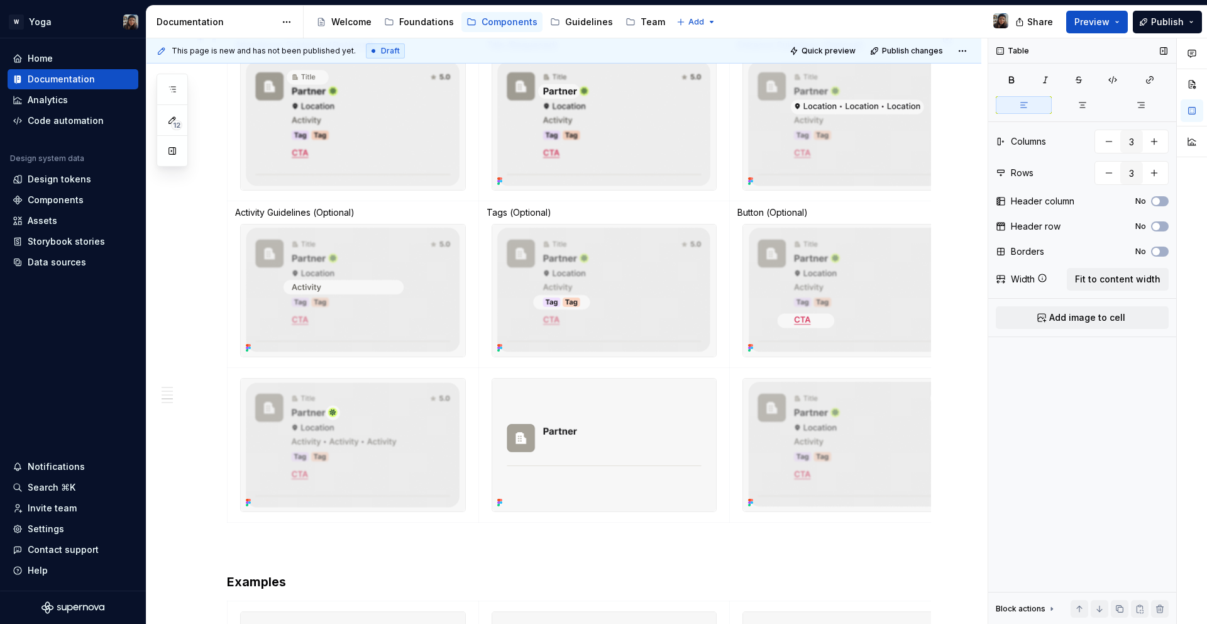
scroll to position [1000, 0]
click at [284, 375] on div at bounding box center [353, 442] width 226 height 134
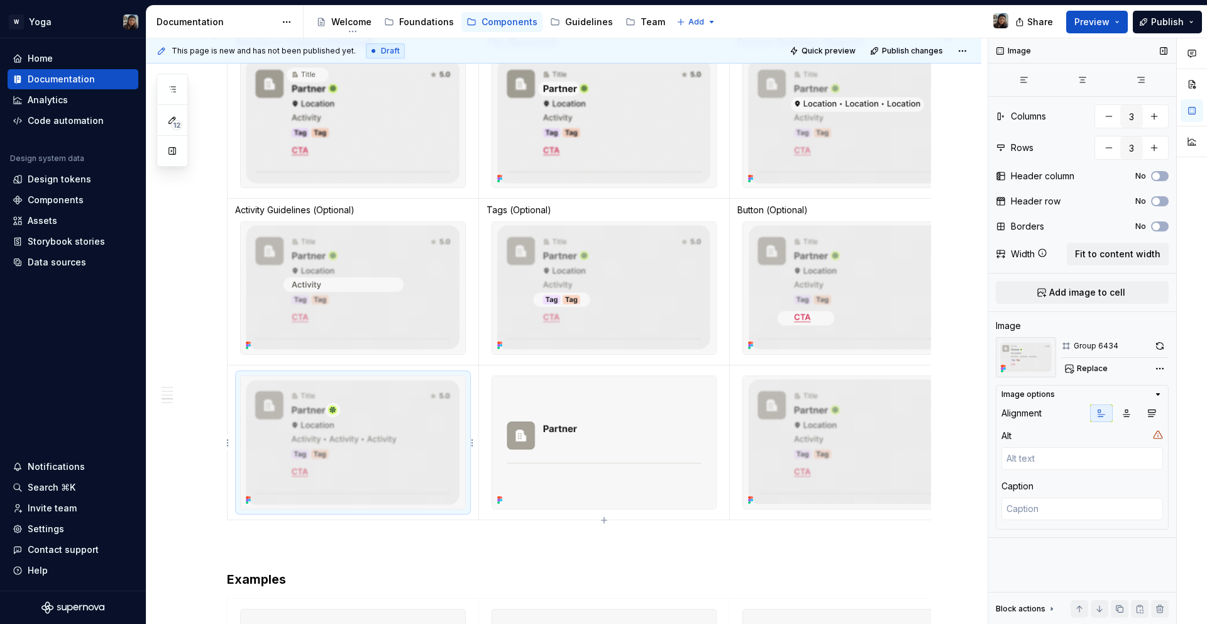
click at [252, 379] on img at bounding box center [353, 442] width 224 height 133
click at [278, 385] on img at bounding box center [353, 442] width 224 height 133
click at [258, 515] on td at bounding box center [353, 442] width 251 height 155
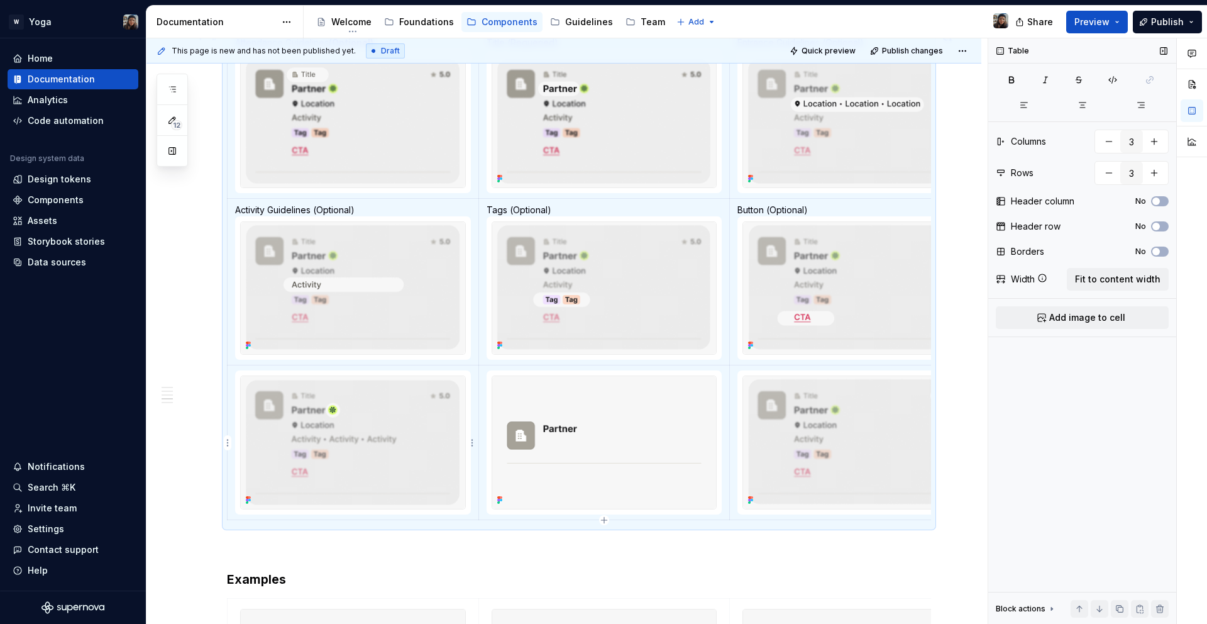
click at [249, 429] on img at bounding box center [353, 442] width 224 height 133
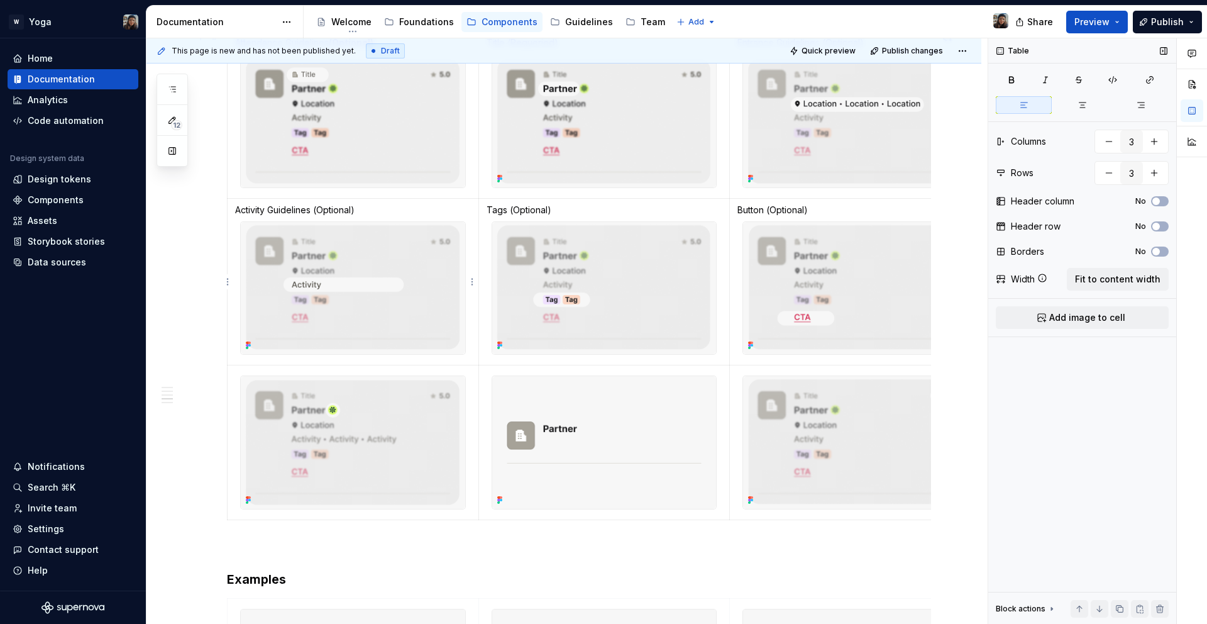
click at [336, 207] on p "Activity Guidelines (Optional)" at bounding box center [353, 210] width 236 height 13
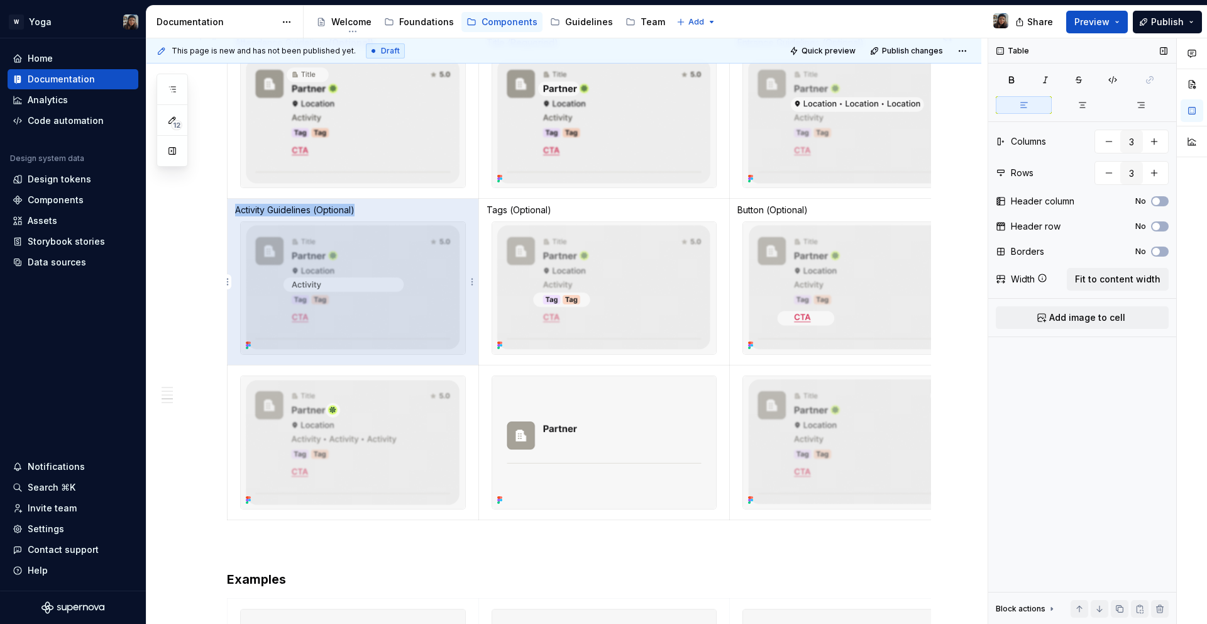
click at [336, 207] on p "Activity Guidelines (Optional)" at bounding box center [353, 210] width 236 height 13
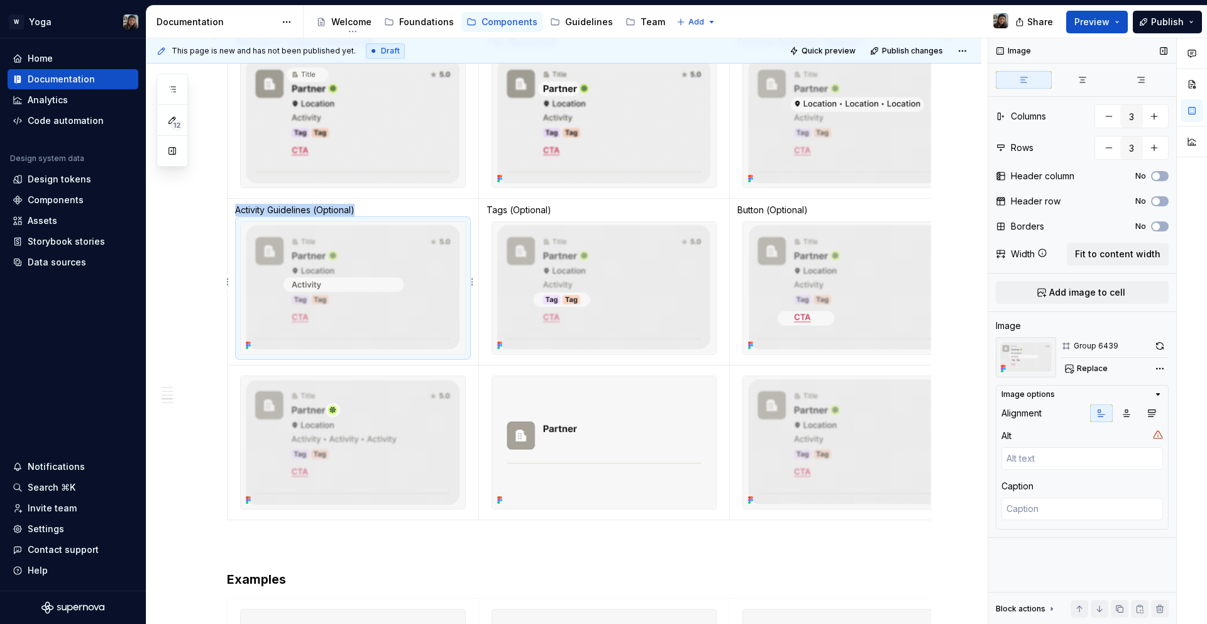
click at [367, 222] on img at bounding box center [353, 288] width 224 height 133
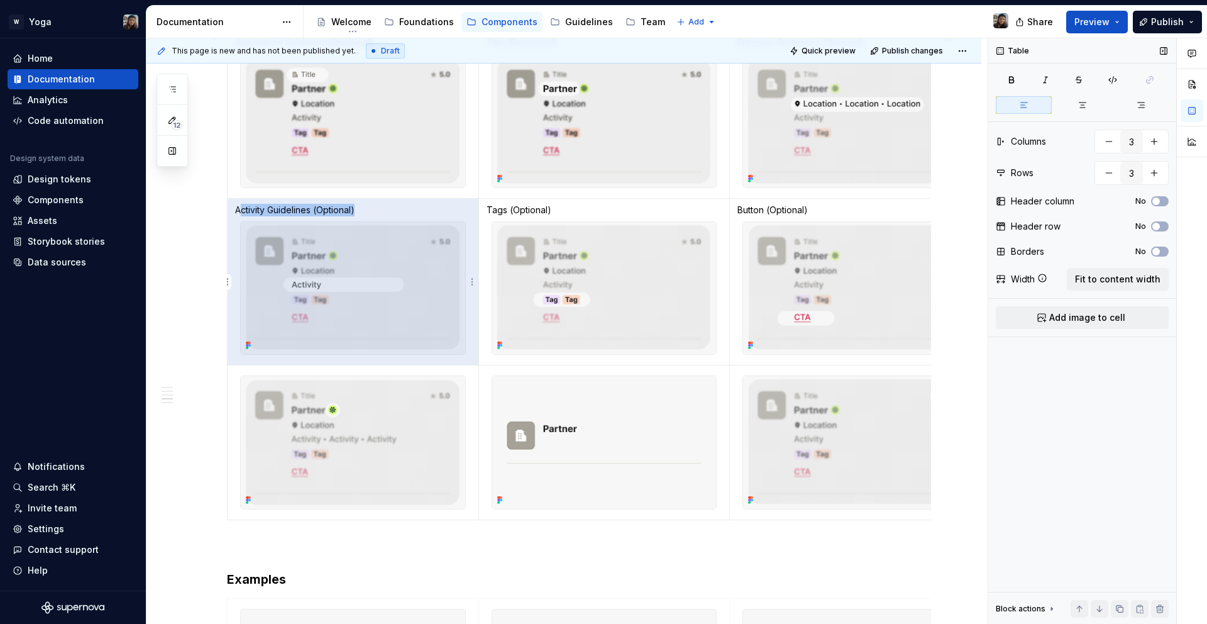
drag, startPoint x: 364, startPoint y: 209, endPoint x: 238, endPoint y: 208, distance: 125.7
click at [238, 208] on p "Activity Guidelines (Optional)" at bounding box center [353, 210] width 236 height 13
click at [236, 209] on p "Activity Guidelines (Optional)" at bounding box center [353, 210] width 236 height 13
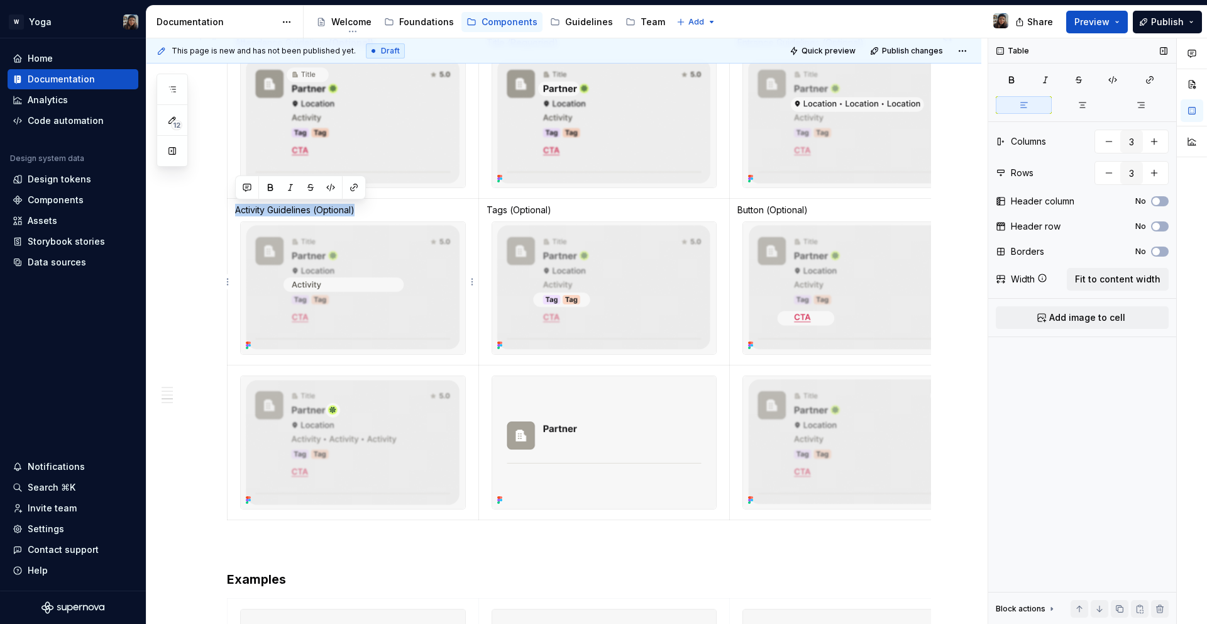
drag, startPoint x: 236, startPoint y: 212, endPoint x: 395, endPoint y: 375, distance: 227.6
click at [375, 205] on p "Activity Guidelines (Optional)" at bounding box center [353, 210] width 236 height 13
copy p "Activity Guidelines (Optional)"
click at [395, 433] on img at bounding box center [353, 442] width 224 height 133
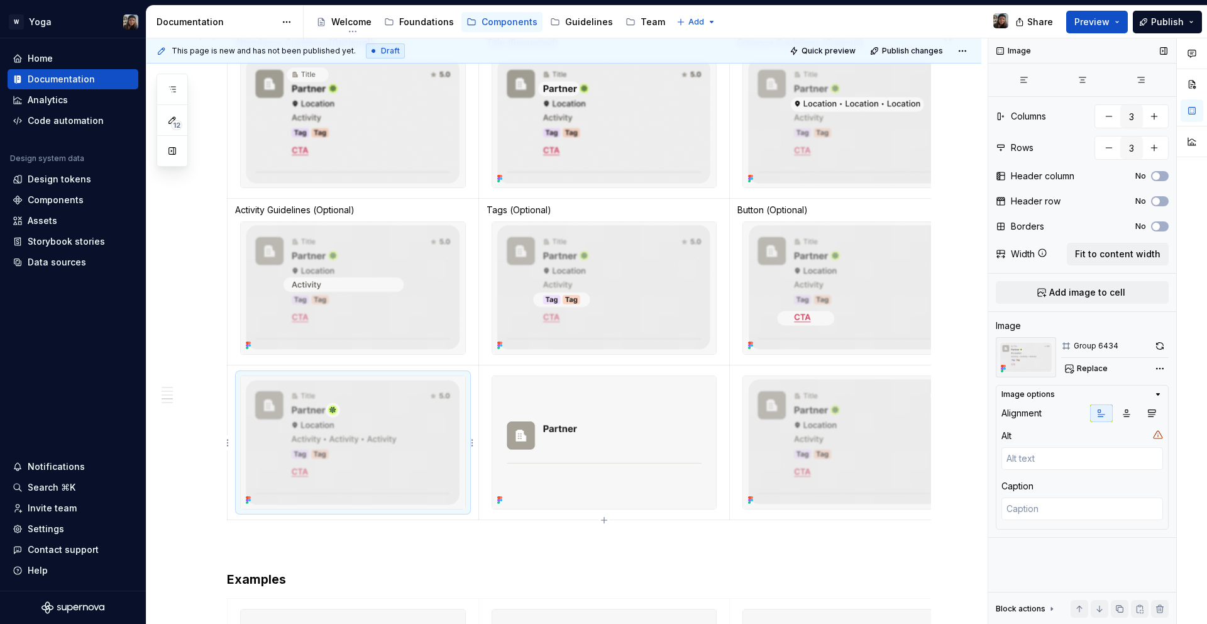
click at [424, 509] on div at bounding box center [353, 442] width 226 height 134
click at [450, 509] on div at bounding box center [353, 442] width 226 height 134
click at [449, 502] on img at bounding box center [353, 442] width 224 height 133
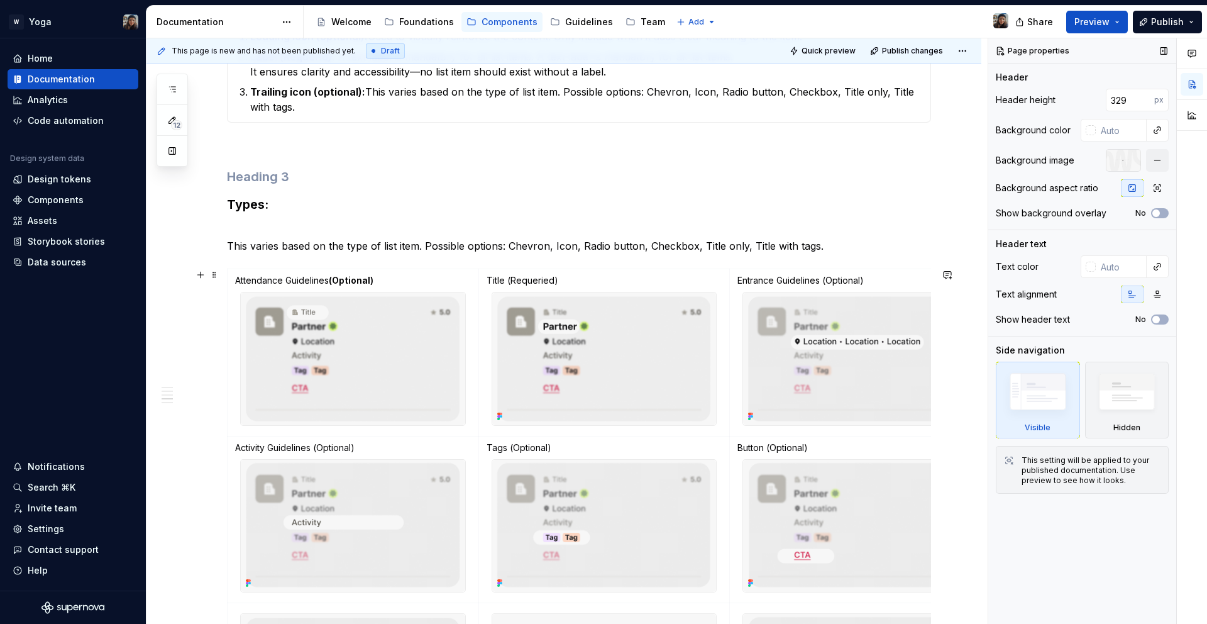
scroll to position [1016, 0]
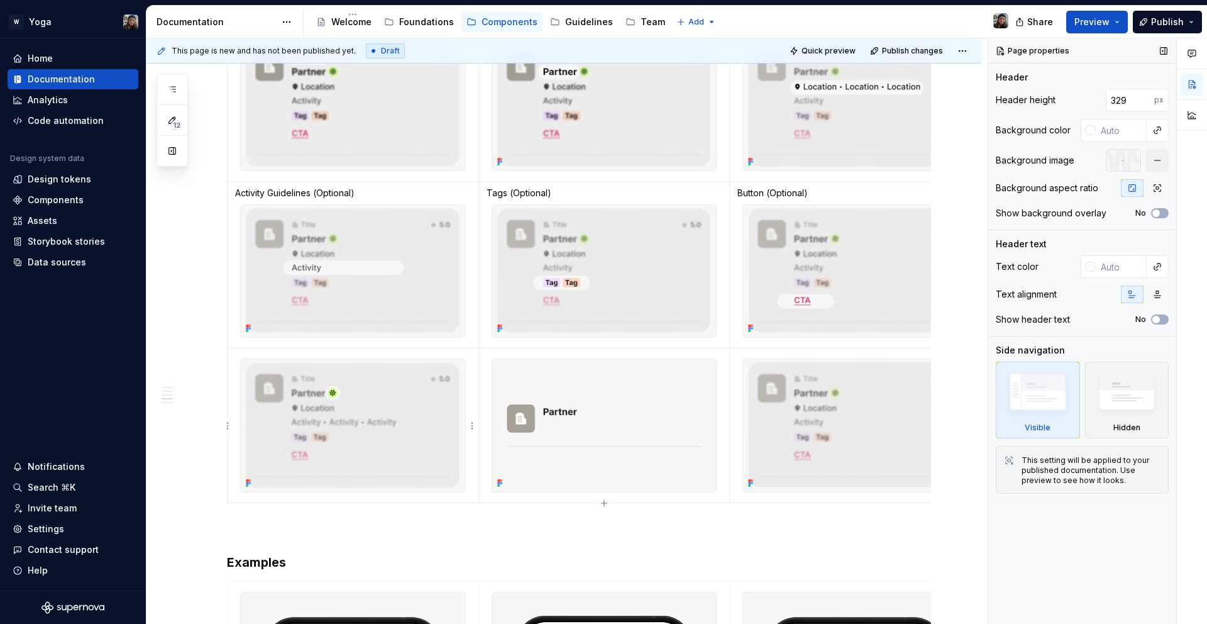
click at [394, 459] on img at bounding box center [353, 425] width 224 height 133
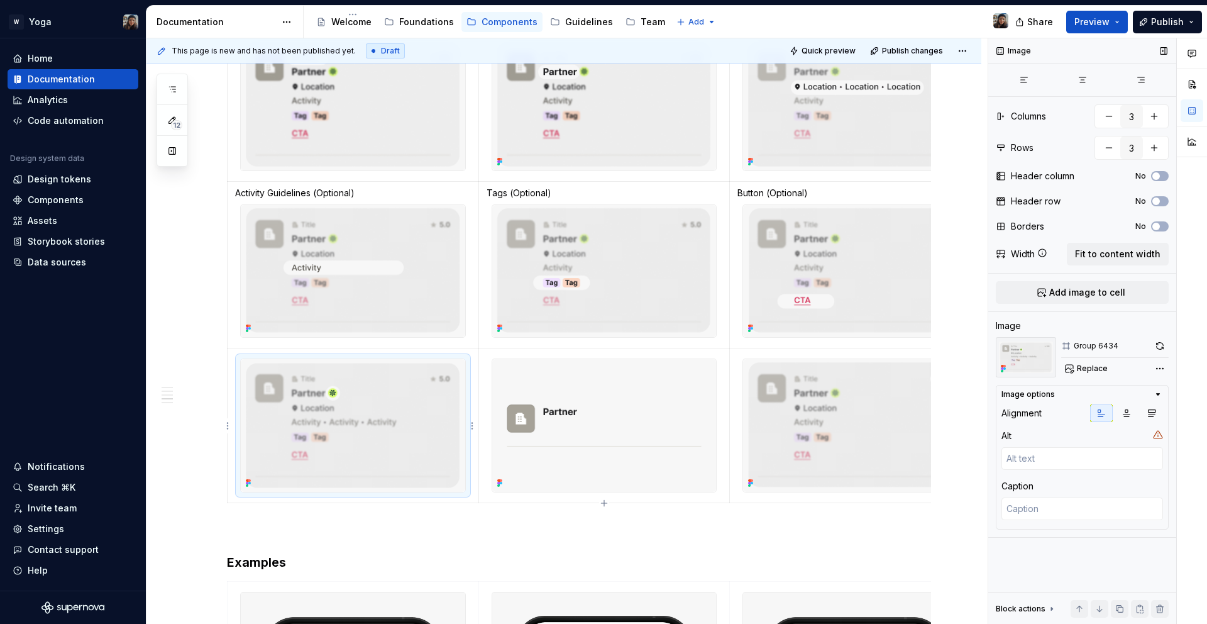
click at [394, 459] on img at bounding box center [353, 425] width 224 height 133
click at [455, 460] on img at bounding box center [353, 425] width 224 height 133
click at [465, 462] on div at bounding box center [353, 425] width 226 height 134
click at [480, 475] on td at bounding box center [603, 425] width 251 height 155
click at [471, 476] on td at bounding box center [353, 425] width 251 height 155
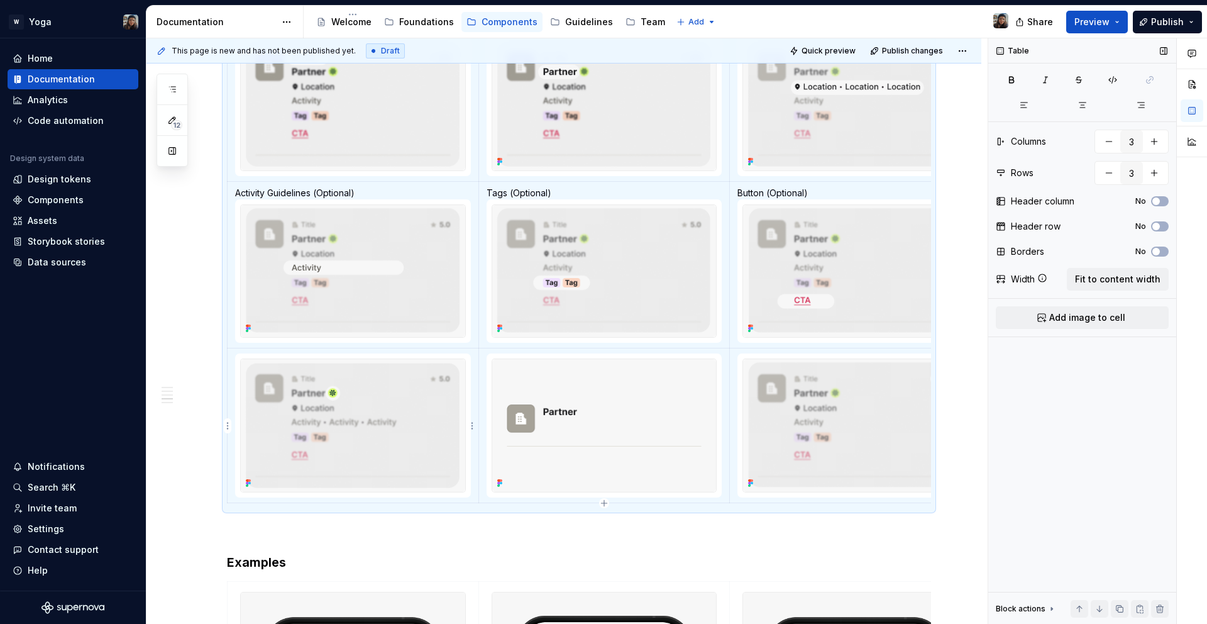
click at [473, 478] on td at bounding box center [353, 425] width 251 height 155
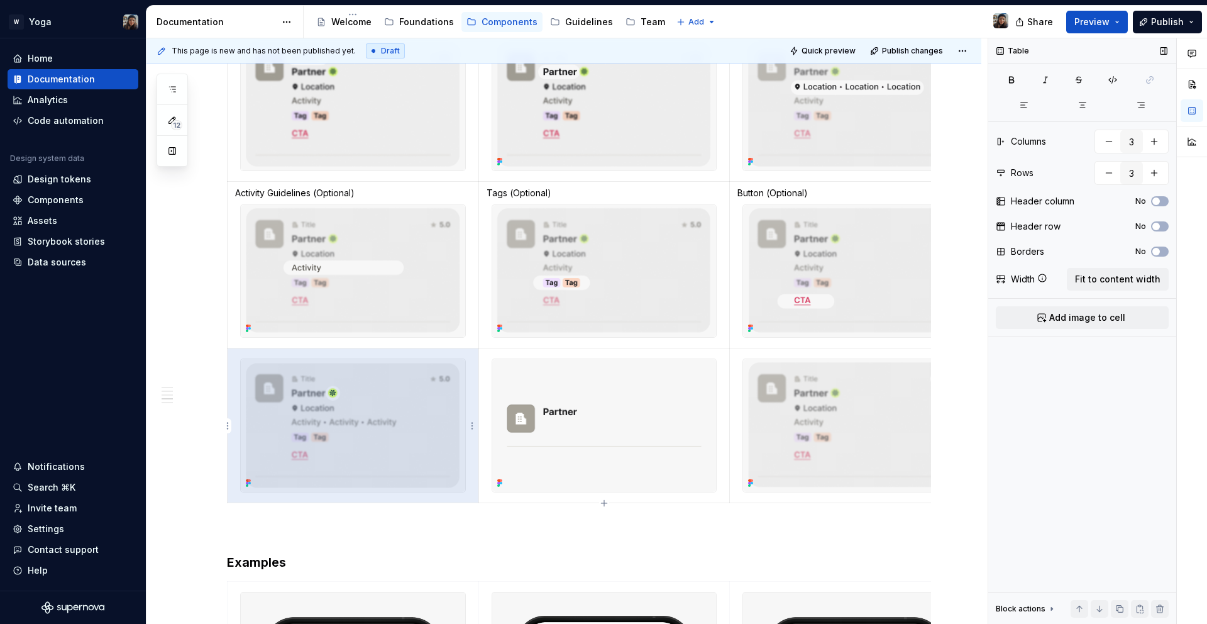
click at [470, 477] on td at bounding box center [353, 425] width 251 height 155
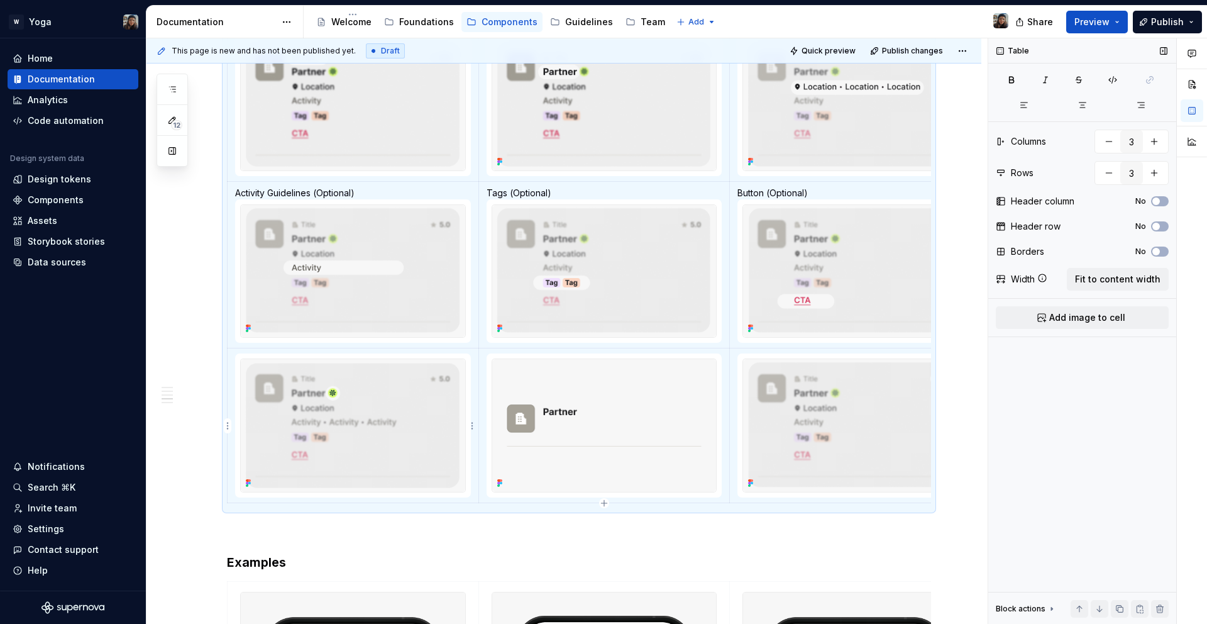
scroll to position [992, 0]
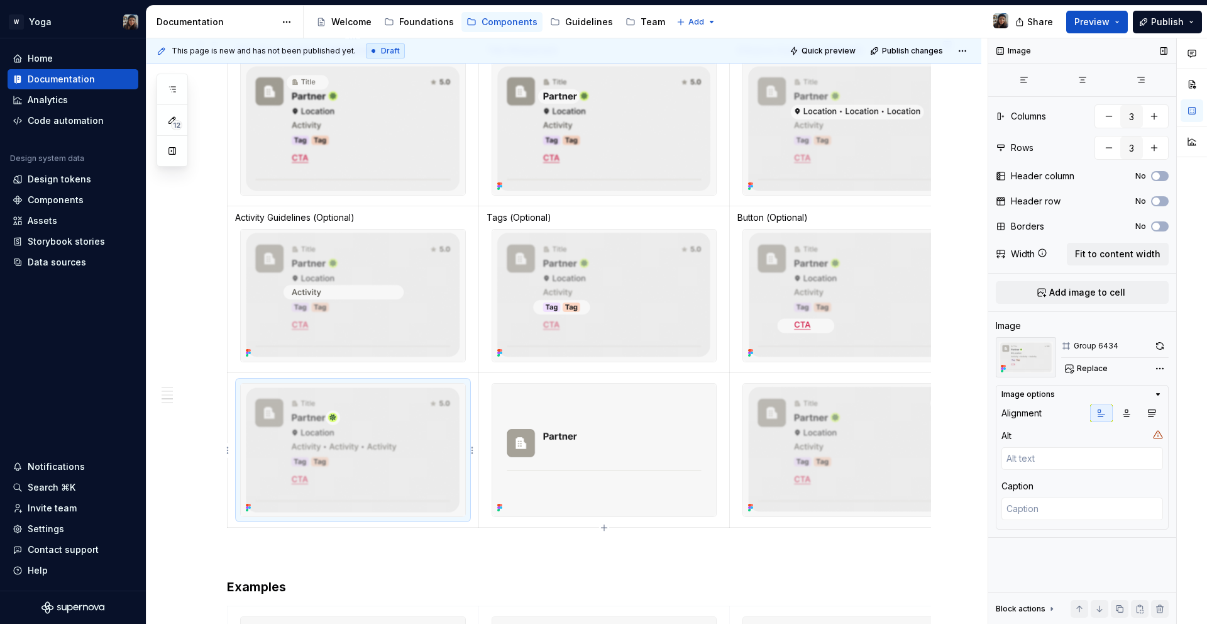
click at [438, 488] on img at bounding box center [353, 449] width 224 height 133
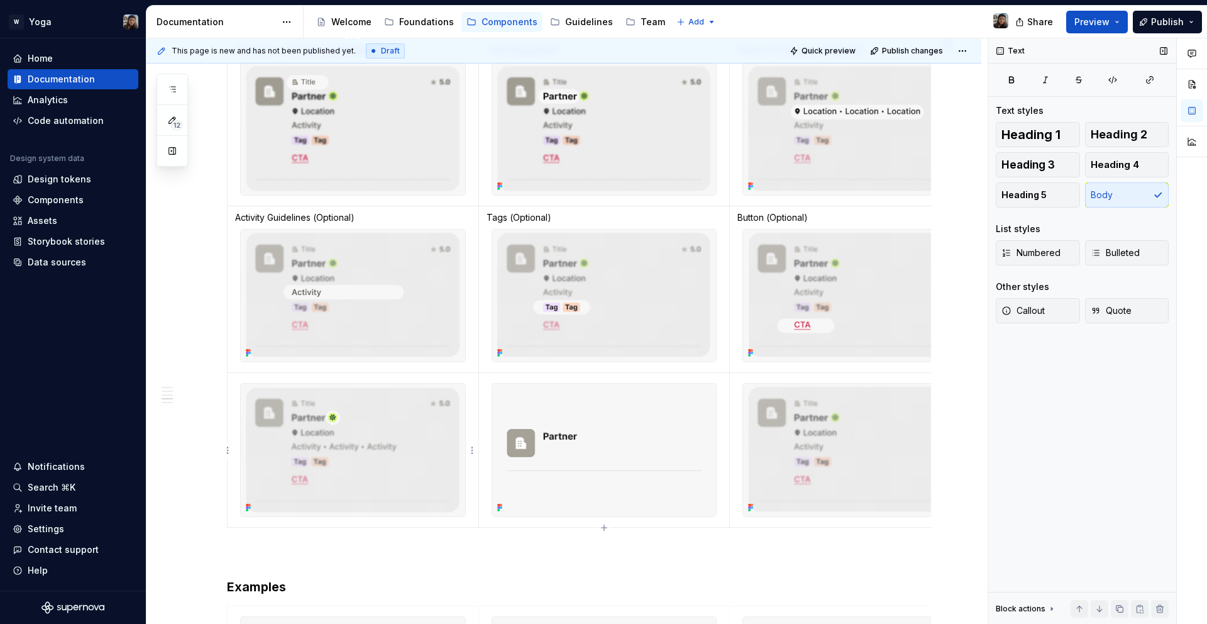
scroll to position [960, 0]
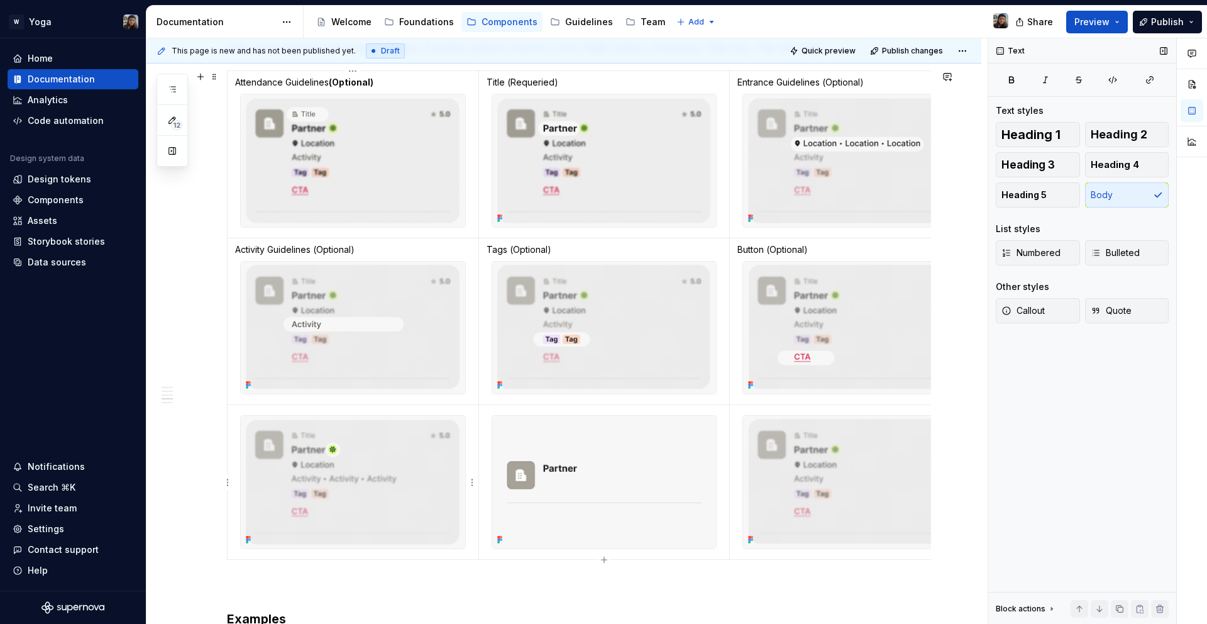
type textarea "*"
click at [430, 490] on img at bounding box center [353, 482] width 224 height 133
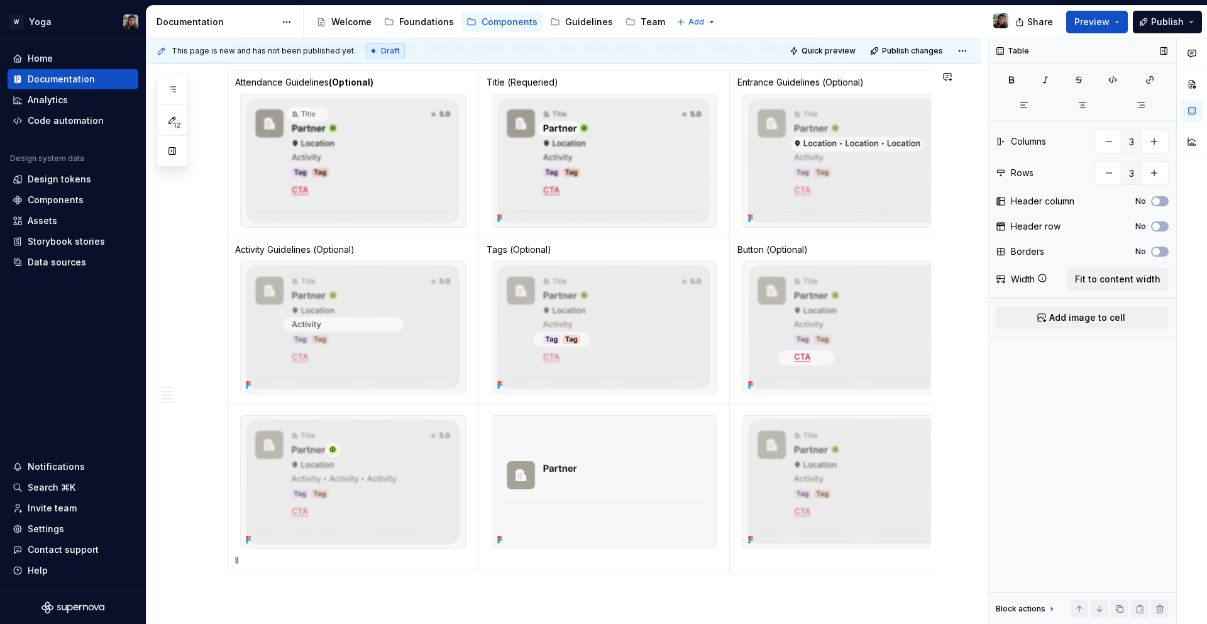
scroll to position [964, 0]
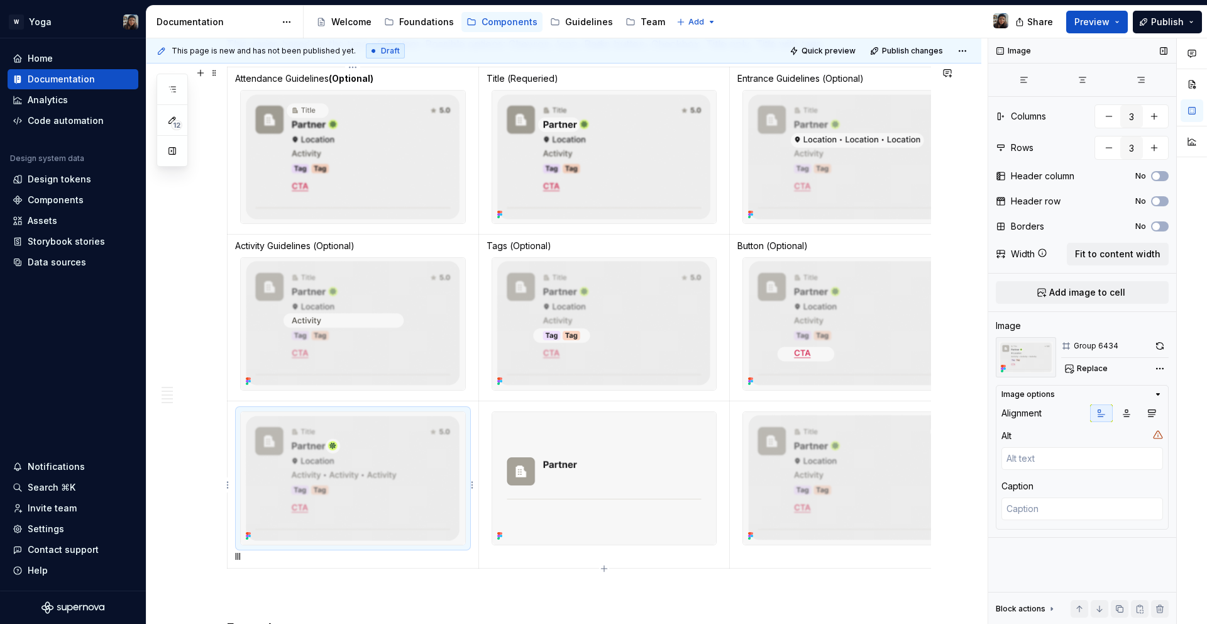
click at [303, 495] on img at bounding box center [353, 478] width 224 height 133
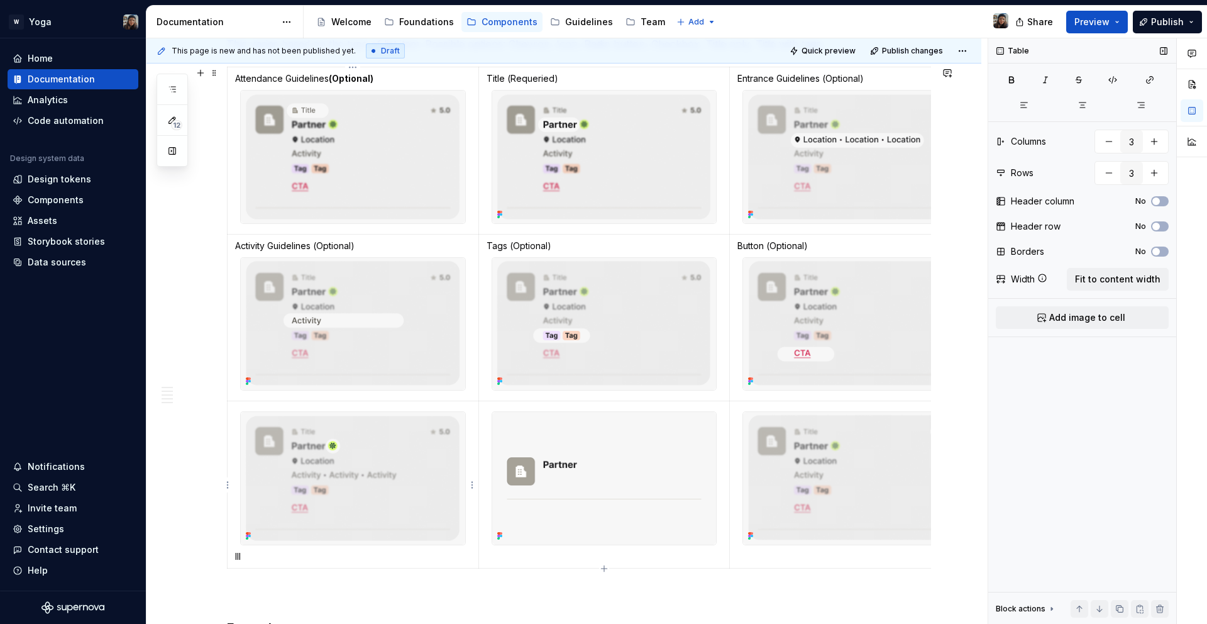
click at [292, 553] on p "lll" at bounding box center [353, 556] width 236 height 13
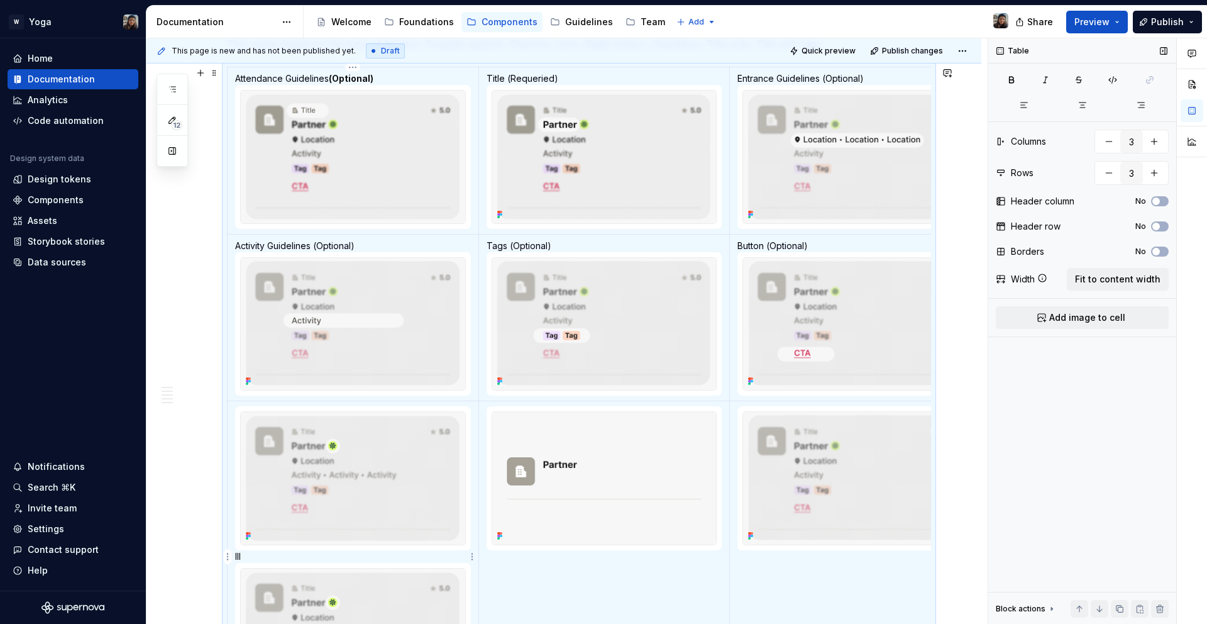
click at [304, 502] on img at bounding box center [353, 478] width 224 height 133
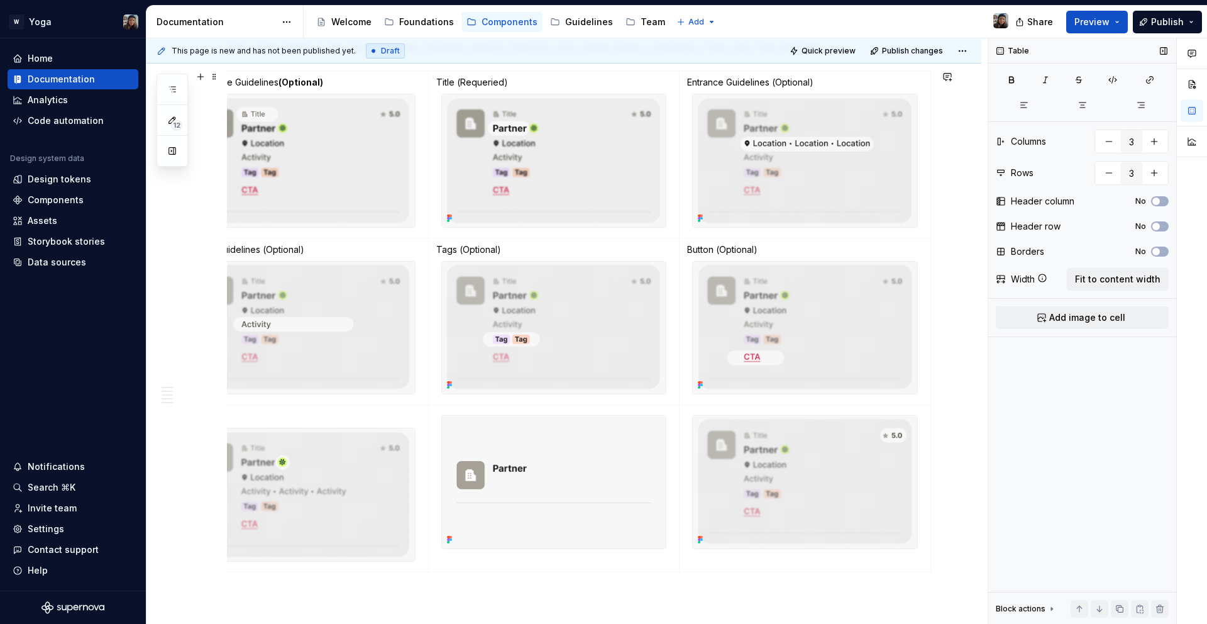
scroll to position [0, 0]
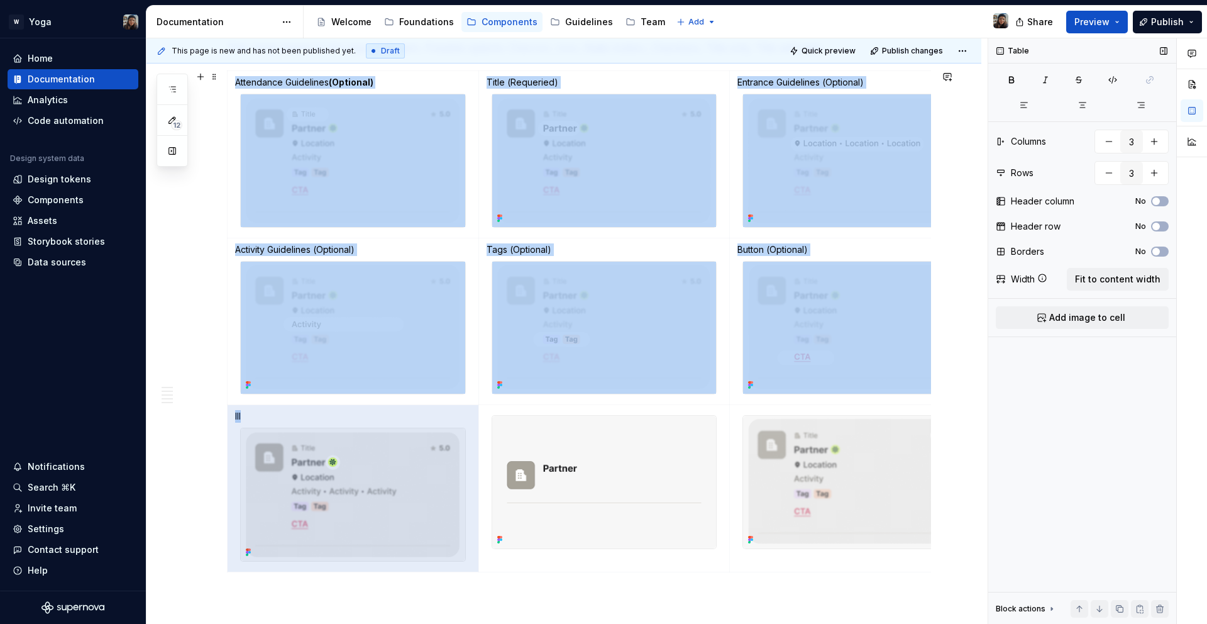
drag, startPoint x: 231, startPoint y: 417, endPoint x: 219, endPoint y: 416, distance: 12.1
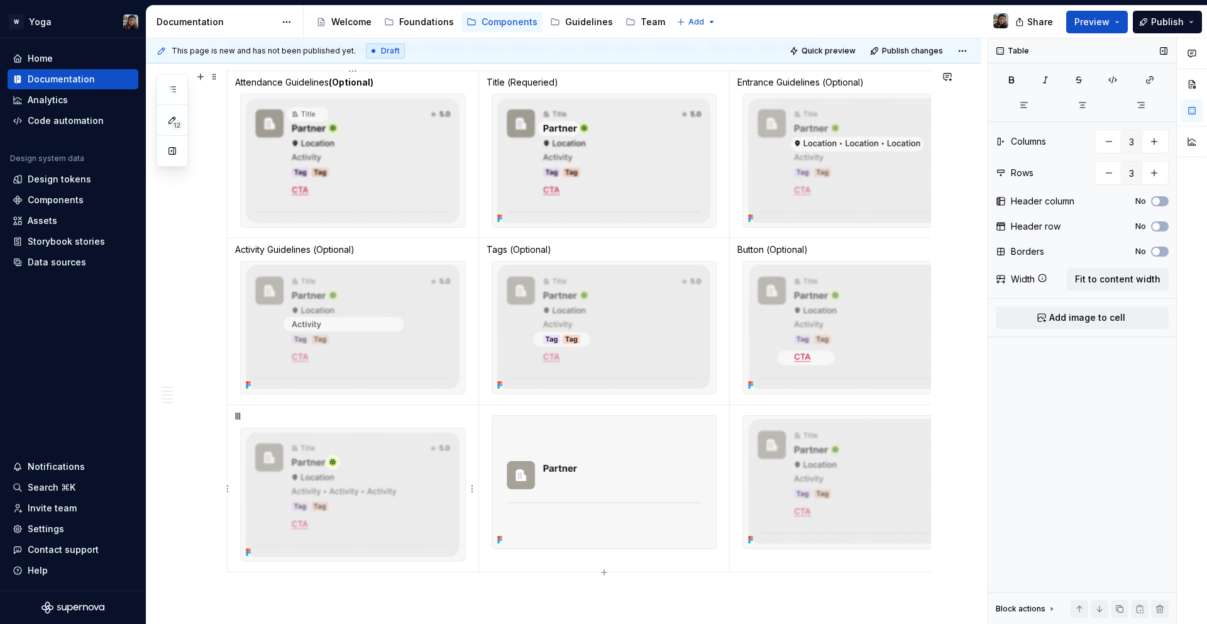
drag, startPoint x: 292, startPoint y: 407, endPoint x: 278, endPoint y: 419, distance: 17.8
click at [289, 411] on td "lll" at bounding box center [353, 488] width 251 height 167
drag, startPoint x: 274, startPoint y: 419, endPoint x: 230, endPoint y: 419, distance: 44.0
click at [230, 419] on td "lll" at bounding box center [353, 488] width 251 height 167
click at [309, 421] on p "Badge (Optional)" at bounding box center [353, 416] width 236 height 13
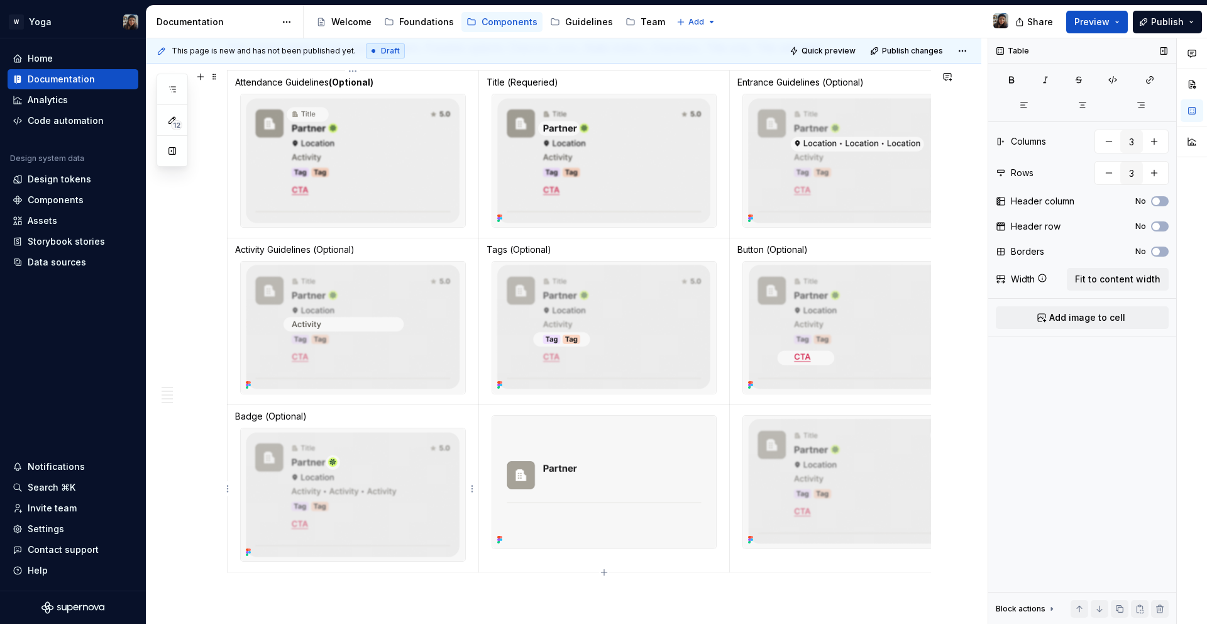
click at [289, 416] on p "Badge (Optional)" at bounding box center [353, 416] width 236 height 13
click at [316, 417] on p "Badge (Optional)" at bounding box center [353, 416] width 236 height 13
drag, startPoint x: 325, startPoint y: 419, endPoint x: 235, endPoint y: 419, distance: 89.9
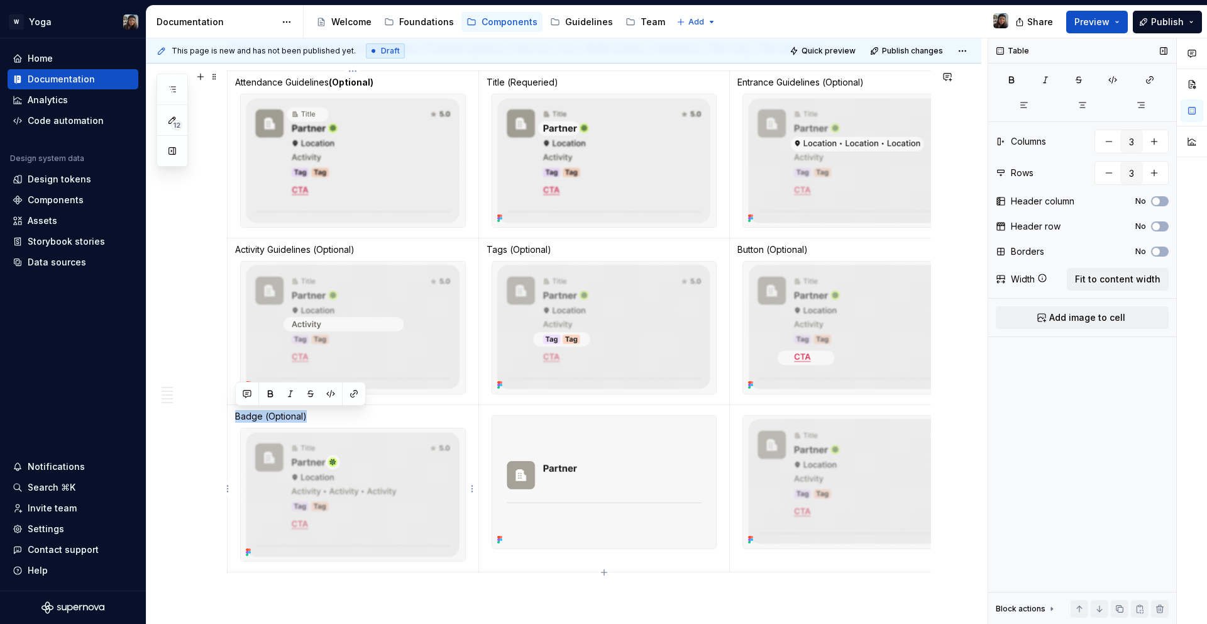
click at [235, 419] on p "Badge (Optional)" at bounding box center [353, 416] width 236 height 13
copy p "Badge (Optional)"
click at [624, 478] on img at bounding box center [604, 482] width 224 height 133
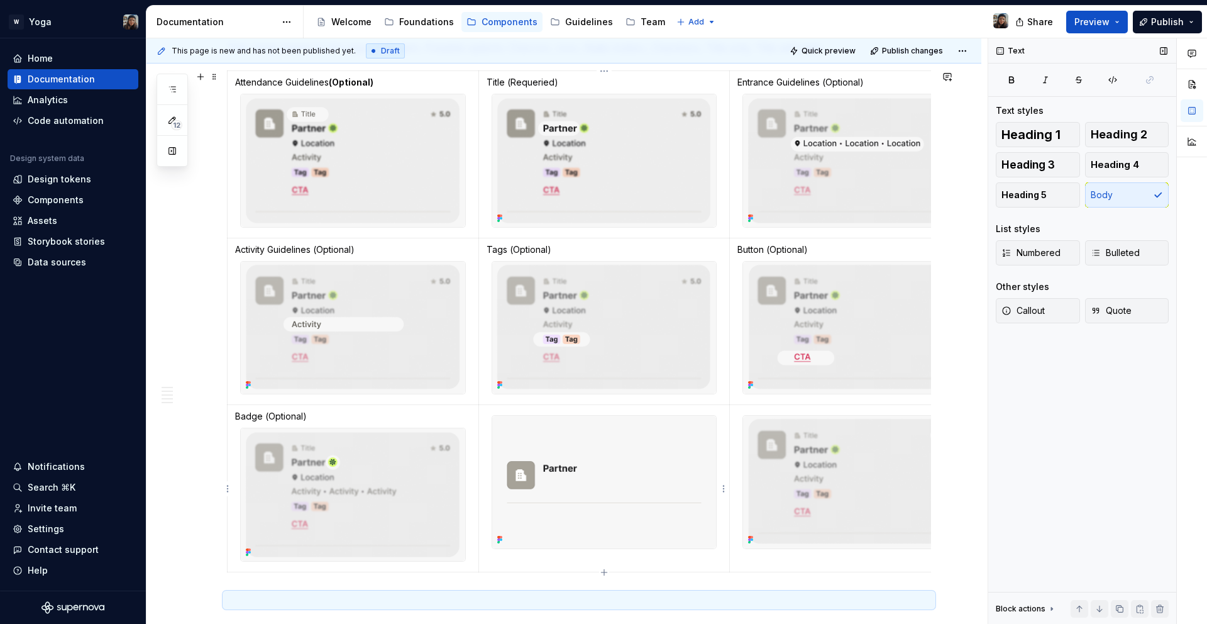
click at [551, 508] on img at bounding box center [604, 482] width 224 height 133
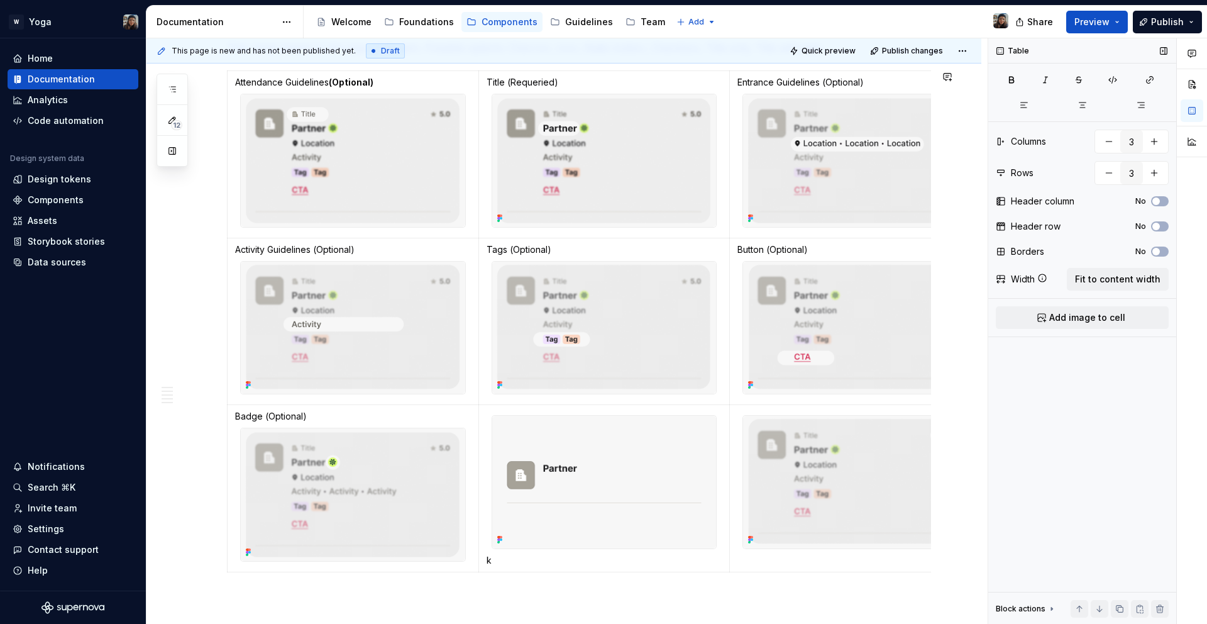
scroll to position [964, 0]
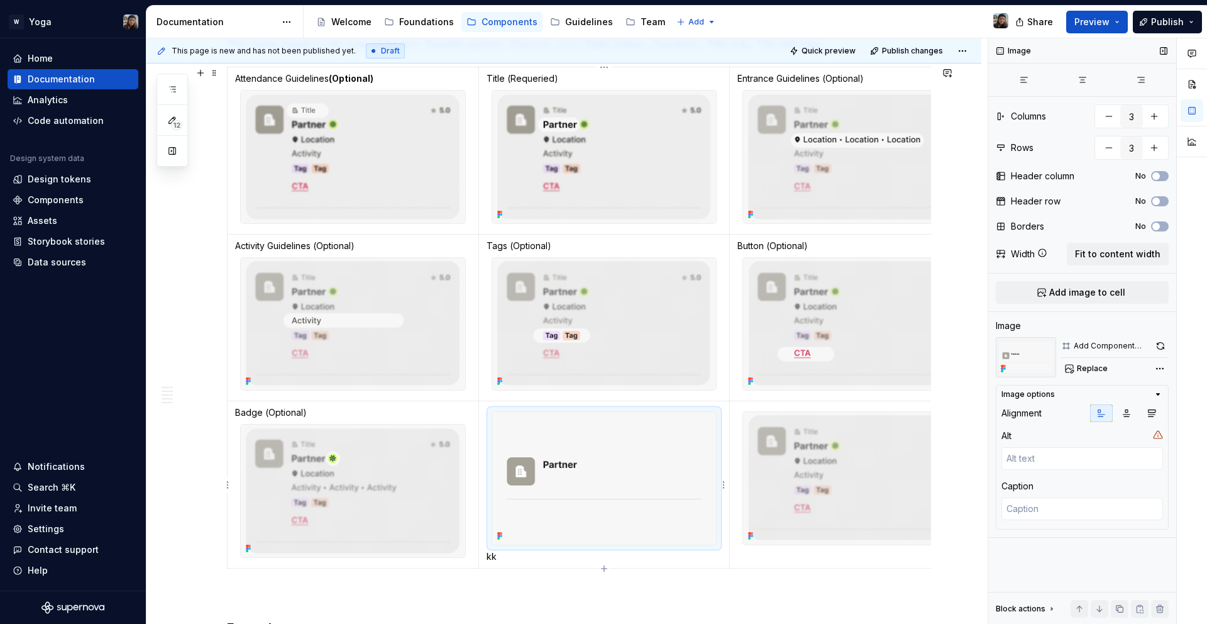
click at [641, 468] on img at bounding box center [604, 478] width 224 height 133
click at [520, 557] on p "kk" at bounding box center [605, 556] width 236 height 13
click at [578, 479] on img at bounding box center [604, 478] width 224 height 133
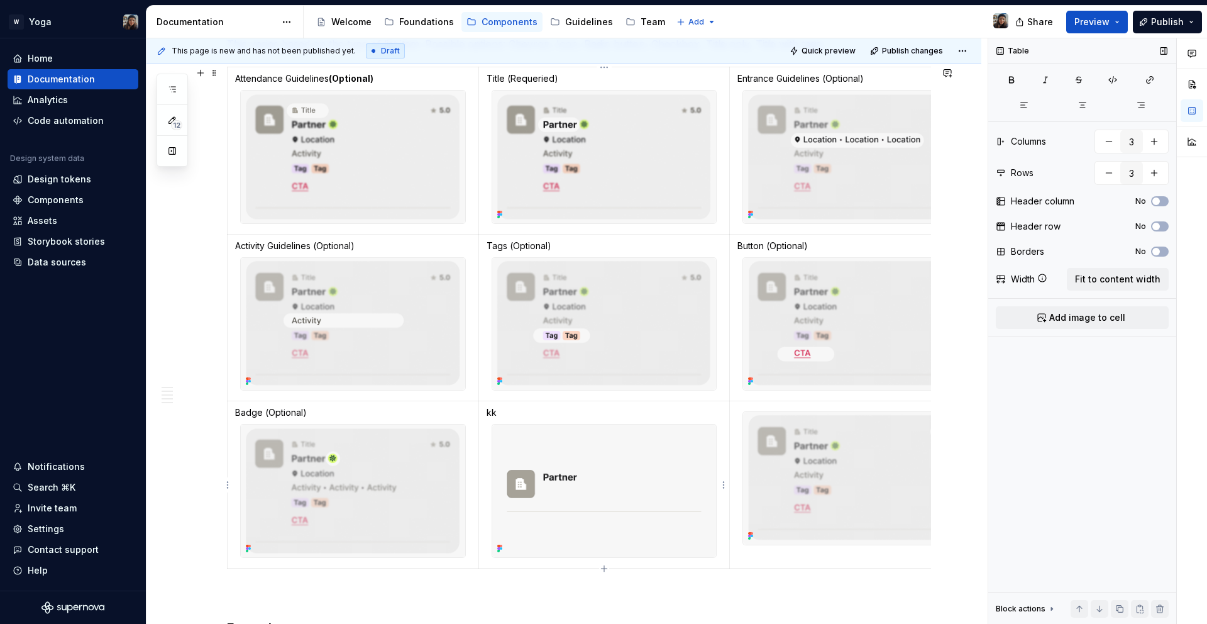
click at [493, 412] on p "kk" at bounding box center [605, 412] width 236 height 13
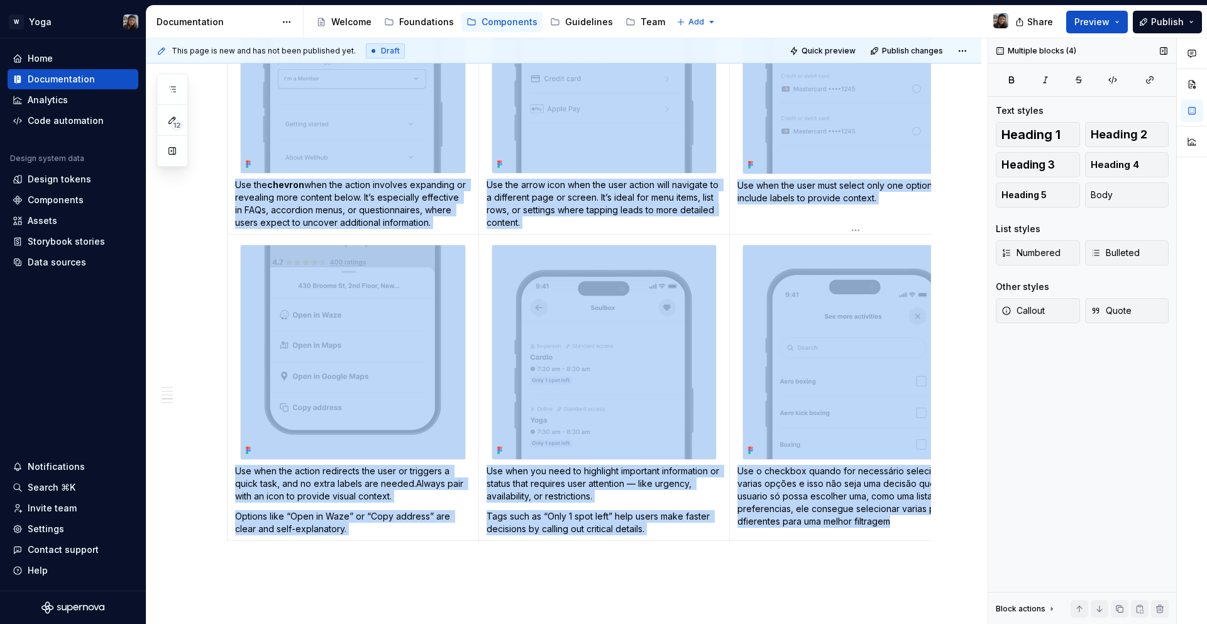
drag, startPoint x: 664, startPoint y: 583, endPoint x: 720, endPoint y: 538, distance: 71.6
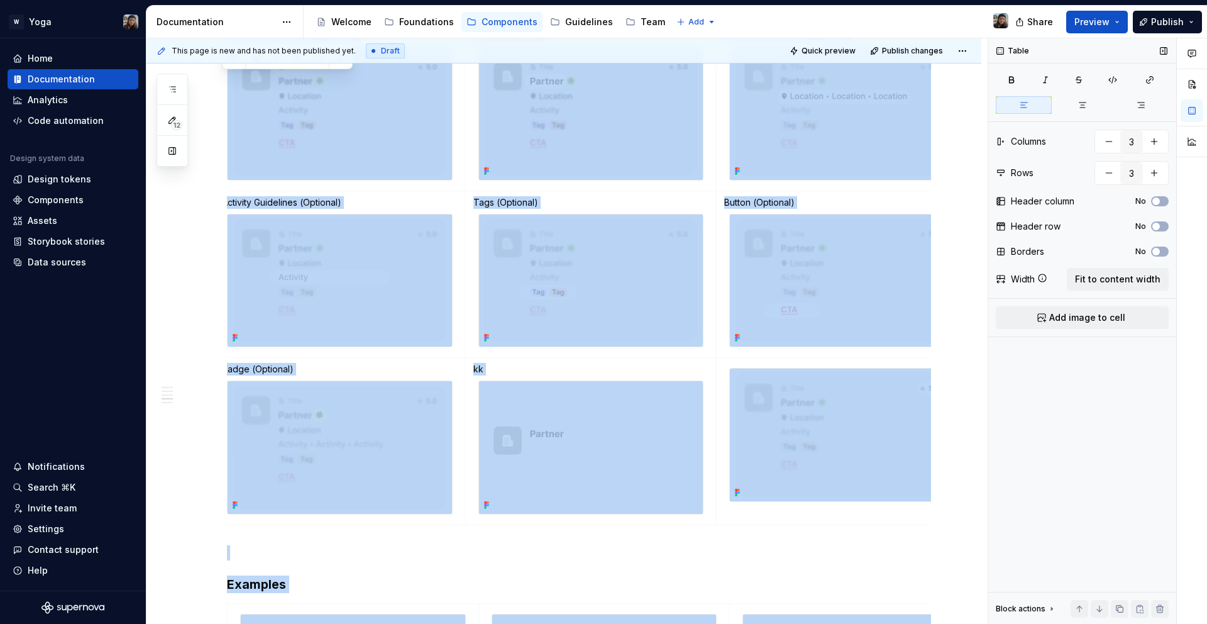
scroll to position [0, 51]
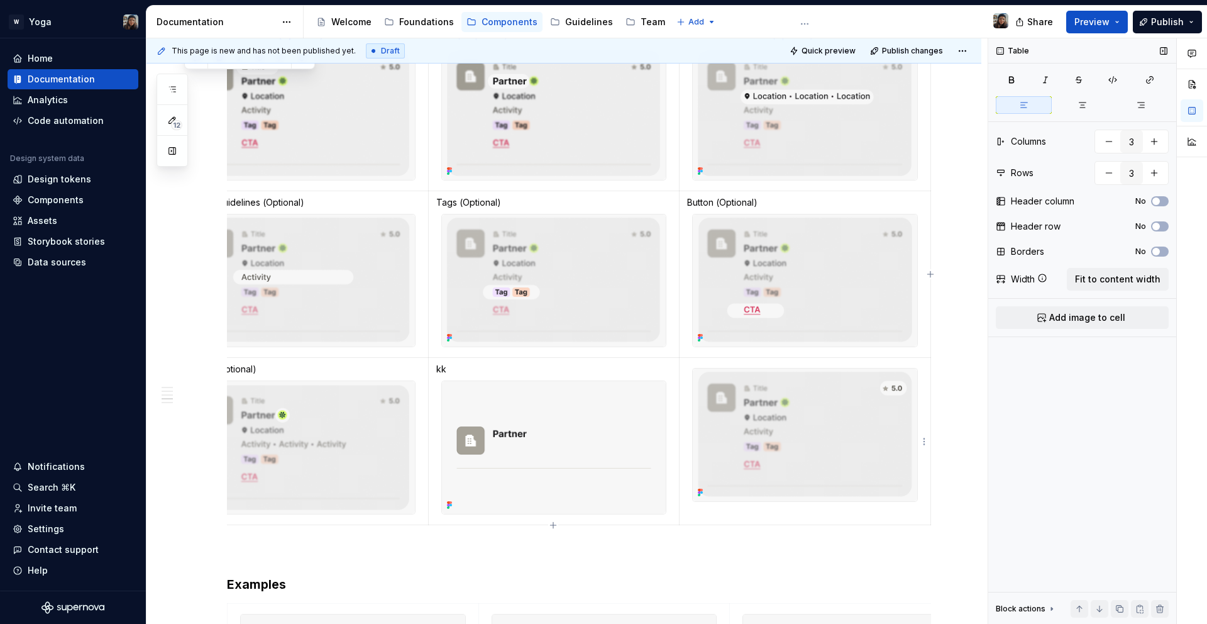
drag, startPoint x: 759, startPoint y: 453, endPoint x: 795, endPoint y: 444, distance: 37.7
click at [759, 453] on img at bounding box center [805, 434] width 224 height 133
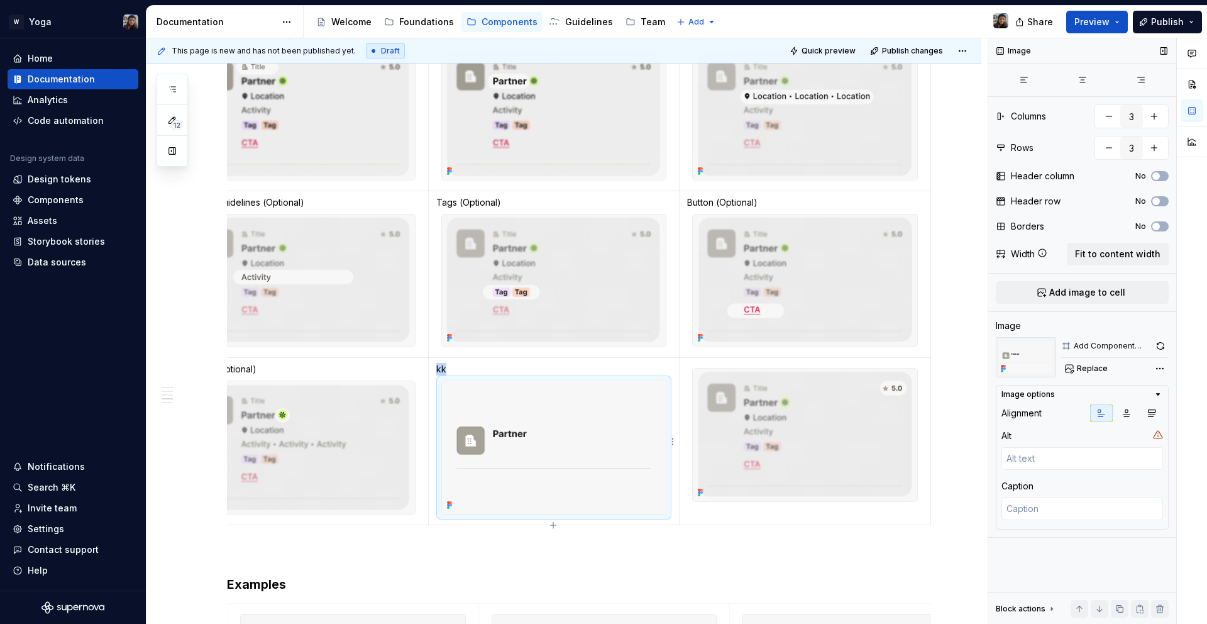
click at [595, 463] on img at bounding box center [554, 447] width 224 height 133
click at [764, 423] on img at bounding box center [805, 434] width 224 height 133
click at [568, 380] on div at bounding box center [554, 447] width 226 height 134
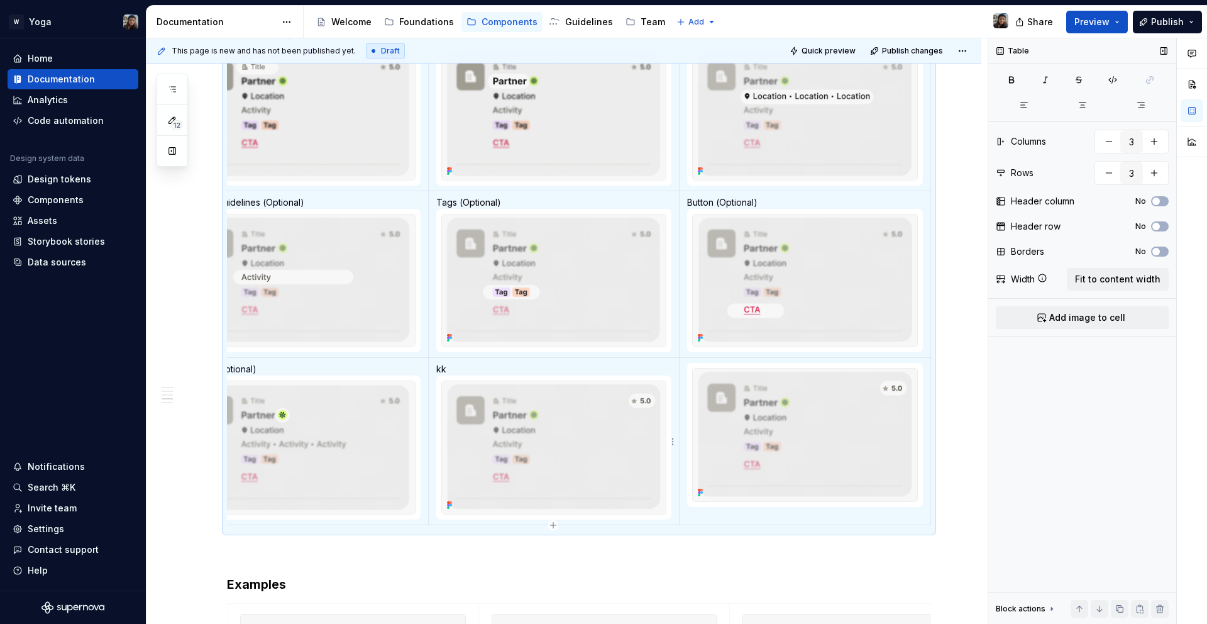
click at [559, 427] on img at bounding box center [554, 447] width 224 height 133
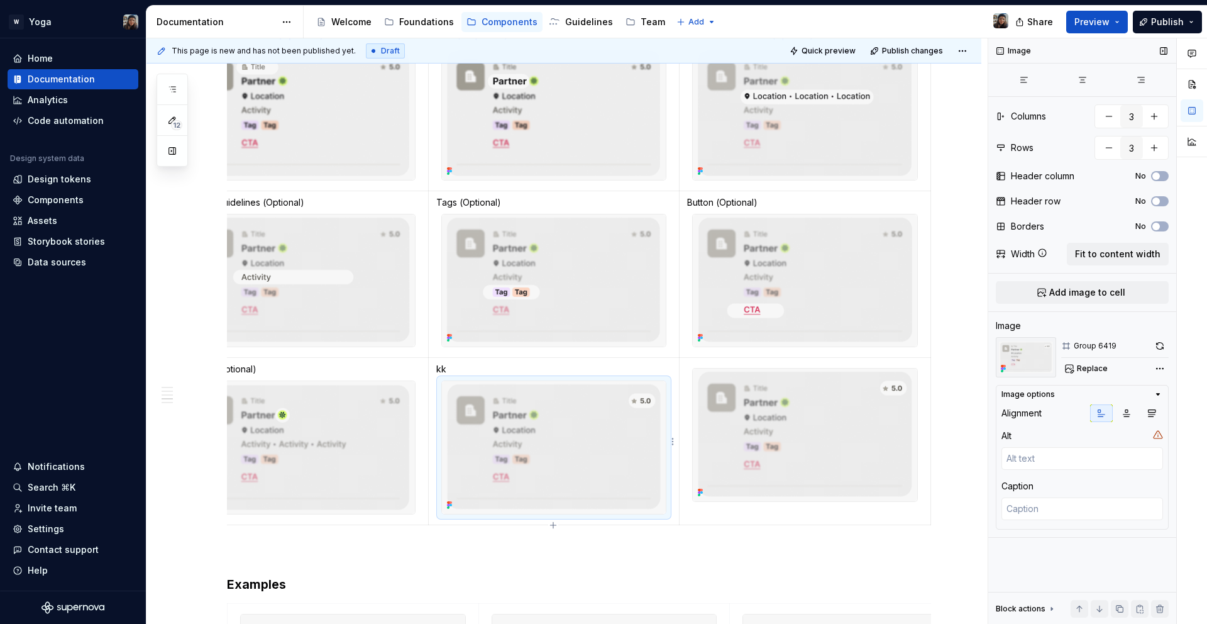
scroll to position [992, 0]
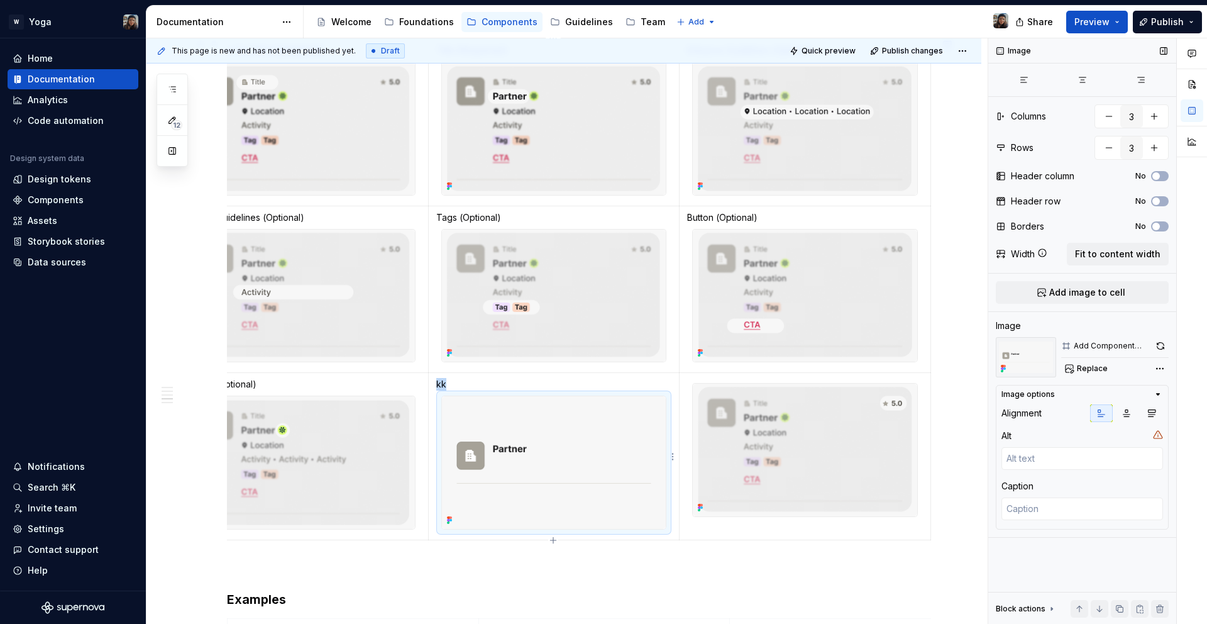
click at [607, 446] on img at bounding box center [554, 462] width 224 height 133
copy p "kk"
click at [748, 526] on td at bounding box center [805, 456] width 251 height 167
click at [745, 527] on td at bounding box center [805, 456] width 251 height 167
click at [736, 514] on img at bounding box center [805, 449] width 224 height 133
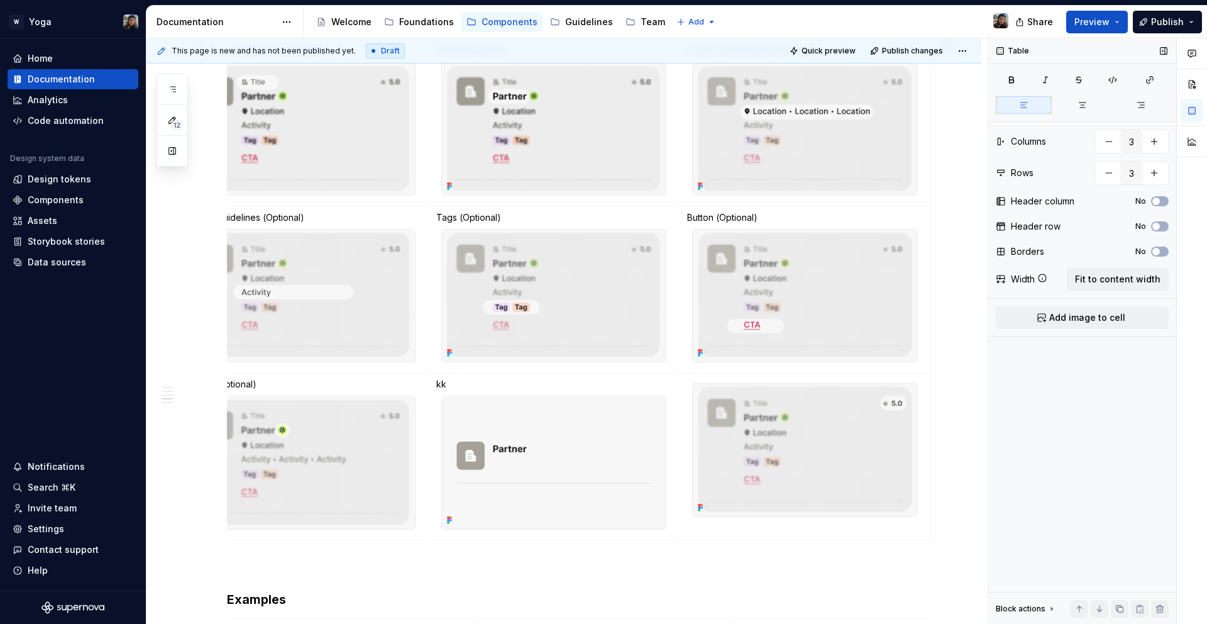
click at [707, 542] on div "Attendance Guidelines (Optional) Title (Requeried) Entrance Guidelines (Optiona…" at bounding box center [579, 291] width 704 height 507
click at [707, 537] on td at bounding box center [805, 456] width 251 height 167
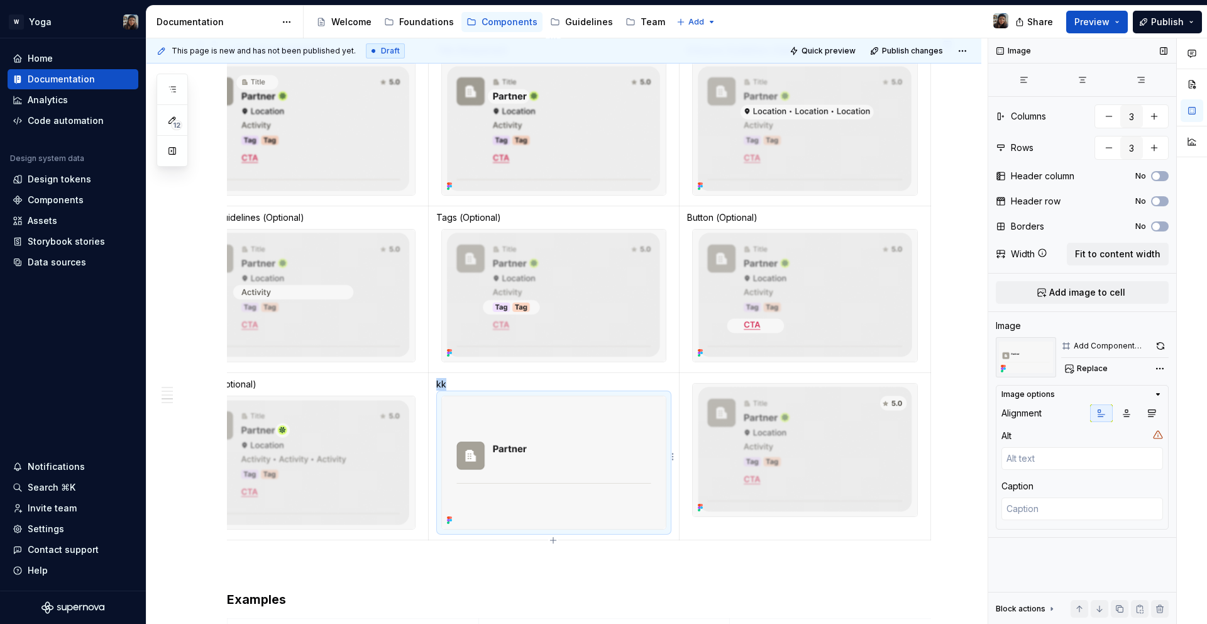
click at [632, 502] on img at bounding box center [554, 462] width 224 height 133
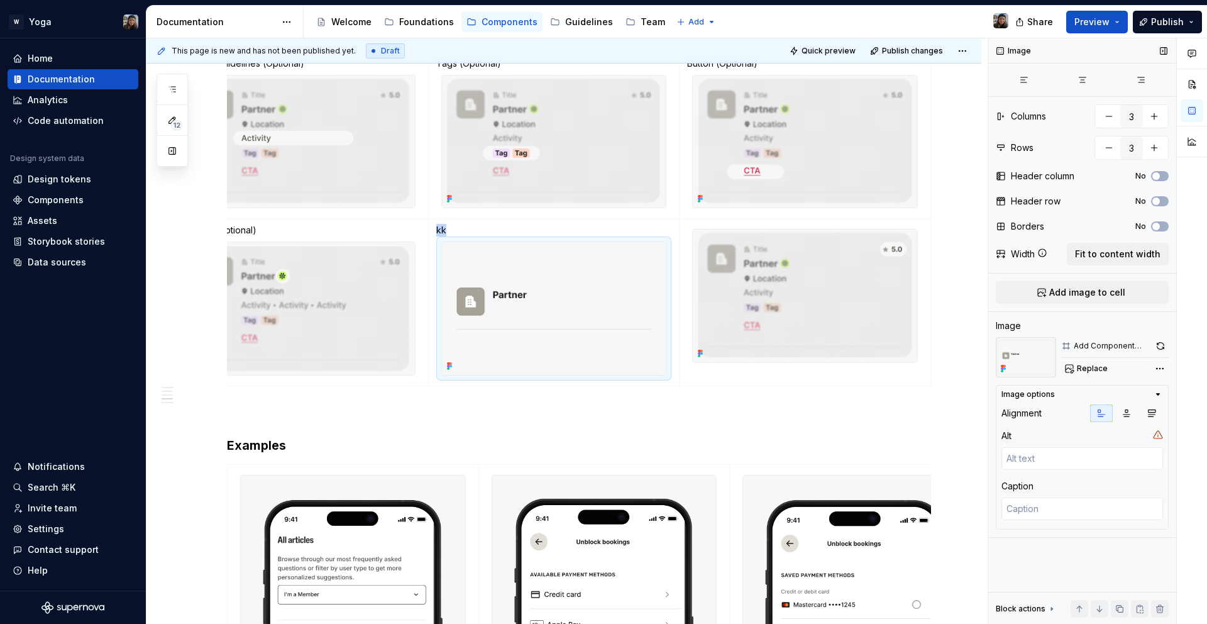
scroll to position [1154, 0]
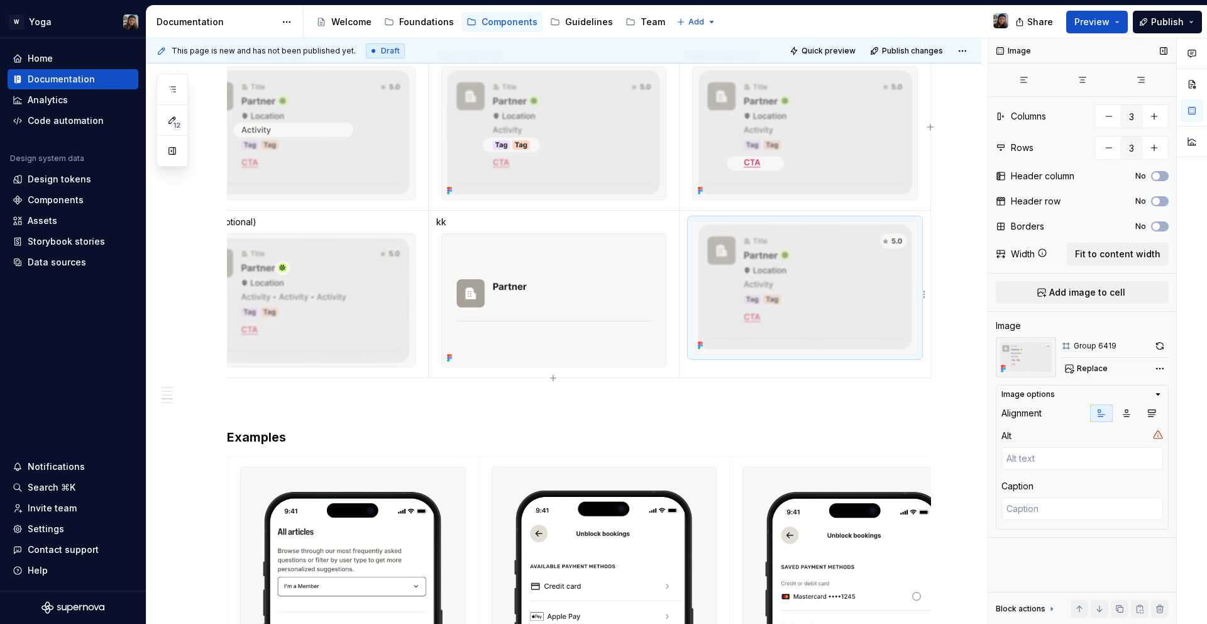
click at [730, 328] on img at bounding box center [805, 287] width 224 height 133
click at [563, 278] on img at bounding box center [554, 300] width 224 height 133
click at [768, 267] on img at bounding box center [805, 287] width 224 height 133
drag, startPoint x: 441, startPoint y: 223, endPoint x: 455, endPoint y: 222, distance: 13.8
click at [442, 222] on p "kk" at bounding box center [554, 222] width 236 height 13
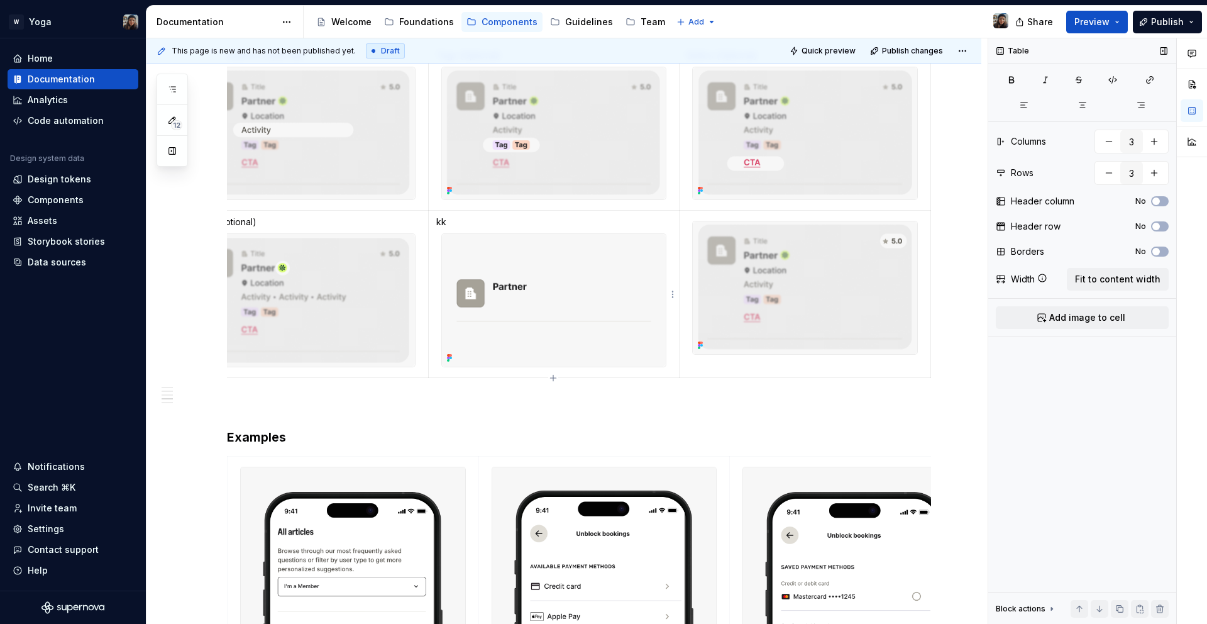
click at [456, 222] on p "kk" at bounding box center [554, 222] width 236 height 13
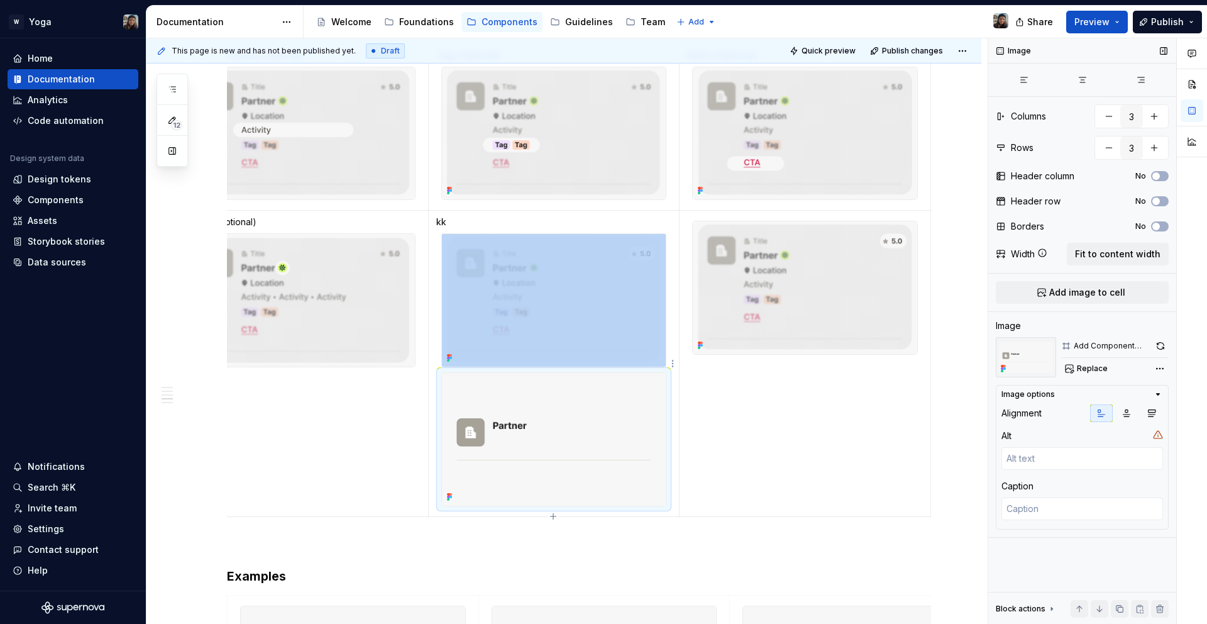
click at [556, 395] on img at bounding box center [554, 439] width 224 height 133
copy div
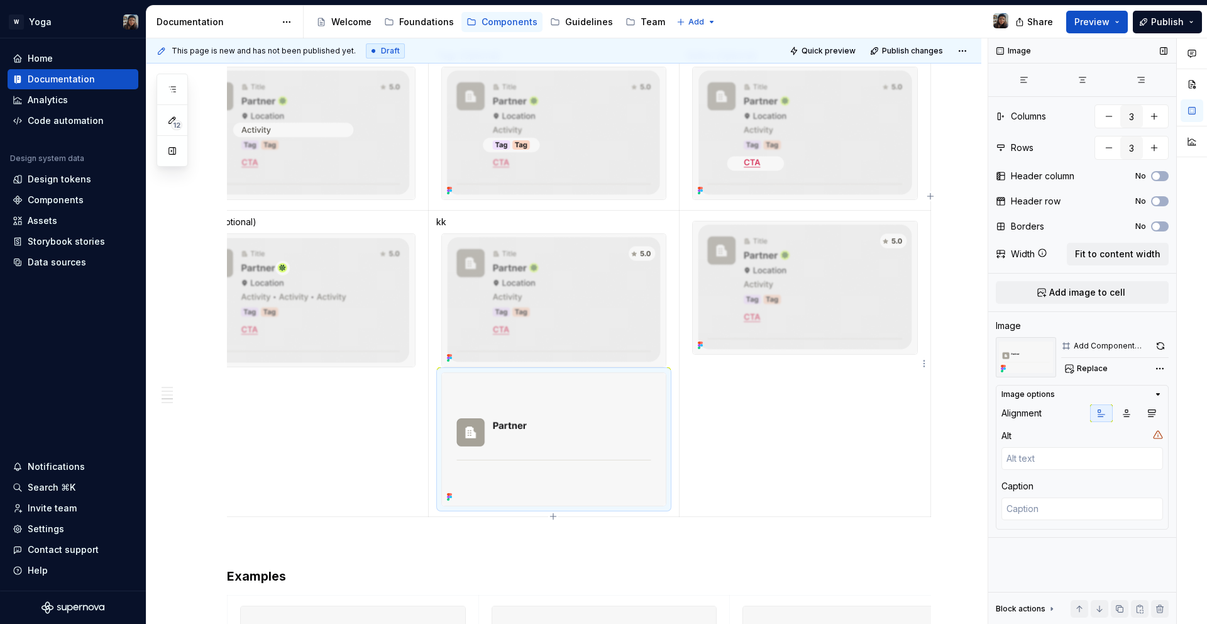
click at [746, 392] on td at bounding box center [805, 364] width 251 height 306
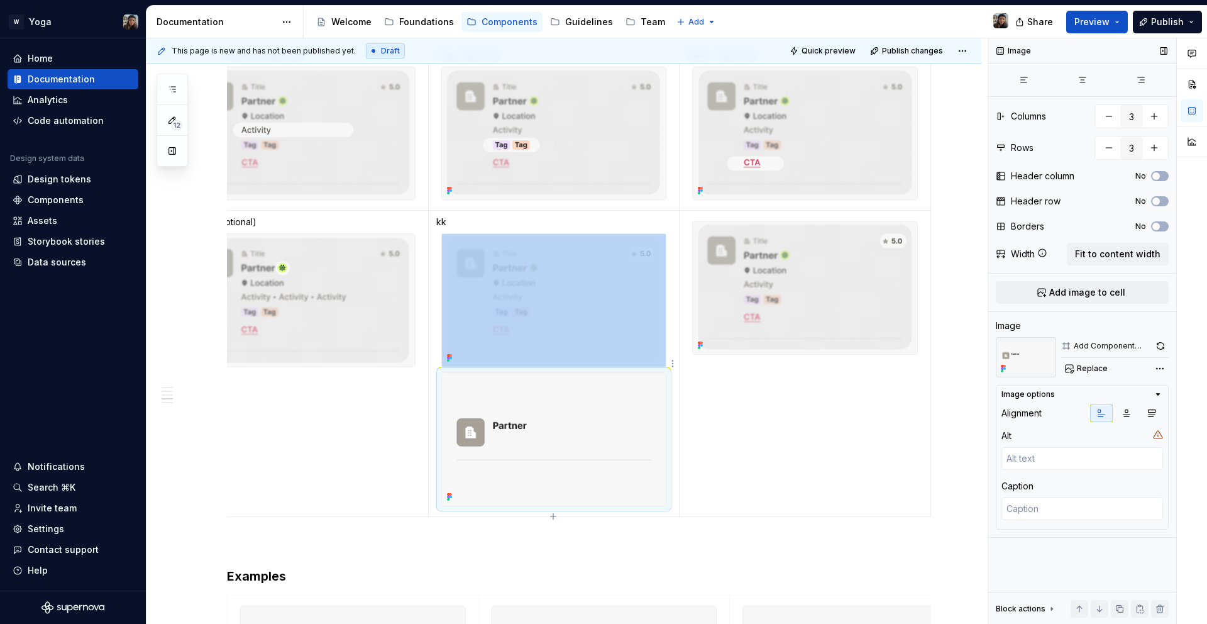
click at [658, 391] on img at bounding box center [554, 439] width 224 height 133
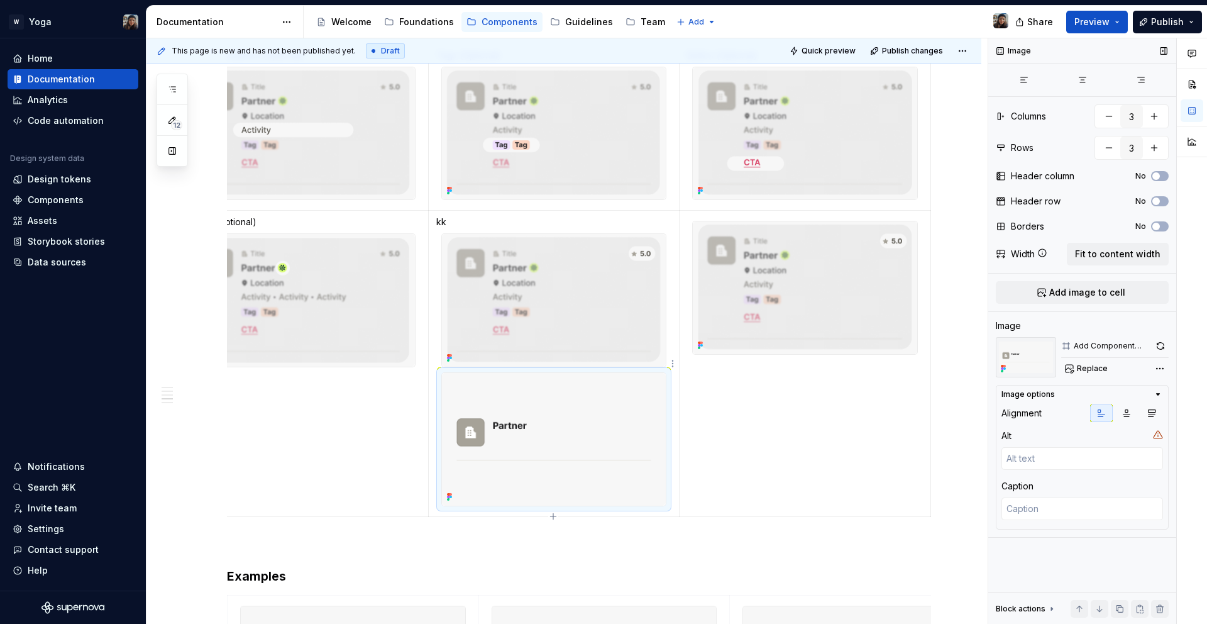
click at [729, 390] on td at bounding box center [805, 364] width 251 height 306
click at [526, 292] on img at bounding box center [554, 300] width 224 height 133
click at [441, 226] on p "kk" at bounding box center [554, 222] width 236 height 13
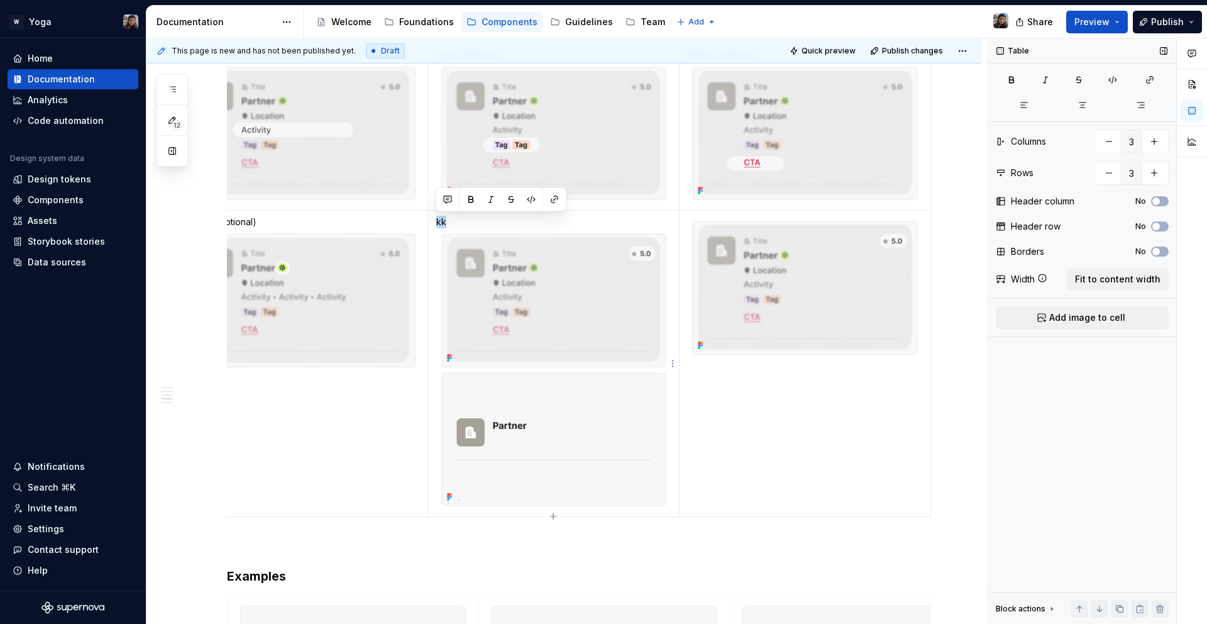
click at [441, 226] on p "kk" at bounding box center [554, 222] width 236 height 13
click at [444, 220] on p "Rating" at bounding box center [554, 222] width 236 height 13
copy p "Rating"
click at [760, 369] on td at bounding box center [805, 364] width 251 height 306
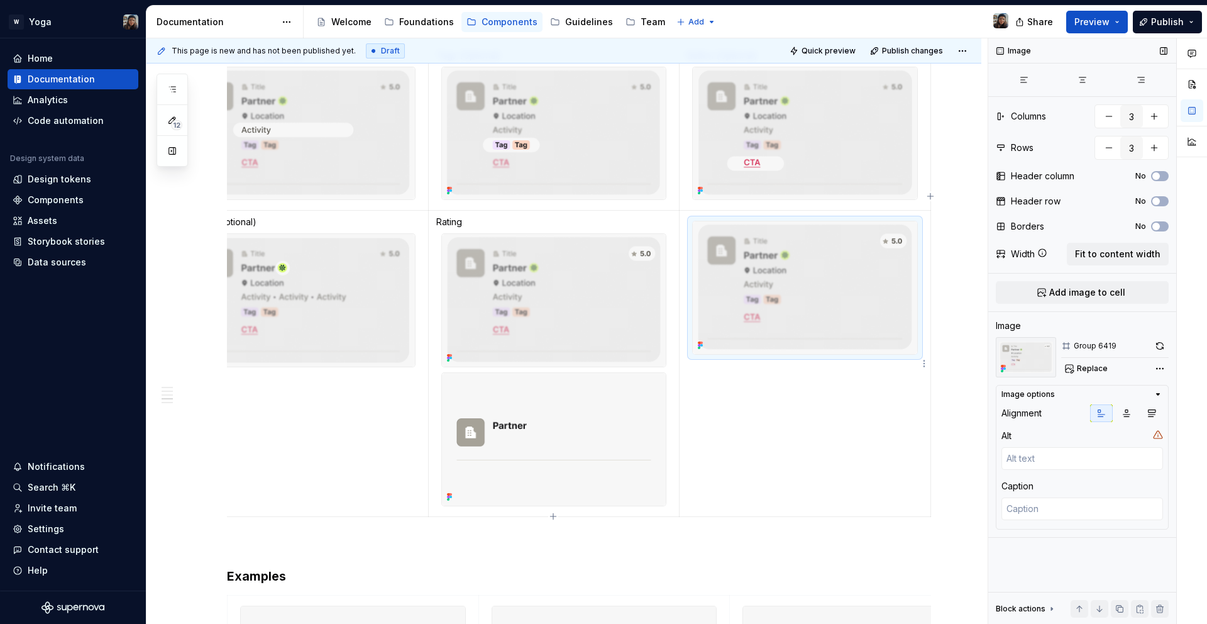
click at [849, 341] on img at bounding box center [805, 287] width 224 height 133
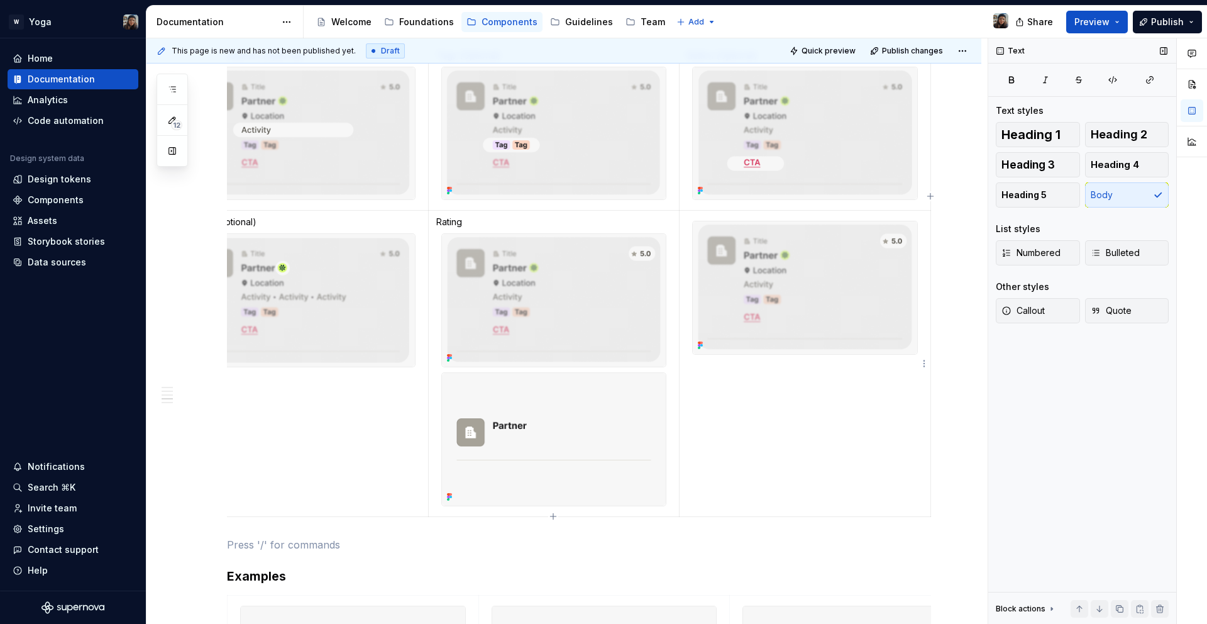
click at [858, 331] on img at bounding box center [805, 287] width 224 height 133
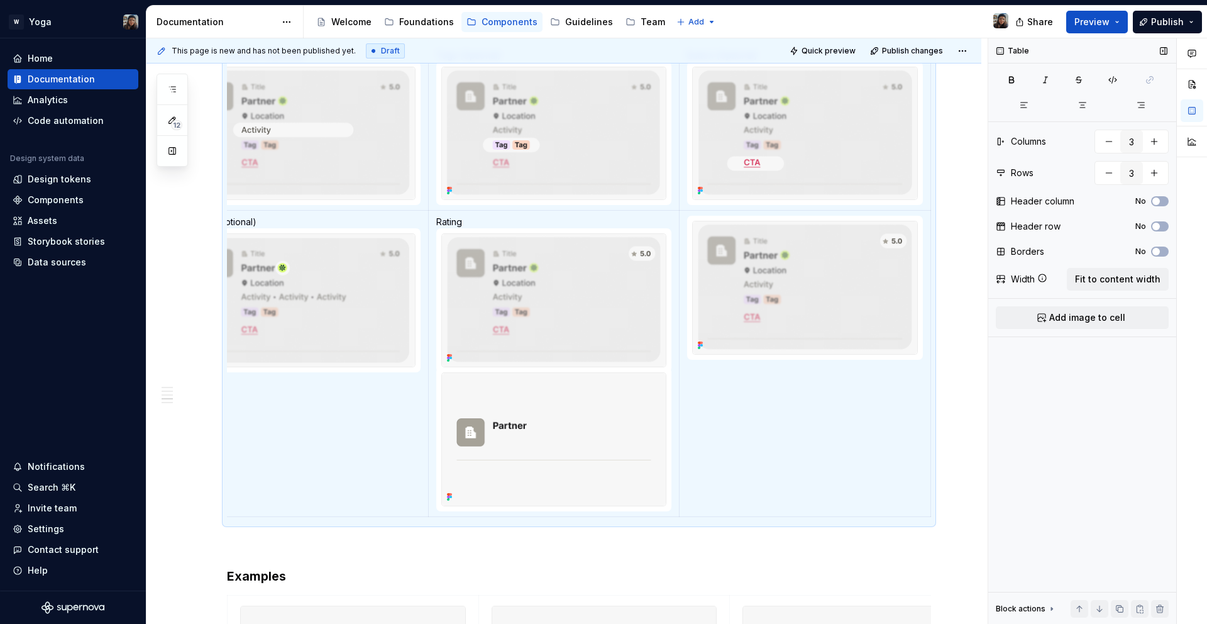
scroll to position [1061, 0]
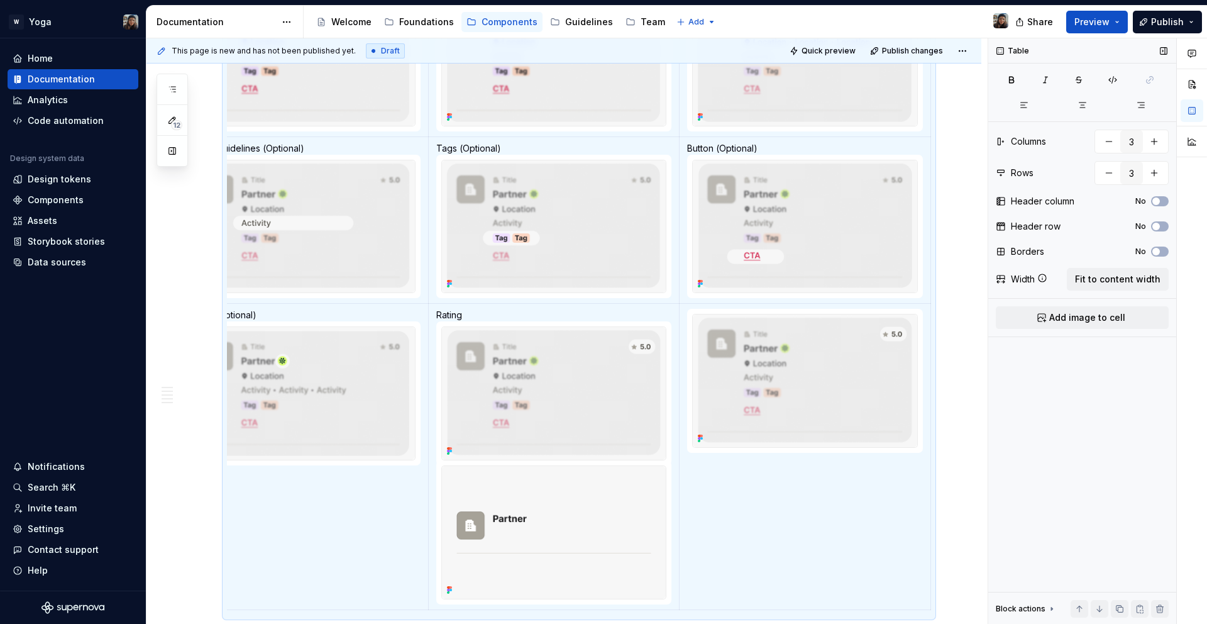
click at [776, 375] on img at bounding box center [805, 380] width 224 height 133
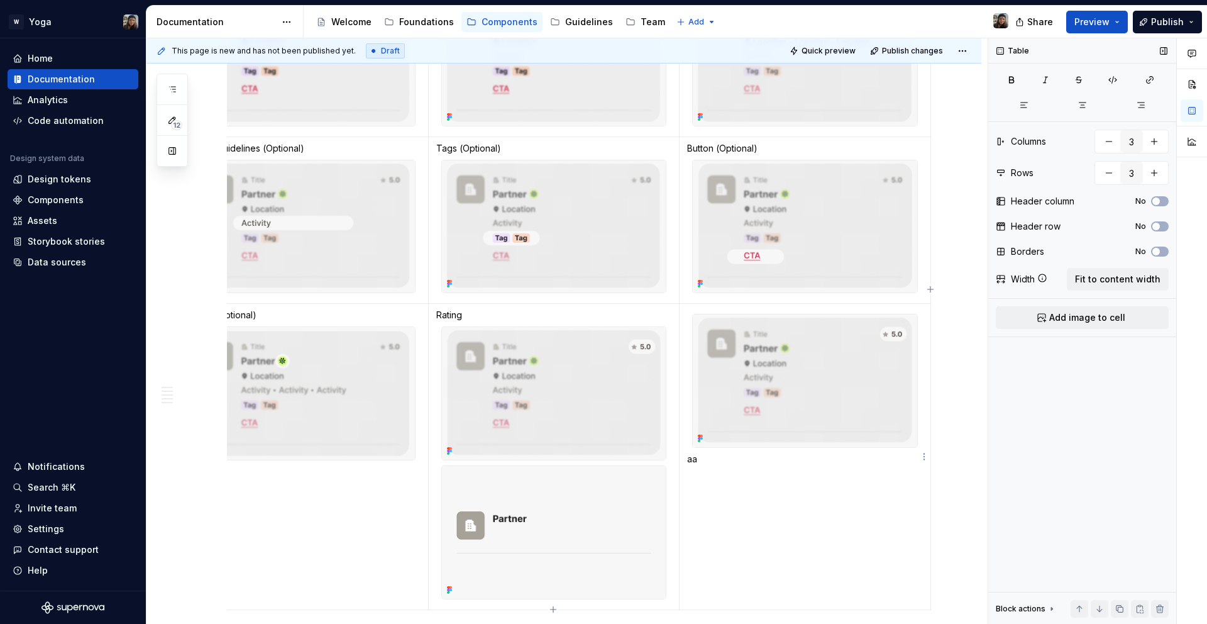
click at [688, 455] on p "aa" at bounding box center [805, 459] width 236 height 13
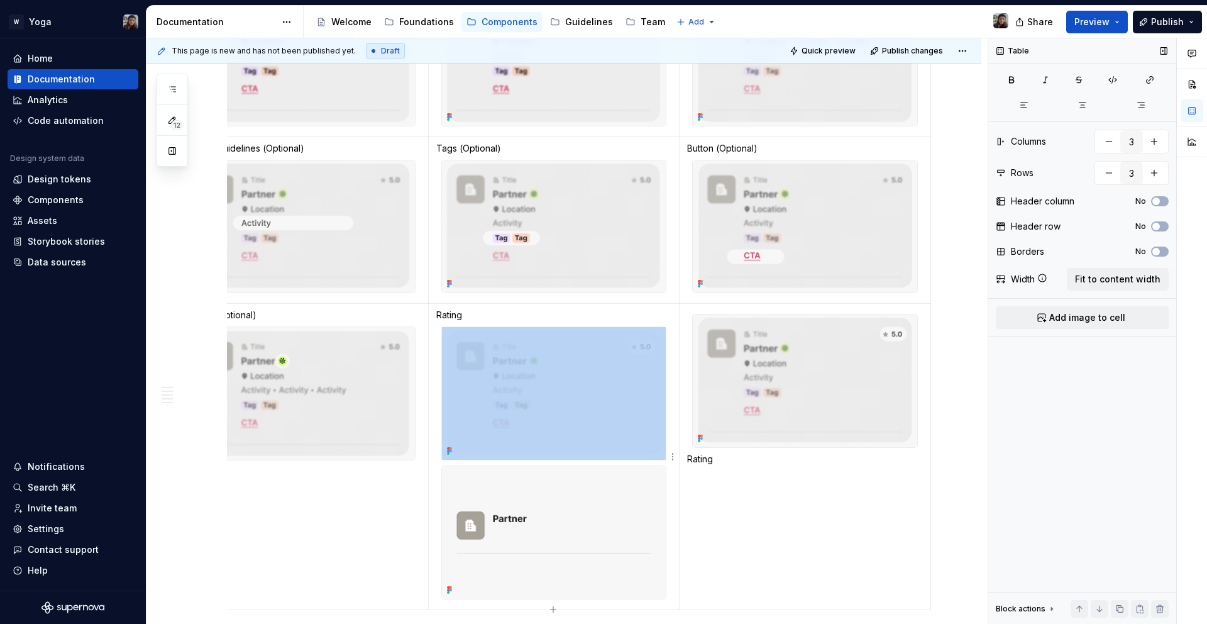
click at [590, 514] on img at bounding box center [554, 532] width 224 height 133
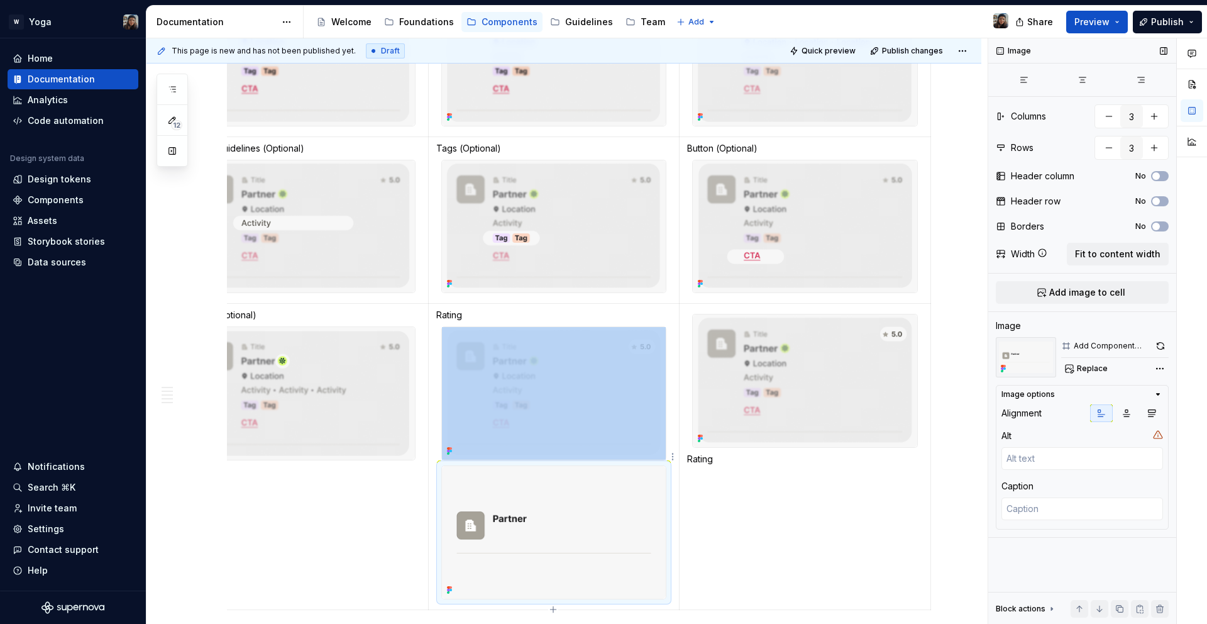
copy div
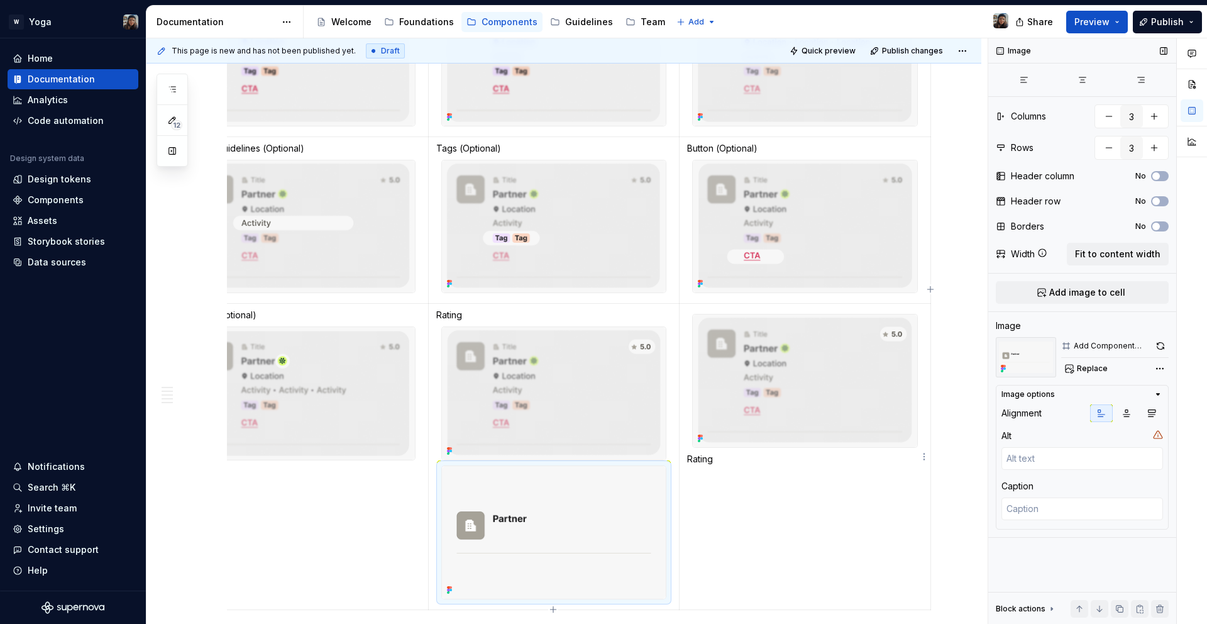
click at [722, 498] on td "Rating" at bounding box center [805, 457] width 251 height 306
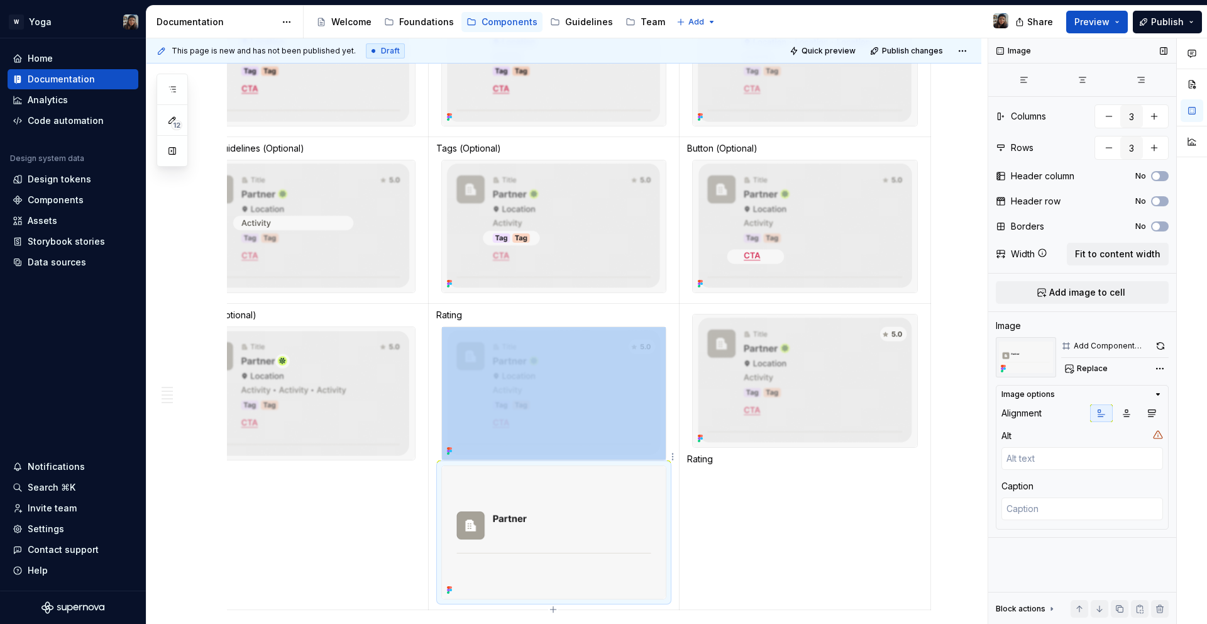
click at [574, 510] on img at bounding box center [554, 532] width 224 height 133
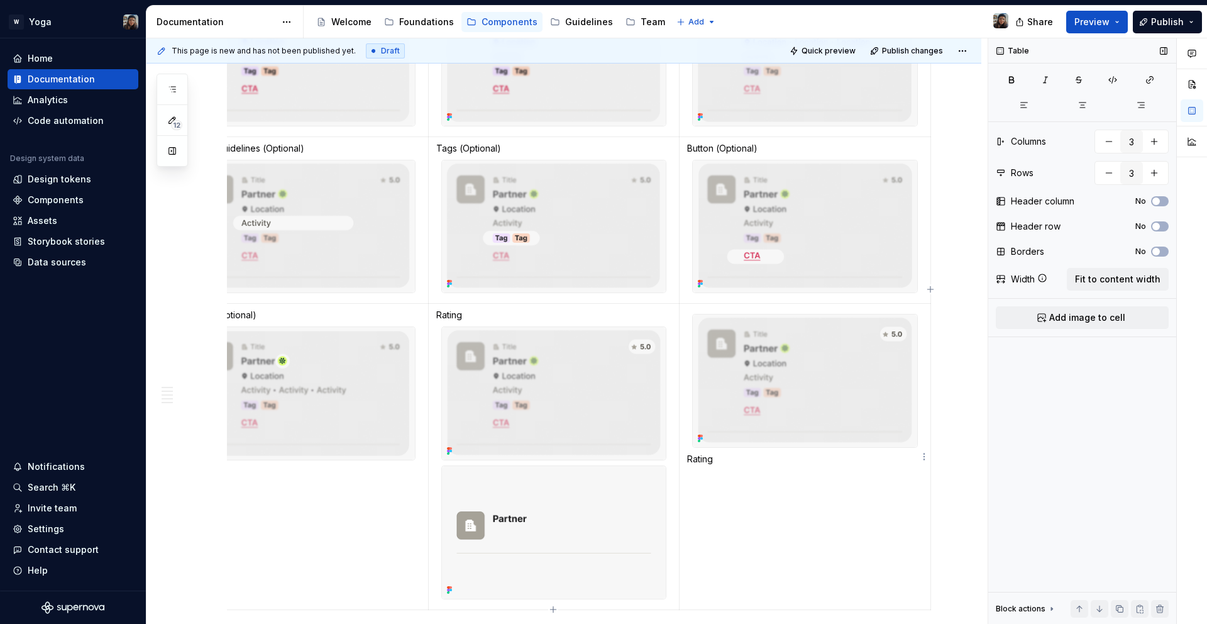
click at [724, 485] on td "Rating" at bounding box center [805, 457] width 251 height 306
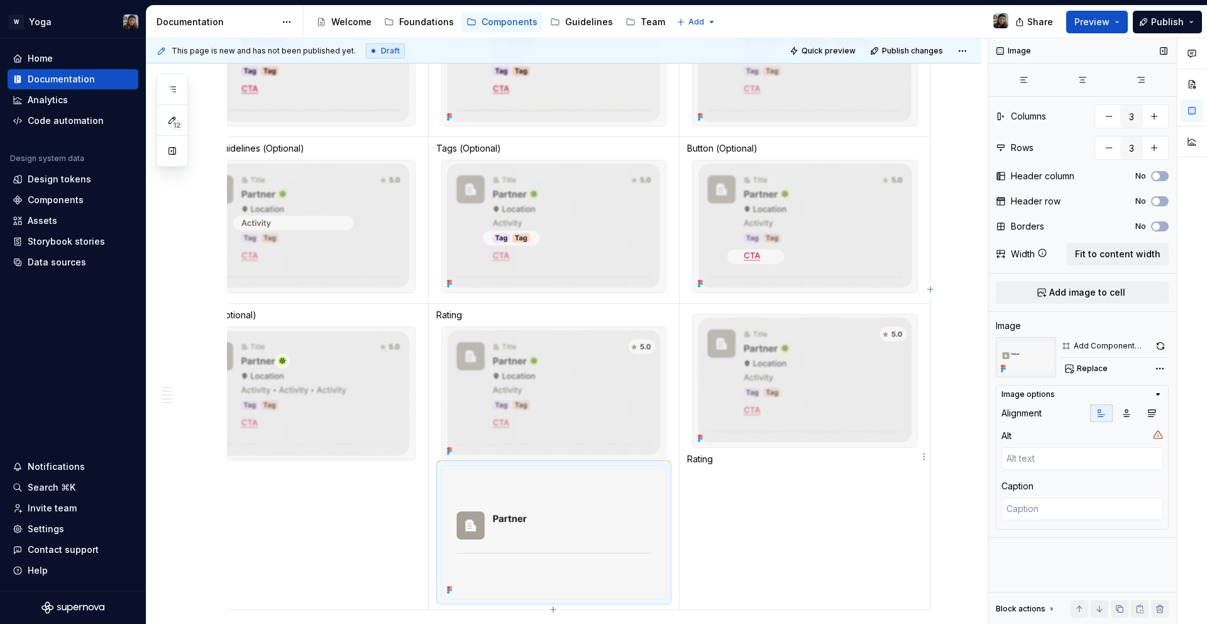
click at [792, 405] on img at bounding box center [805, 380] width 224 height 133
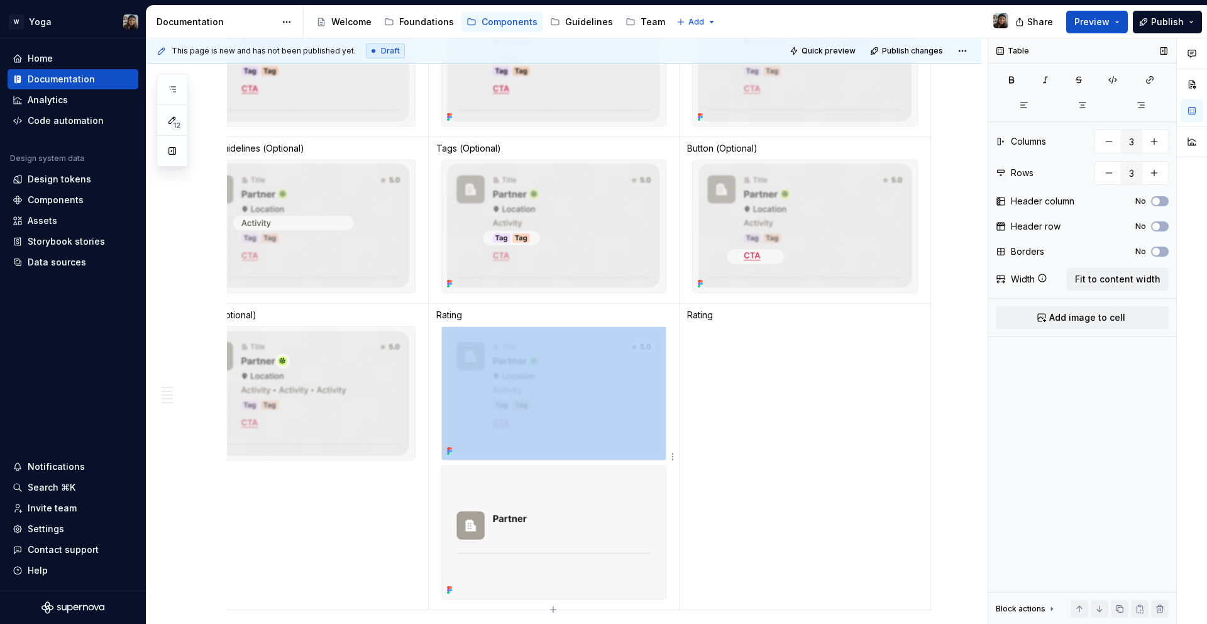
click at [537, 473] on img at bounding box center [554, 532] width 224 height 133
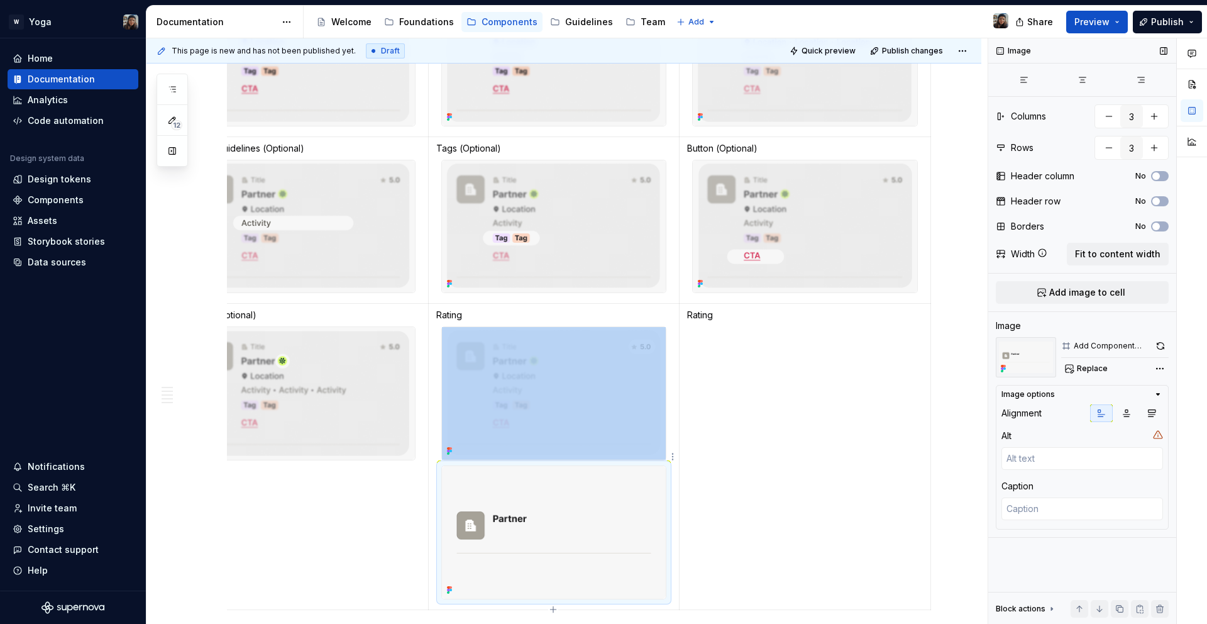
click at [576, 517] on img at bounding box center [554, 532] width 224 height 133
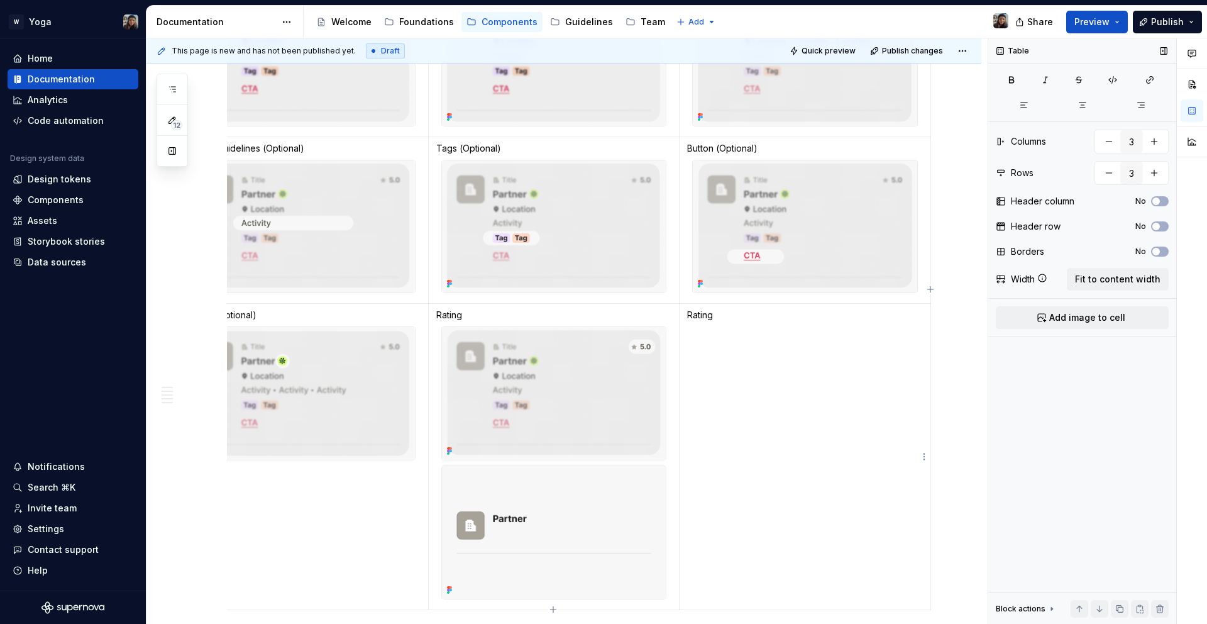
click at [737, 385] on td "Rating" at bounding box center [805, 457] width 251 height 306
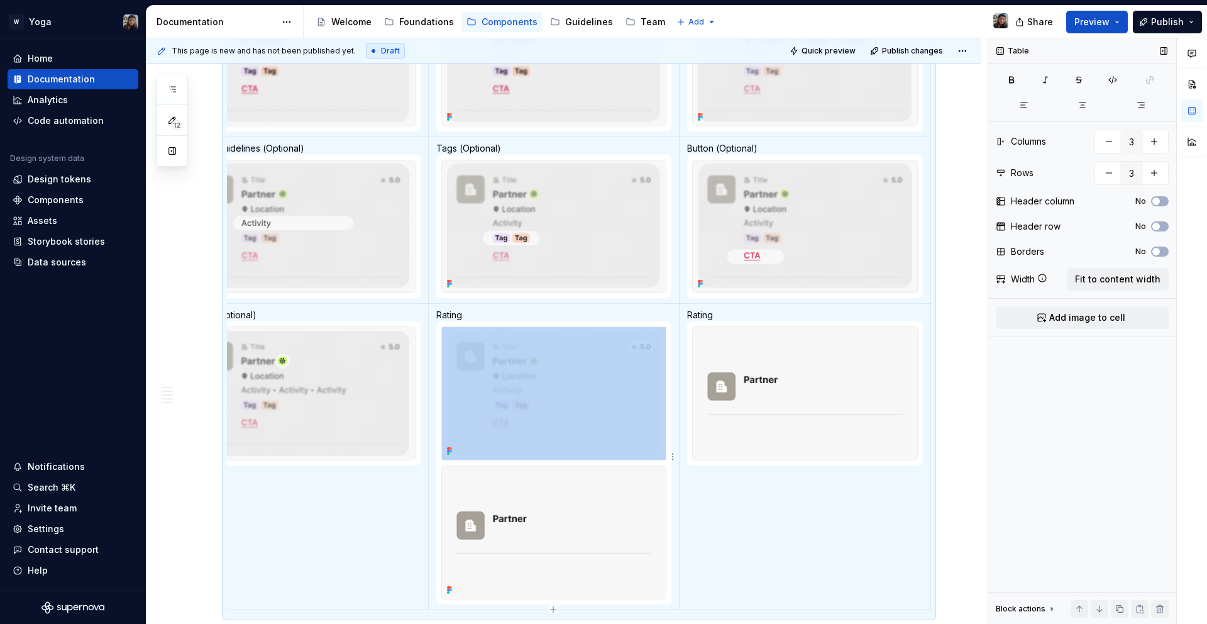
click at [543, 520] on img at bounding box center [554, 532] width 224 height 133
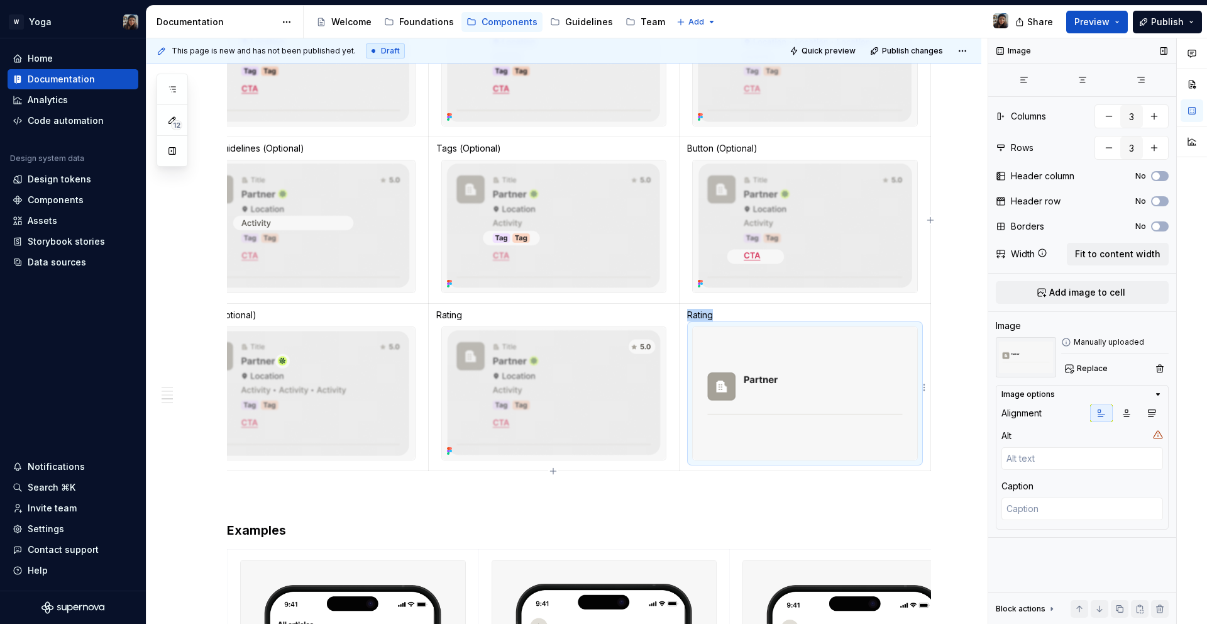
click at [779, 363] on img at bounding box center [805, 393] width 224 height 133
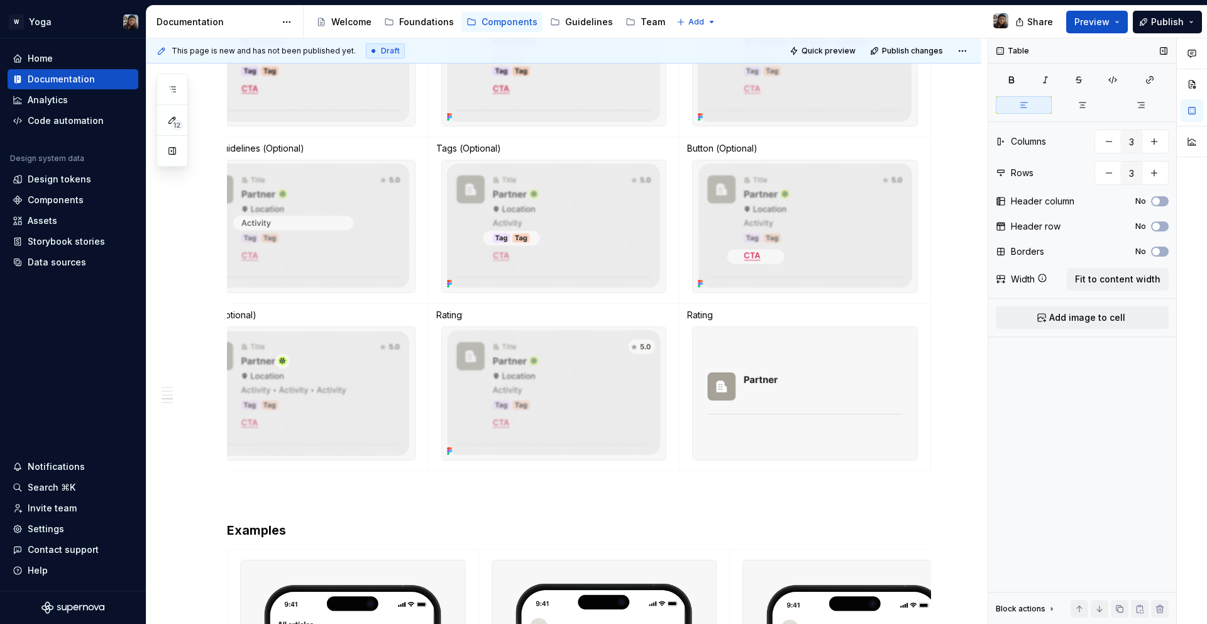
drag, startPoint x: 773, startPoint y: 474, endPoint x: 705, endPoint y: 487, distance: 69.7
click at [708, 486] on div "**********" at bounding box center [579, 574] width 704 height 2609
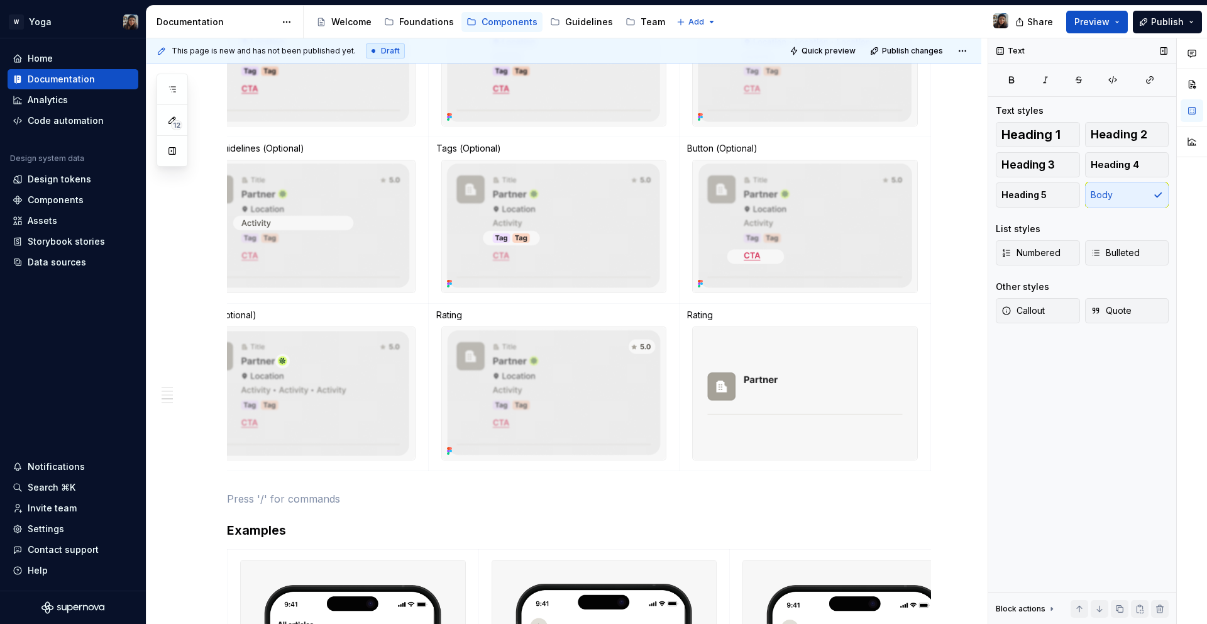
drag, startPoint x: 700, startPoint y: 487, endPoint x: 659, endPoint y: 485, distance: 40.9
click at [659, 485] on div "**********" at bounding box center [579, 574] width 704 height 2609
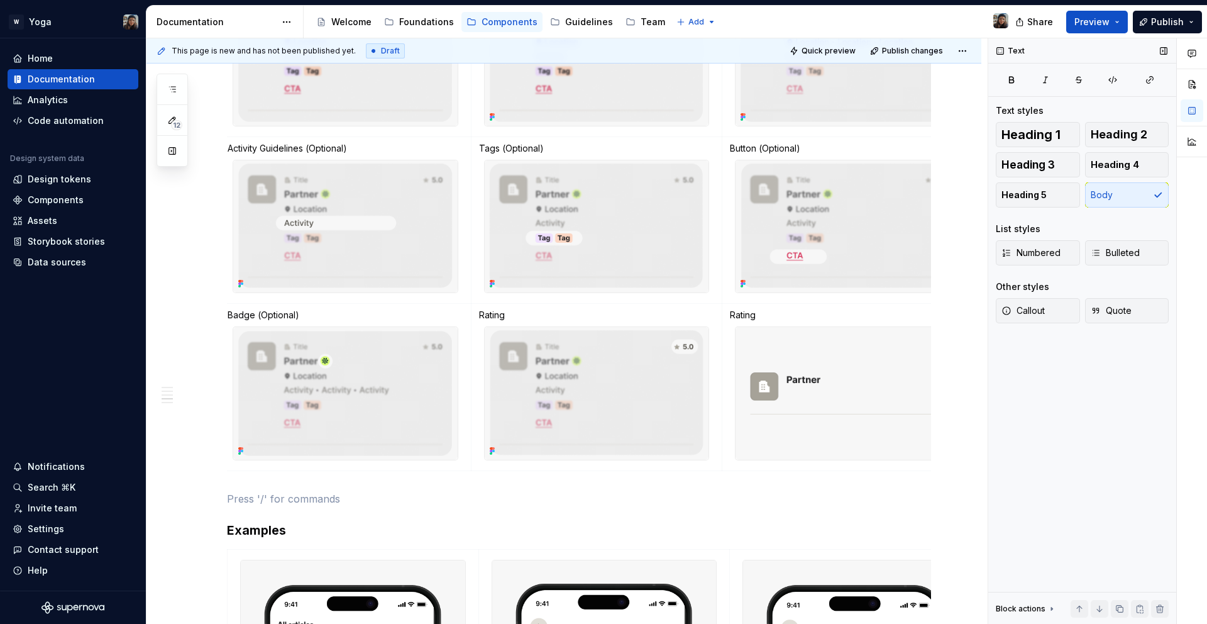
scroll to position [0, 0]
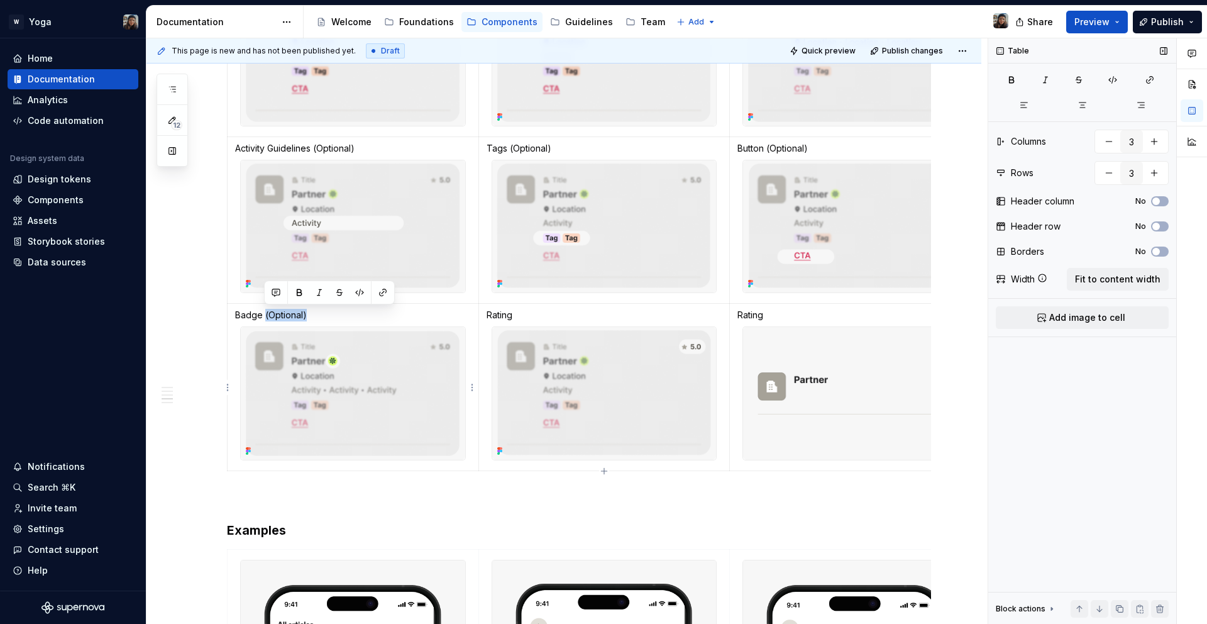
drag, startPoint x: 309, startPoint y: 318, endPoint x: 264, endPoint y: 318, distance: 44.6
click at [264, 318] on p "Badge (Optional)" at bounding box center [353, 315] width 236 height 13
click at [541, 320] on p "Rating" at bounding box center [605, 315] width 236 height 13
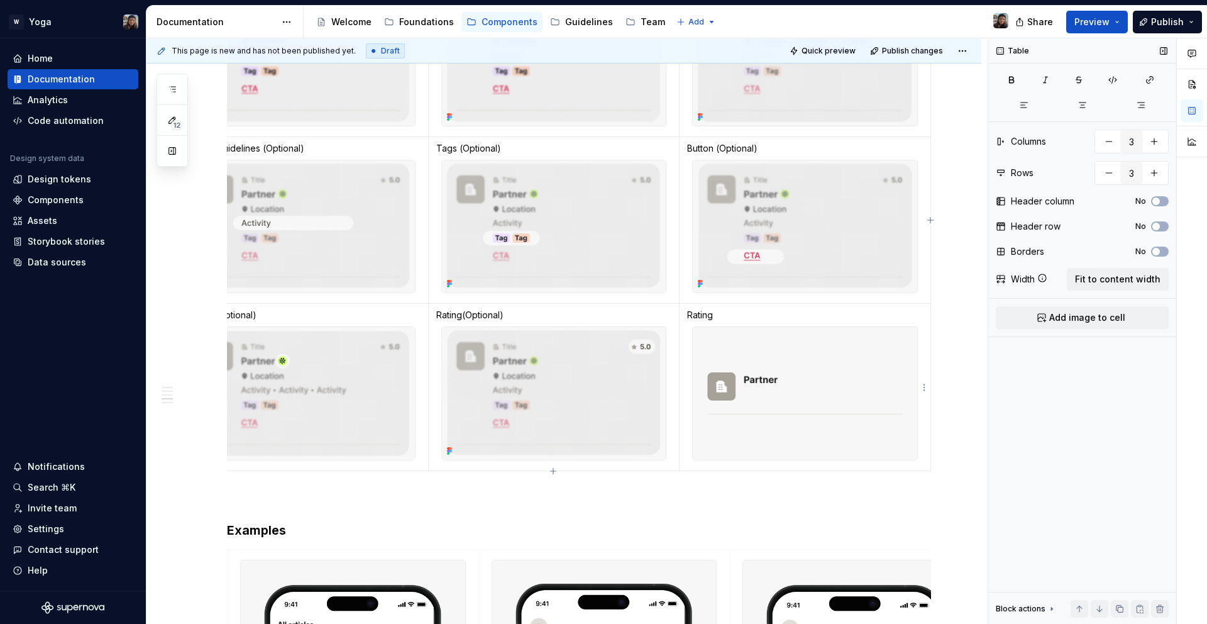
click at [700, 321] on p "Rating" at bounding box center [805, 315] width 236 height 13
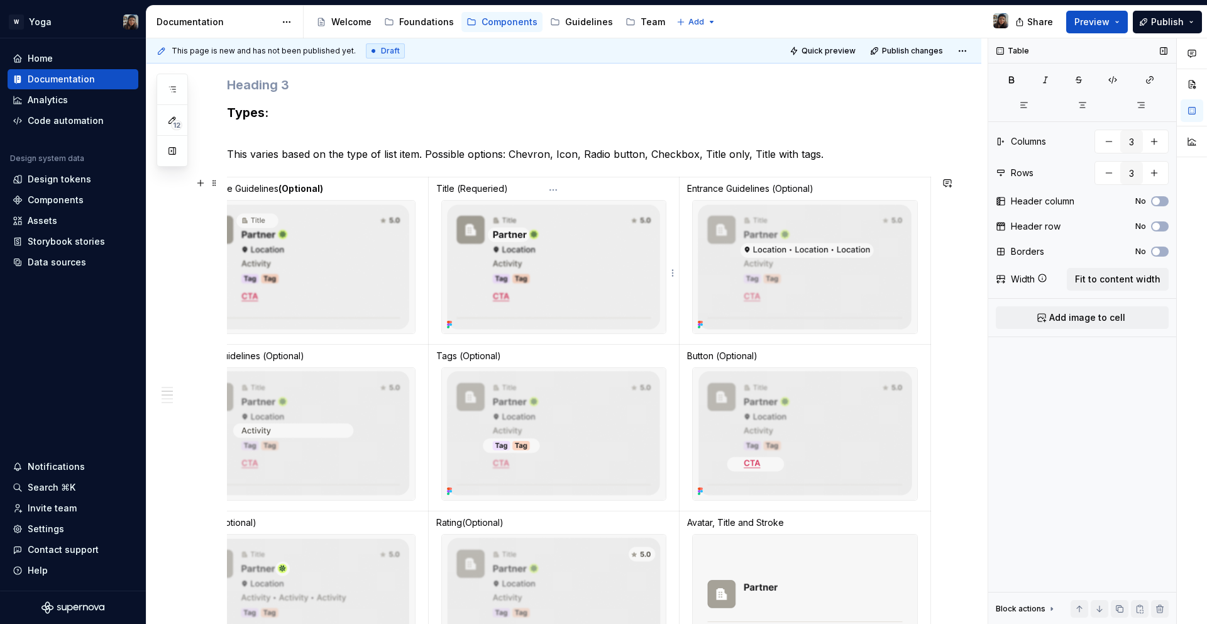
scroll to position [835, 0]
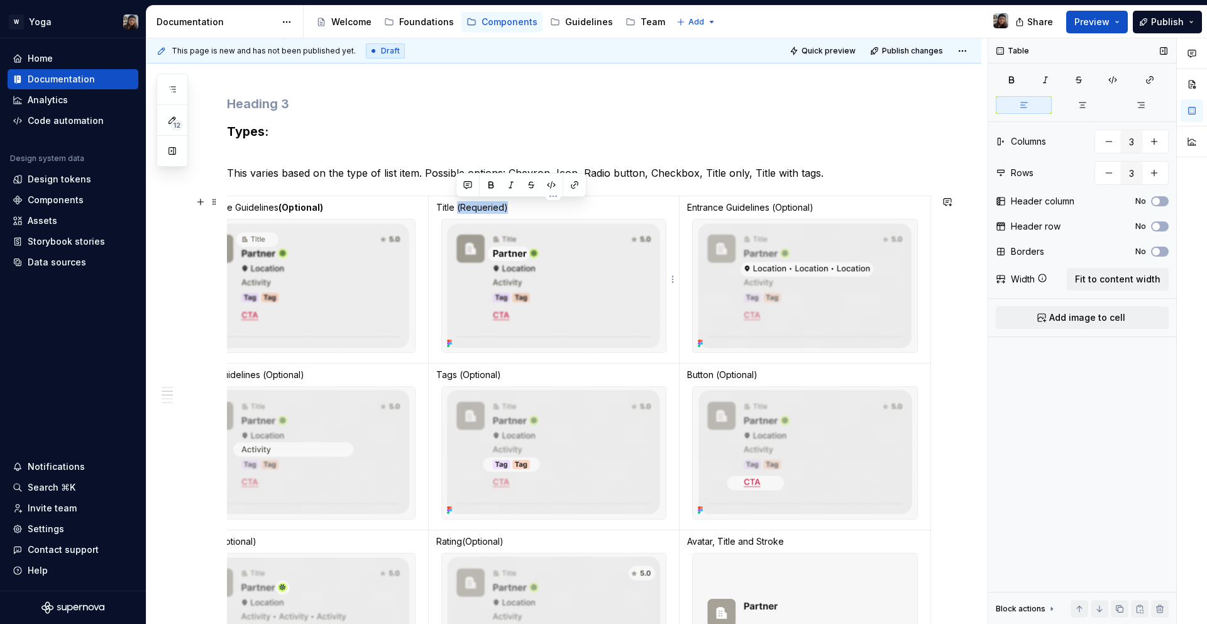
drag, startPoint x: 512, startPoint y: 206, endPoint x: 519, endPoint y: 219, distance: 15.8
click at [457, 207] on p "Title (Requeried)" at bounding box center [554, 207] width 236 height 13
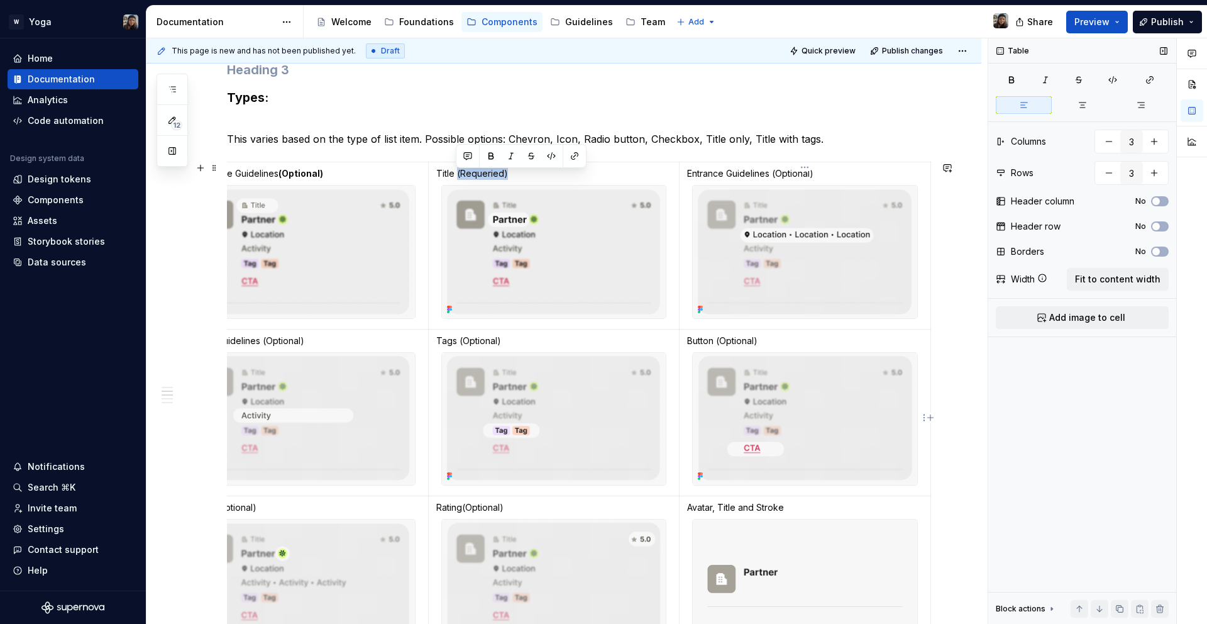
scroll to position [869, 0]
drag, startPoint x: 790, startPoint y: 497, endPoint x: 795, endPoint y: 506, distance: 10.7
click at [791, 499] on td "Avatar, Title and Stroke" at bounding box center [805, 578] width 251 height 167
click at [796, 506] on p "Avatar, Title and Stroke" at bounding box center [805, 506] width 236 height 13
drag, startPoint x: 833, startPoint y: 510, endPoint x: 786, endPoint y: 509, distance: 46.5
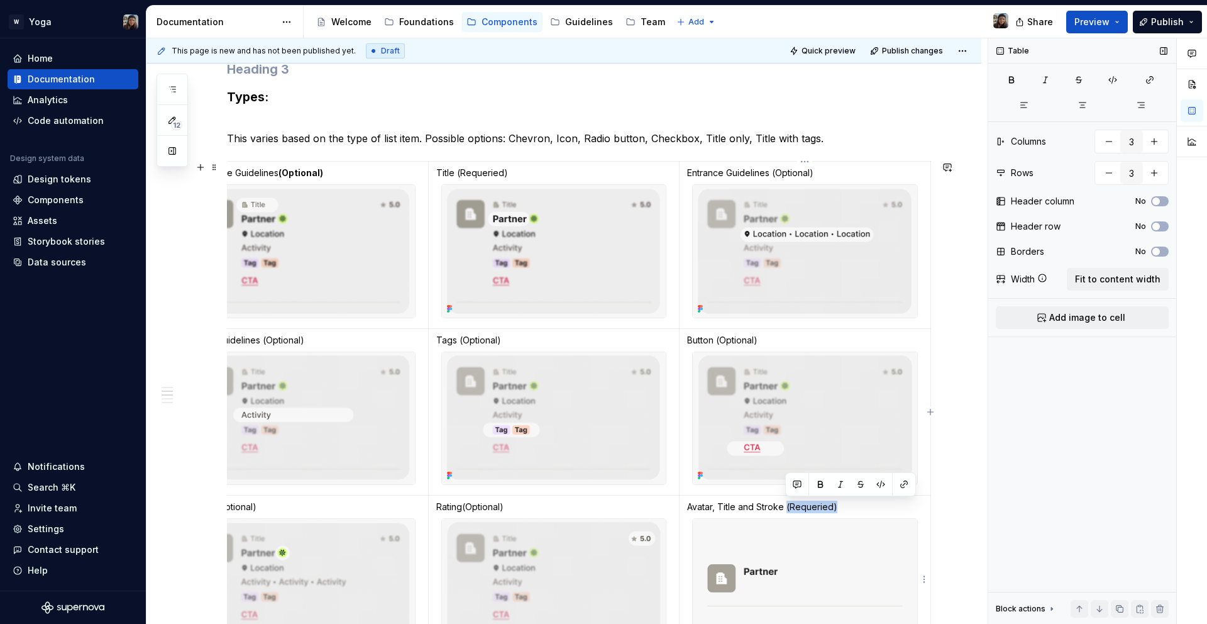
click at [786, 509] on p "Avatar, Title and Stroke (Requeried)" at bounding box center [805, 506] width 236 height 13
click at [815, 489] on button "button" at bounding box center [821, 484] width 18 height 18
drag, startPoint x: 756, startPoint y: 343, endPoint x: 717, endPoint y: 341, distance: 39.6
click at [717, 341] on p "Button (Optional)" at bounding box center [805, 340] width 236 height 13
click at [754, 309] on button "button" at bounding box center [751, 318] width 18 height 18
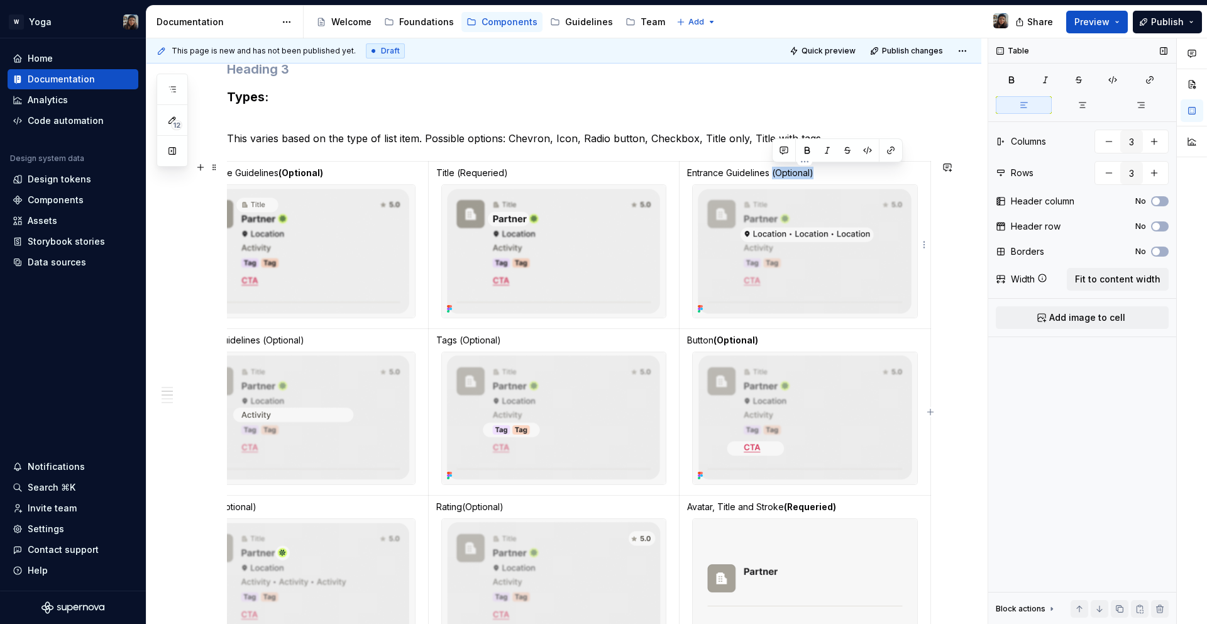
drag, startPoint x: 817, startPoint y: 173, endPoint x: 774, endPoint y: 174, distance: 42.8
click at [774, 174] on p "Entrance Guidelines (Optional)" at bounding box center [805, 173] width 236 height 13
click at [797, 155] on div at bounding box center [837, 150] width 124 height 18
click at [803, 150] on button "button" at bounding box center [807, 150] width 18 height 18
drag, startPoint x: 515, startPoint y: 175, endPoint x: 459, endPoint y: 174, distance: 56.0
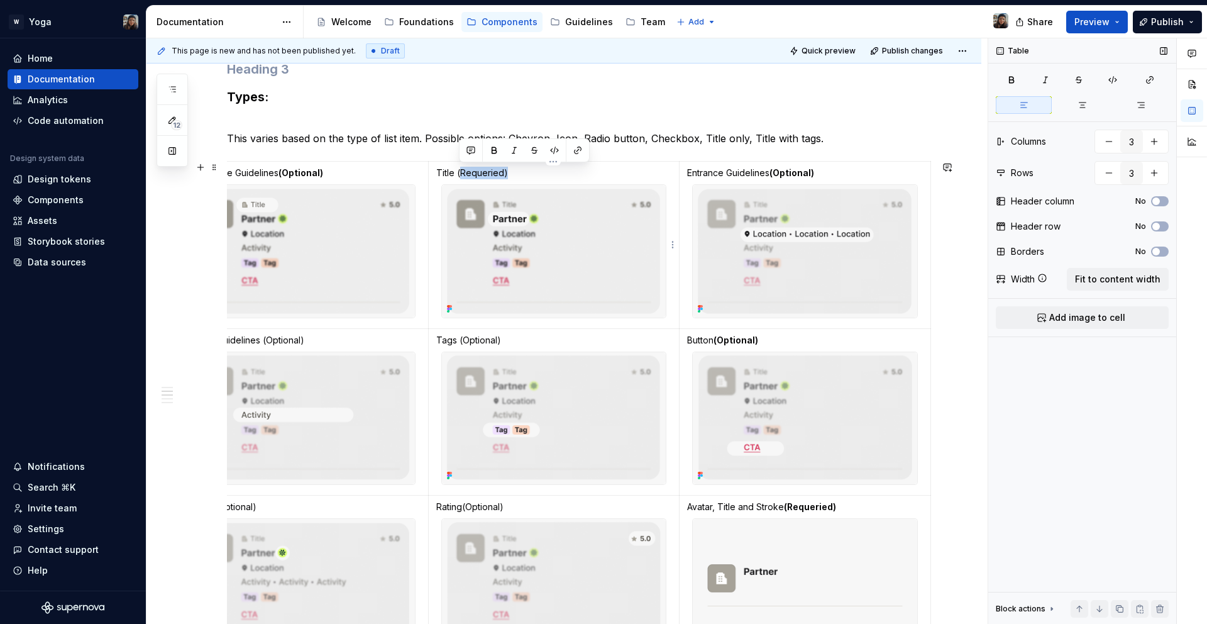
click at [459, 174] on p "Title (Requeried)" at bounding box center [554, 173] width 236 height 13
drag, startPoint x: 456, startPoint y: 174, endPoint x: 543, endPoint y: 172, distance: 86.8
click at [543, 172] on p "Title (Requeried)" at bounding box center [554, 173] width 236 height 13
click at [493, 151] on button "button" at bounding box center [491, 150] width 18 height 18
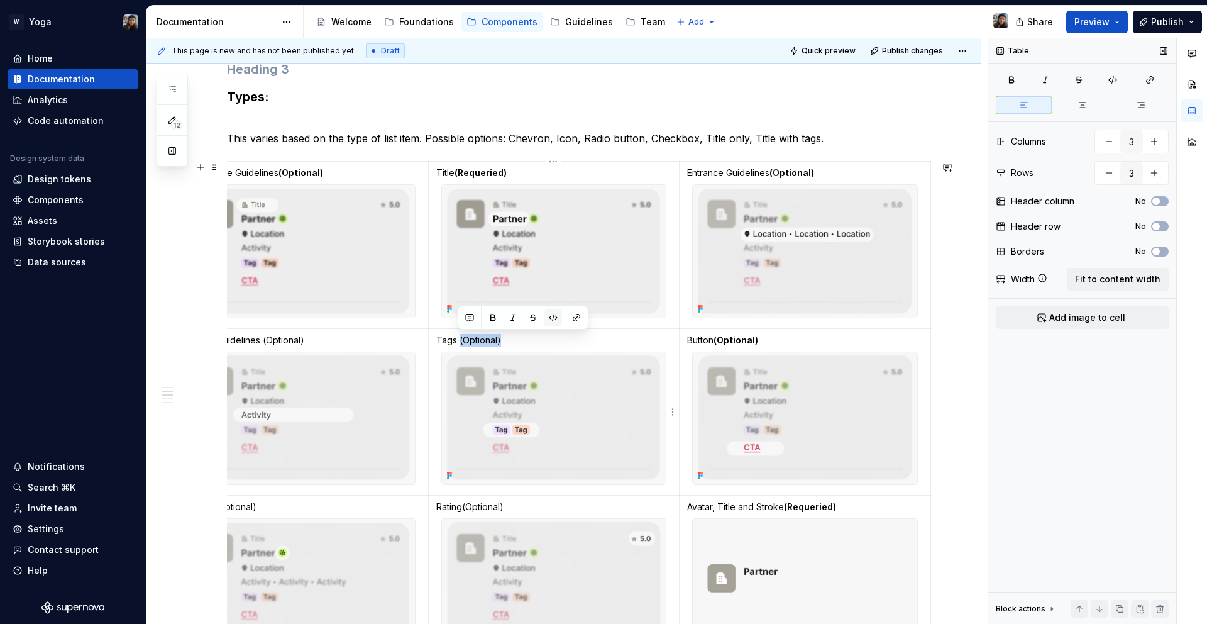
drag, startPoint x: 458, startPoint y: 340, endPoint x: 546, endPoint y: 312, distance: 91.7
click at [577, 338] on p "Tags (Optional)" at bounding box center [554, 340] width 236 height 13
click at [490, 309] on button "button" at bounding box center [493, 318] width 18 height 18
drag, startPoint x: 466, startPoint y: 506, endPoint x: 537, endPoint y: 505, distance: 71.0
click at [537, 505] on p "Rating(Optional)" at bounding box center [554, 506] width 236 height 13
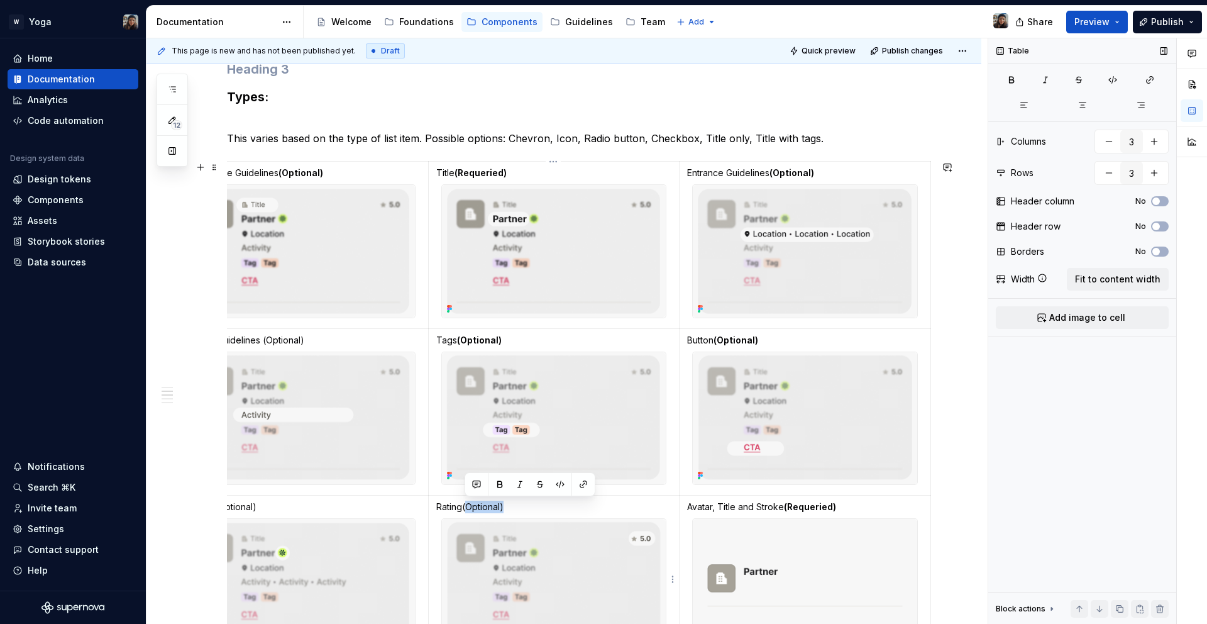
drag, startPoint x: 529, startPoint y: 506, endPoint x: 521, endPoint y: 506, distance: 7.5
click at [529, 506] on p "Rating(Optional)" at bounding box center [554, 506] width 236 height 13
drag, startPoint x: 462, startPoint y: 507, endPoint x: 582, endPoint y: 505, distance: 120.1
click at [597, 507] on p "Rating(Optional)" at bounding box center [554, 506] width 236 height 13
click at [499, 481] on button "button" at bounding box center [497, 484] width 18 height 18
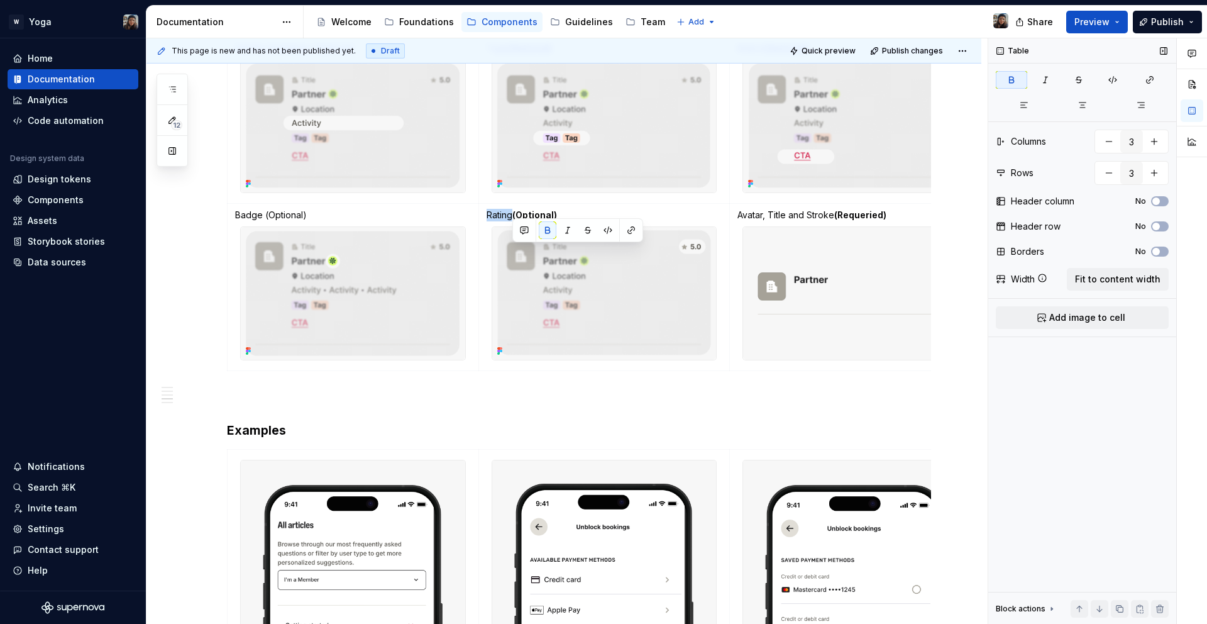
scroll to position [965, 0]
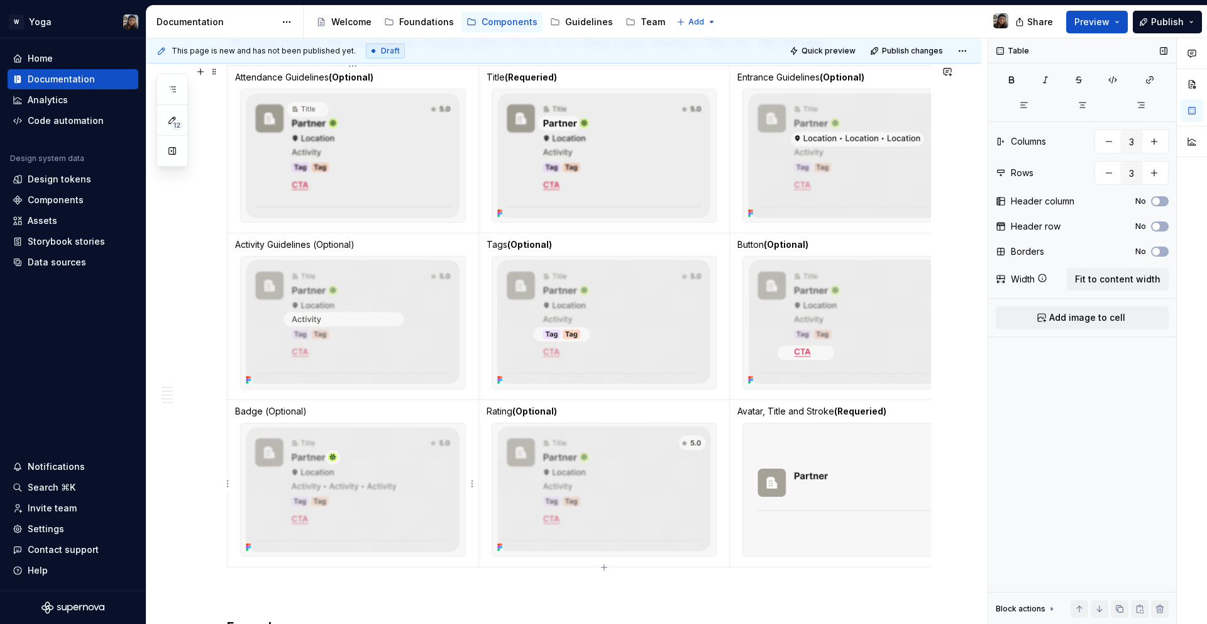
drag, startPoint x: 263, startPoint y: 412, endPoint x: 346, endPoint y: 410, distance: 83.6
click at [346, 410] on p "Badge (Optional)" at bounding box center [353, 411] width 236 height 13
drag, startPoint x: 275, startPoint y: 414, endPoint x: 264, endPoint y: 414, distance: 10.7
click at [264, 414] on p "Badge (Optional)" at bounding box center [353, 411] width 236 height 13
click at [304, 387] on button "button" at bounding box center [299, 389] width 18 height 18
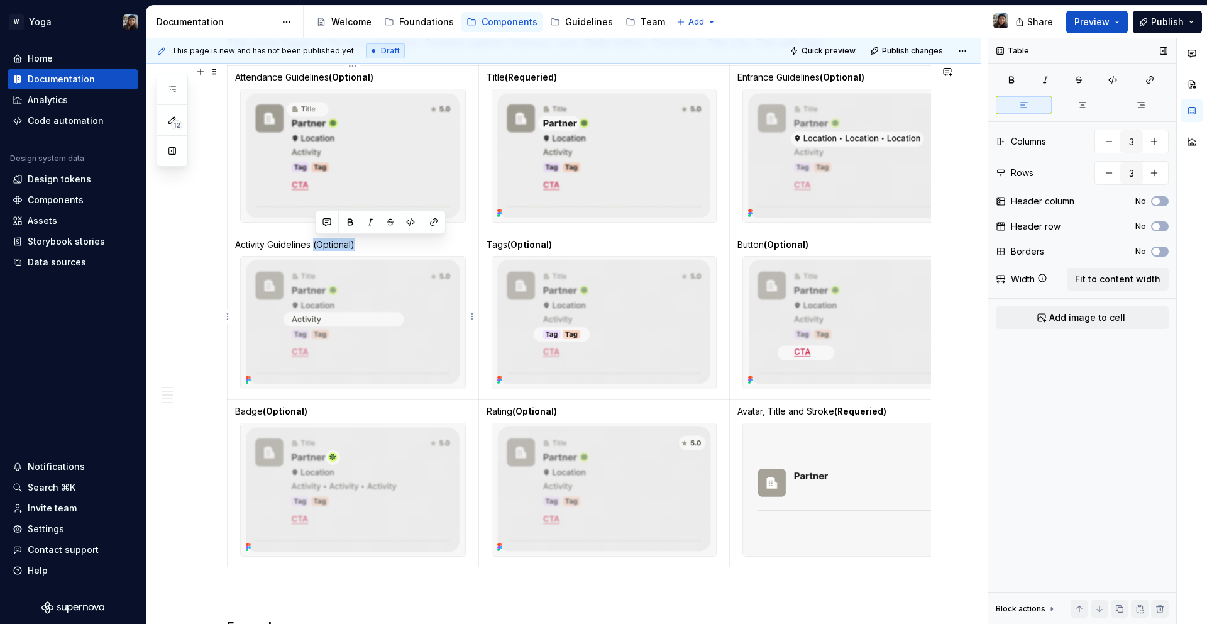
drag, startPoint x: 314, startPoint y: 247, endPoint x: 331, endPoint y: 231, distance: 23.1
click at [402, 247] on p "Activity Guidelines (Optional)" at bounding box center [353, 244] width 236 height 13
click at [345, 223] on button "button" at bounding box center [350, 222] width 18 height 18
click at [414, 126] on img at bounding box center [353, 155] width 224 height 133
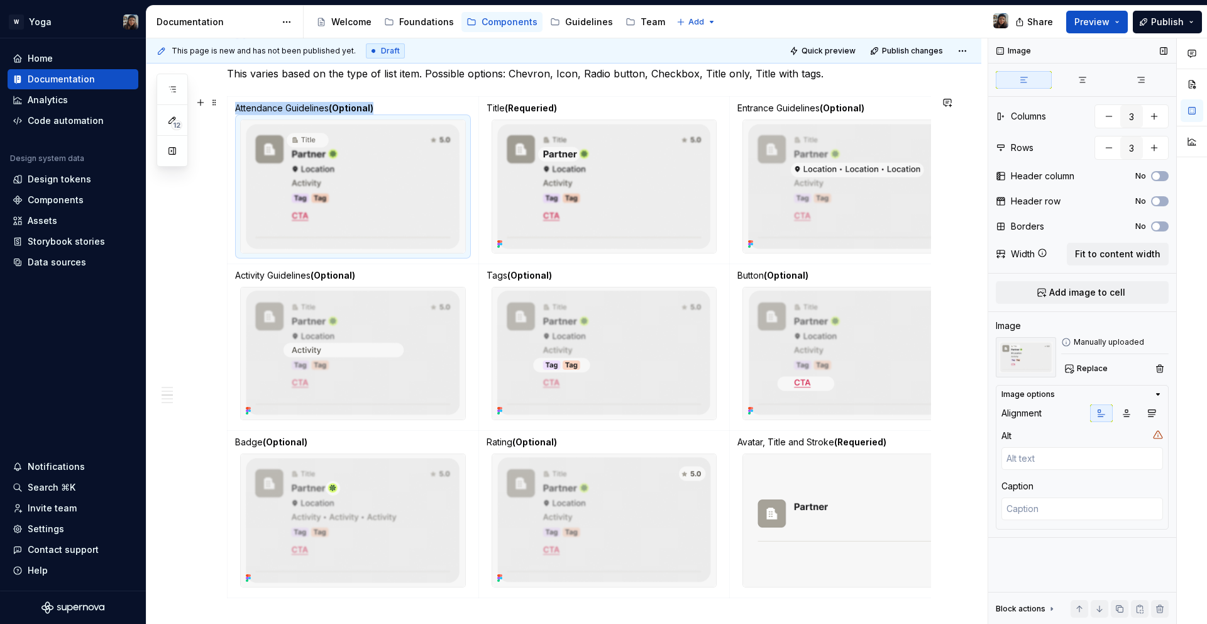
scroll to position [701, 0]
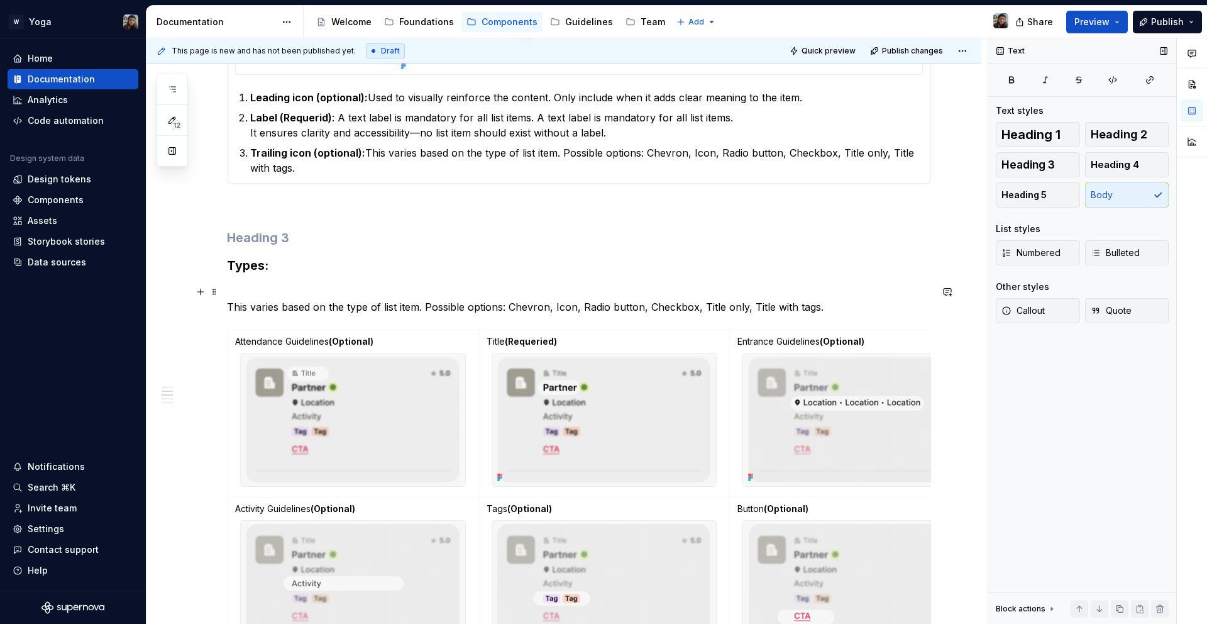
click at [296, 295] on p "This varies based on the type of list item. Possible options: Chevron, Icon, Ra…" at bounding box center [579, 299] width 704 height 30
click at [1061, 20] on button "Share" at bounding box center [1035, 22] width 52 height 23
click at [1069, 20] on div "Share Preview Publish" at bounding box center [1112, 22] width 189 height 32
click at [1105, 21] on span "Preview" at bounding box center [1091, 22] width 35 height 13
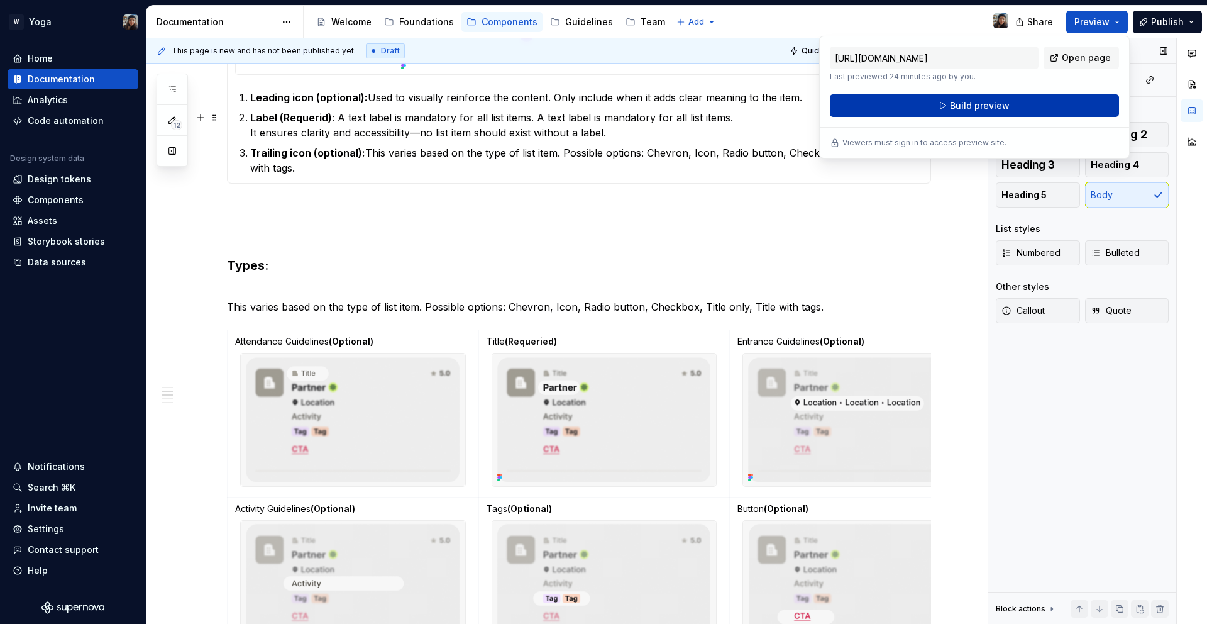
click at [964, 111] on span "Build preview" at bounding box center [980, 105] width 60 height 13
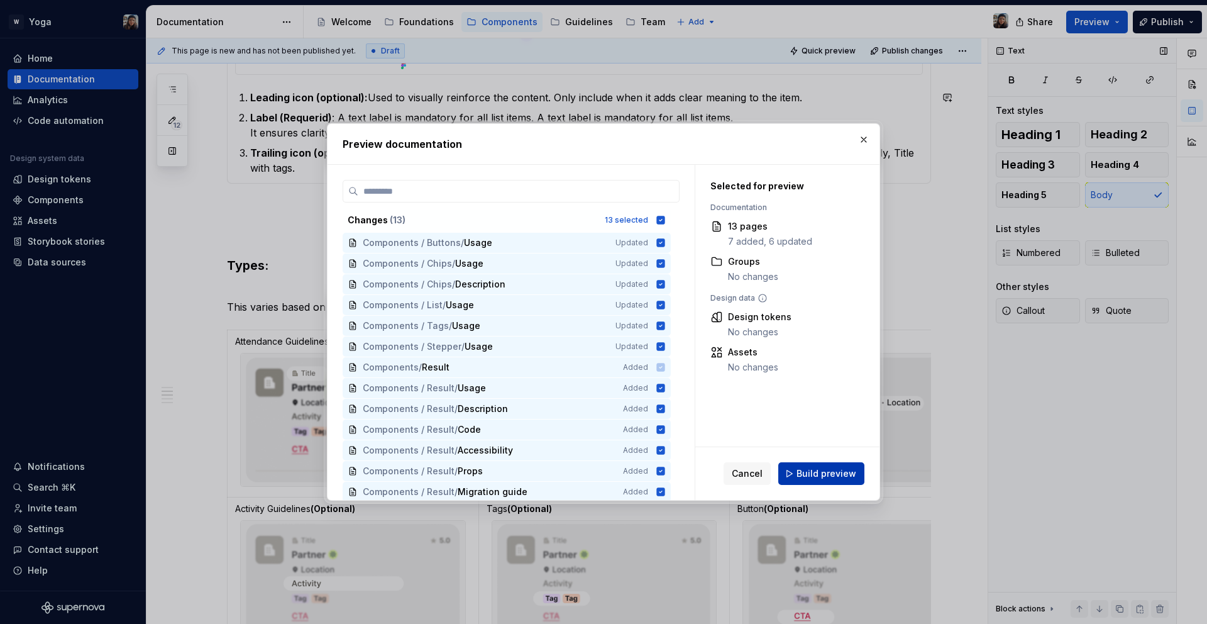
click at [807, 481] on button "Build preview" at bounding box center [821, 473] width 86 height 23
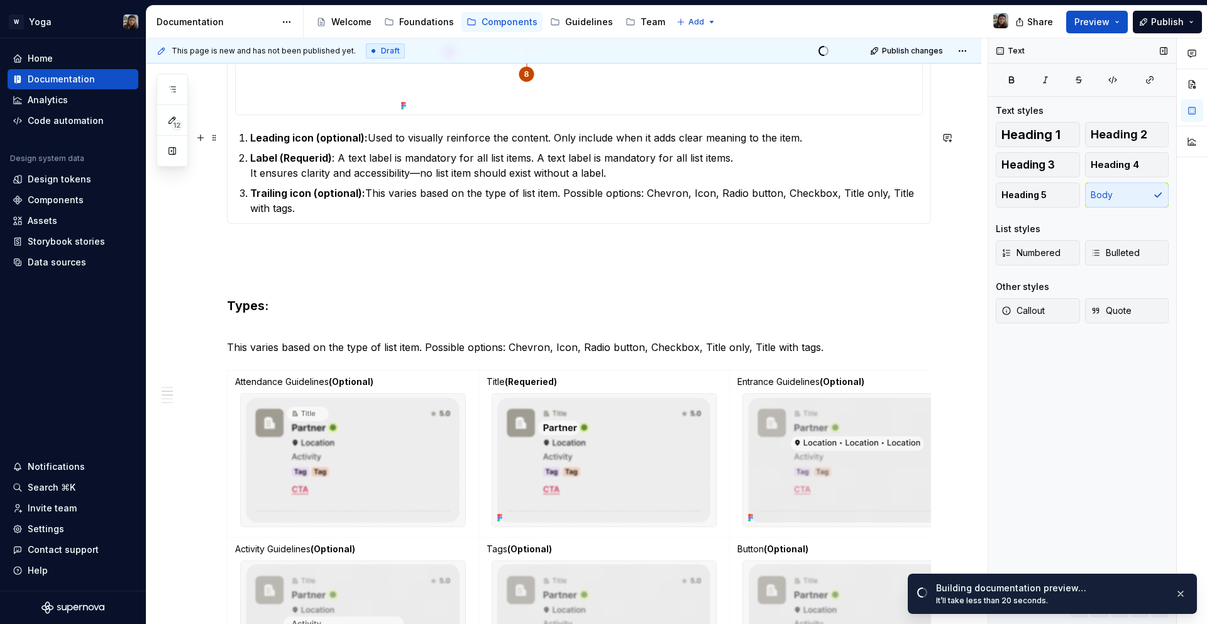
scroll to position [660, 0]
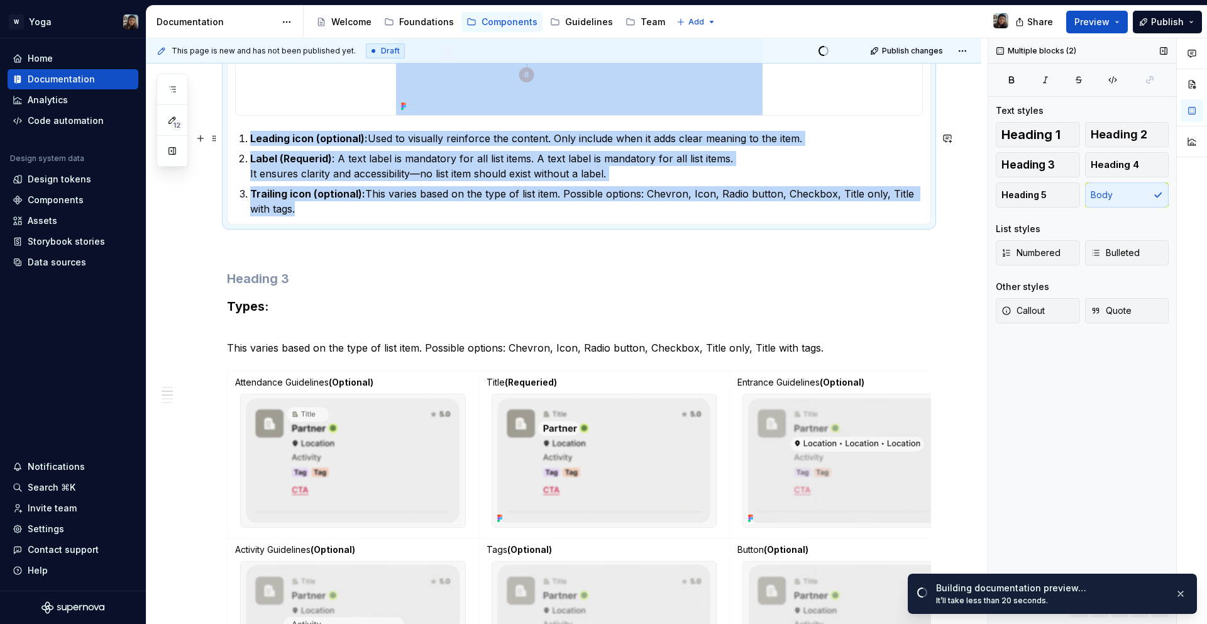
drag, startPoint x: 255, startPoint y: 177, endPoint x: 226, endPoint y: 143, distance: 43.7
click at [227, 143] on div "Leading icon (optional): Used to visually reinforce the content. Only include w…" at bounding box center [579, 45] width 704 height 357
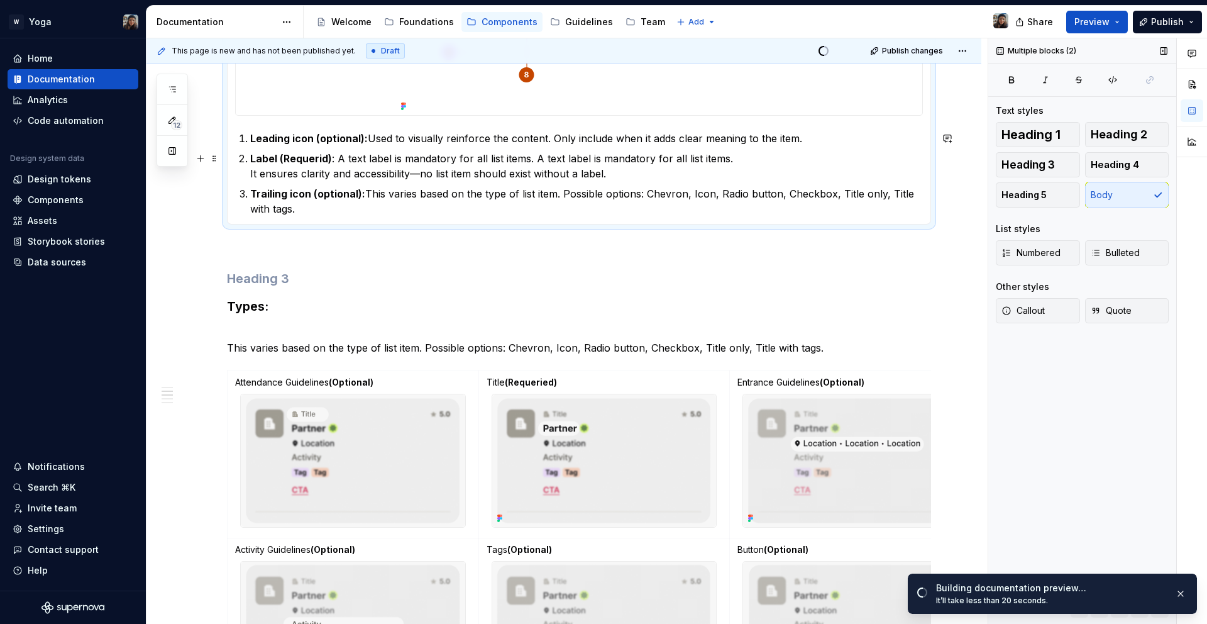
drag, startPoint x: 314, startPoint y: 177, endPoint x: 317, endPoint y: 202, distance: 25.3
click at [314, 177] on p "Label (Requerid) : A text label is mandatory for all list items. A text label i…" at bounding box center [586, 166] width 673 height 30
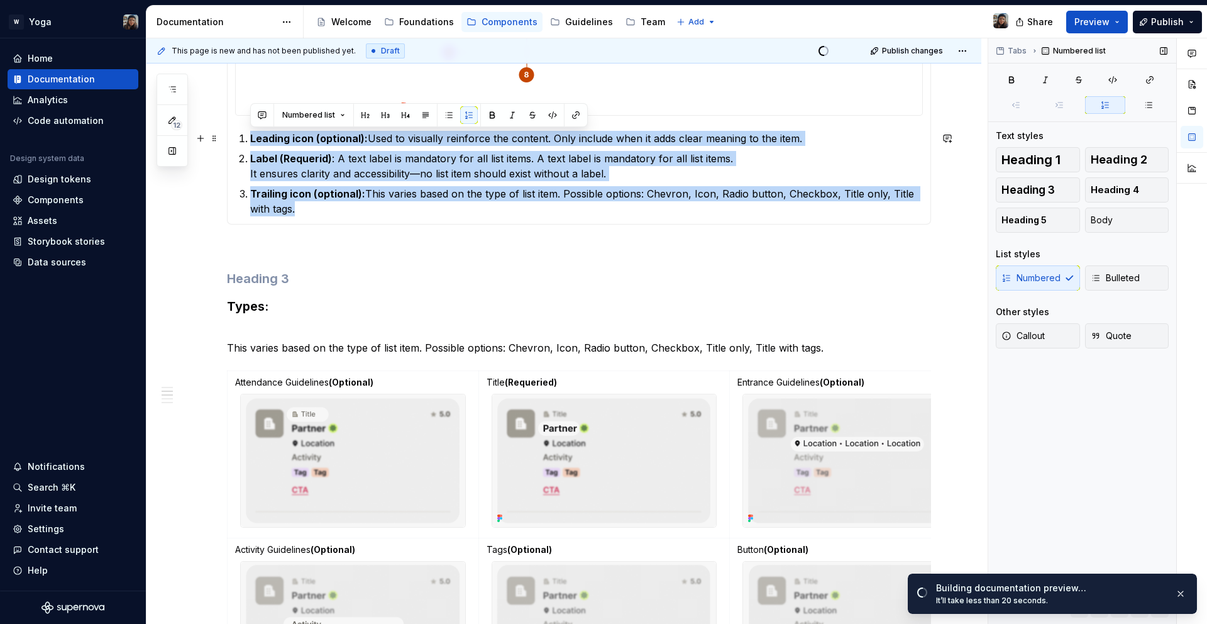
drag, startPoint x: 317, startPoint y: 206, endPoint x: 250, endPoint y: 131, distance: 100.1
click at [250, 131] on ol "Leading icon (optional): Used to visually reinforce the content. Only include w…" at bounding box center [586, 173] width 673 height 85
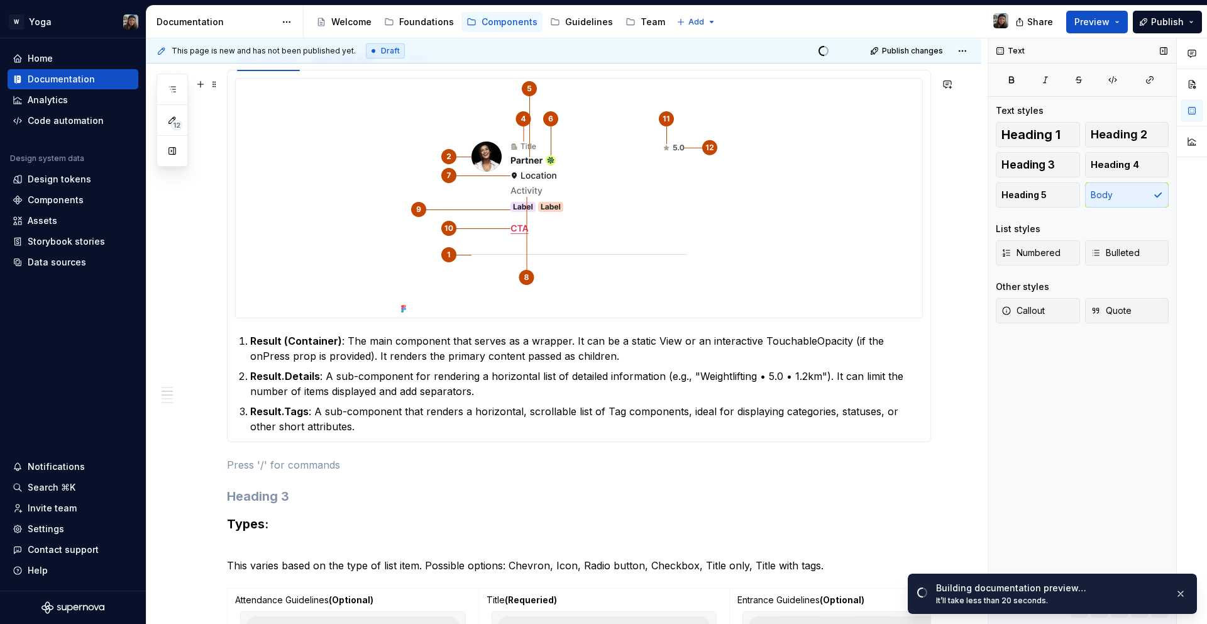
scroll to position [443, 0]
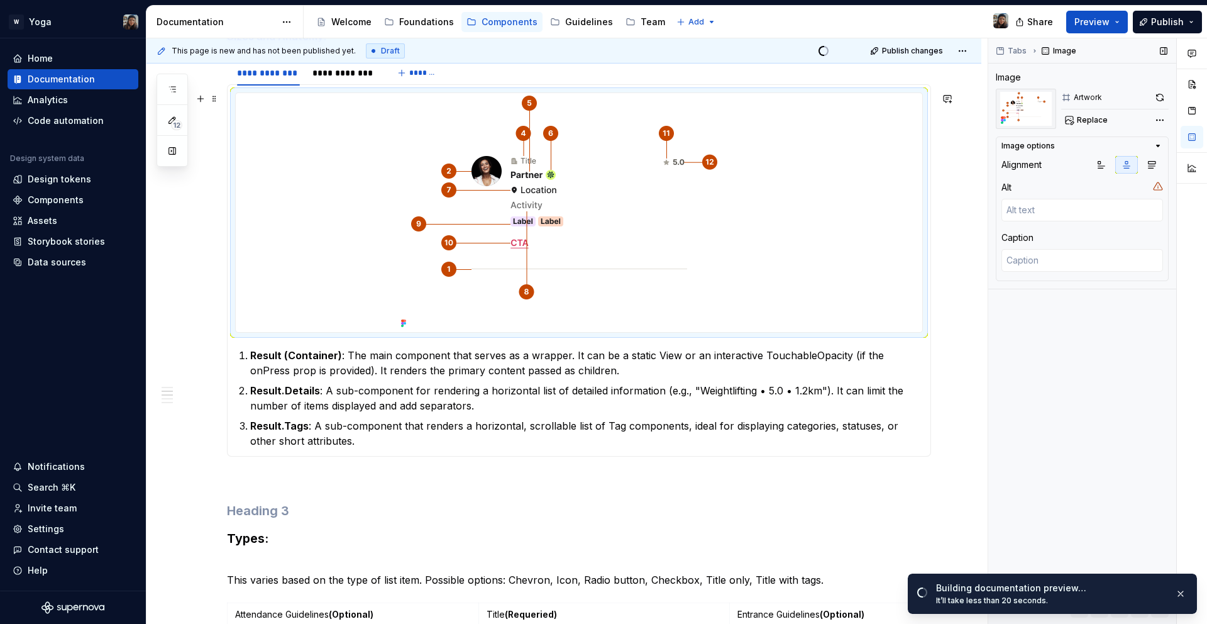
click at [473, 258] on img at bounding box center [579, 212] width 366 height 239
click at [394, 249] on div at bounding box center [579, 212] width 686 height 239
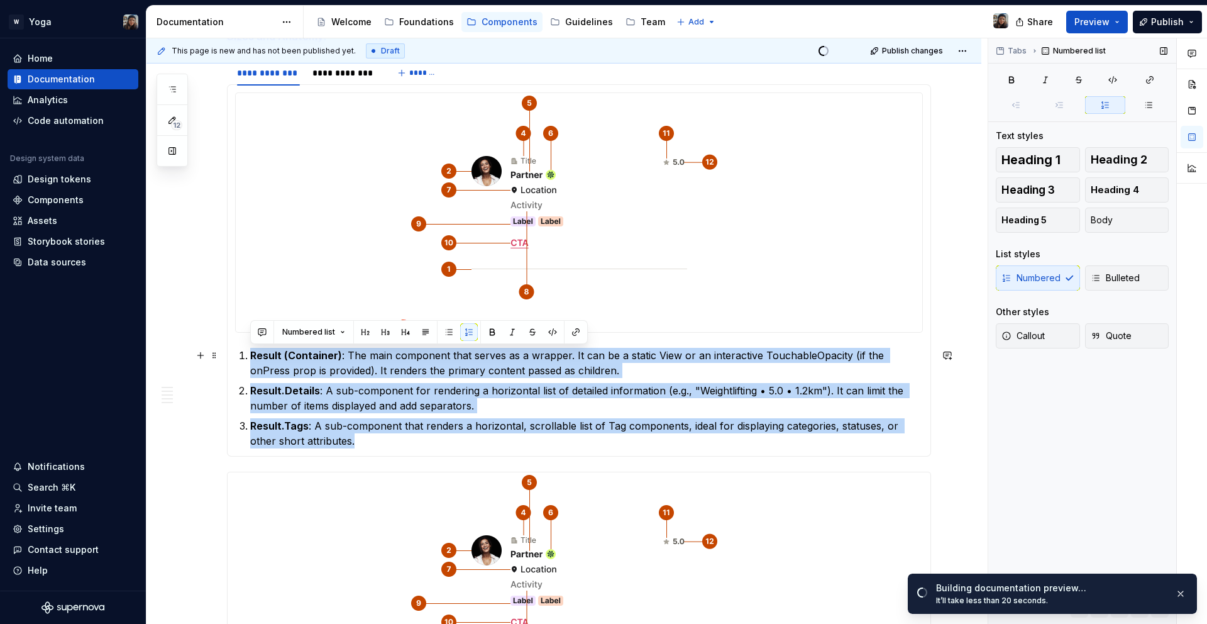
drag, startPoint x: 332, startPoint y: 448, endPoint x: 231, endPoint y: 356, distance: 136.2
click at [231, 356] on div "Result (Container) : The main component that serves as a wrapper. It can be a s…" at bounding box center [579, 270] width 704 height 372
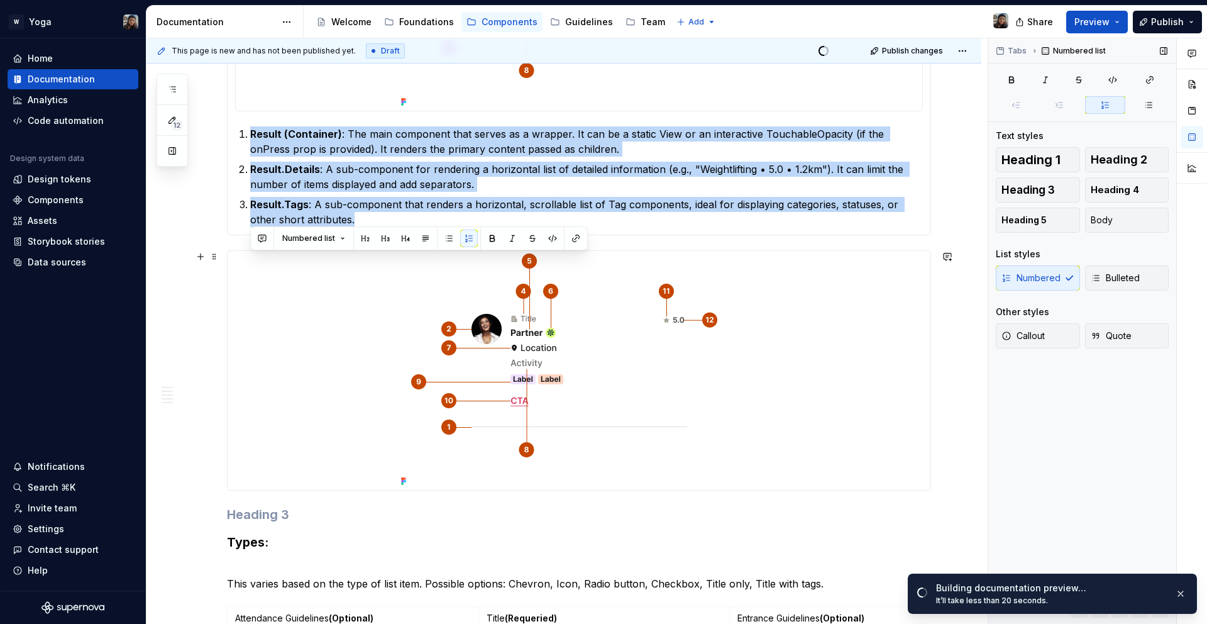
scroll to position [734, 0]
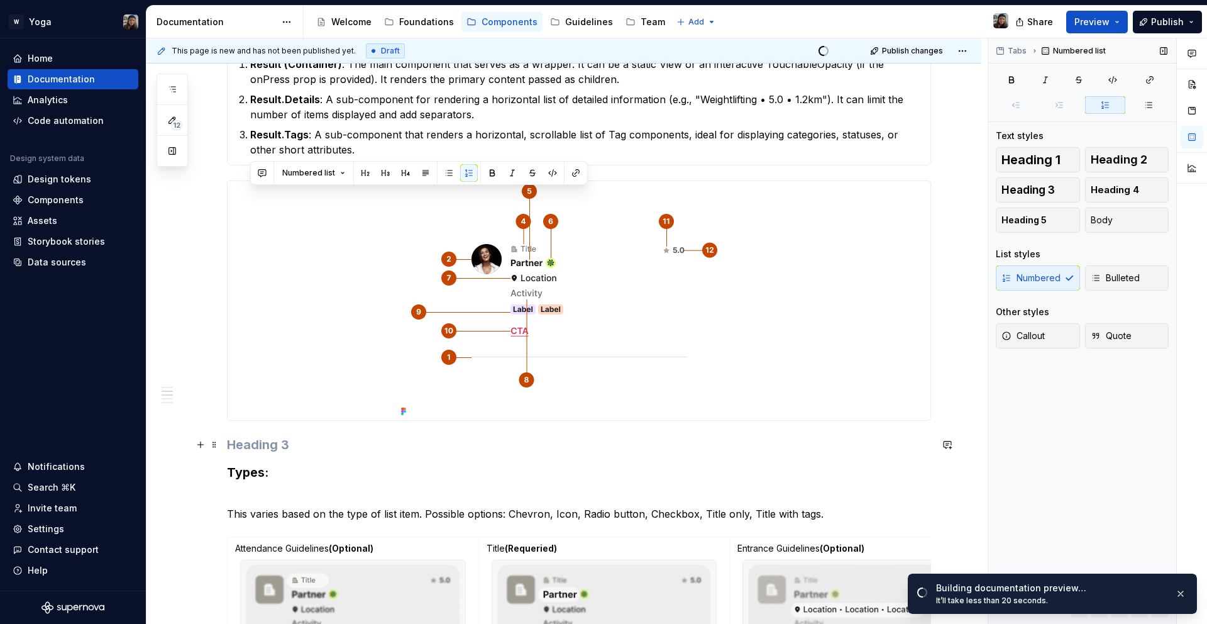
click at [275, 436] on h3 at bounding box center [579, 445] width 704 height 18
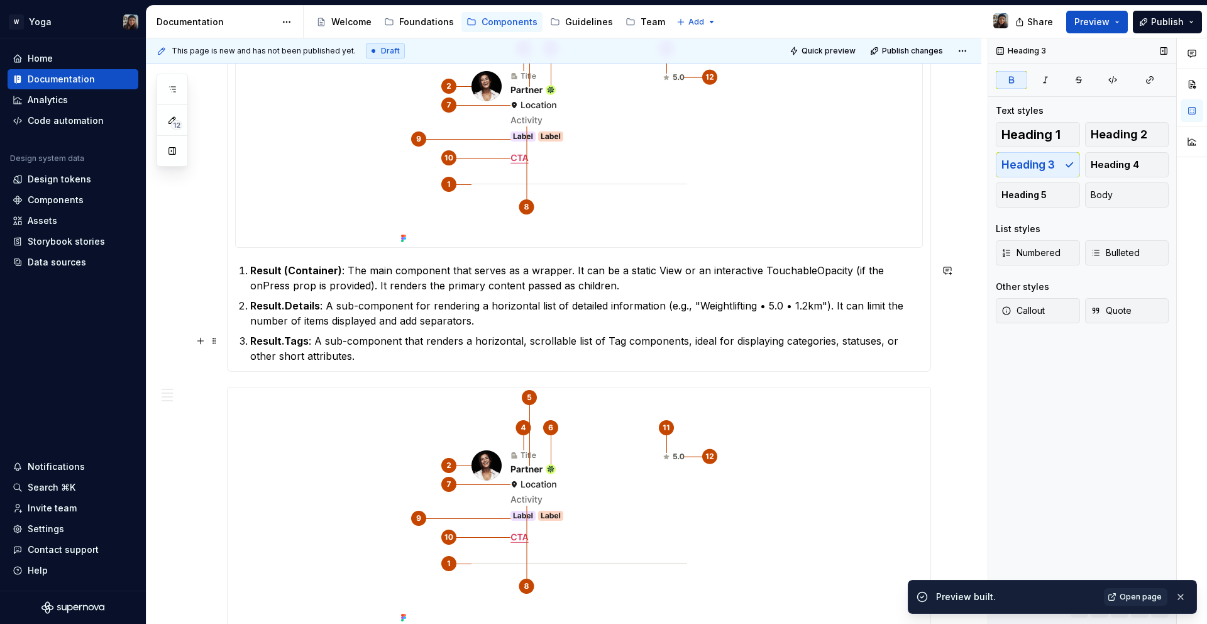
scroll to position [333, 0]
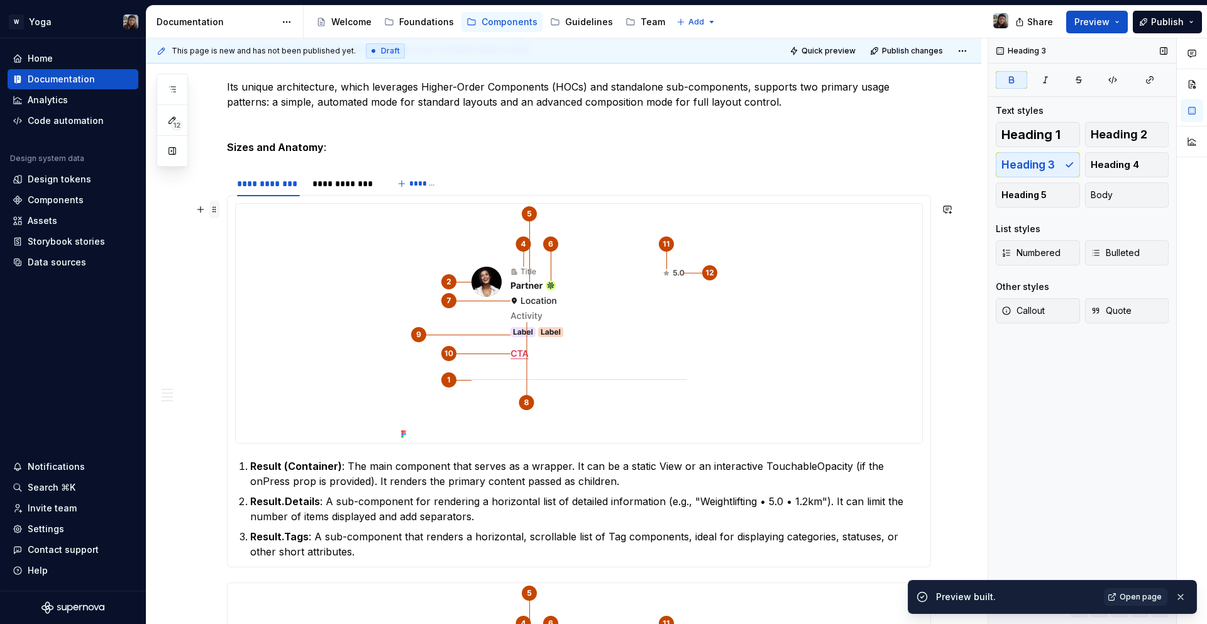
click at [218, 202] on span at bounding box center [214, 210] width 10 height 18
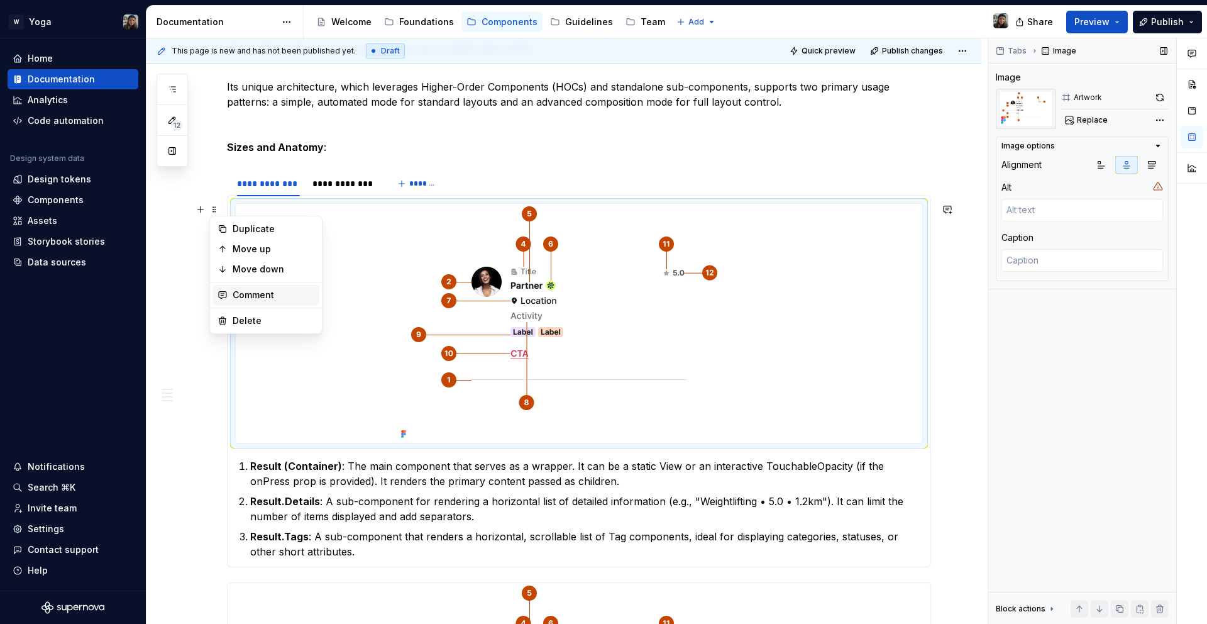
click at [241, 304] on div "Comment" at bounding box center [265, 295] width 107 height 20
click at [241, 317] on div at bounding box center [579, 323] width 686 height 239
click at [218, 213] on span at bounding box center [214, 210] width 10 height 18
click at [277, 314] on div "Delete" at bounding box center [274, 320] width 82 height 13
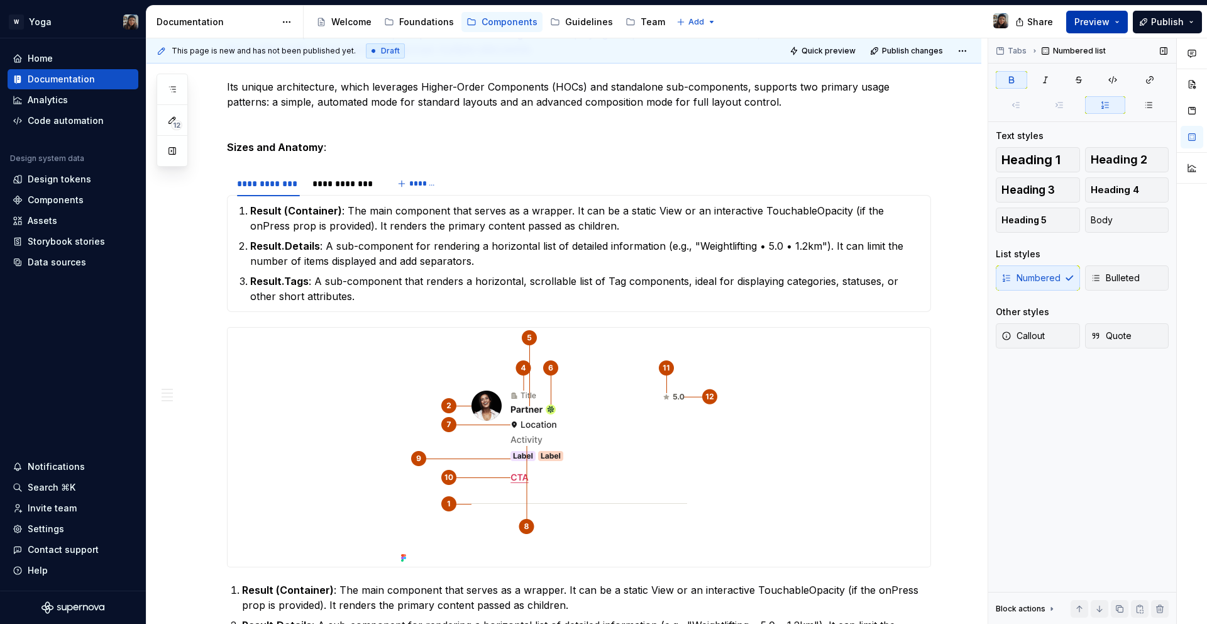
click at [1096, 23] on span "Preview" at bounding box center [1091, 22] width 35 height 13
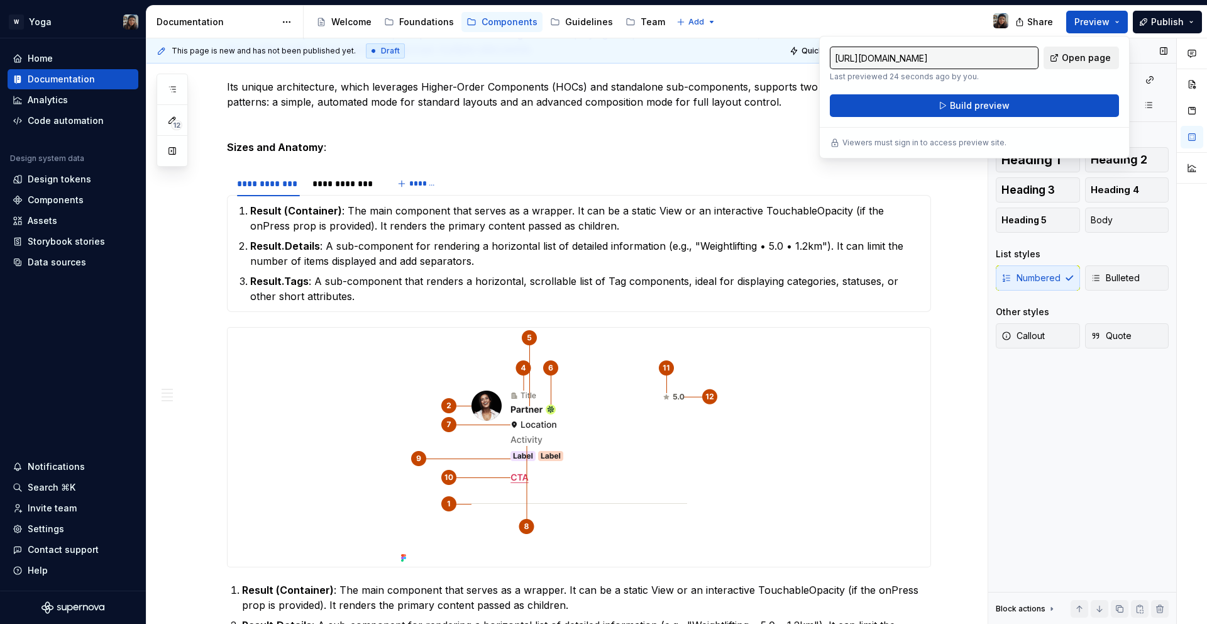
click at [1103, 58] on span "Open page" at bounding box center [1086, 58] width 49 height 13
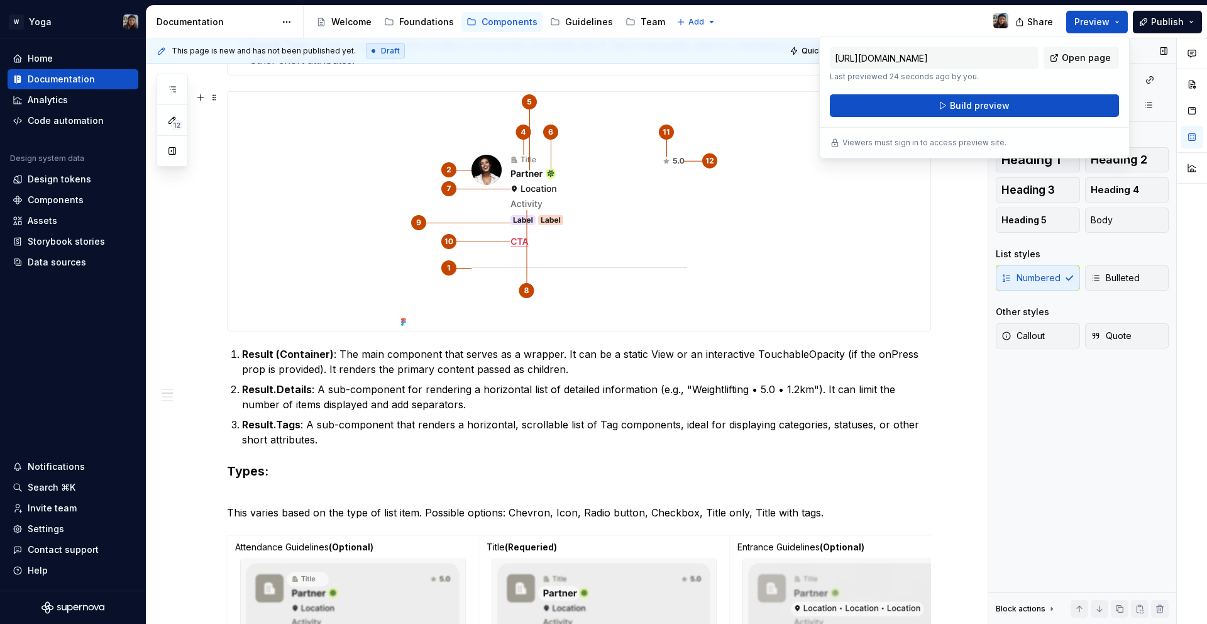
scroll to position [589, 0]
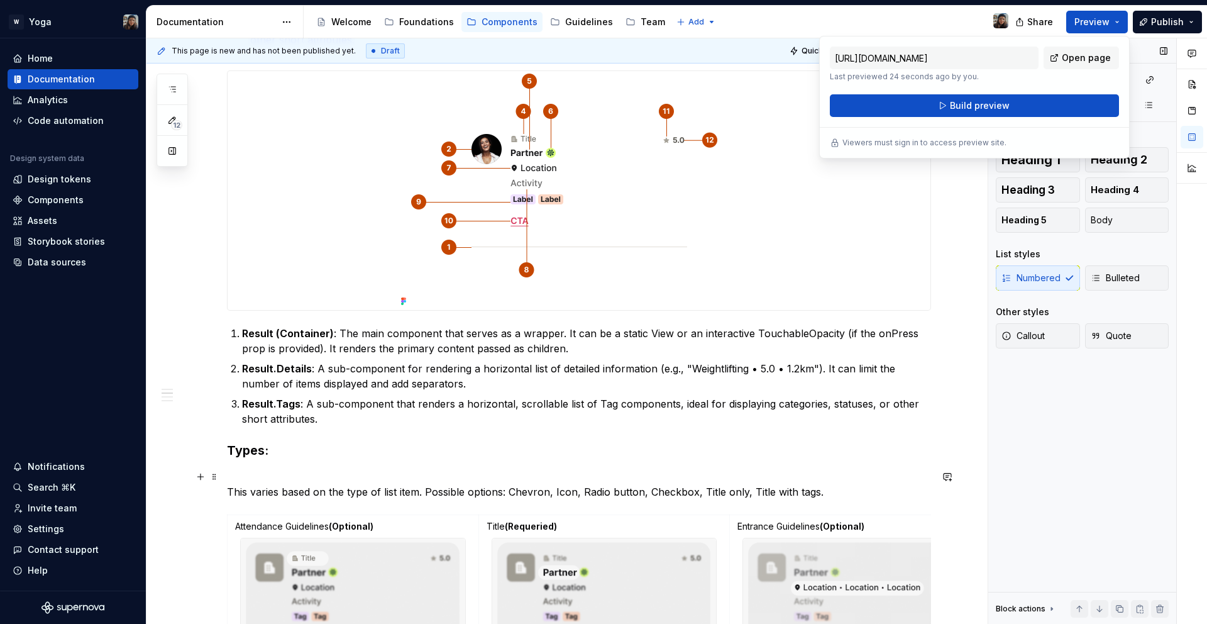
click at [277, 492] on p "This varies based on the type of list item. Possible options: Chevron, Icon, Ra…" at bounding box center [579, 484] width 704 height 30
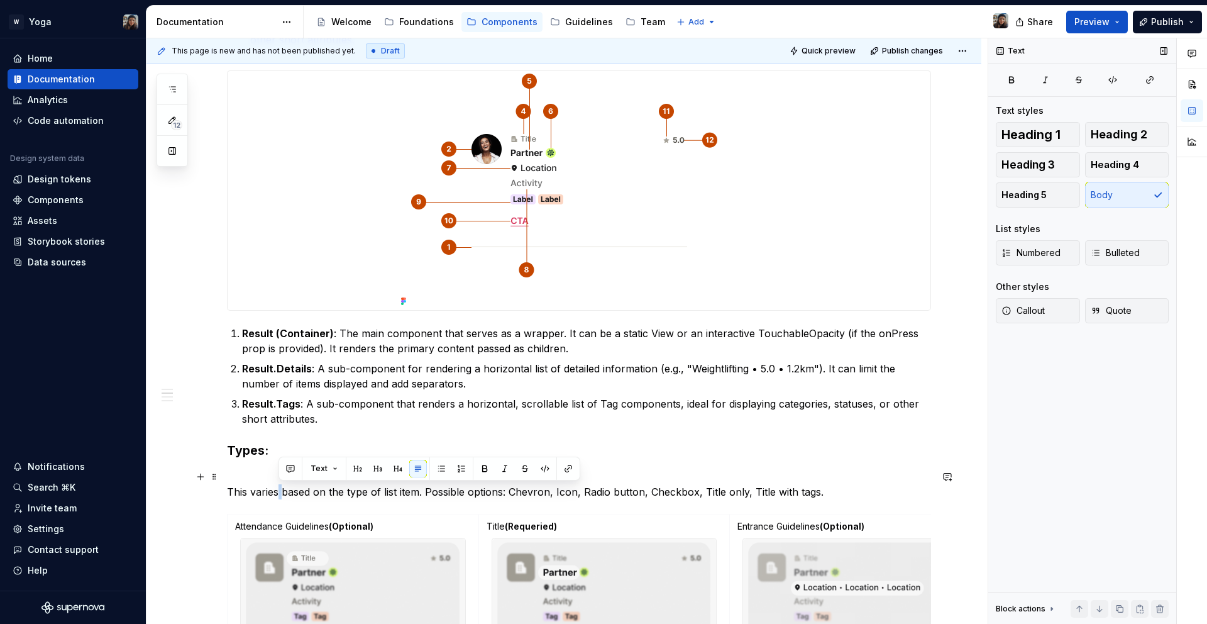
click at [277, 492] on p "This varies based on the type of list item. Possible options: Chevron, Icon, Ra…" at bounding box center [579, 484] width 704 height 30
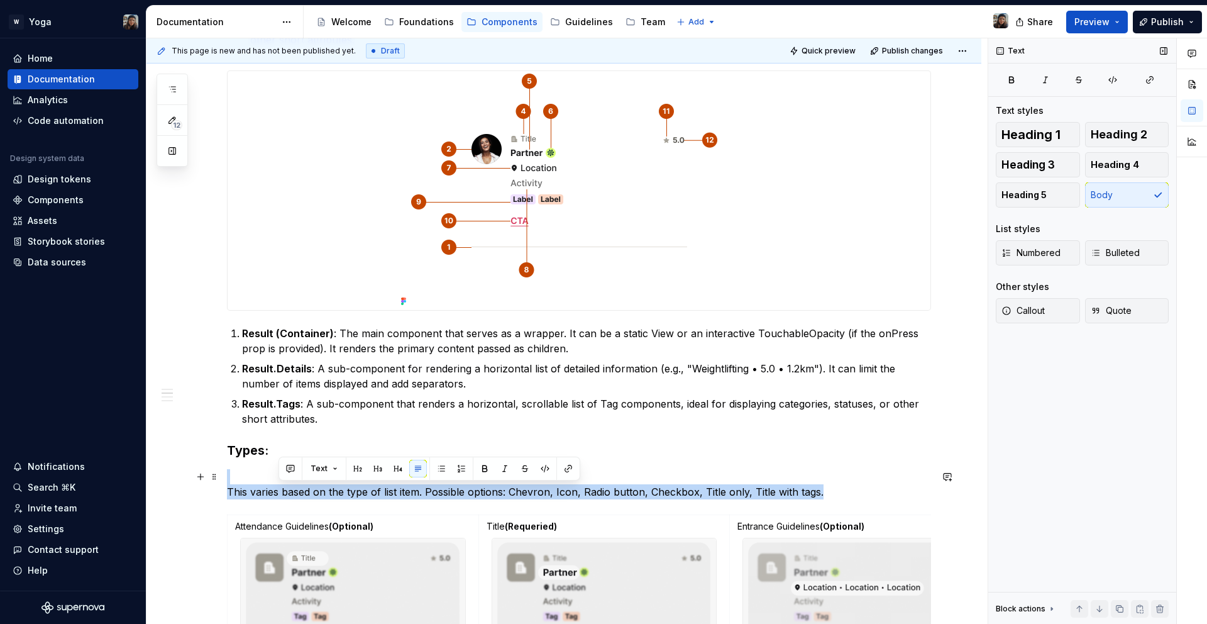
click at [277, 492] on p "This varies based on the type of list item. Possible options: Chevron, Icon, Ra…" at bounding box center [579, 484] width 704 height 30
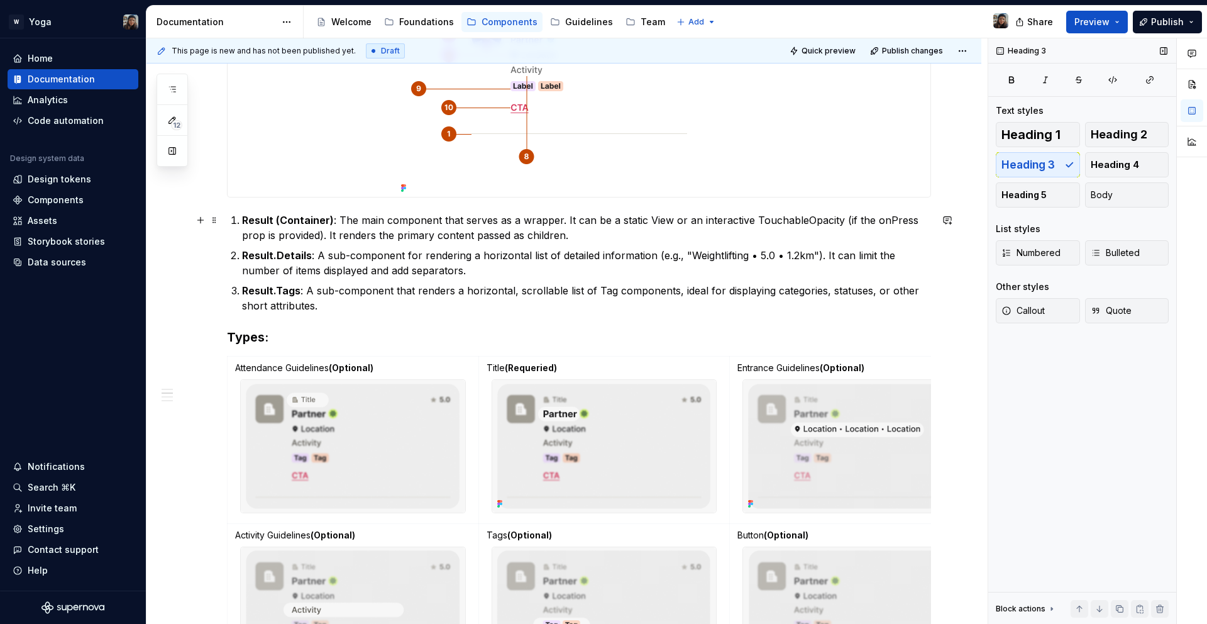
scroll to position [499, 0]
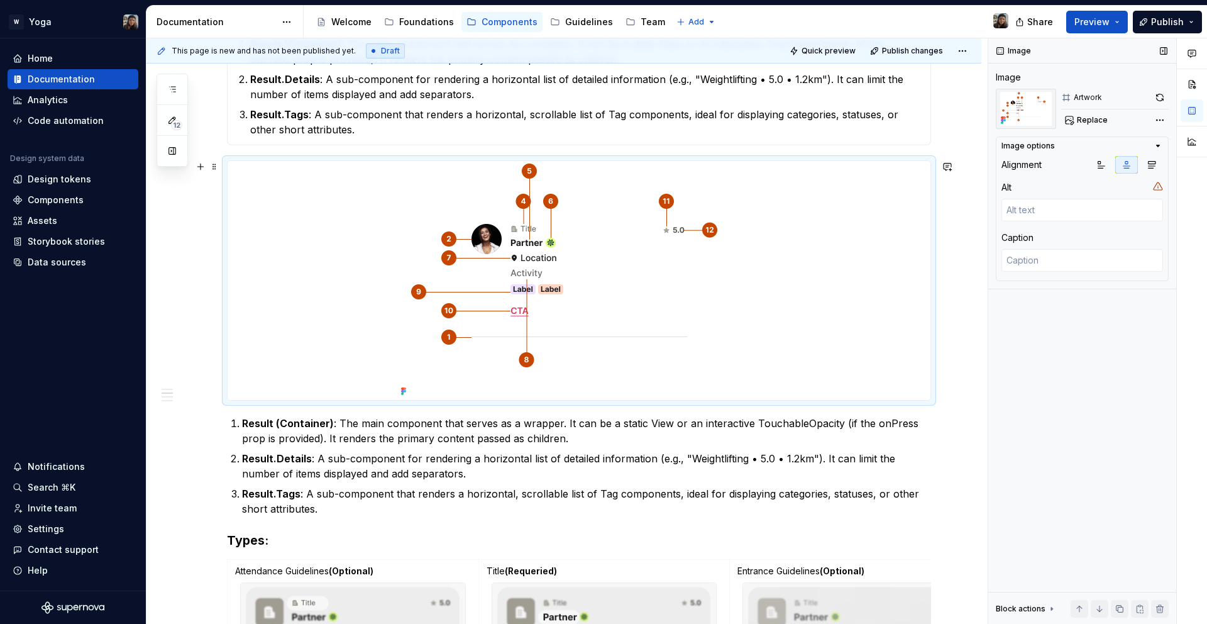
click at [495, 282] on img at bounding box center [579, 280] width 366 height 239
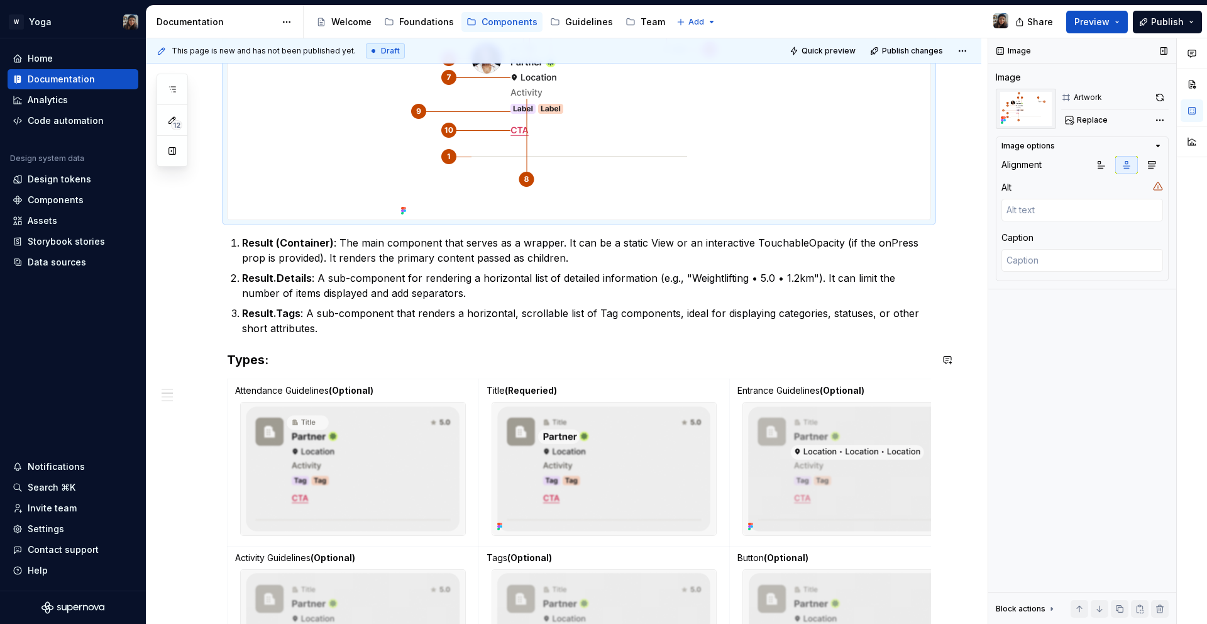
scroll to position [183, 0]
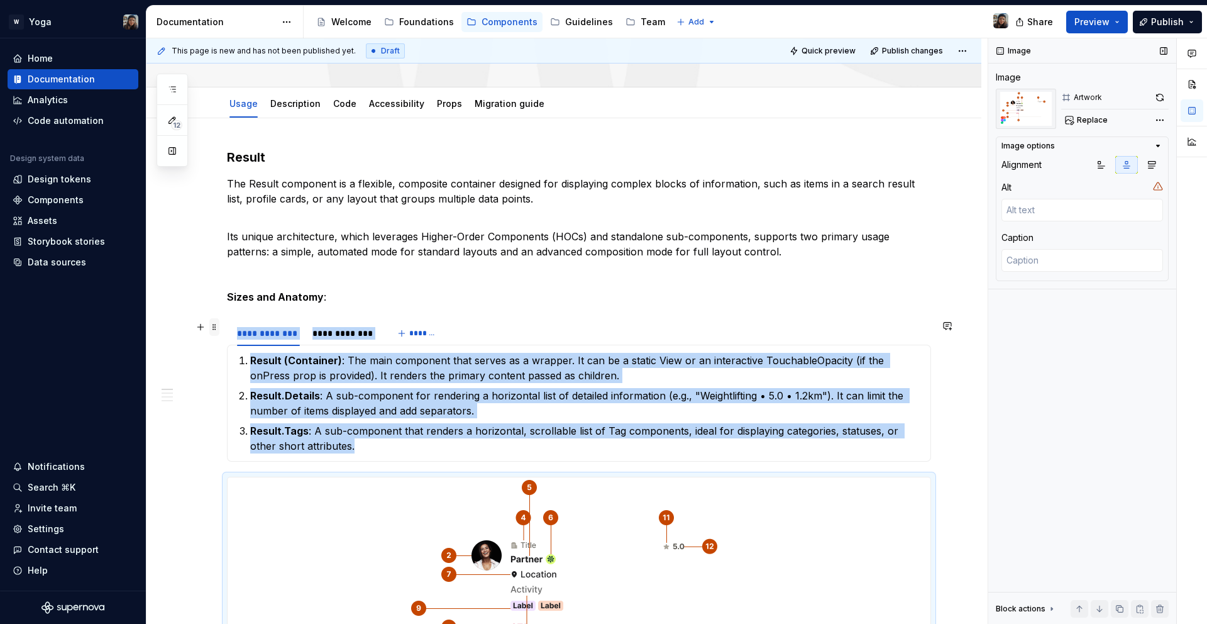
click at [212, 328] on span at bounding box center [214, 327] width 10 height 18
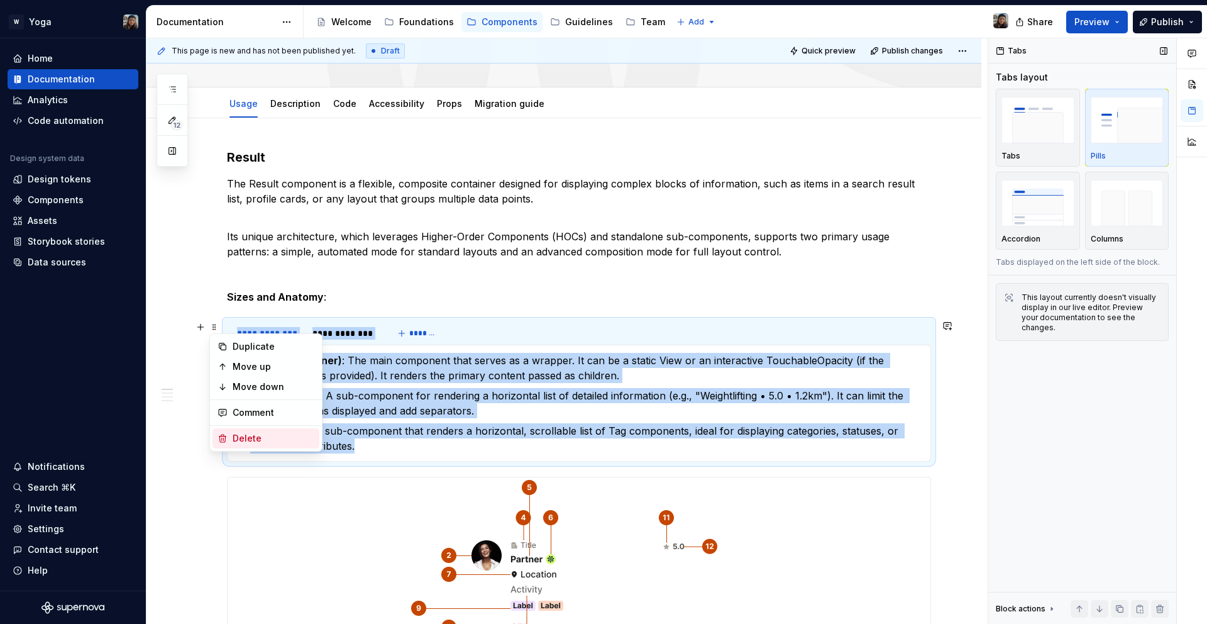
click at [256, 436] on div "Delete" at bounding box center [274, 438] width 82 height 13
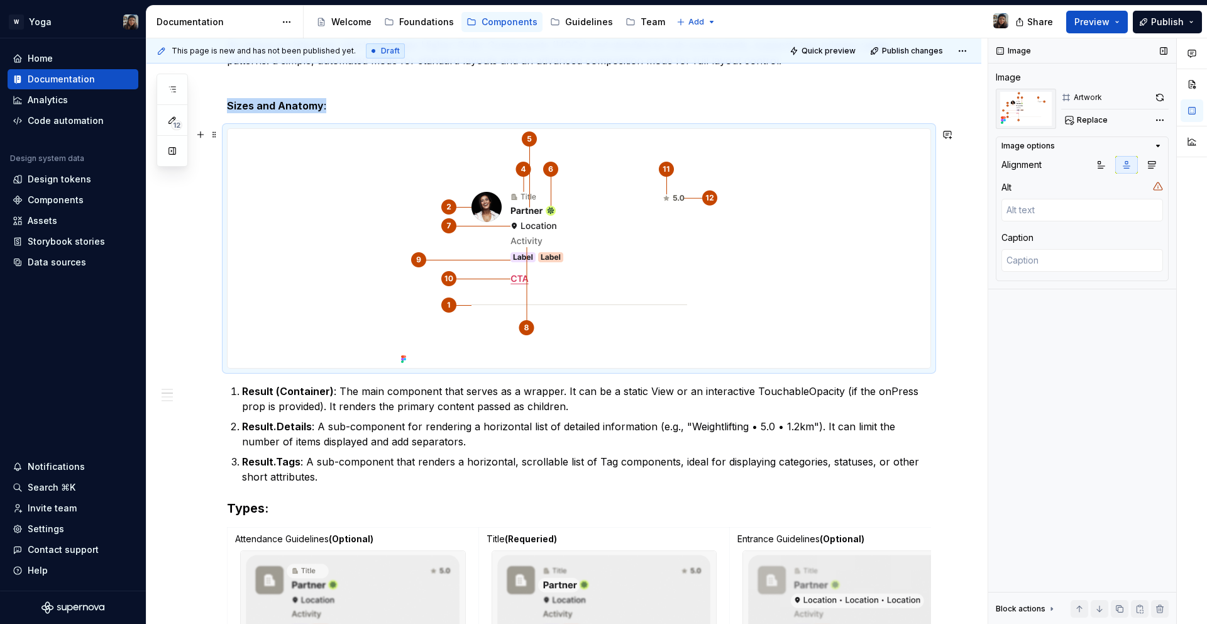
scroll to position [373, 0]
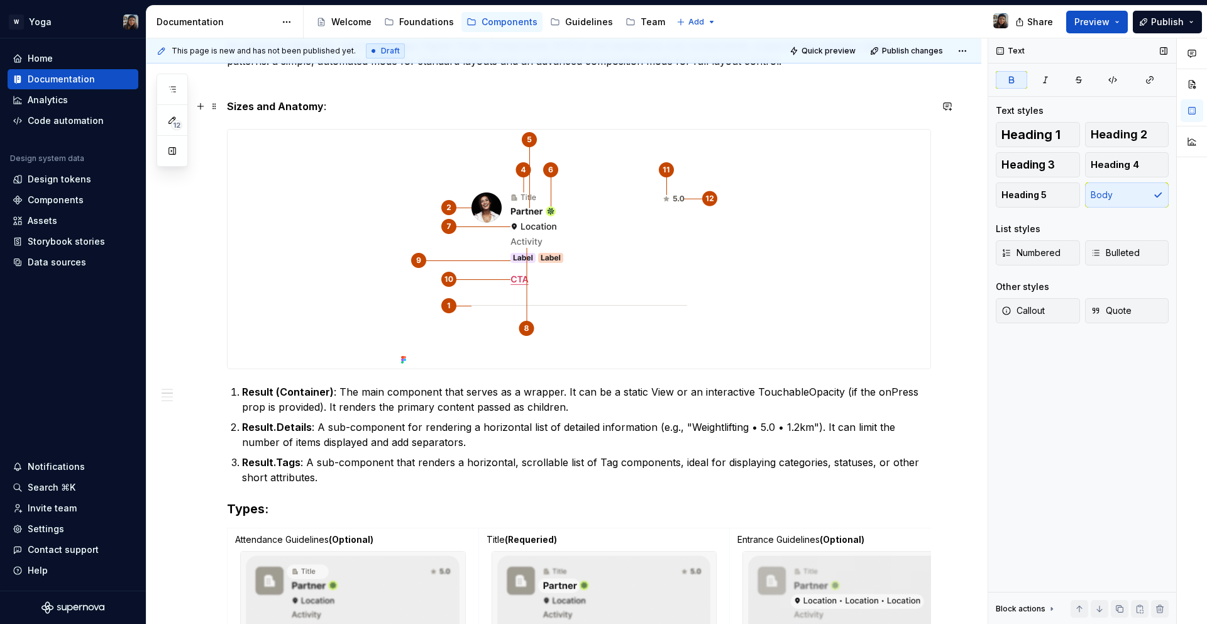
click at [258, 107] on strong "Sizes and Anatomy" at bounding box center [275, 106] width 97 height 13
click at [1100, 16] on span "Preview" at bounding box center [1091, 22] width 35 height 13
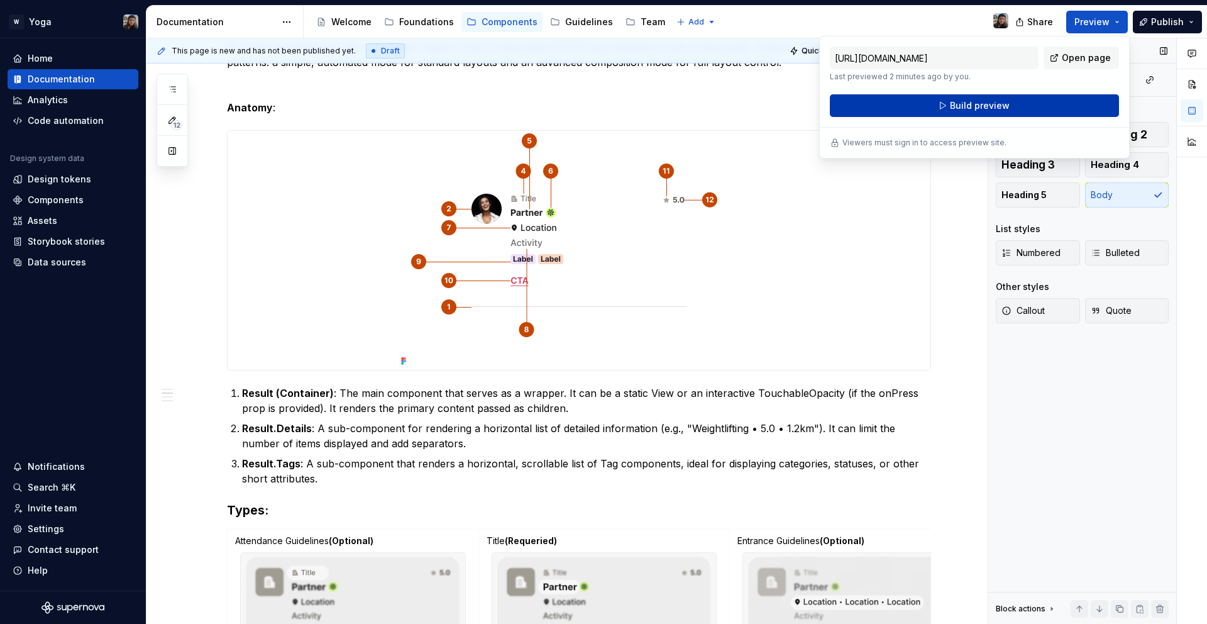
click at [1013, 107] on button "Build preview" at bounding box center [974, 105] width 289 height 23
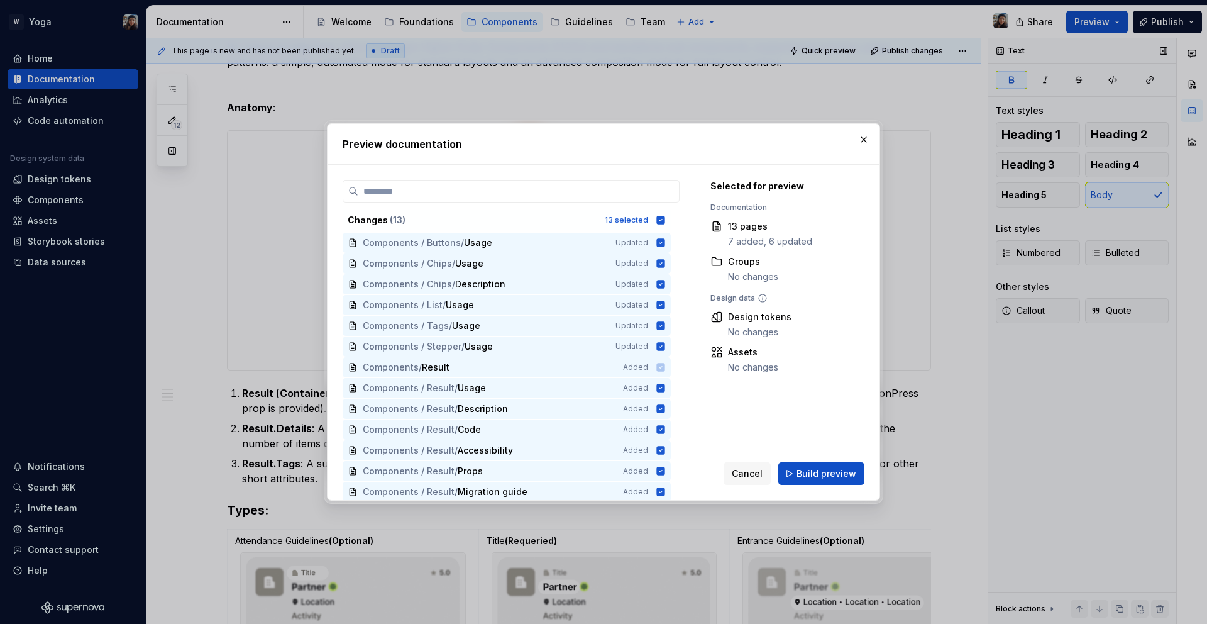
click at [828, 460] on div "Cancel Build preview" at bounding box center [787, 473] width 184 height 53
click at [828, 462] on button "Build preview" at bounding box center [821, 473] width 86 height 23
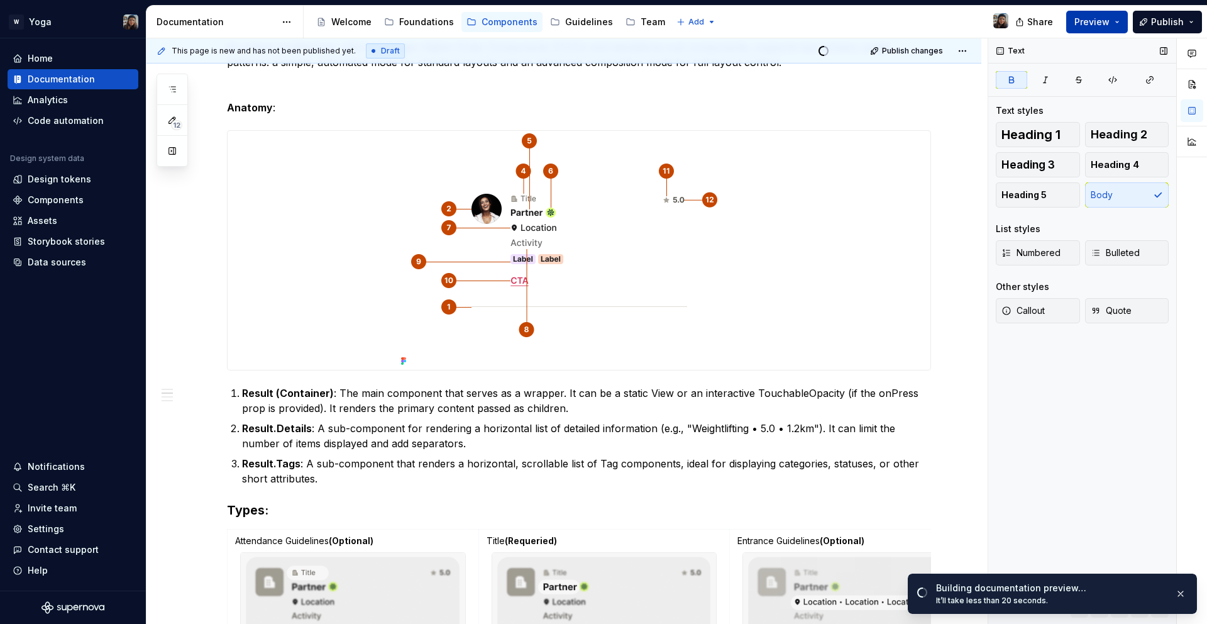
click at [1099, 31] on button "Preview" at bounding box center [1097, 22] width 62 height 23
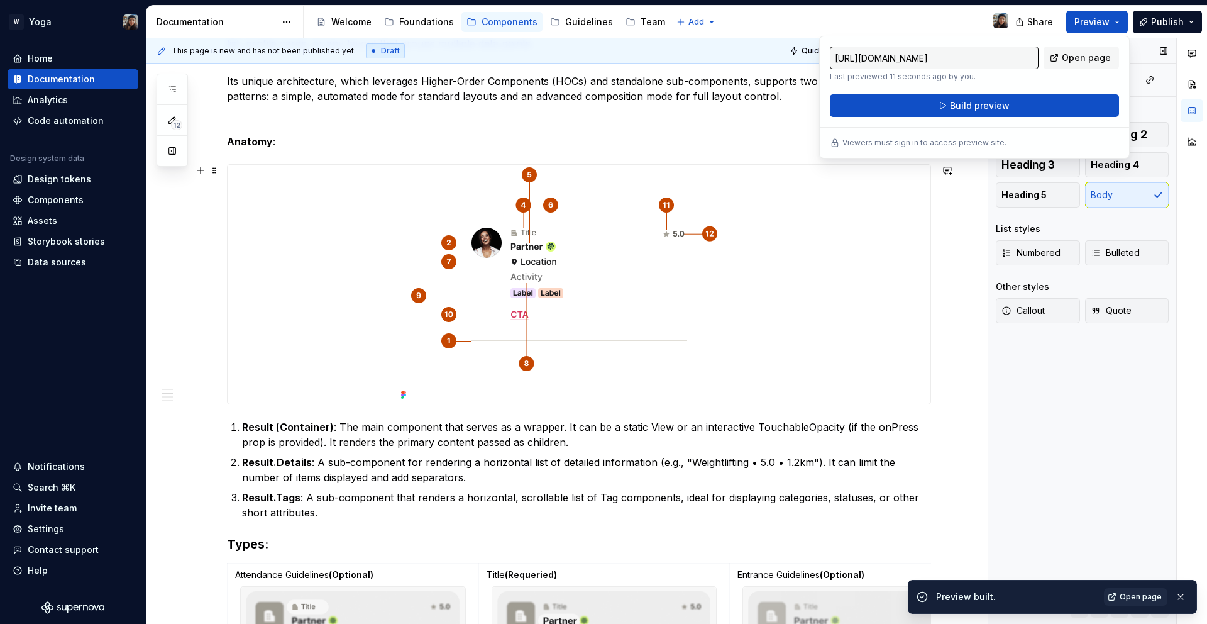
scroll to position [328, 0]
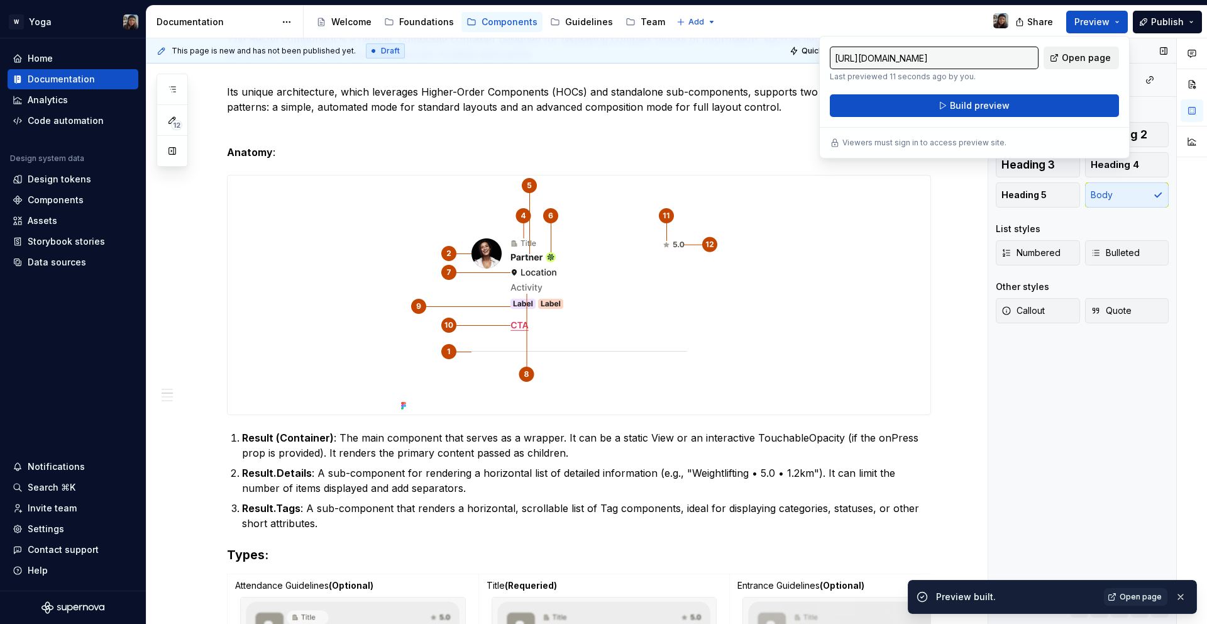
click at [1071, 54] on span "Open page" at bounding box center [1086, 58] width 49 height 13
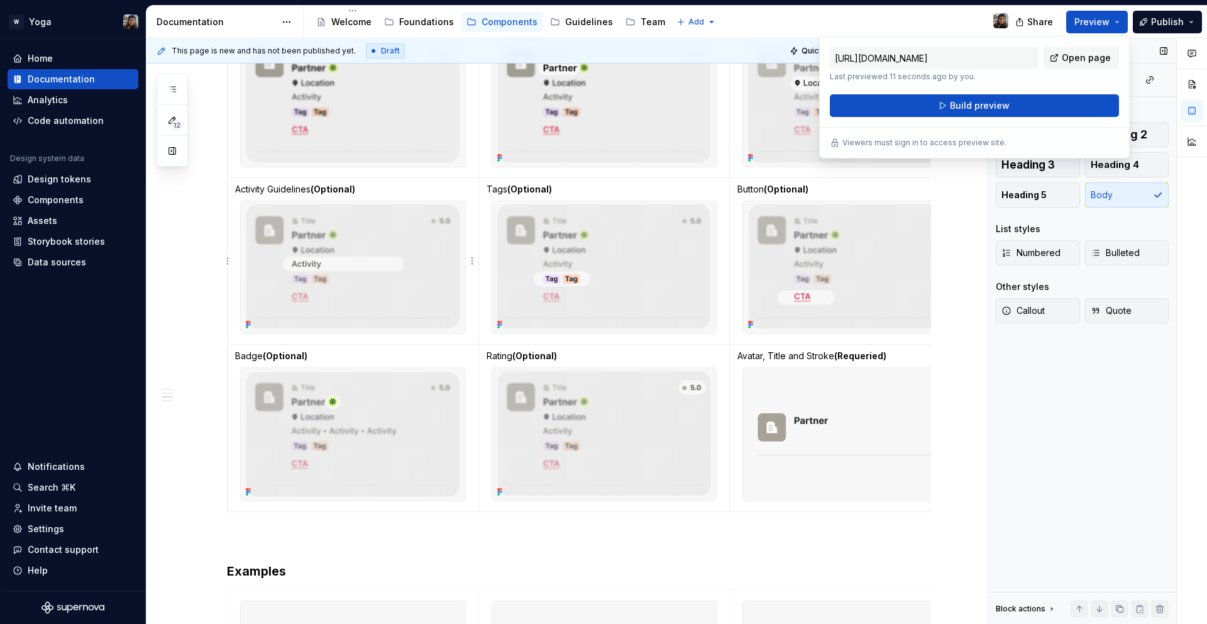
scroll to position [869, 0]
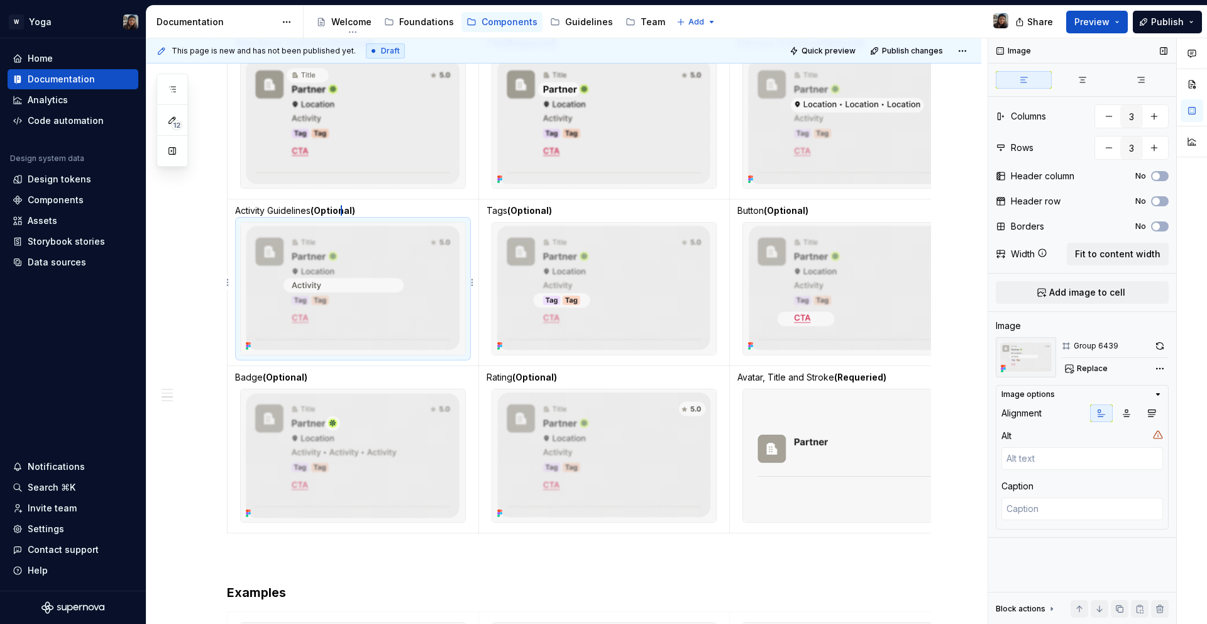
click at [346, 199] on td "Activity Guidelines (Optional)" at bounding box center [353, 282] width 251 height 167
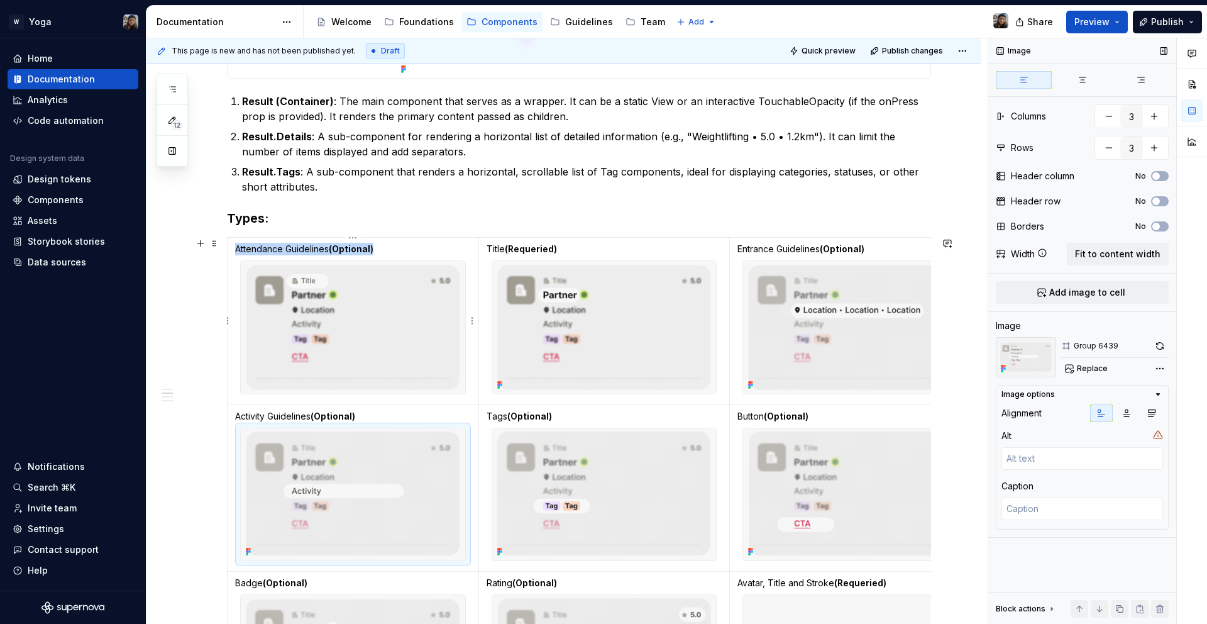
click at [358, 304] on img at bounding box center [353, 327] width 224 height 133
click at [345, 476] on img at bounding box center [353, 494] width 224 height 133
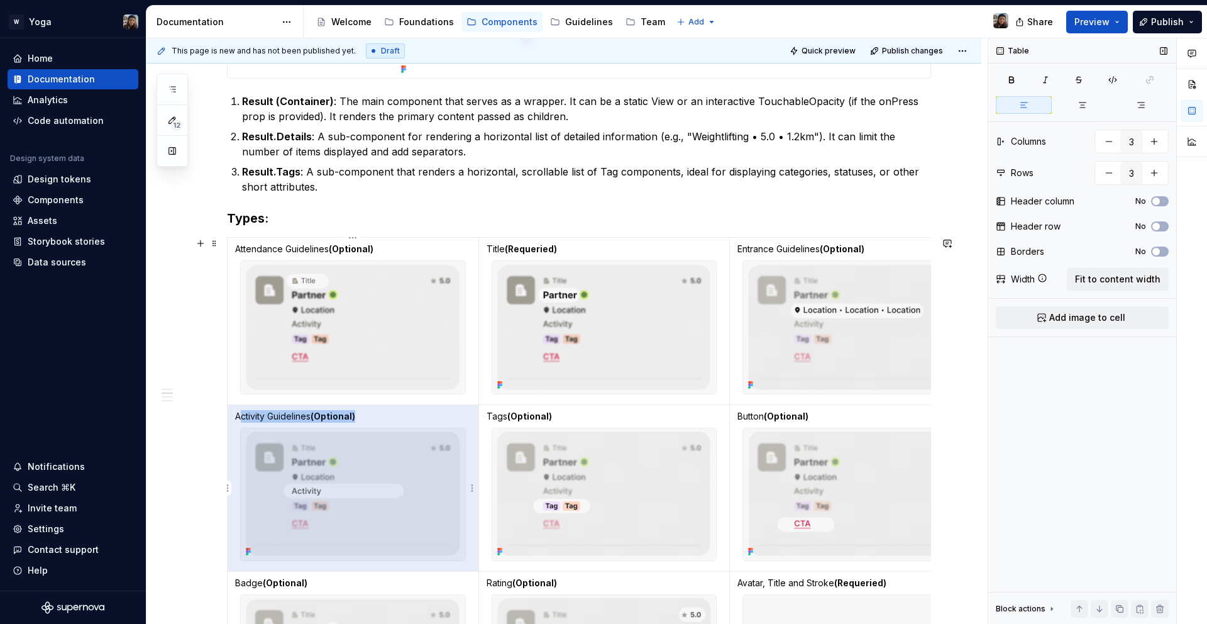
drag, startPoint x: 362, startPoint y: 416, endPoint x: 237, endPoint y: 419, distance: 125.1
click at [238, 419] on p "Activity Guidelines (Optional)" at bounding box center [353, 416] width 236 height 13
click at [237, 419] on p "Activity Guidelines (Optional)" at bounding box center [353, 416] width 236 height 13
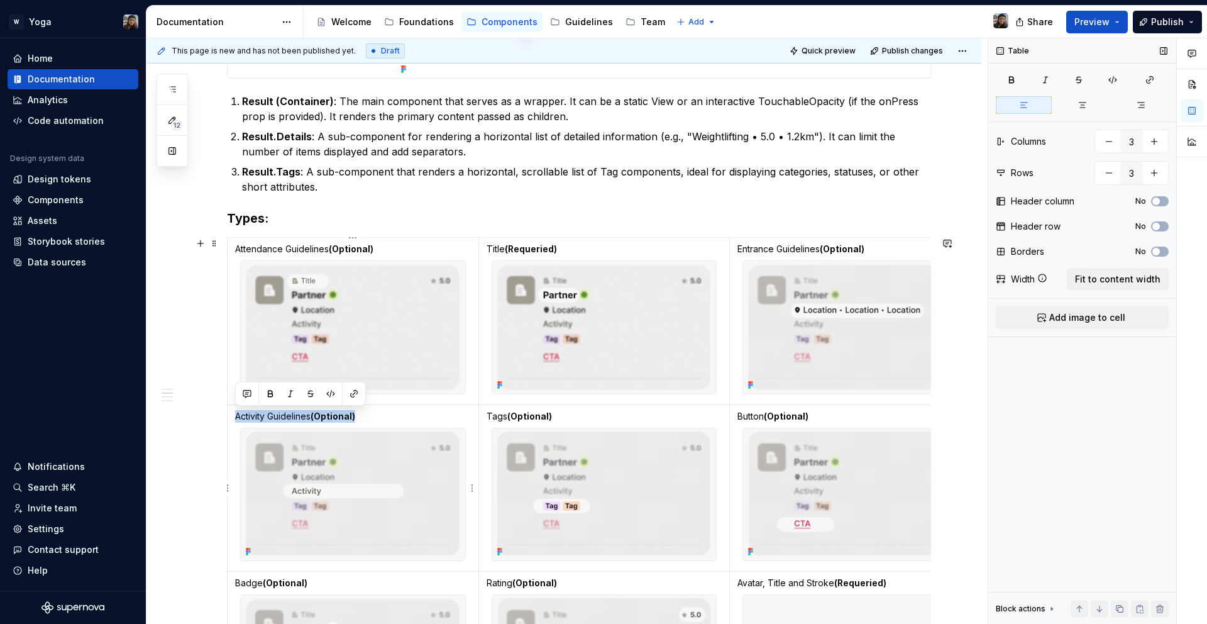
drag, startPoint x: 236, startPoint y: 419, endPoint x: 397, endPoint y: 412, distance: 161.1
click at [397, 412] on p "Activity Guidelines (Optional)" at bounding box center [353, 416] width 236 height 13
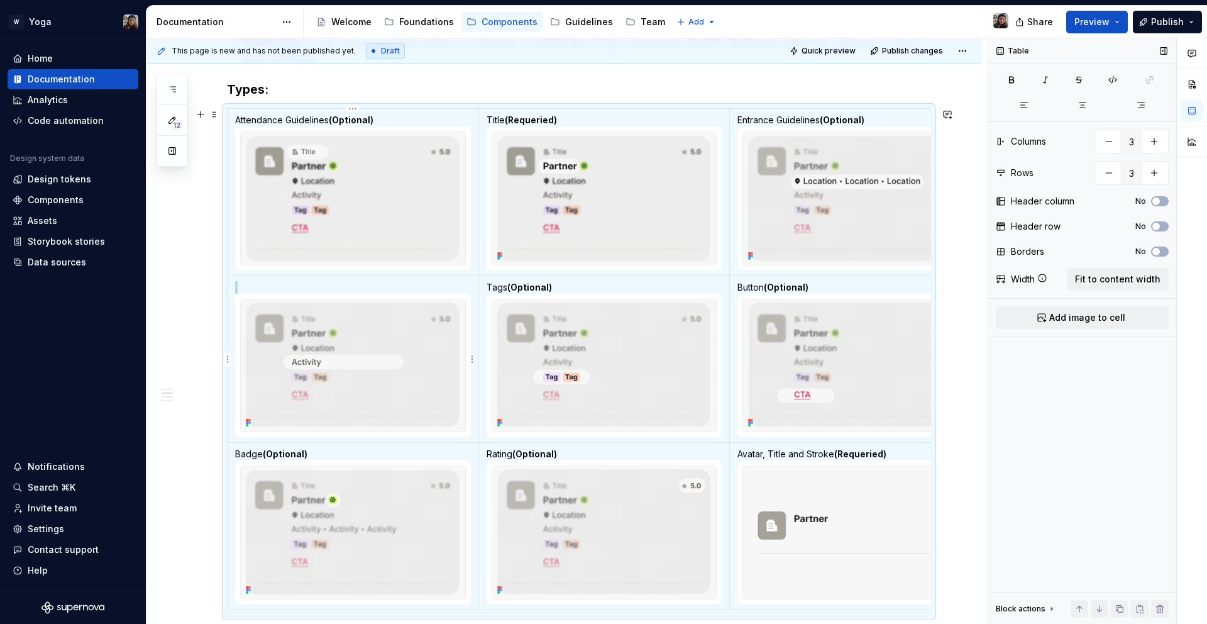
click at [373, 376] on img at bounding box center [353, 365] width 224 height 133
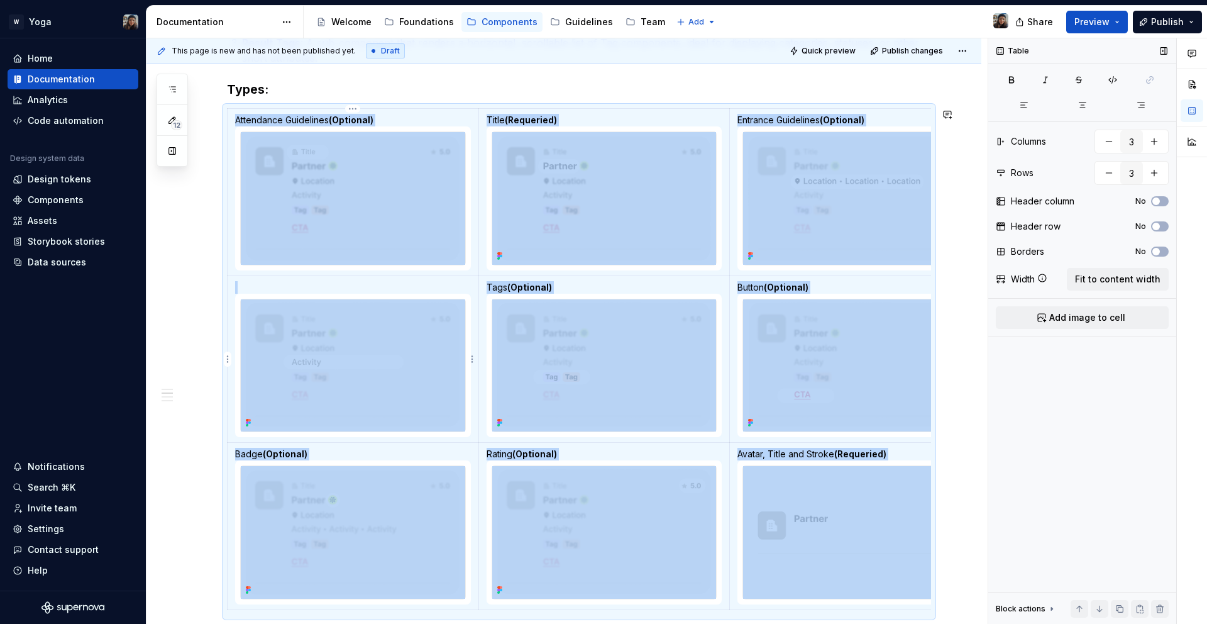
scroll to position [823, 0]
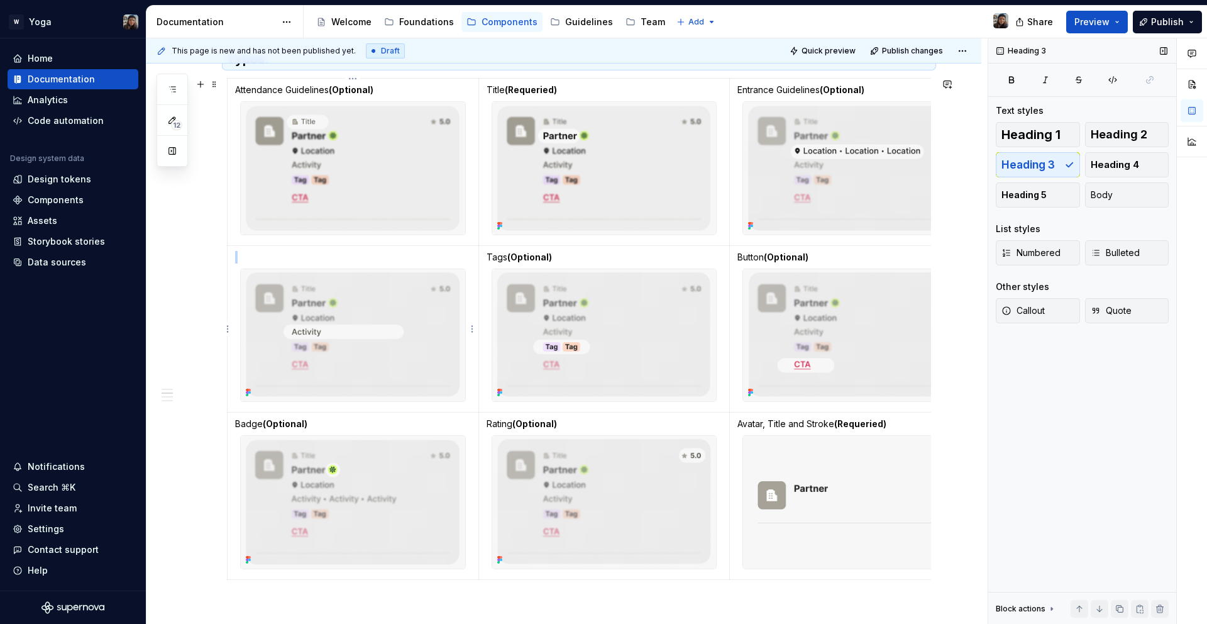
click at [390, 316] on img at bounding box center [353, 335] width 224 height 133
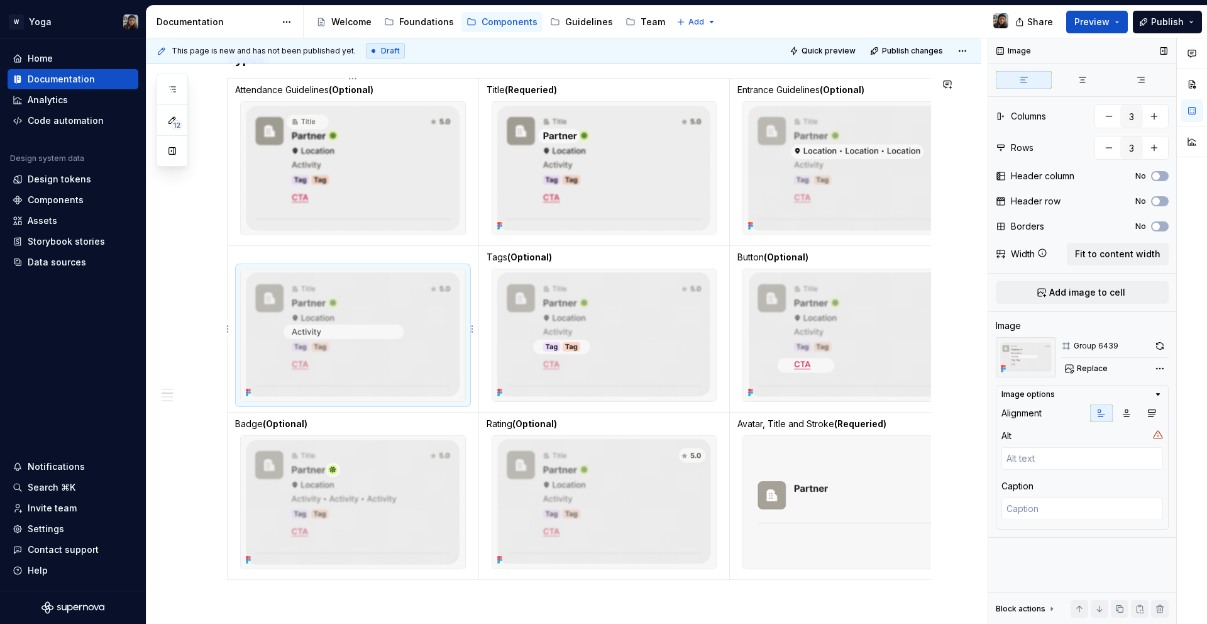
click at [390, 316] on img at bounding box center [353, 335] width 224 height 133
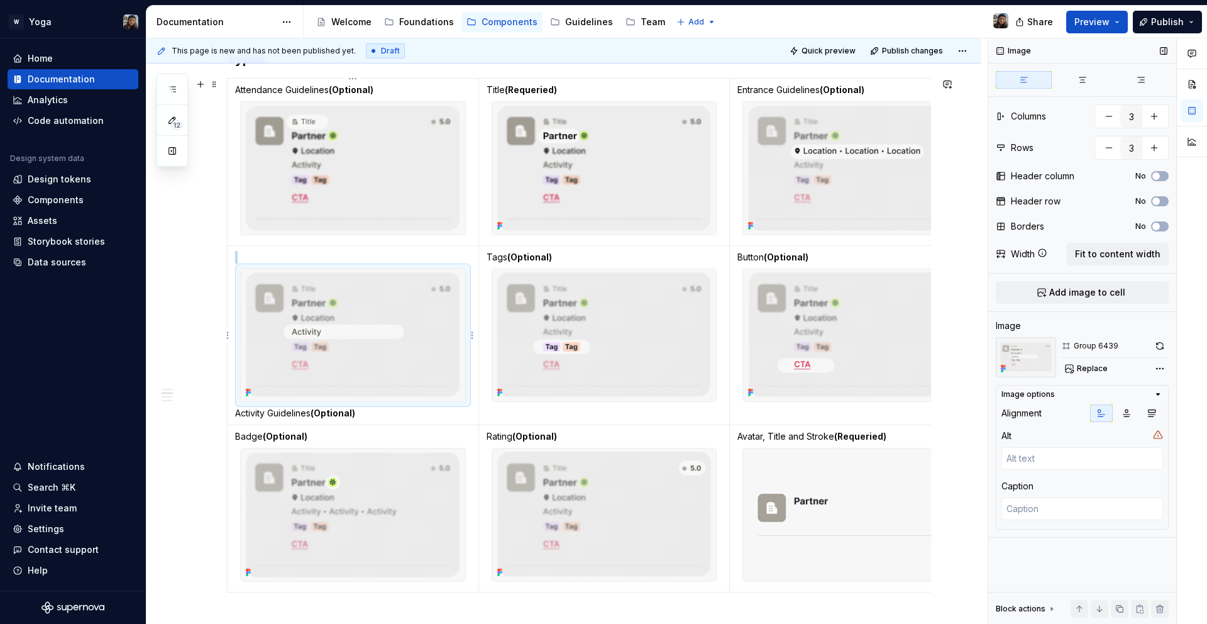
click at [358, 346] on img at bounding box center [353, 335] width 224 height 133
click at [312, 251] on p at bounding box center [353, 257] width 236 height 13
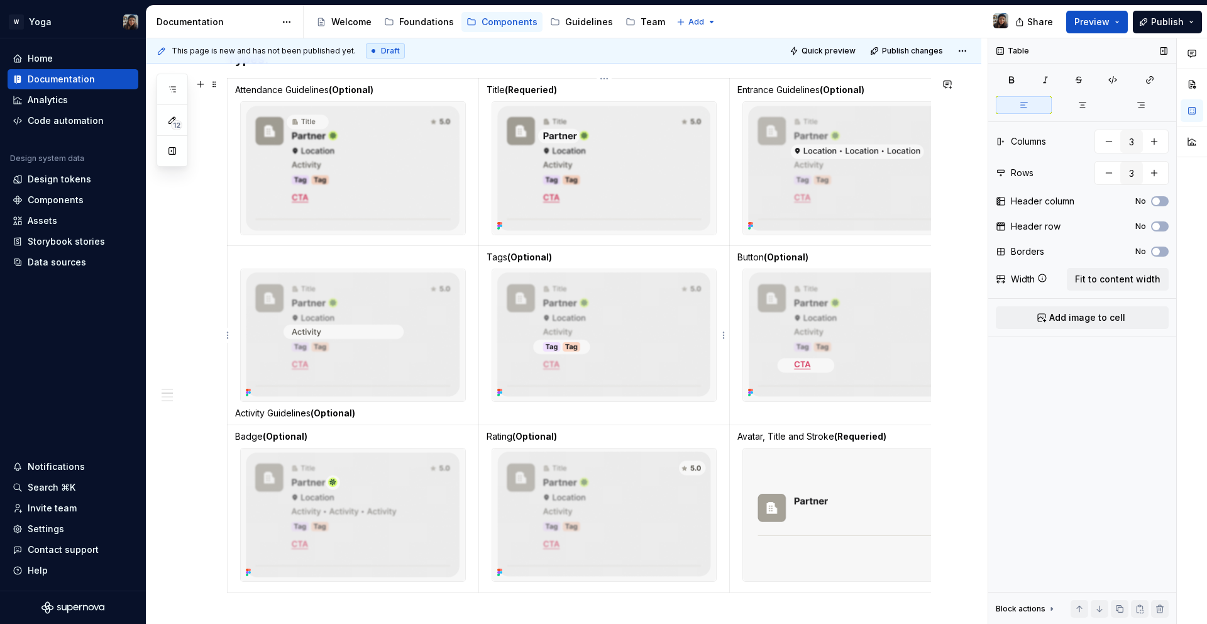
click at [494, 254] on p "Tags (Optional)" at bounding box center [605, 257] width 236 height 13
drag, startPoint x: 531, startPoint y: 255, endPoint x: 482, endPoint y: 260, distance: 49.3
click at [482, 260] on td "Tags (Optional)" at bounding box center [603, 335] width 251 height 180
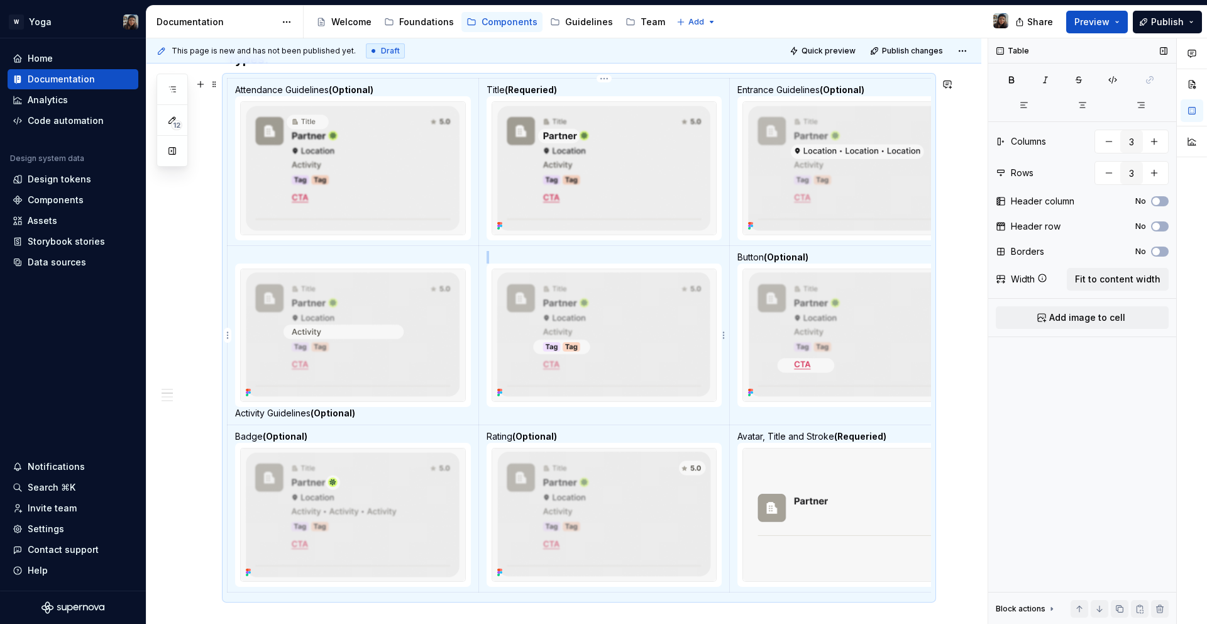
click at [643, 355] on img at bounding box center [604, 335] width 224 height 133
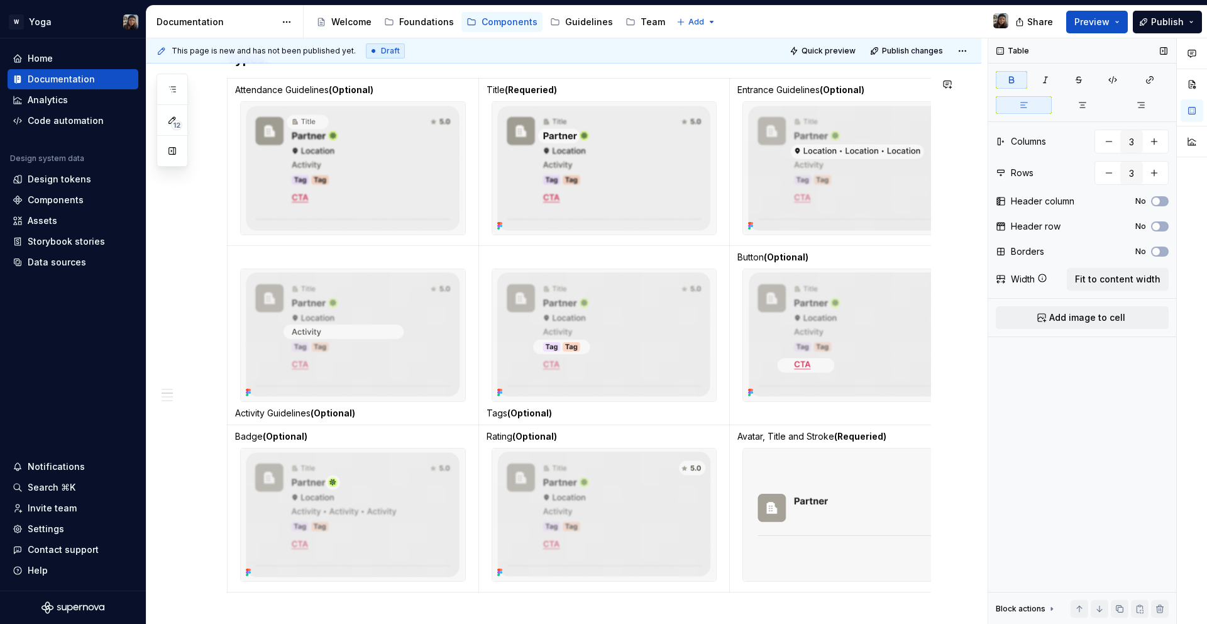
type textarea "*"
